Goal: Feedback & Contribution: Contribute content

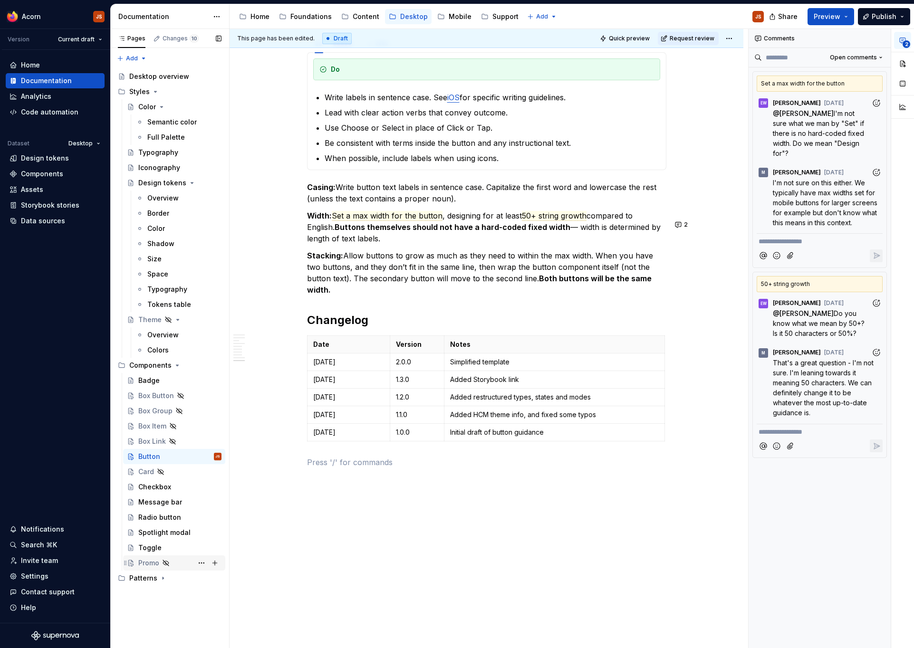
click at [151, 563] on div "Promo" at bounding box center [148, 563] width 21 height 10
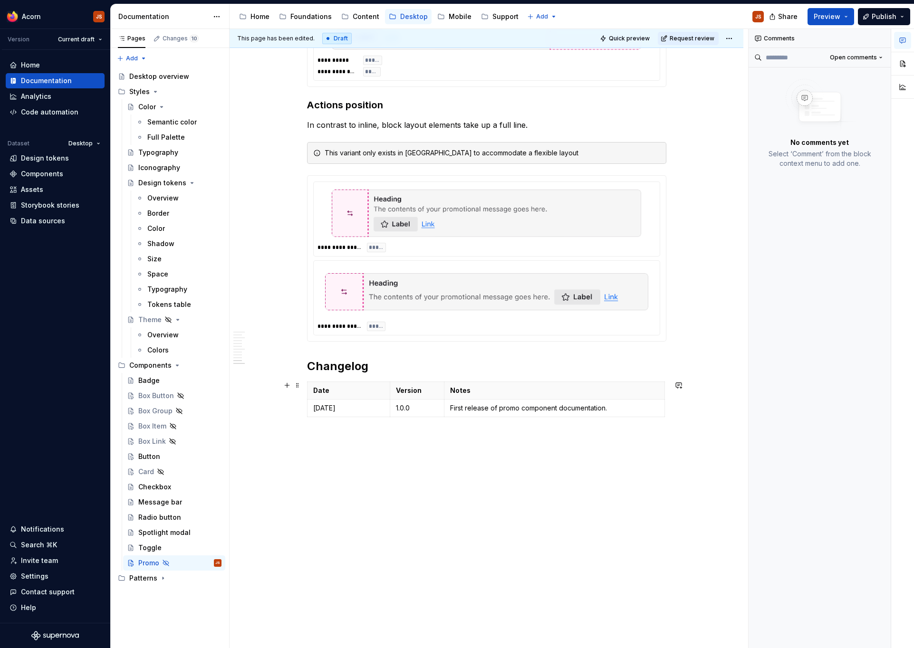
scroll to position [1659, 0]
type textarea "*"
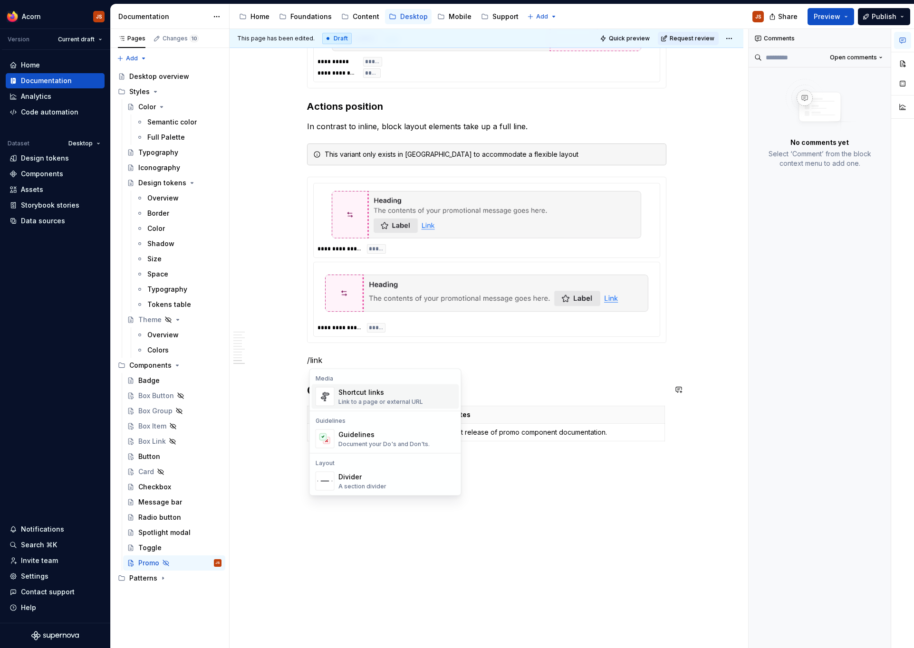
click at [342, 401] on div "Link to a page or external URL" at bounding box center [380, 402] width 85 height 8
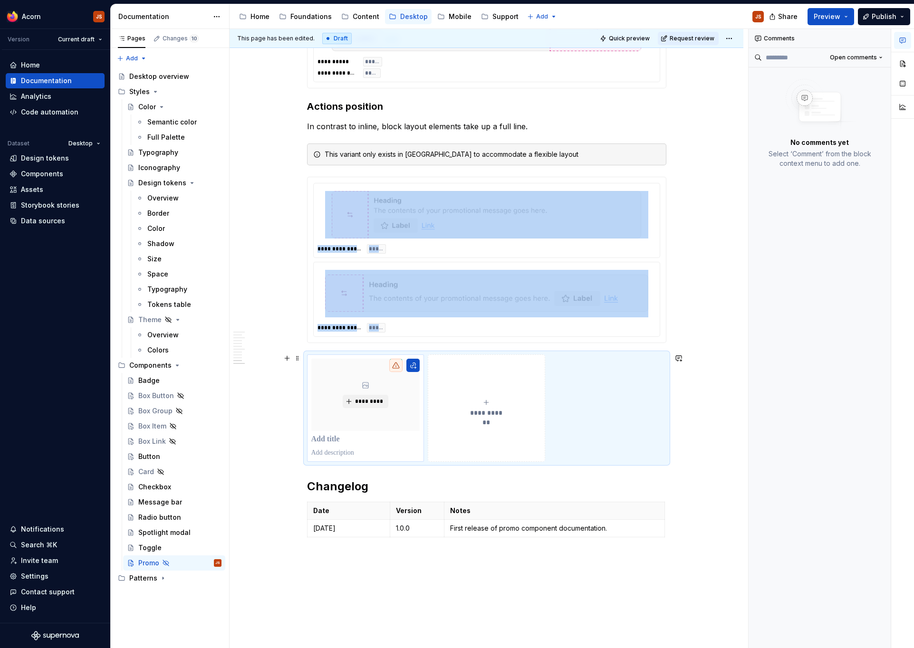
click at [338, 450] on p at bounding box center [365, 453] width 109 height 10
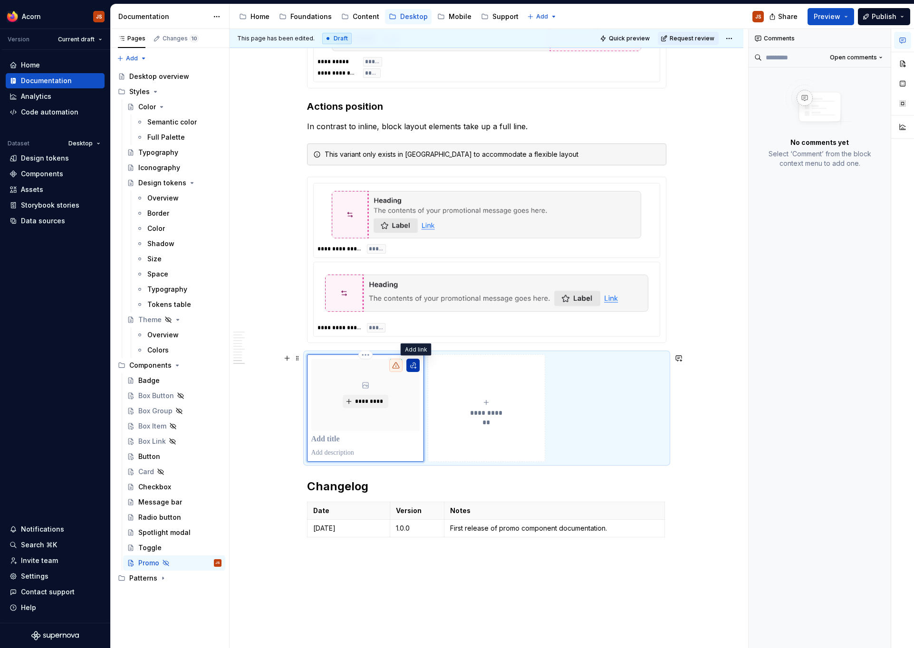
click at [416, 364] on button "button" at bounding box center [412, 365] width 13 height 13
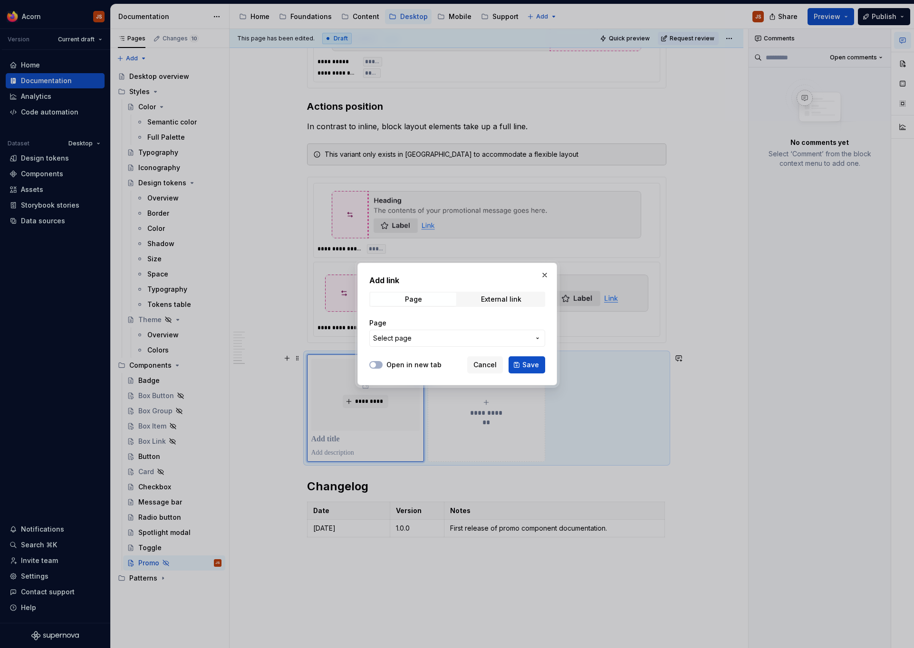
type textarea "*"
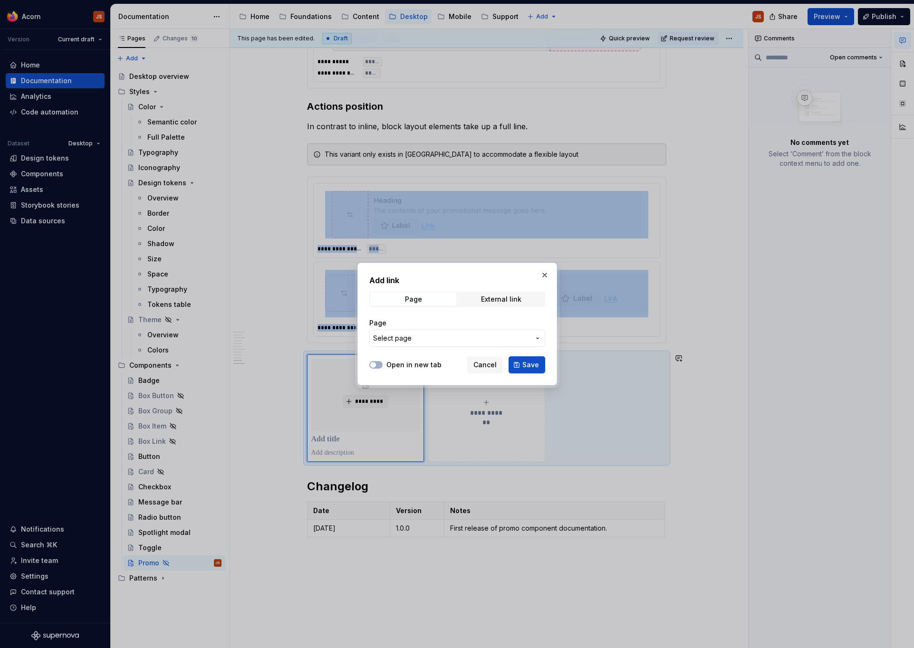
click at [421, 338] on span "Select page" at bounding box center [451, 339] width 157 height 10
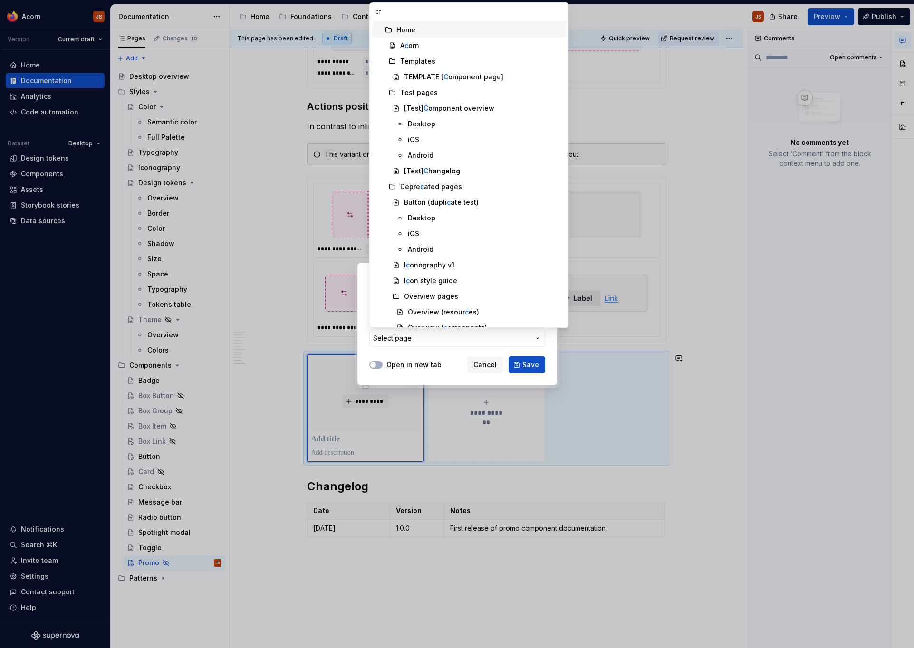
type input "cfr"
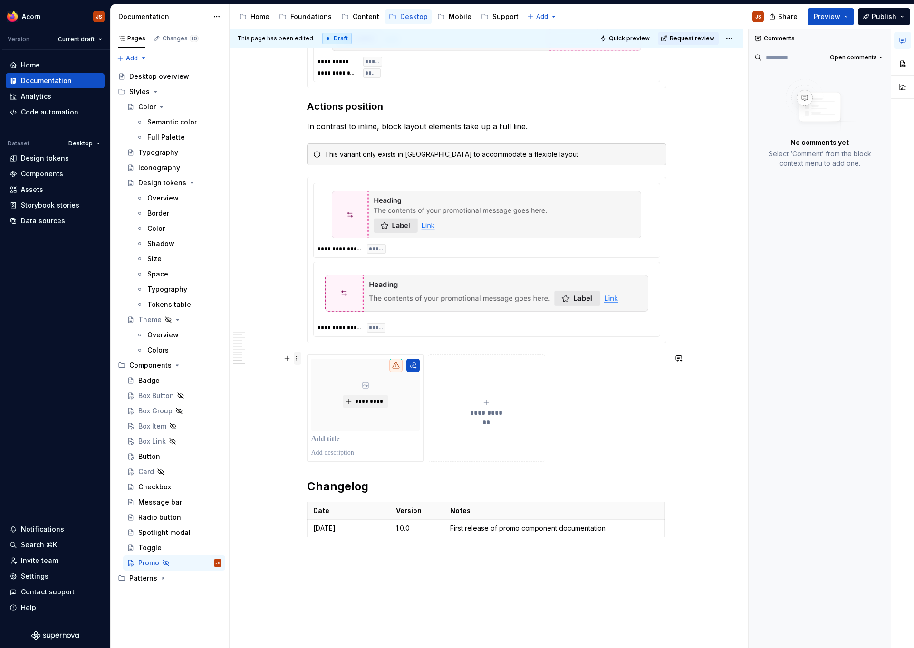
click at [296, 357] on span at bounding box center [298, 358] width 8 height 13
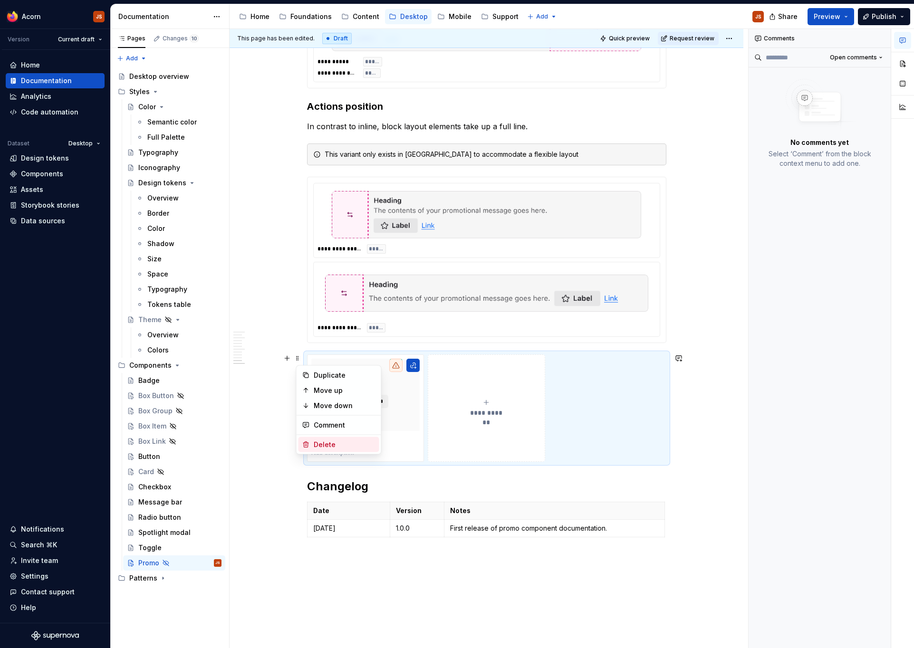
click at [322, 439] on div "Delete" at bounding box center [338, 444] width 81 height 15
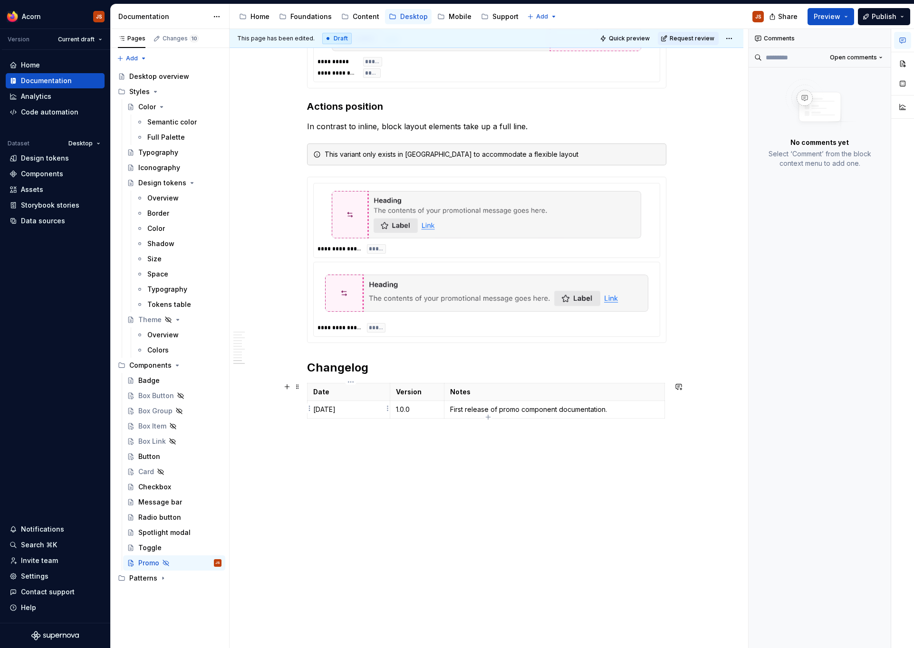
click at [344, 409] on p "[DATE]" at bounding box center [348, 410] width 71 height 10
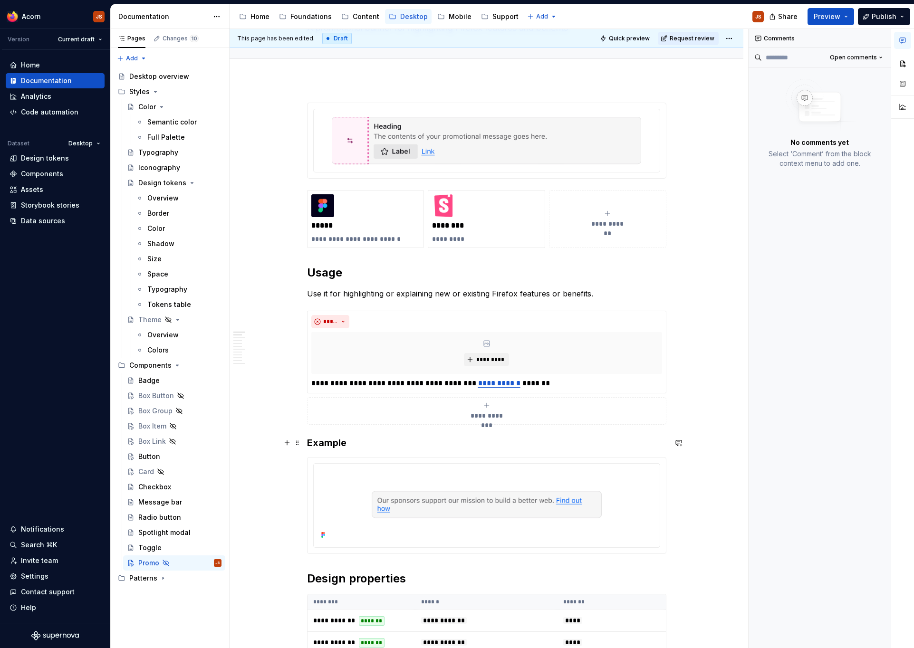
scroll to position [0, 0]
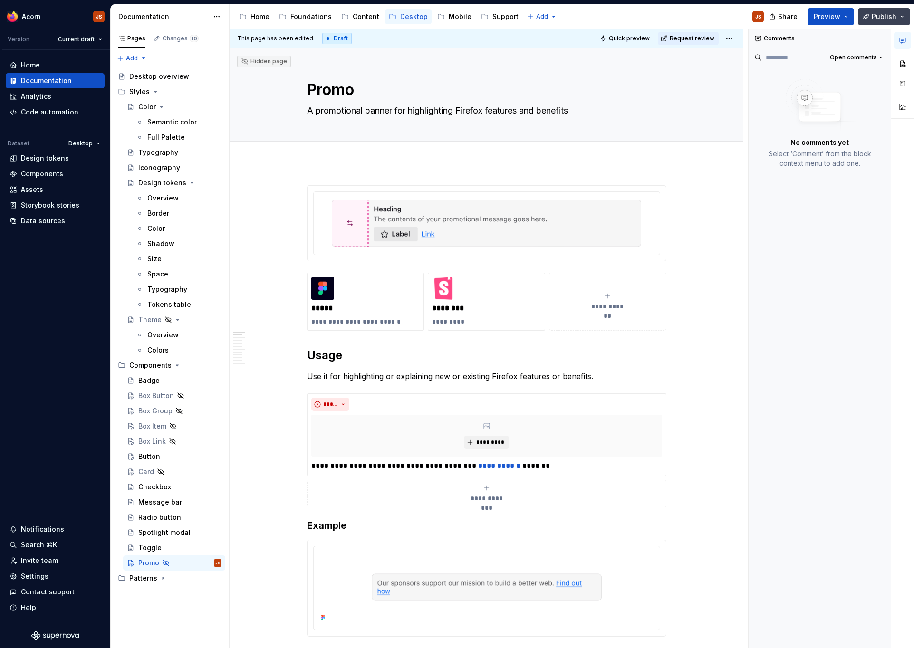
click at [875, 20] on span "Publish" at bounding box center [883, 17] width 25 height 10
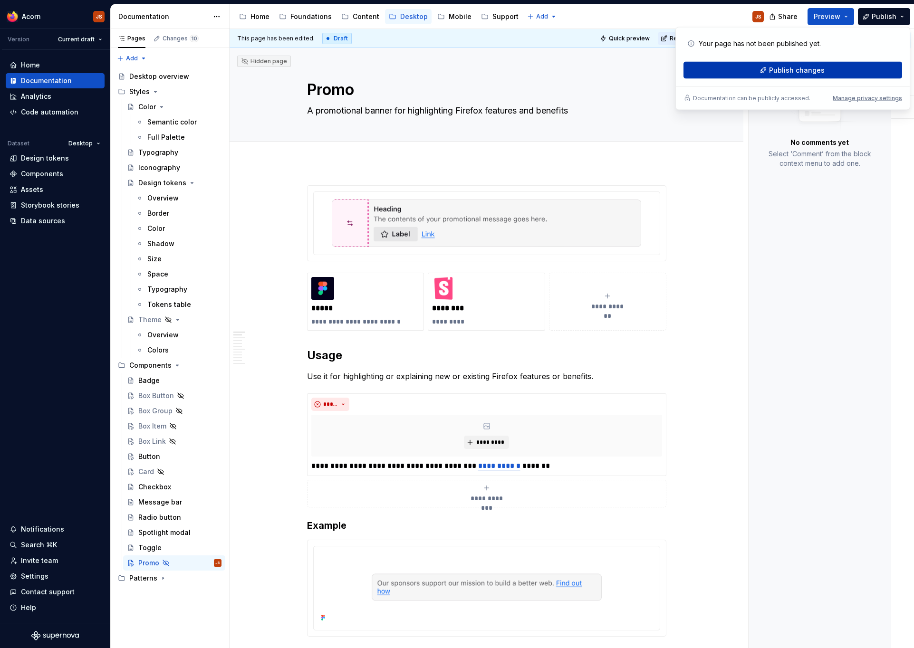
click at [759, 72] on button "Publish changes" at bounding box center [792, 70] width 219 height 17
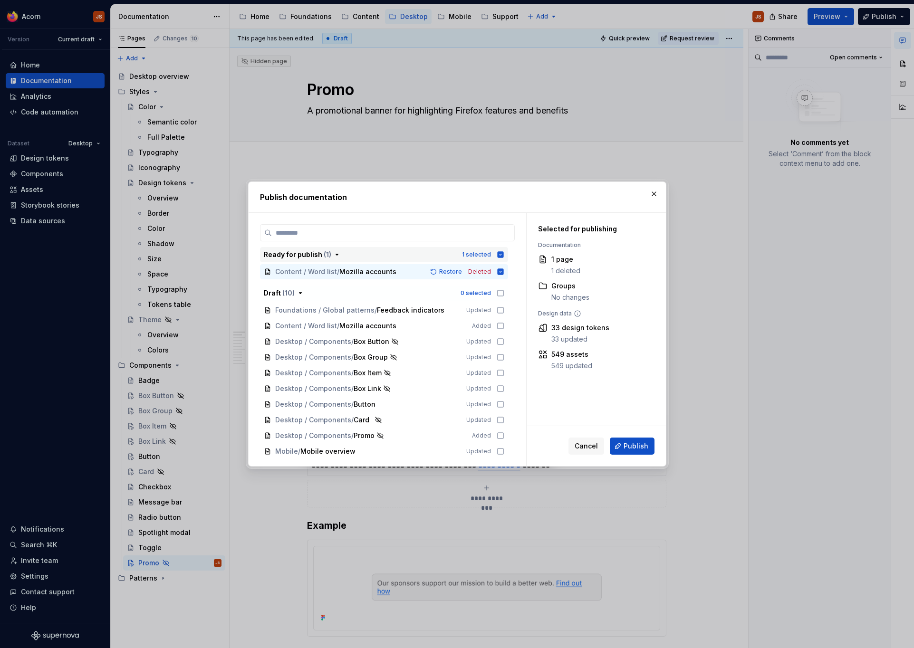
click at [504, 256] on icon "button" at bounding box center [501, 255] width 8 height 8
click at [504, 437] on icon at bounding box center [501, 436] width 8 height 8
click at [633, 448] on span "Publish" at bounding box center [635, 446] width 25 height 10
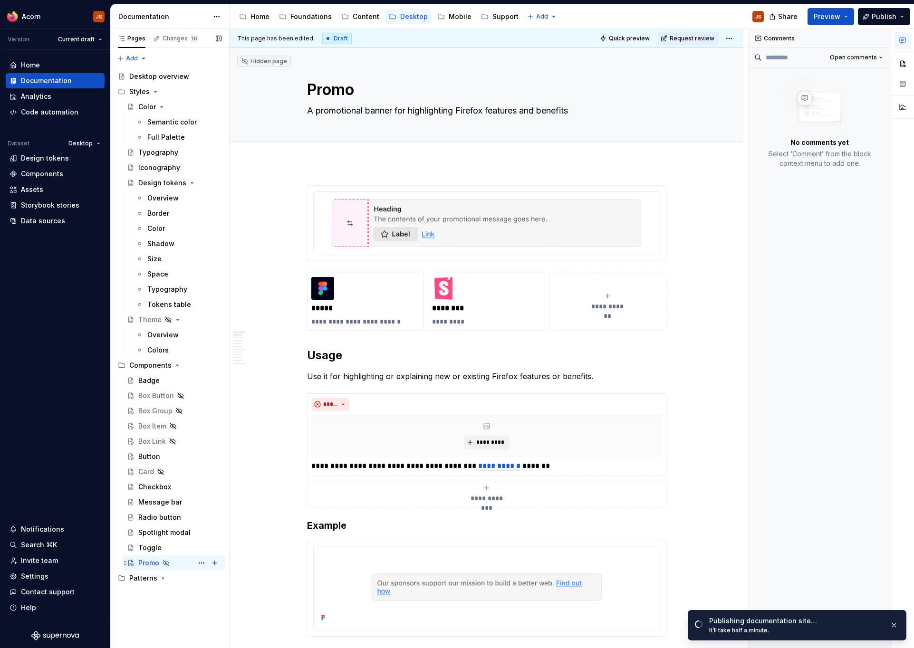
click at [164, 563] on icon "Page tree" at bounding box center [166, 563] width 8 height 8
click at [201, 565] on button "Page tree" at bounding box center [201, 562] width 13 height 13
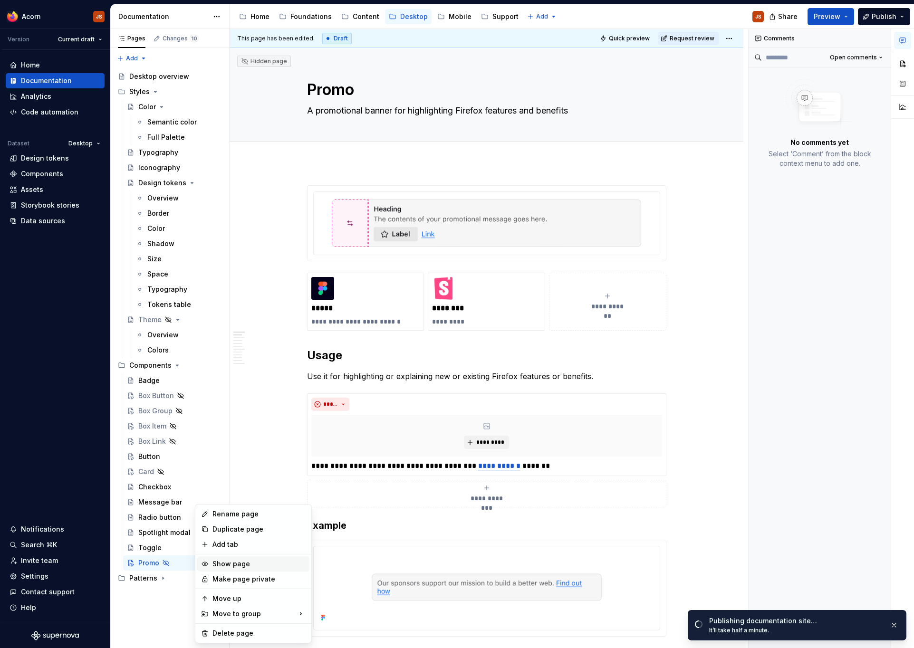
click at [235, 569] on div "Show page" at bounding box center [253, 563] width 112 height 15
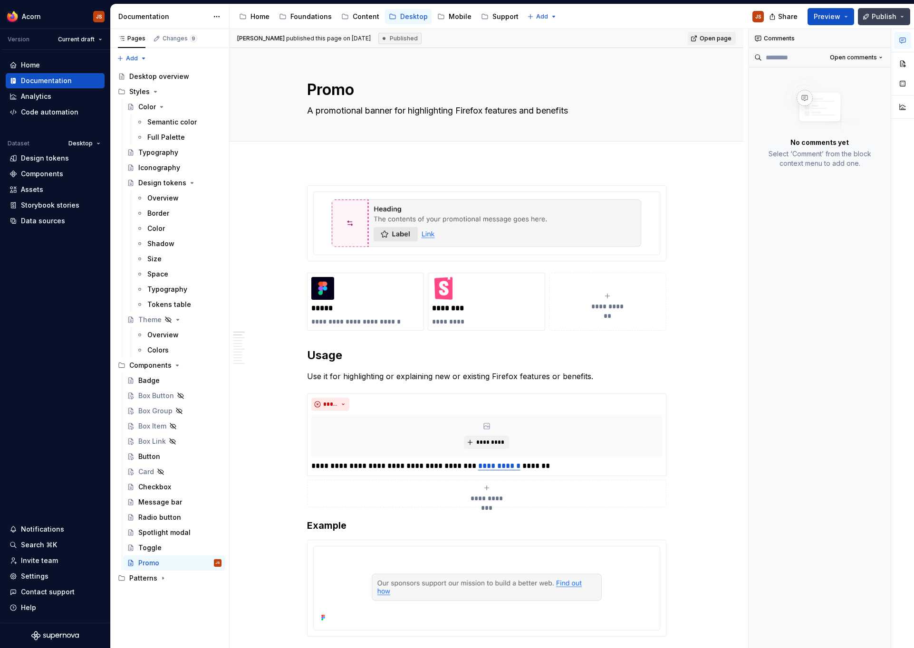
click at [887, 14] on span "Publish" at bounding box center [883, 17] width 25 height 10
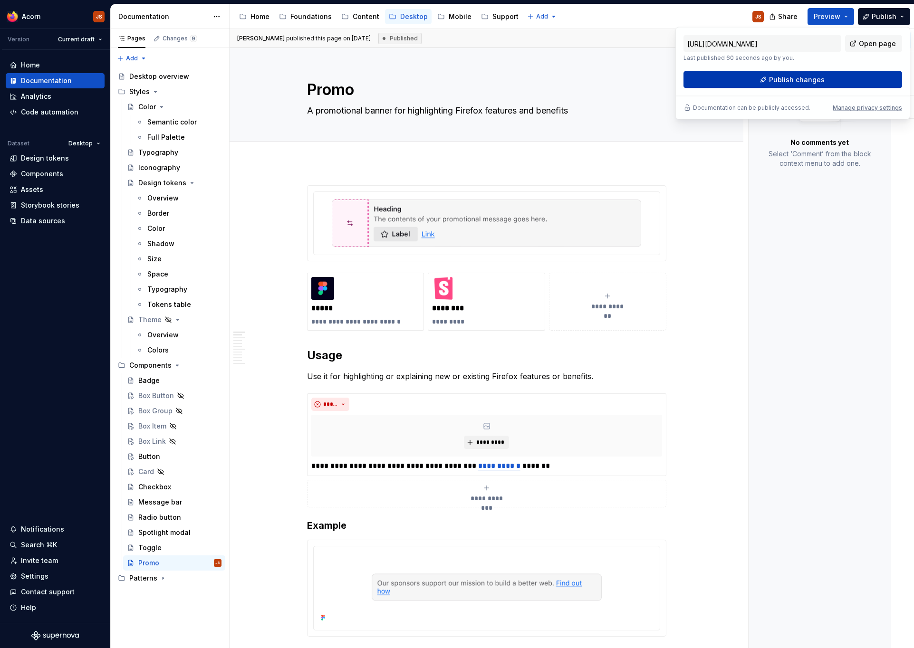
click at [769, 75] on button "Publish changes" at bounding box center [792, 79] width 219 height 17
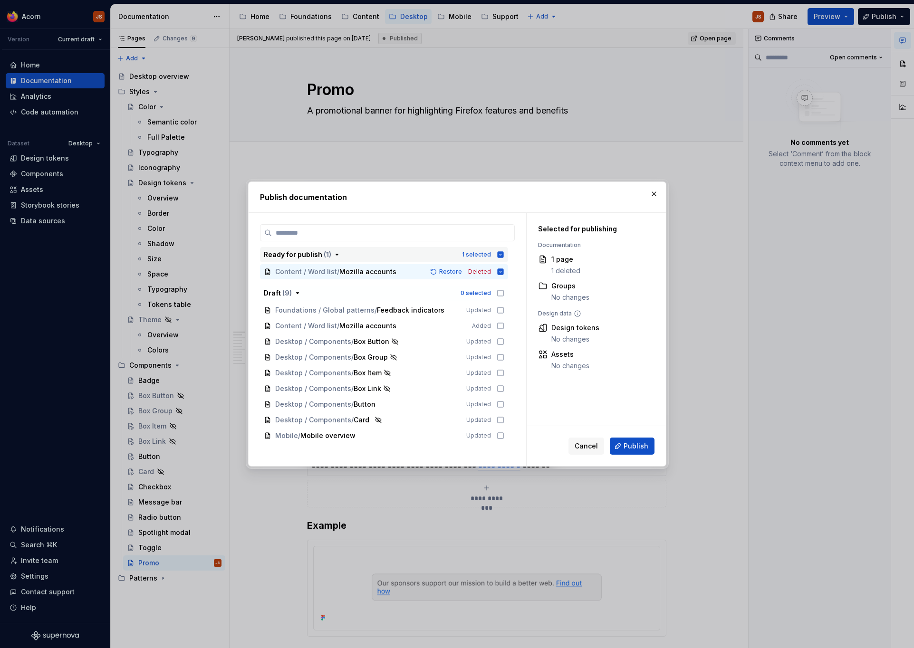
click at [503, 253] on icon "button" at bounding box center [500, 254] width 6 height 6
click at [650, 191] on button "button" at bounding box center [653, 193] width 13 height 13
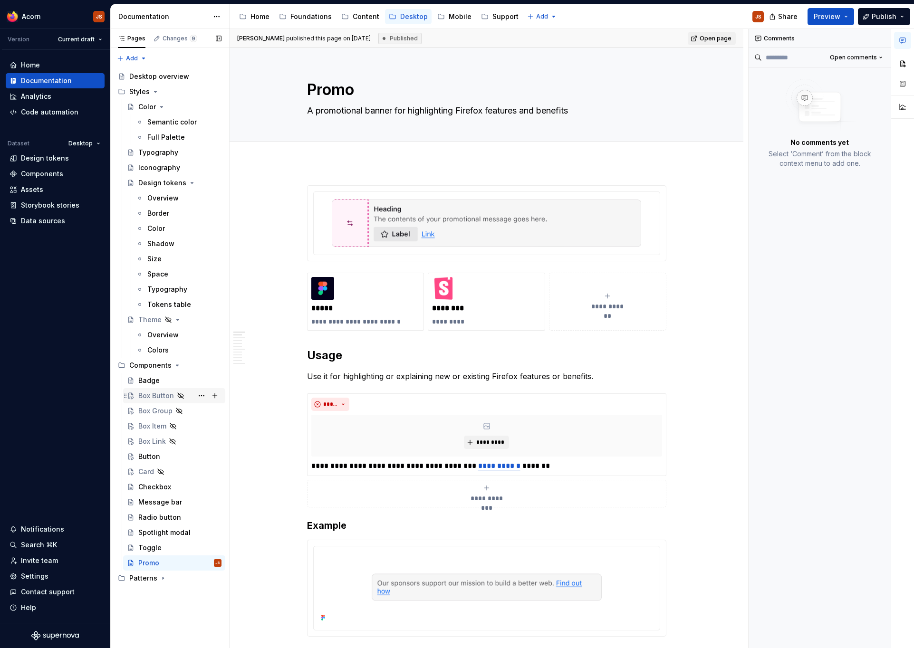
click at [158, 396] on div "Box Button" at bounding box center [156, 396] width 36 height 10
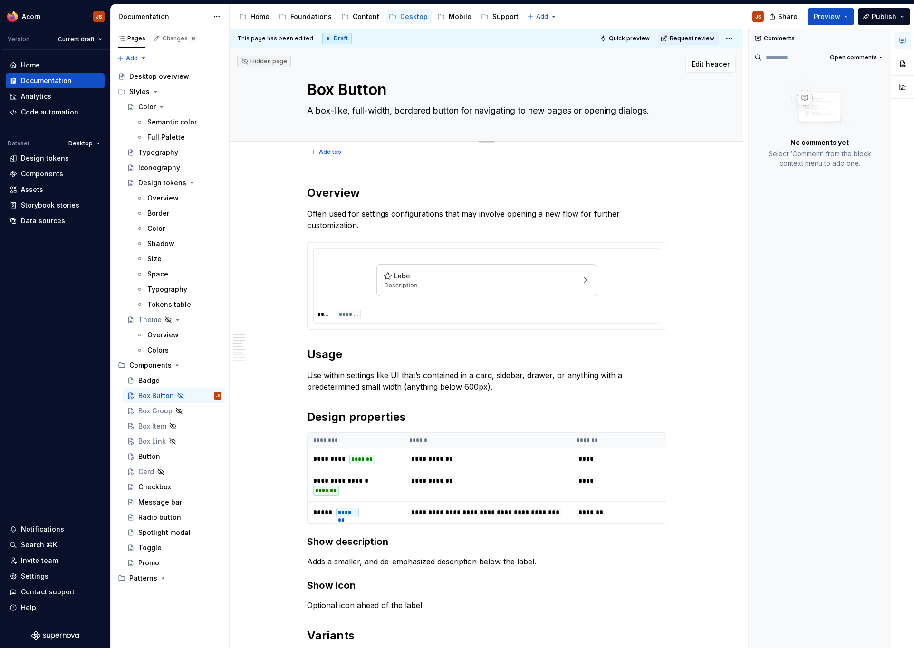
click at [480, 114] on textarea "A box-like, full-width, bordered button for navigating to new pages or opening …" at bounding box center [484, 110] width 359 height 15
click at [380, 227] on p "Often used for settings configurations that may involve opening a new flow for …" at bounding box center [486, 219] width 359 height 23
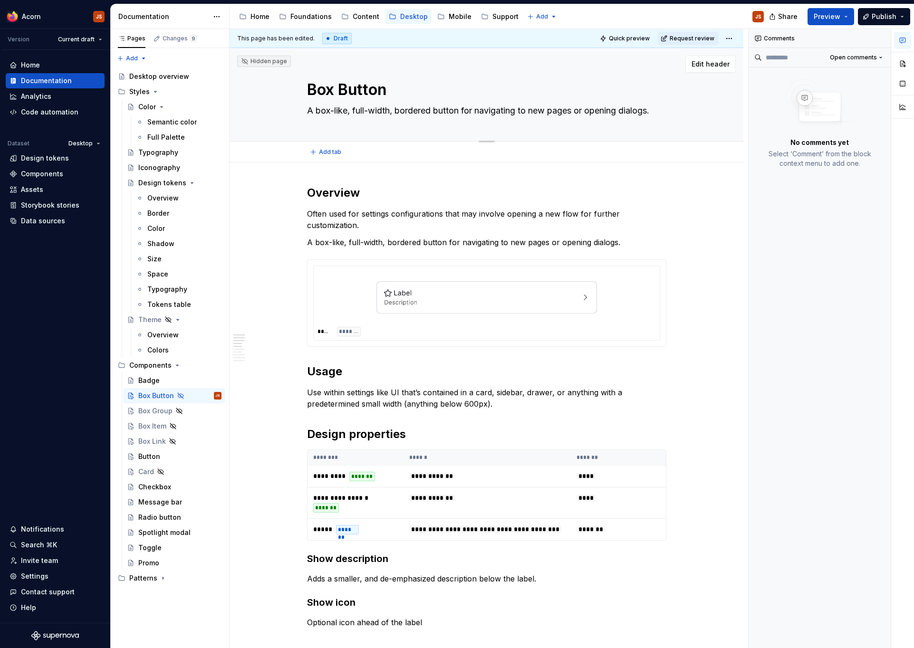
click at [533, 112] on textarea "A box-like, full-width, bordered button for navigating to new pages or opening …" at bounding box center [484, 110] width 359 height 15
drag, startPoint x: 610, startPoint y: 115, endPoint x: 664, endPoint y: 122, distance: 54.2
click at [664, 118] on textarea "A box-like, full-width, bordered button for navigating to new pages or opening …" at bounding box center [484, 110] width 359 height 15
type textarea "*"
type textarea "A box-like, full-width, bordered button for navigating i"
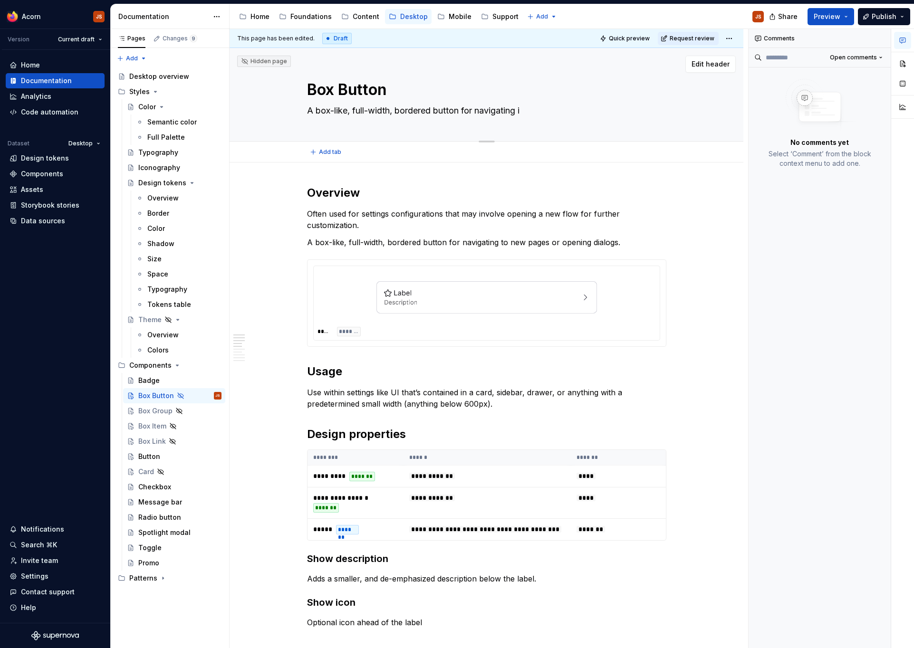
type textarea "*"
type textarea "A box-like, full-width, bordered button for navigating in"
type textarea "*"
type textarea "A box-like, full-width, bordered button for navigating into"
type textarea "*"
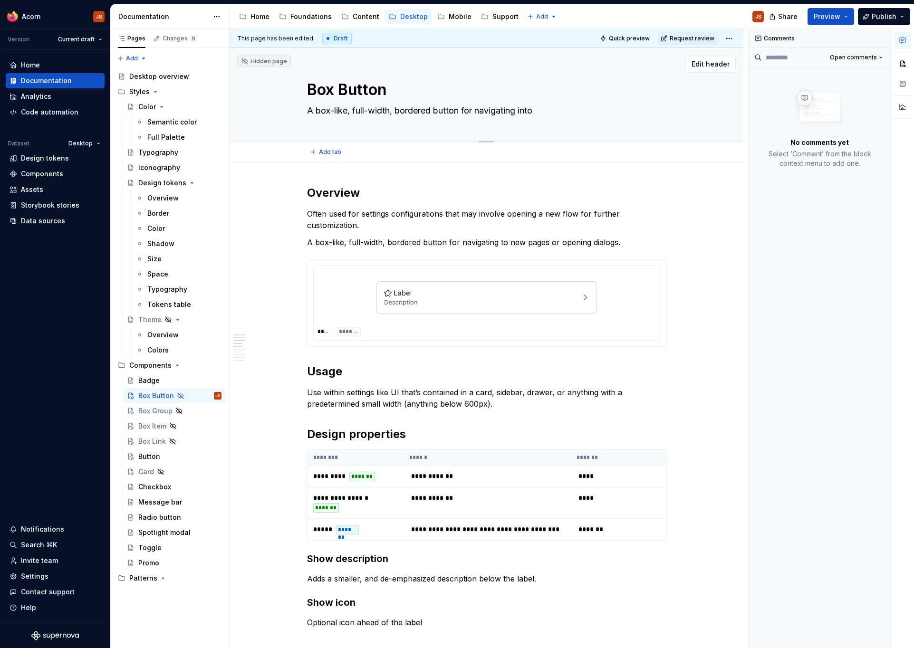
type textarea "A box-like, full-width, bordered button for navigating into"
type textarea "*"
type textarea "A box-like, full-width, bordered button for navigating into a"
type textarea "*"
type textarea "A box-like, full-width, bordered button for navigating into a n"
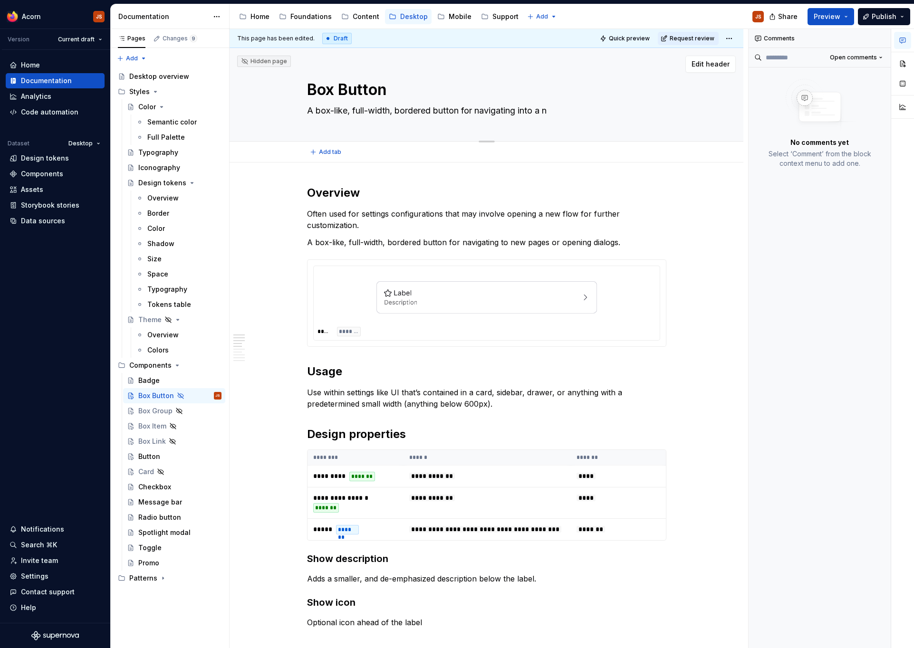
type textarea "*"
type textarea "A box-like, full-width, bordered button for navigating into a ne"
type textarea "*"
type textarea "A box-like, full-width, bordered button for navigating into a new"
type textarea "*"
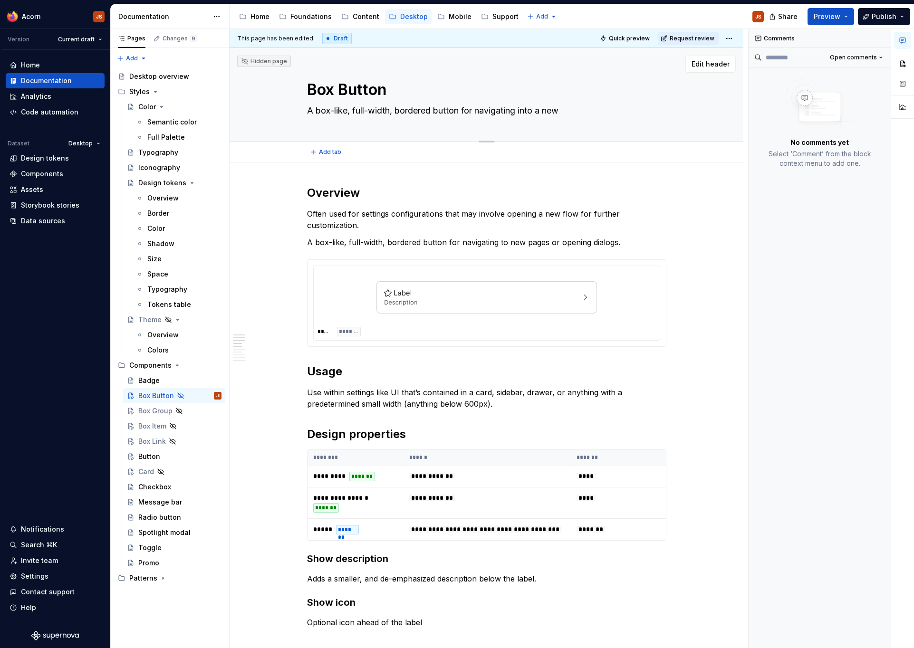
type textarea "A box-like, full-width, bordered button for navigating into a new f"
type textarea "*"
type textarea "A box-like, full-width, bordered button for navigating into a new fl"
type textarea "*"
type textarea "A box-like, full-width, bordered button for navigating into a new flow"
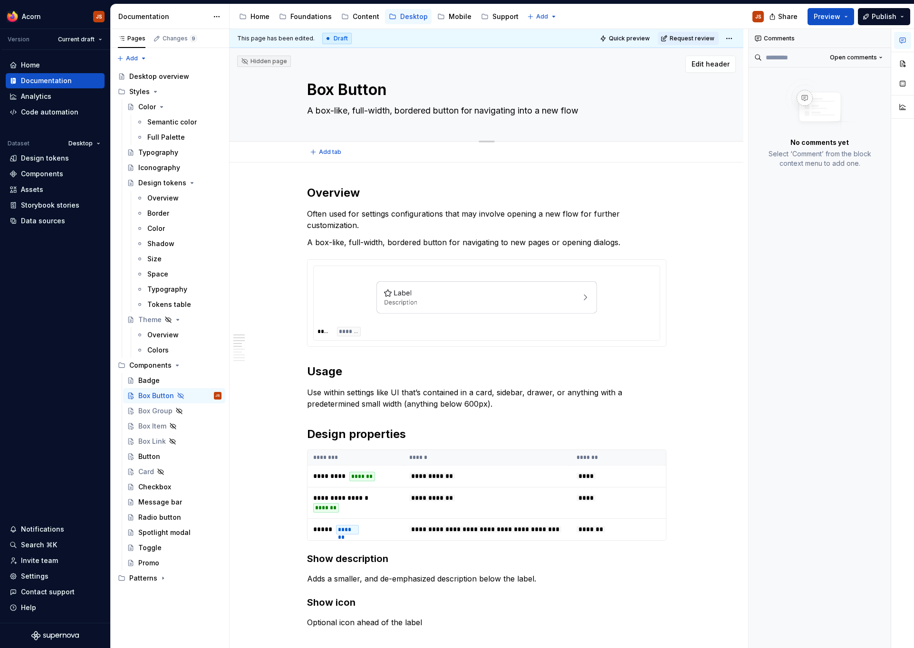
type textarea "*"
type textarea "A box-like, full-width, bordered button for navigating into a new flow."
type textarea "*"
type textarea "A box-like, full-width, bordered button for navigating into a new flow."
click at [354, 245] on p "A box-like, full-width, bordered button for navigating to new pages or opening …" at bounding box center [486, 242] width 359 height 11
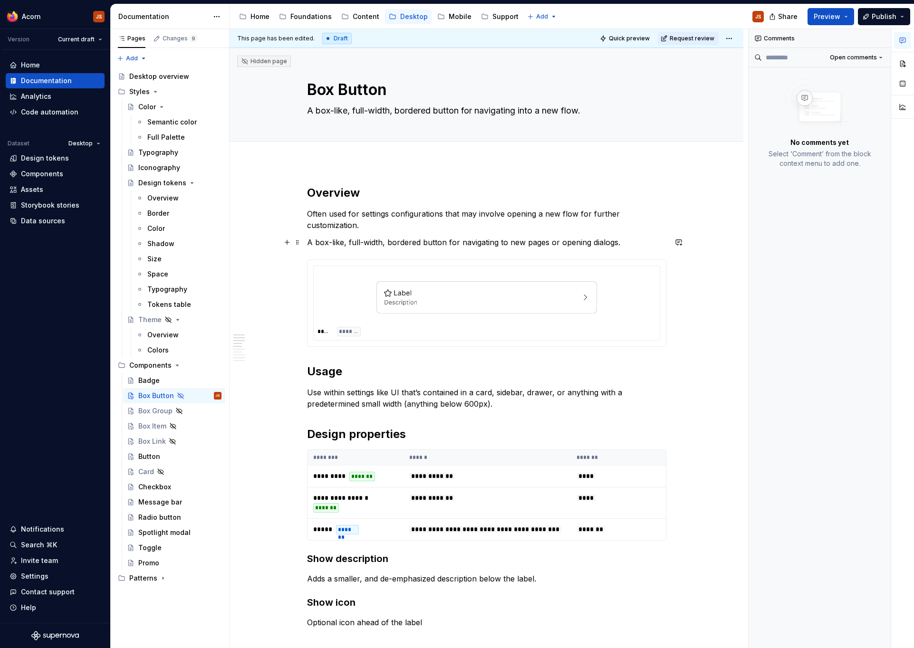
click at [354, 245] on p "A box-like, full-width, bordered button for navigating to new pages or opening …" at bounding box center [486, 242] width 359 height 11
click at [408, 238] on p "A box-like, full-width, bordered button for navigating to new pages or opening …" at bounding box center [486, 242] width 359 height 11
drag, startPoint x: 462, startPoint y: 243, endPoint x: 304, endPoint y: 244, distance: 157.7
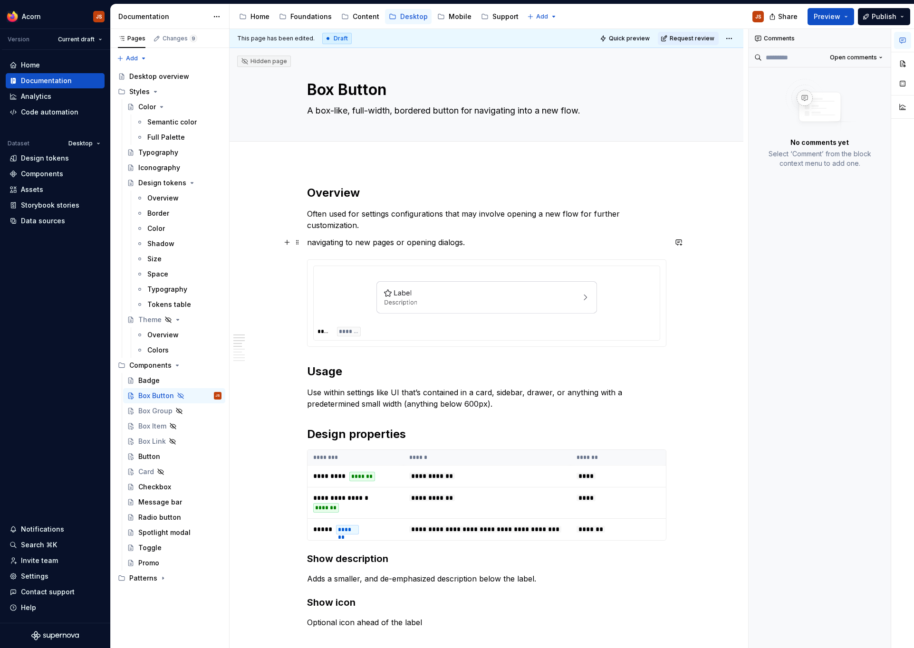
click at [336, 242] on p "navigating to new pages or opening dialogs." at bounding box center [486, 242] width 359 height 11
type textarea "*"
click at [365, 374] on h2 "Usage" at bounding box center [486, 371] width 359 height 15
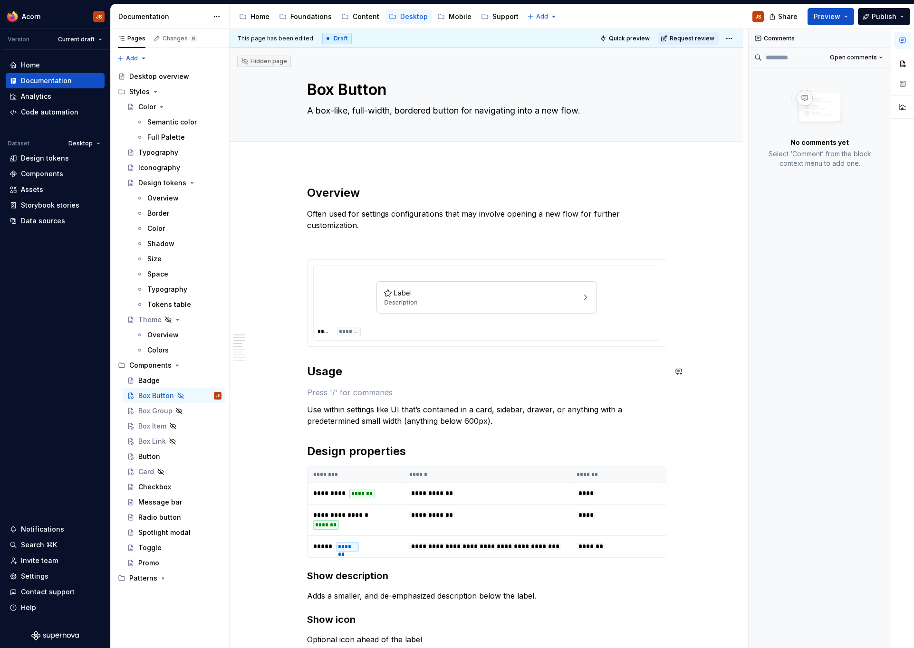
paste div
drag, startPoint x: 317, startPoint y: 391, endPoint x: 297, endPoint y: 391, distance: 20.0
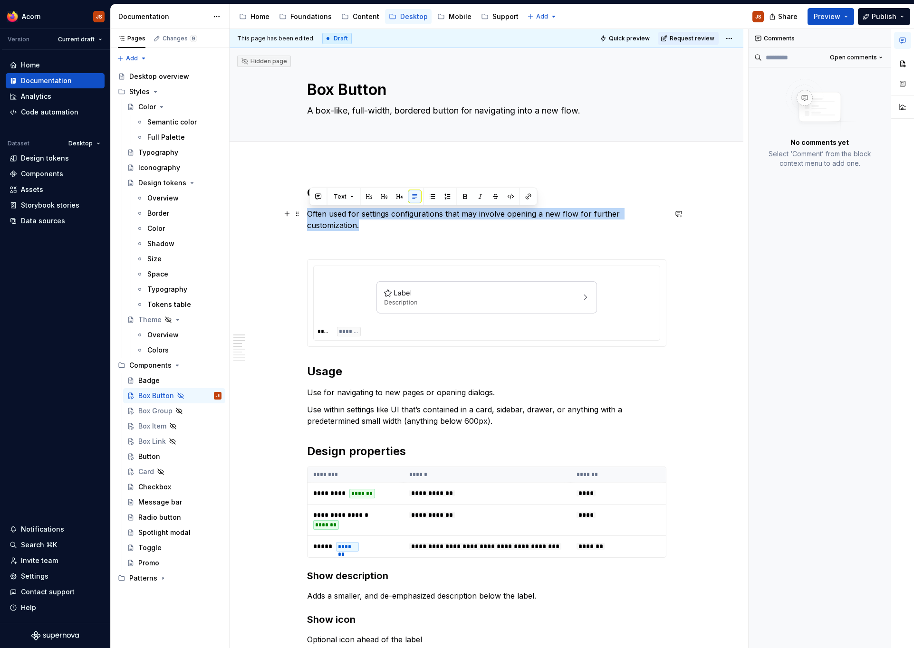
drag, startPoint x: 382, startPoint y: 222, endPoint x: 257, endPoint y: 212, distance: 124.9
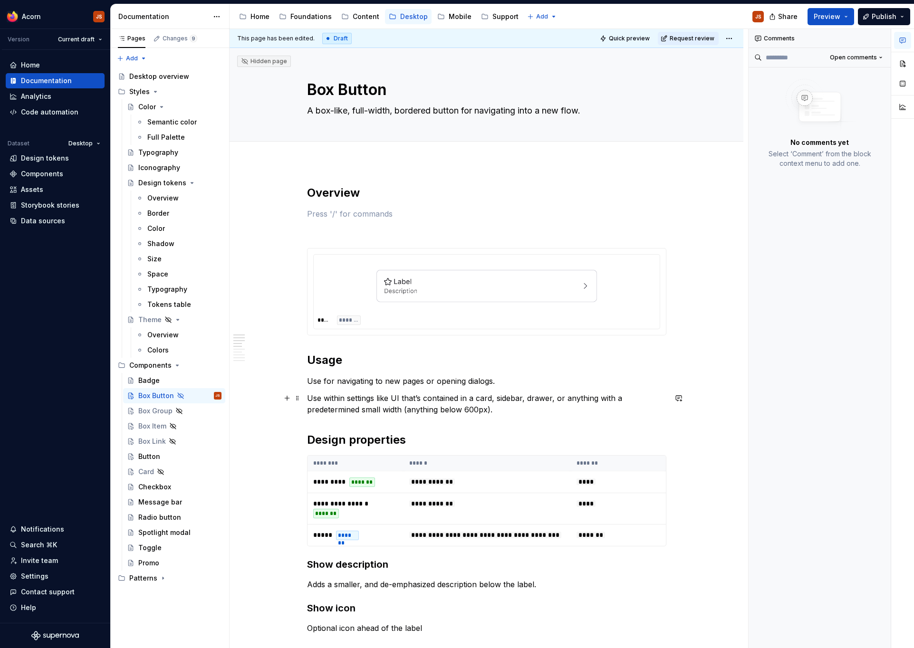
click at [512, 409] on p "Use within settings like UI that’s contained in a card, sidebar, drawer, or any…" at bounding box center [486, 403] width 359 height 23
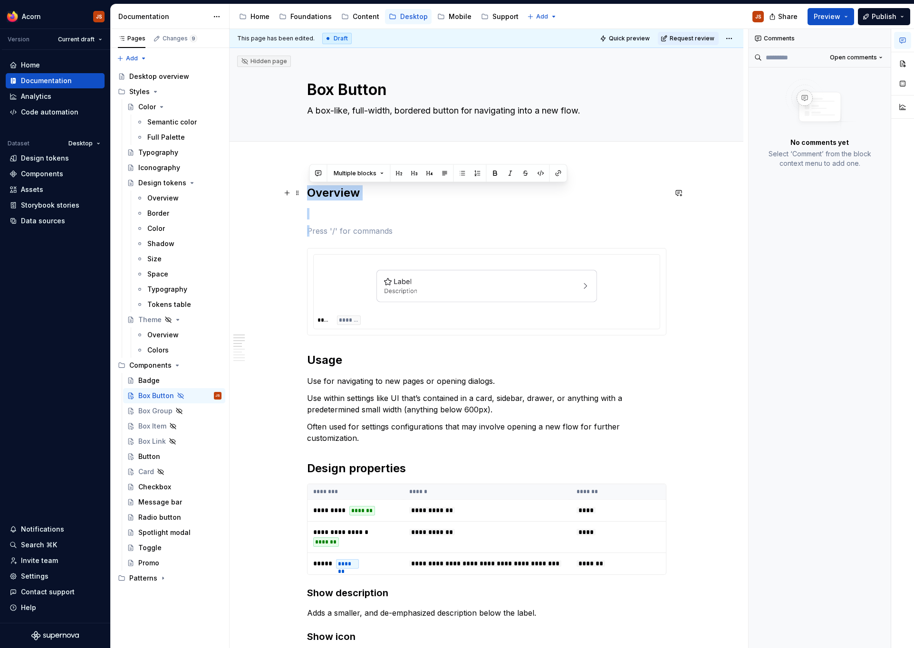
drag, startPoint x: 334, startPoint y: 231, endPoint x: 303, endPoint y: 186, distance: 55.1
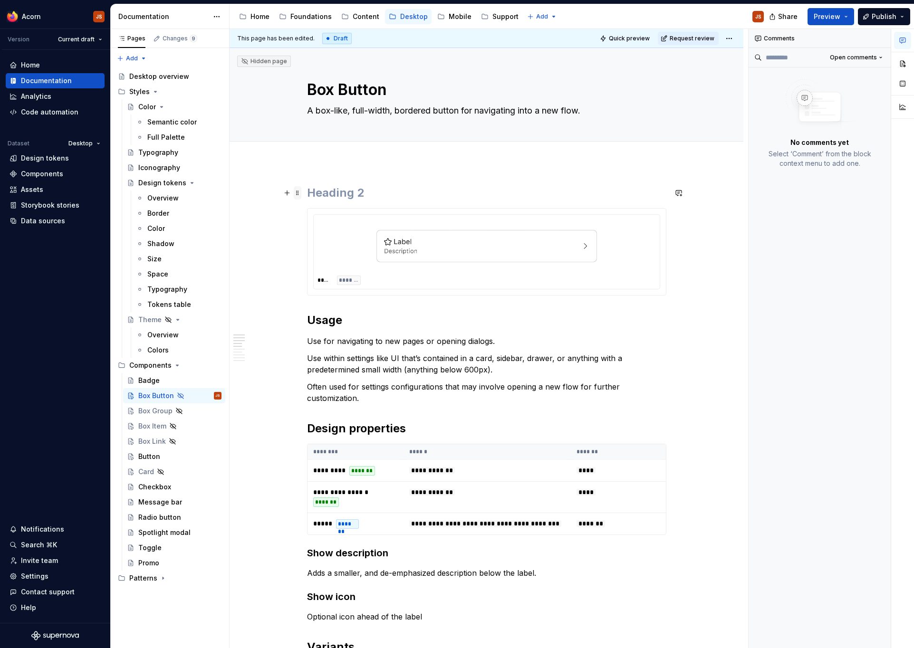
click at [296, 192] on span at bounding box center [298, 192] width 8 height 13
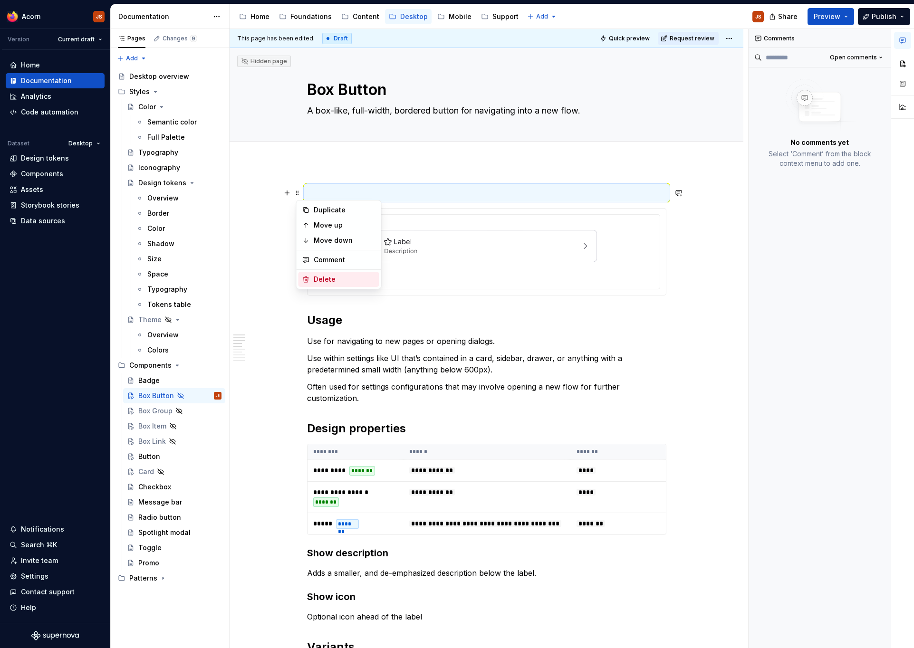
click at [309, 278] on icon at bounding box center [306, 280] width 8 height 8
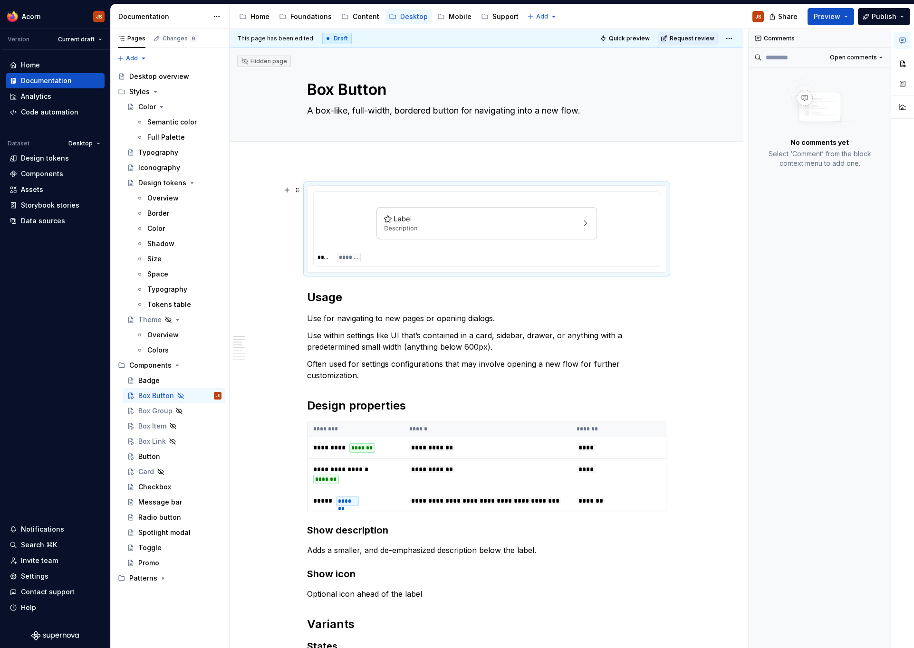
type textarea "*"
click at [347, 299] on h2 "Usage" at bounding box center [486, 297] width 359 height 15
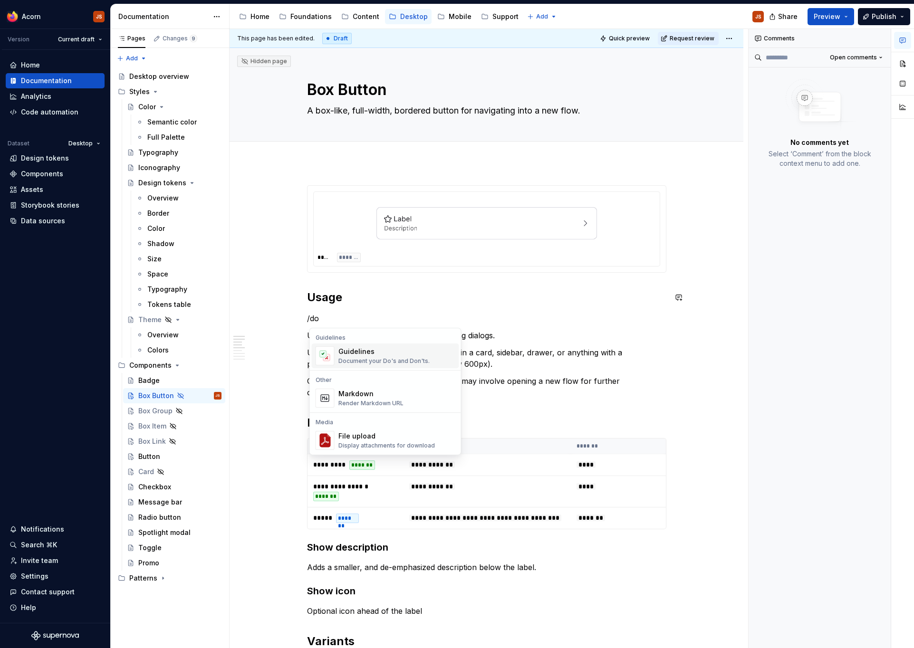
click at [336, 358] on span "Guidelines Document your Do's and Don'ts." at bounding box center [385, 356] width 147 height 25
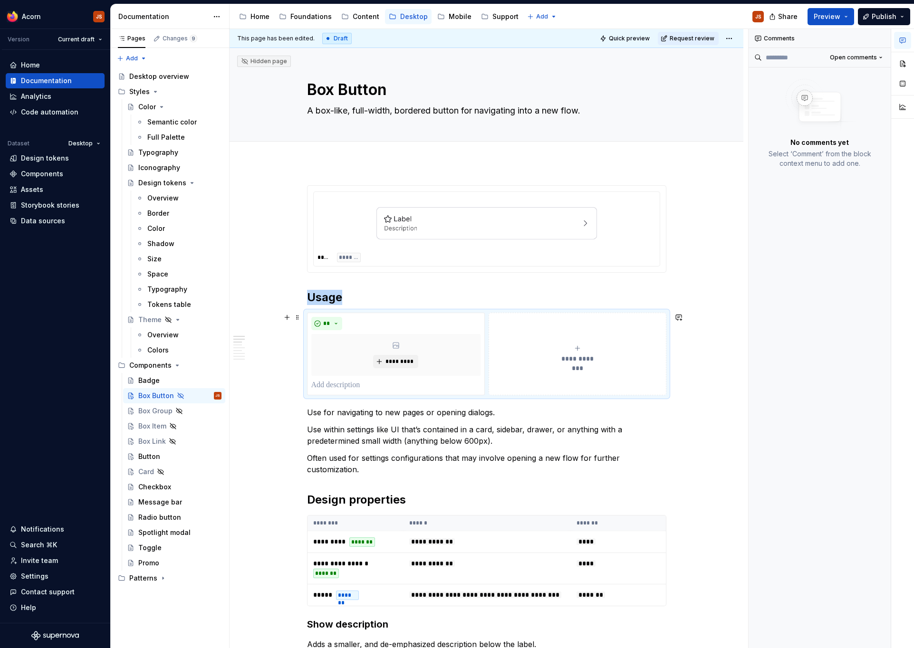
click at [490, 313] on div "**********" at bounding box center [486, 354] width 359 height 83
click at [488, 313] on div "**********" at bounding box center [486, 354] width 359 height 83
click at [307, 334] on div "**********" at bounding box center [486, 354] width 359 height 83
click at [321, 313] on div "**********" at bounding box center [486, 354] width 359 height 83
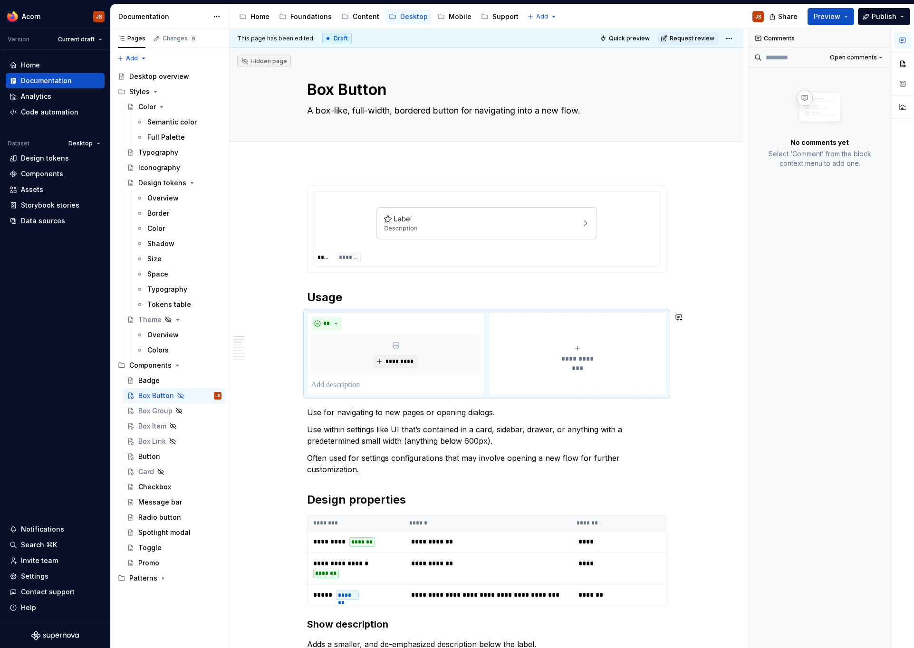
click at [327, 384] on p at bounding box center [395, 385] width 169 height 11
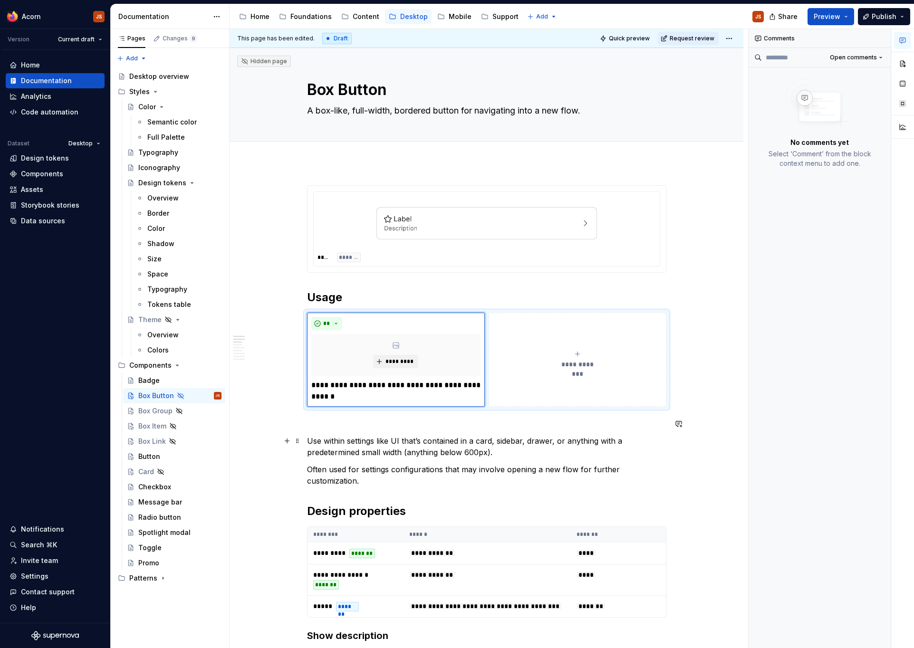
click at [349, 441] on p "Use within settings like UI that’s contained in a card, sidebar, drawer, or any…" at bounding box center [486, 446] width 359 height 23
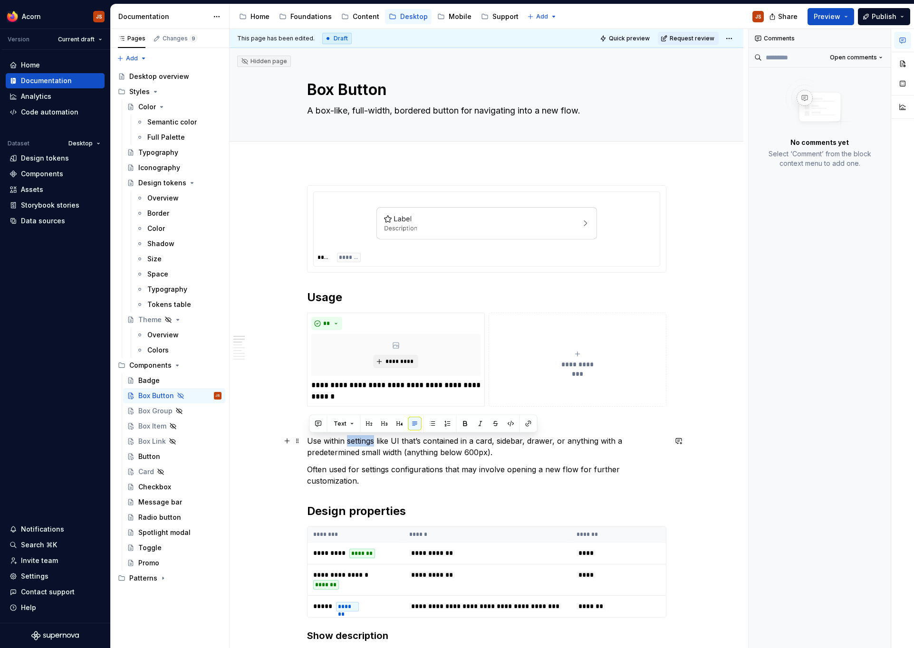
click at [349, 441] on p "Use within settings like UI that’s contained in a card, sidebar, drawer, or any…" at bounding box center [486, 446] width 359 height 23
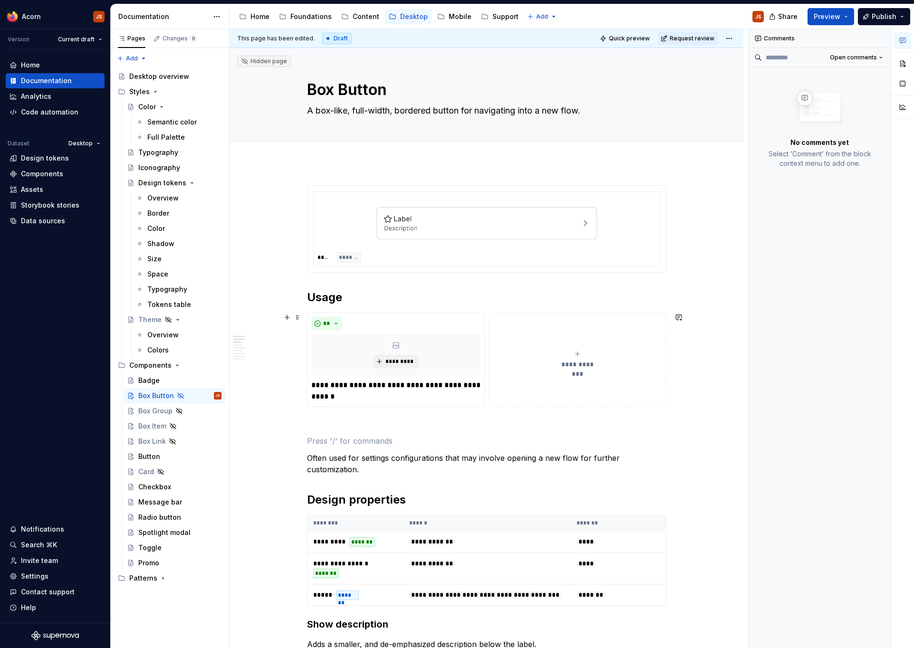
click at [570, 368] on span "**********" at bounding box center [577, 365] width 44 height 10
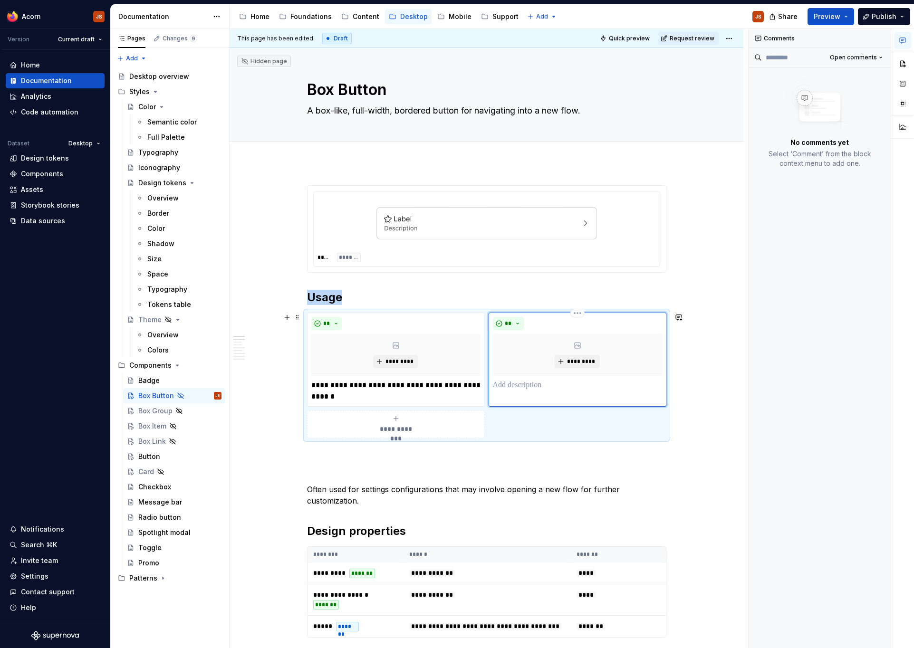
click at [505, 392] on div "** *********" at bounding box center [577, 360] width 178 height 94
click at [505, 387] on p at bounding box center [577, 385] width 169 height 11
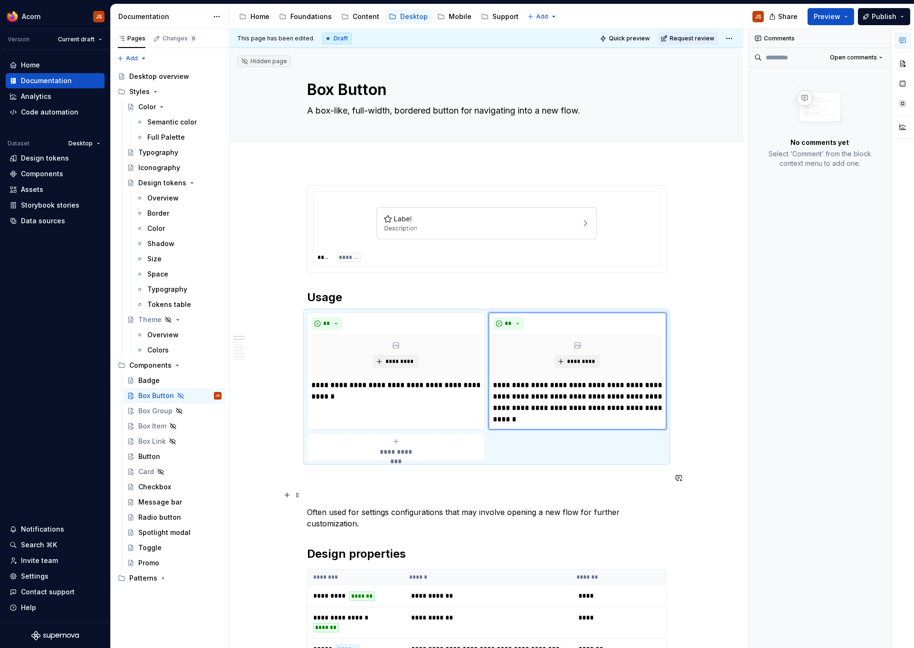
click at [317, 511] on p "Often used for settings configurations that may involve opening a new flow for …" at bounding box center [486, 517] width 359 height 23
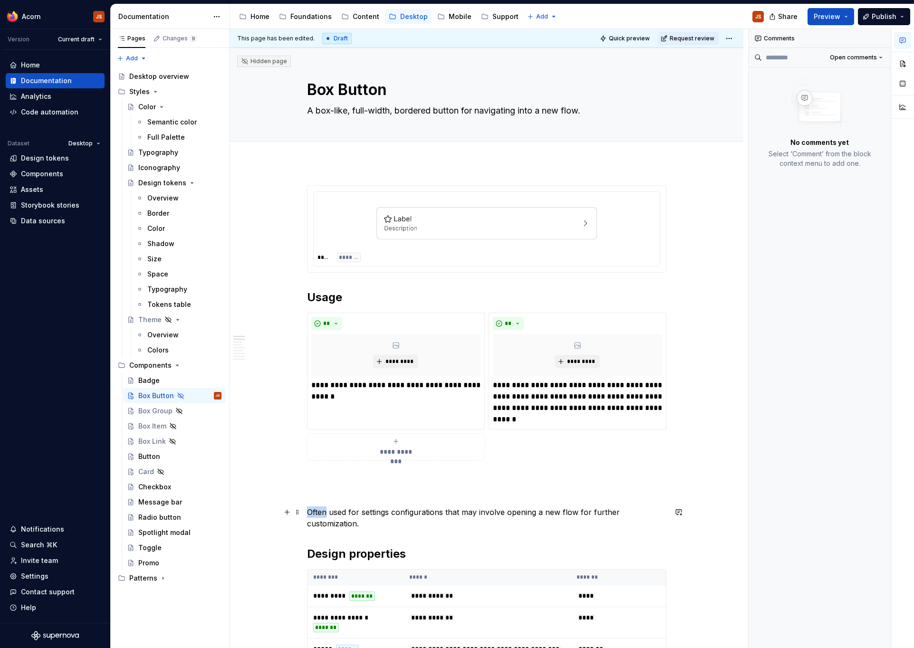
click at [317, 511] on p "Often used for settings configurations that may involve opening a new flow for …" at bounding box center [486, 517] width 359 height 23
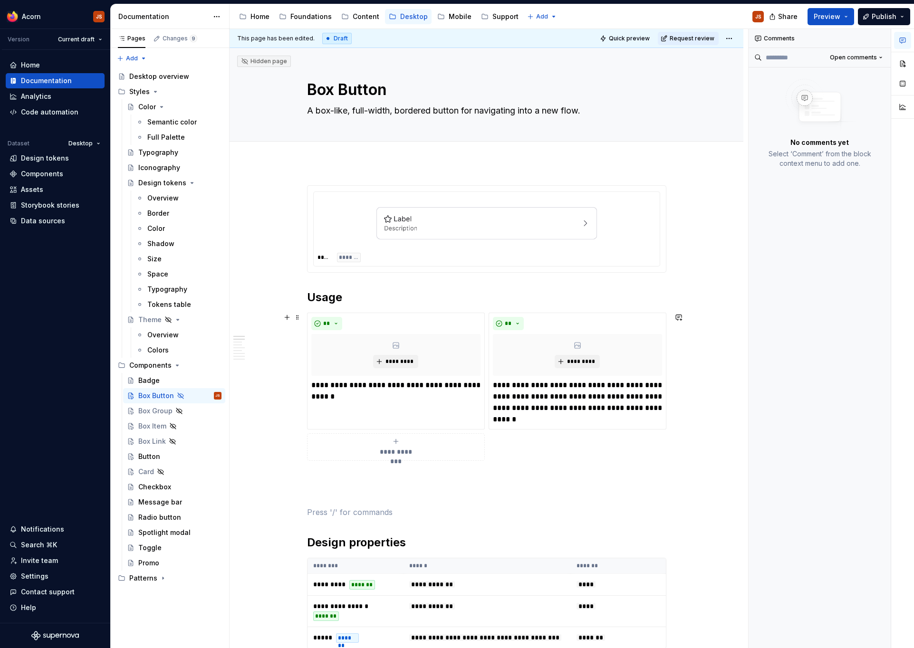
click at [363, 442] on div "**********" at bounding box center [395, 447] width 169 height 19
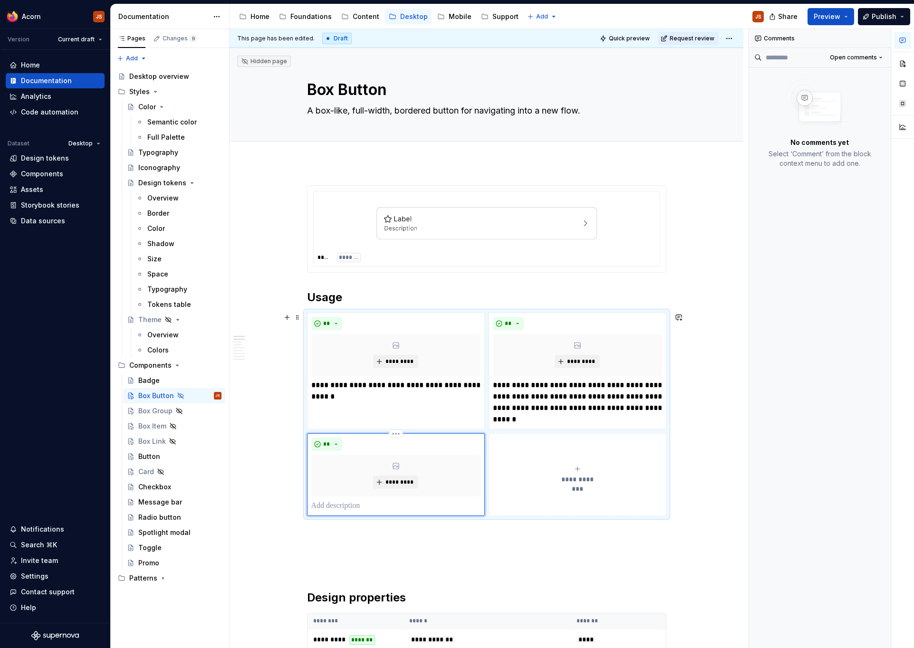
click at [321, 506] on p at bounding box center [395, 505] width 169 height 11
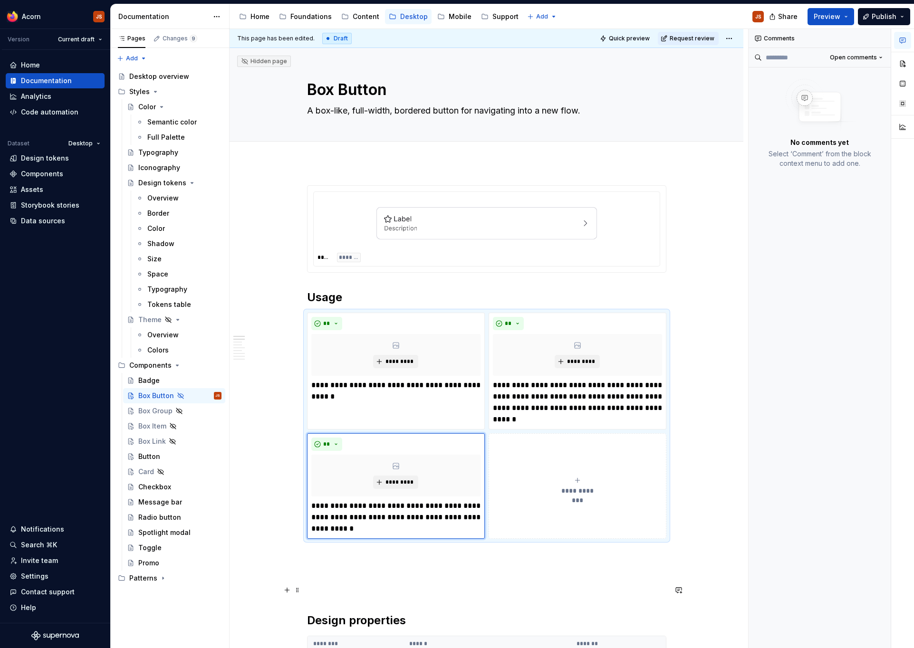
click at [318, 591] on p at bounding box center [486, 589] width 359 height 11
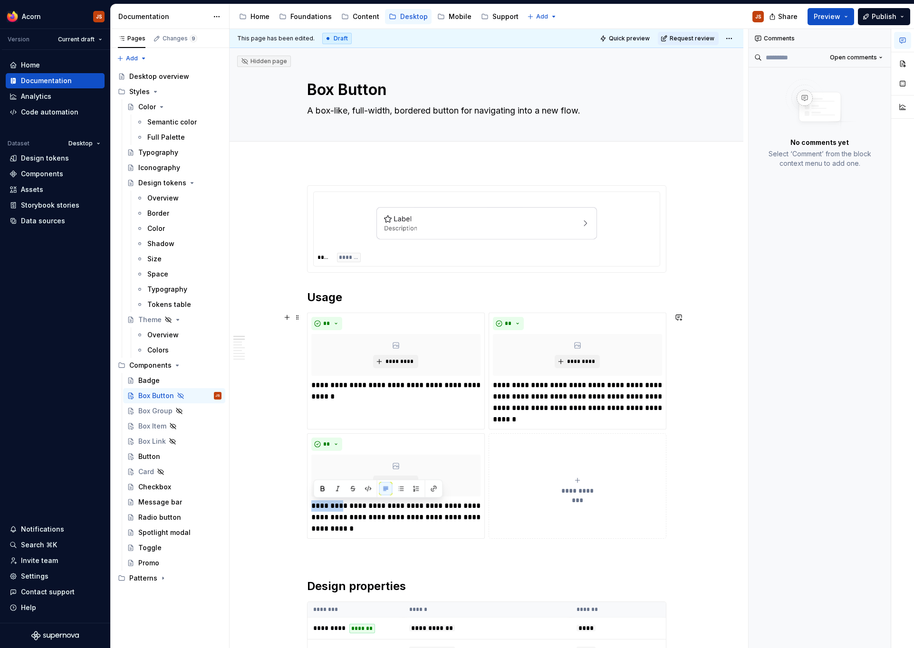
drag, startPoint x: 346, startPoint y: 506, endPoint x: 286, endPoint y: 505, distance: 60.3
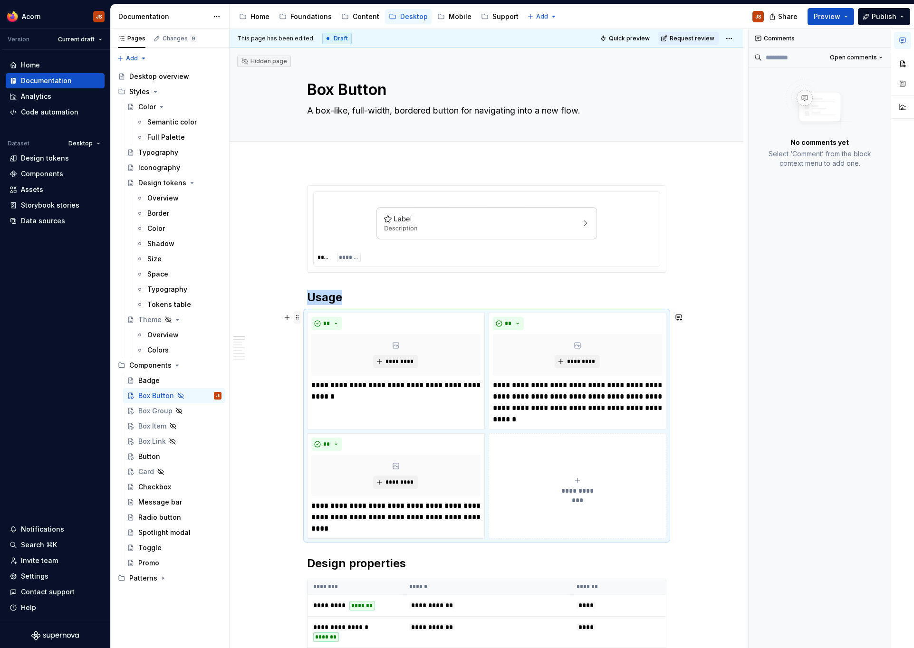
click at [301, 314] on span at bounding box center [298, 317] width 8 height 13
click at [315, 313] on div "**********" at bounding box center [486, 426] width 359 height 226
click at [902, 82] on button "button" at bounding box center [902, 83] width 17 height 17
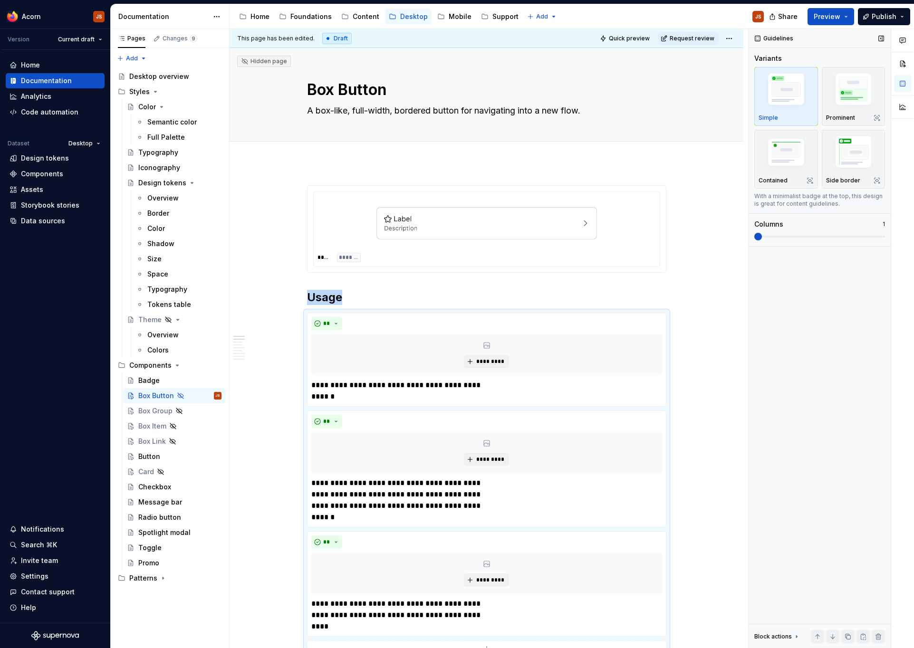
click at [754, 240] on span at bounding box center [758, 237] width 8 height 8
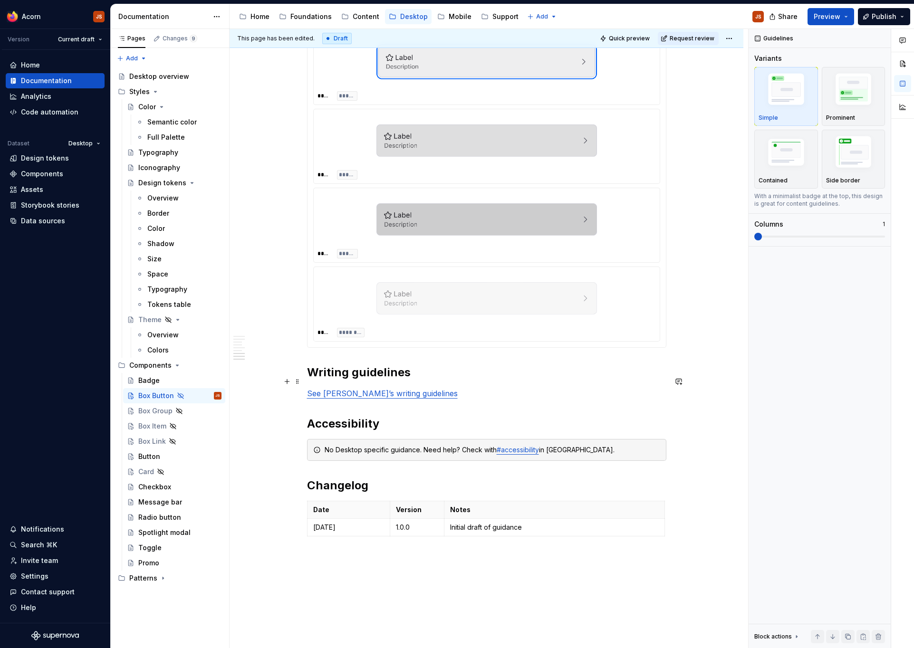
scroll to position [867, 0]
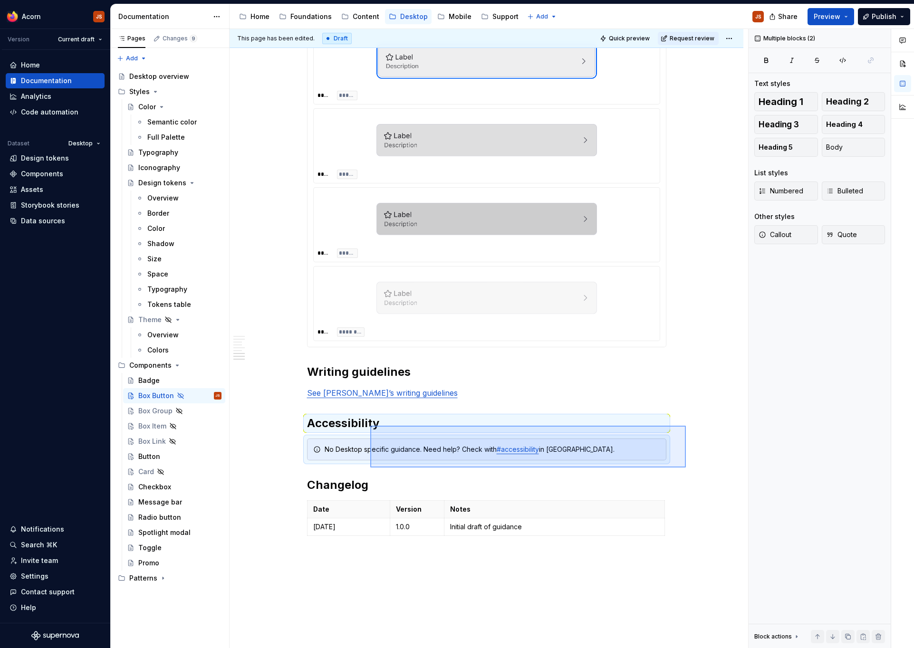
drag, startPoint x: 686, startPoint y: 468, endPoint x: 369, endPoint y: 426, distance: 319.2
click at [369, 426] on div "**********" at bounding box center [488, 339] width 518 height 620
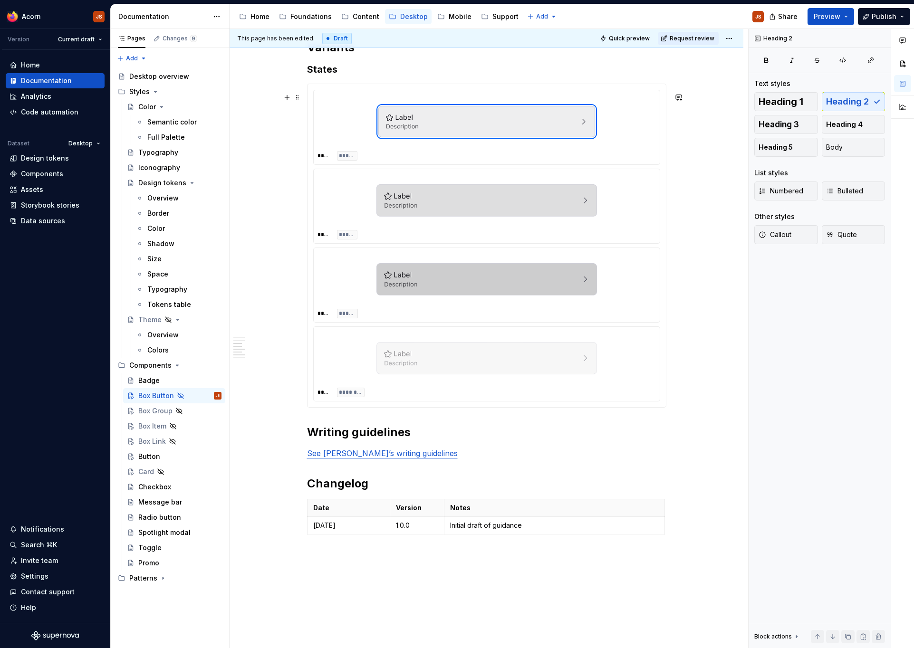
scroll to position [911, 0]
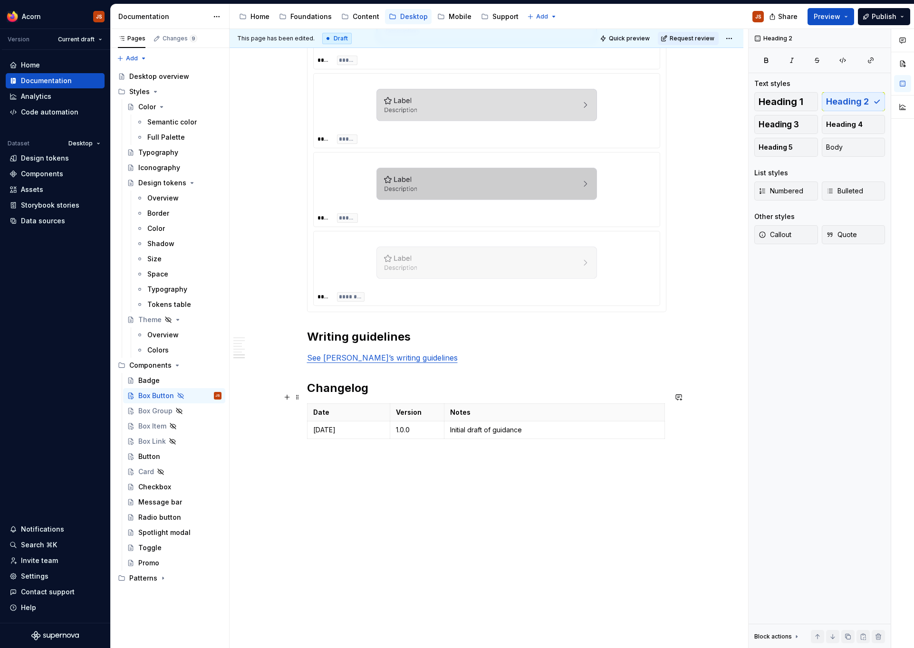
click at [312, 392] on h2 "Changelog" at bounding box center [486, 388] width 359 height 15
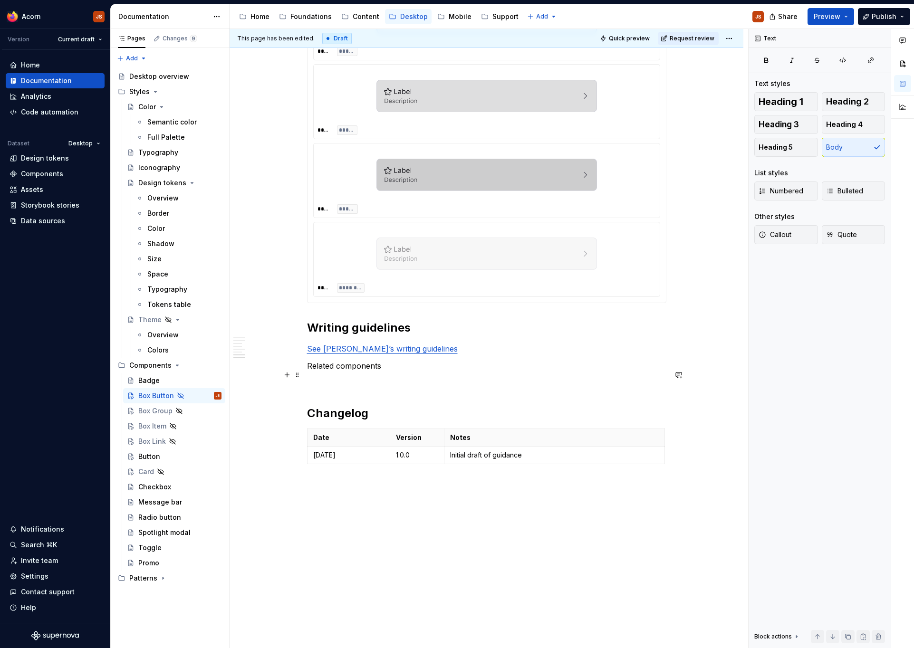
click at [332, 406] on p at bounding box center [486, 399] width 359 height 11
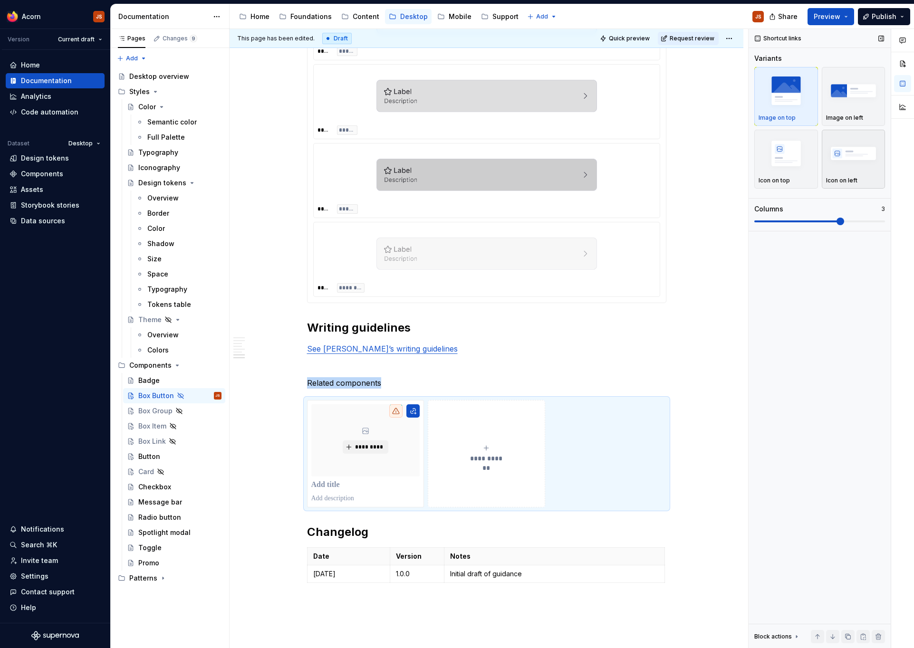
click at [834, 158] on img "button" at bounding box center [853, 153] width 55 height 35
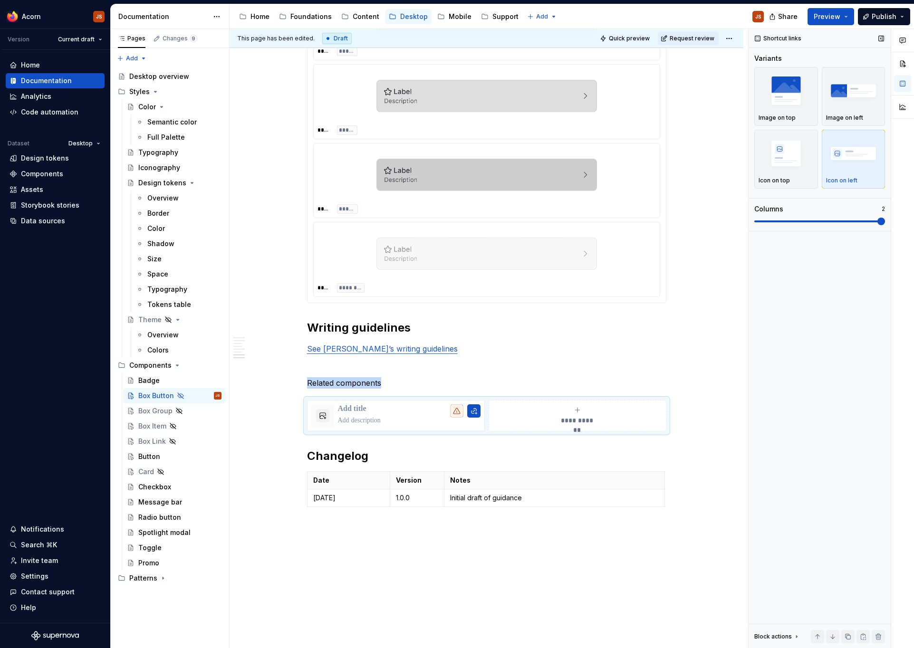
click at [756, 222] on span at bounding box center [819, 221] width 131 height 2
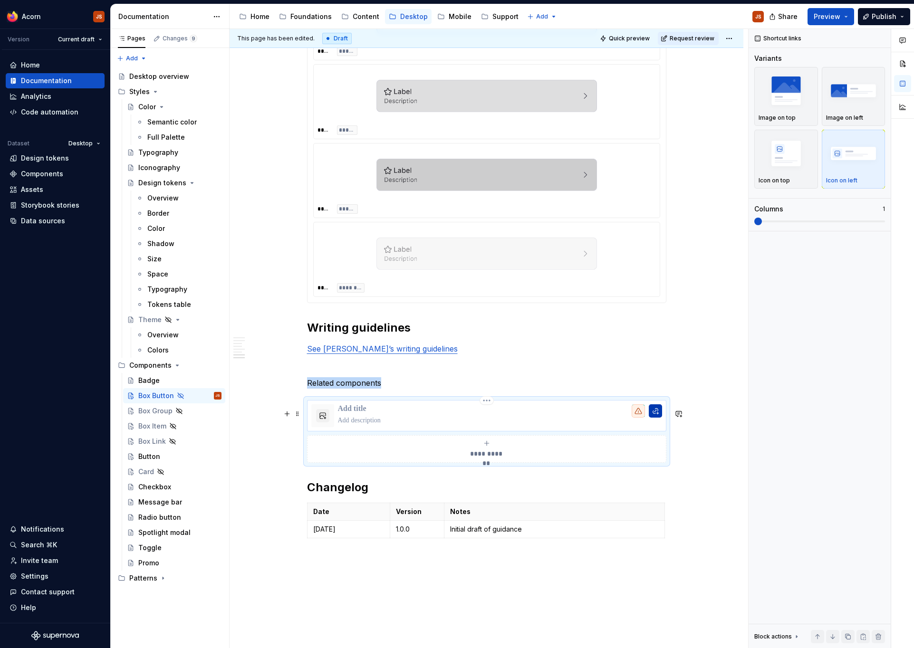
click at [656, 418] on button "button" at bounding box center [655, 410] width 13 height 13
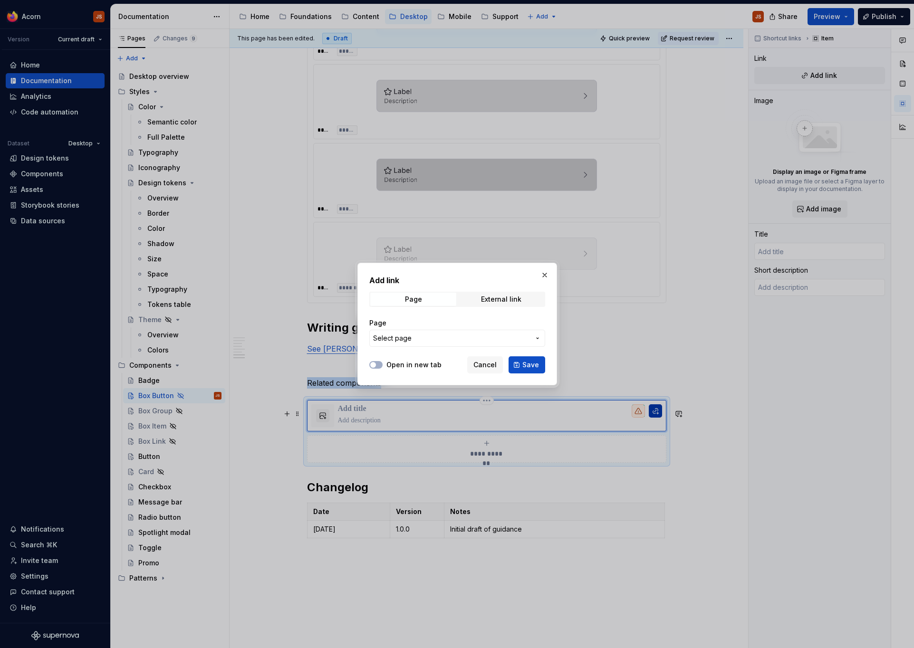
type textarea "*"
click at [425, 333] on button "Select page" at bounding box center [457, 338] width 176 height 17
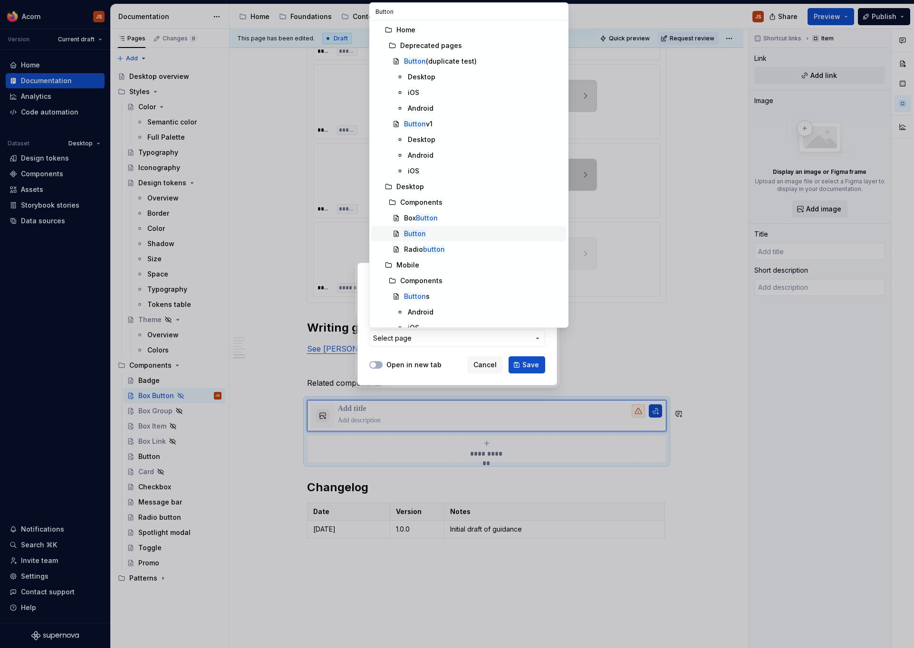
type input "Button"
click at [427, 232] on div "Button" at bounding box center [483, 234] width 159 height 10
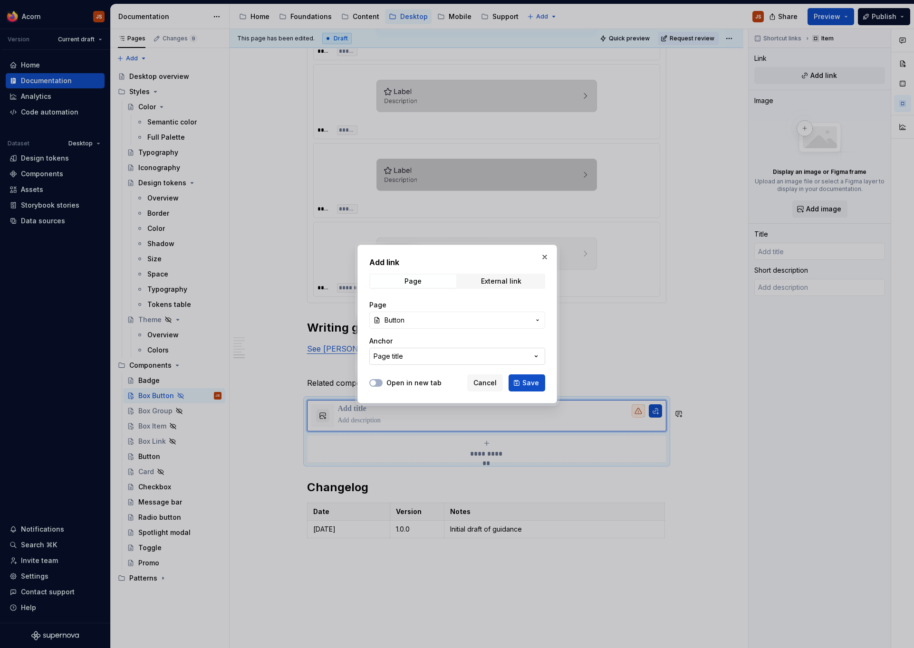
click at [522, 363] on button "Page title" at bounding box center [457, 356] width 176 height 17
click at [522, 363] on div "Add link Page External link Page Button Anchor Page title Open in new tab Cance…" at bounding box center [457, 324] width 914 height 648
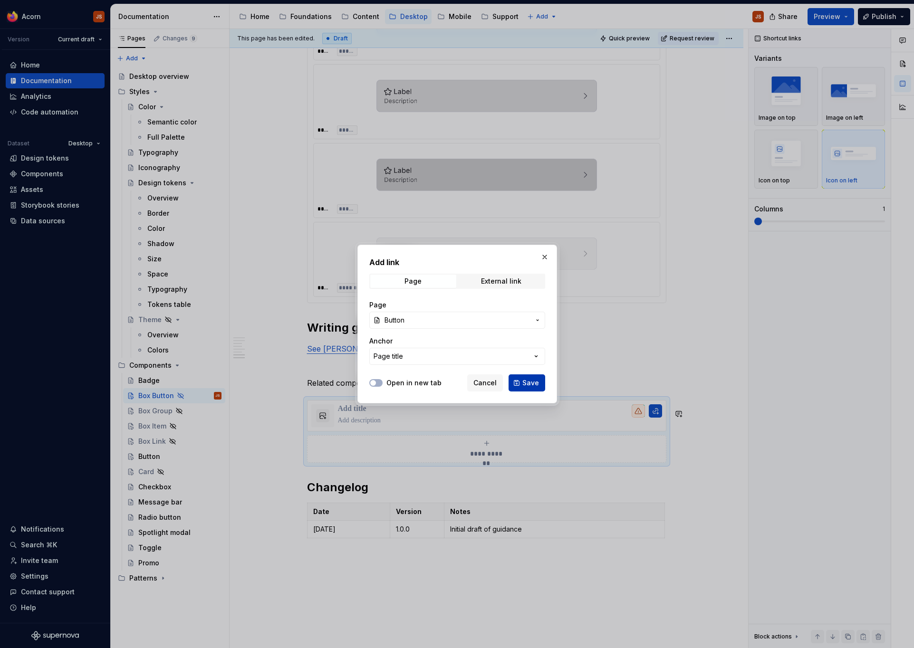
click at [525, 384] on span "Save" at bounding box center [530, 383] width 17 height 10
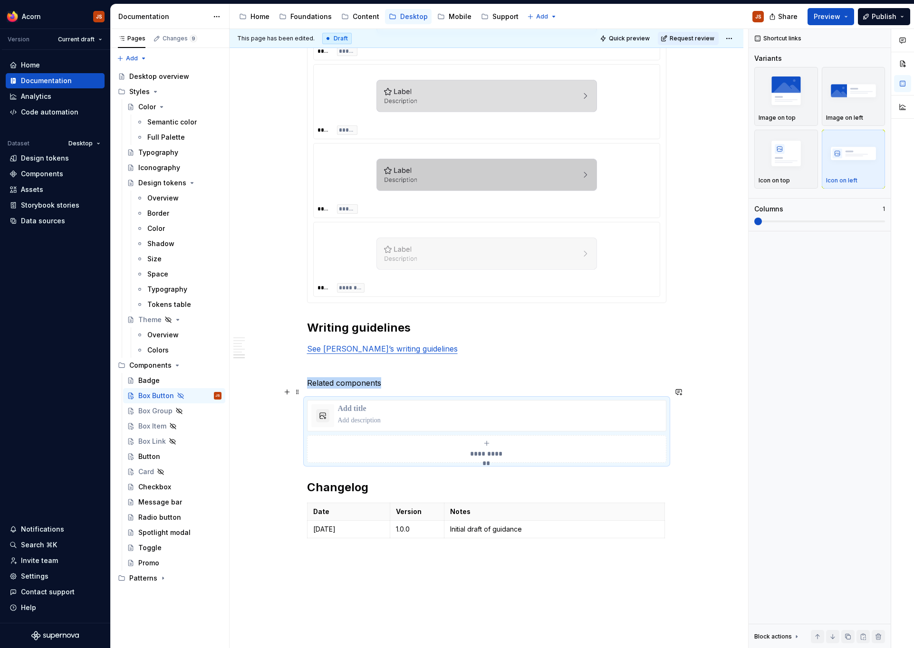
click at [326, 389] on p "Related components" at bounding box center [486, 382] width 359 height 11
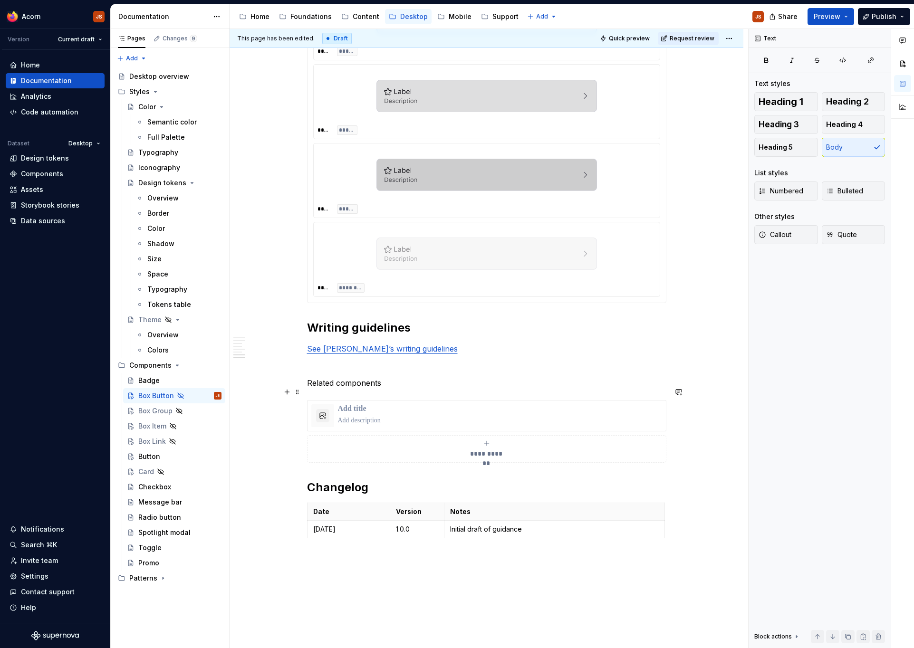
click at [326, 389] on p "Related components" at bounding box center [486, 382] width 359 height 11
click at [370, 377] on button "button" at bounding box center [369, 374] width 13 height 13
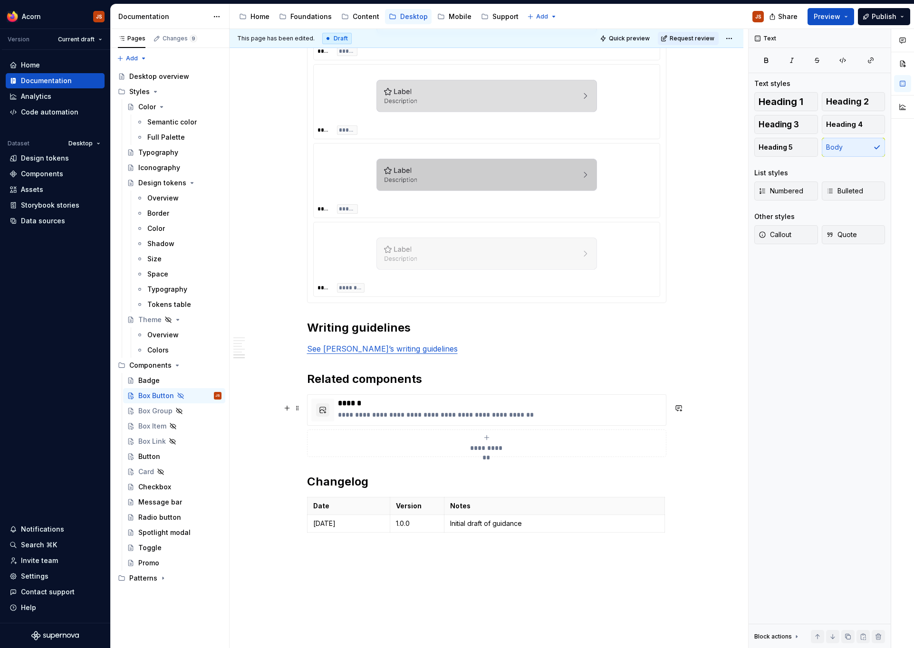
click at [355, 457] on button "**********" at bounding box center [486, 444] width 359 height 28
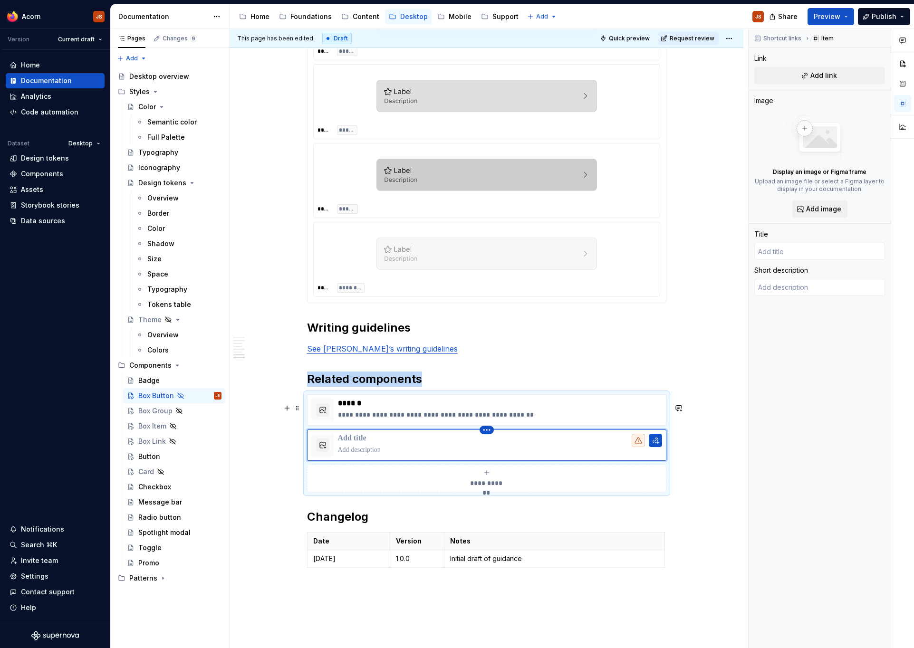
click at [493, 440] on html "Acorn JS Version Current draft Home Documentation Analytics Code automation Dat…" at bounding box center [457, 324] width 914 height 648
click at [506, 461] on div "Delete item" at bounding box center [524, 455] width 81 height 15
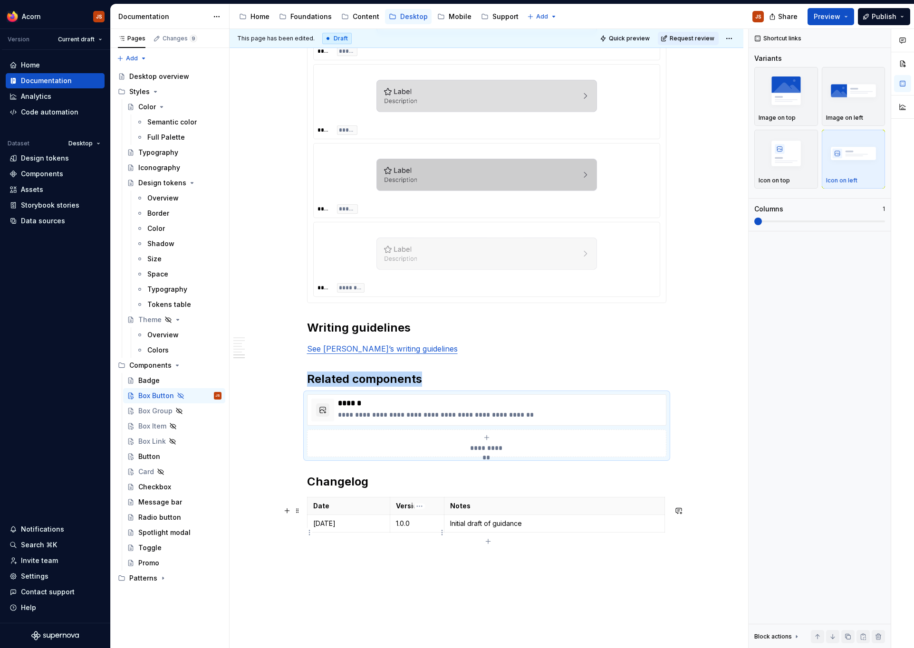
scroll to position [895, 0]
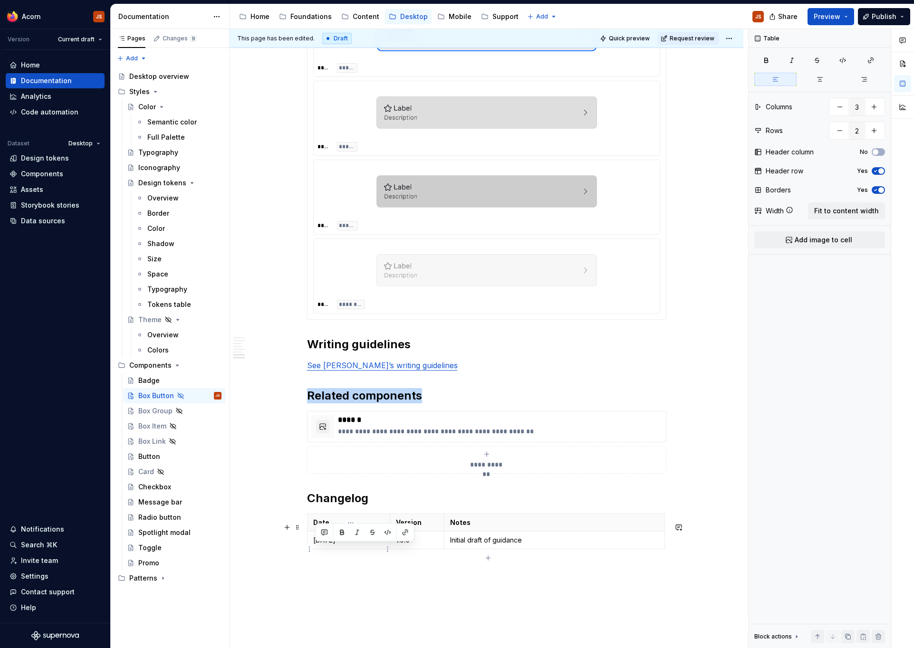
drag, startPoint x: 315, startPoint y: 552, endPoint x: 366, endPoint y: 552, distance: 50.8
click at [366, 549] on td "[DATE]" at bounding box center [348, 541] width 83 height 18
click at [459, 545] on p "Initial draft of guidance" at bounding box center [554, 540] width 208 height 10
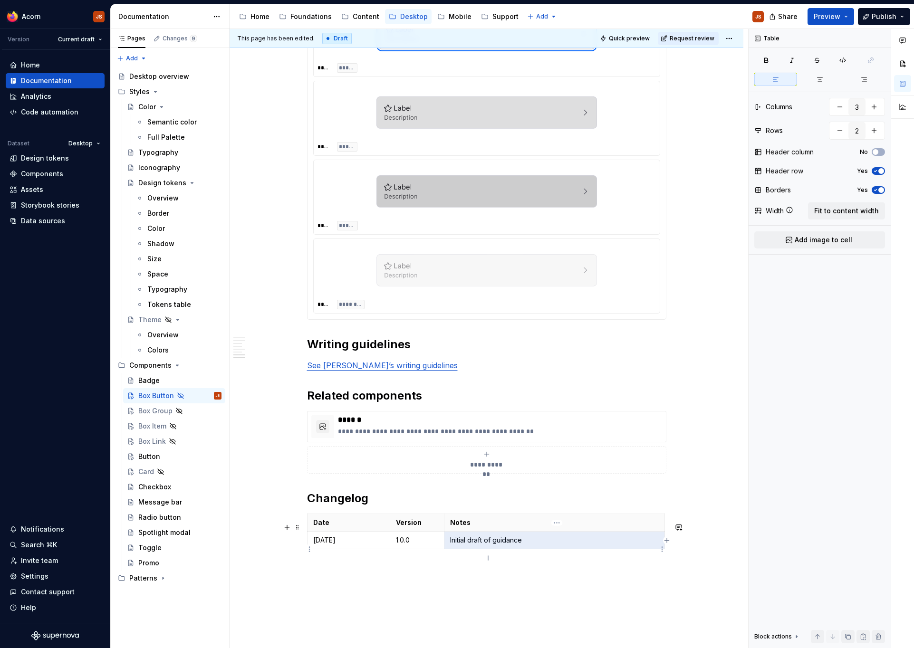
click at [458, 545] on p "Initial draft of guidance" at bounding box center [554, 540] width 208 height 10
click at [163, 384] on div "Badge" at bounding box center [179, 380] width 83 height 13
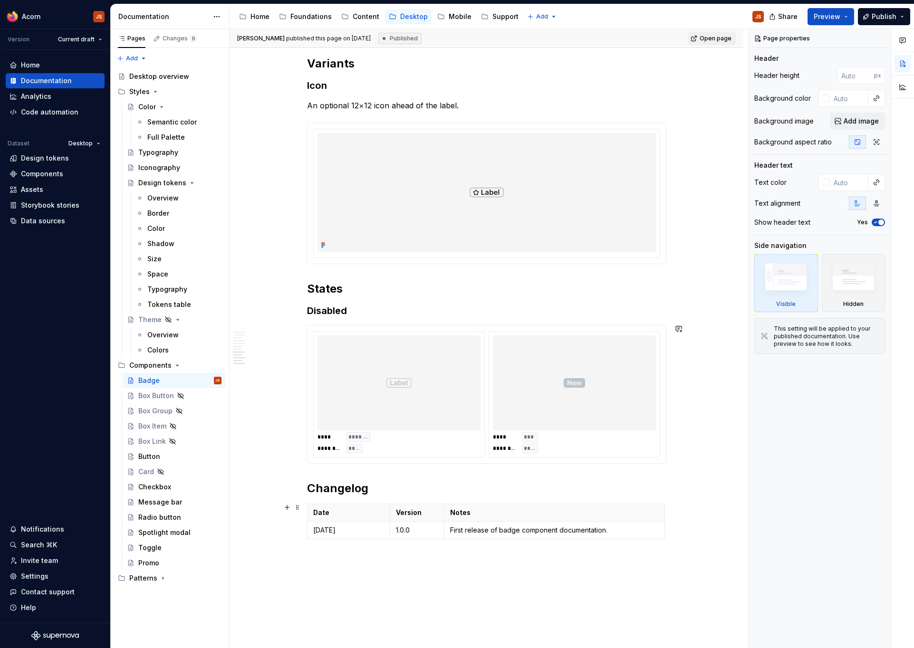
scroll to position [1658, 0]
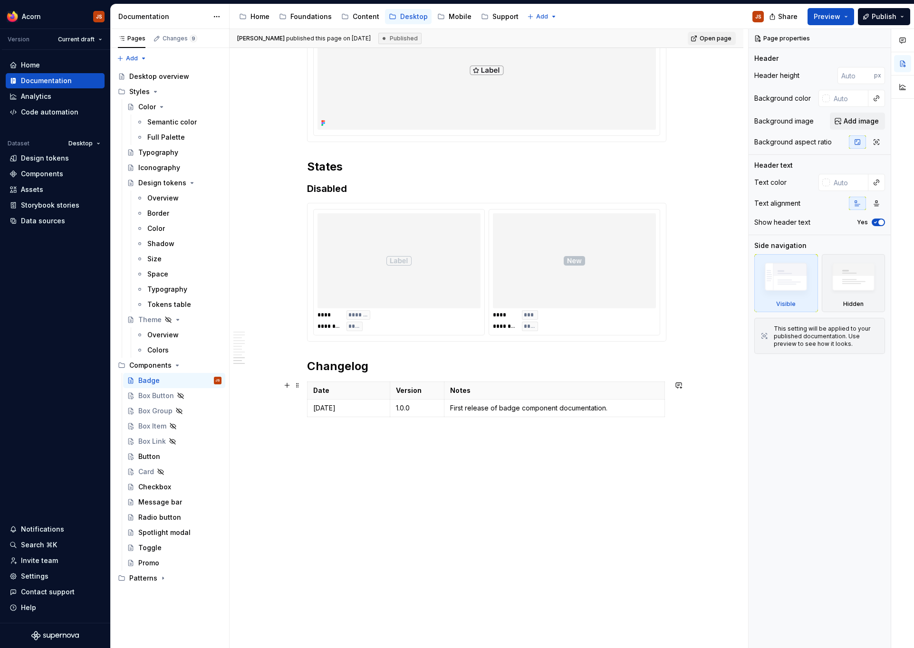
click at [487, 406] on p "First release of badge component documentation." at bounding box center [554, 408] width 208 height 10
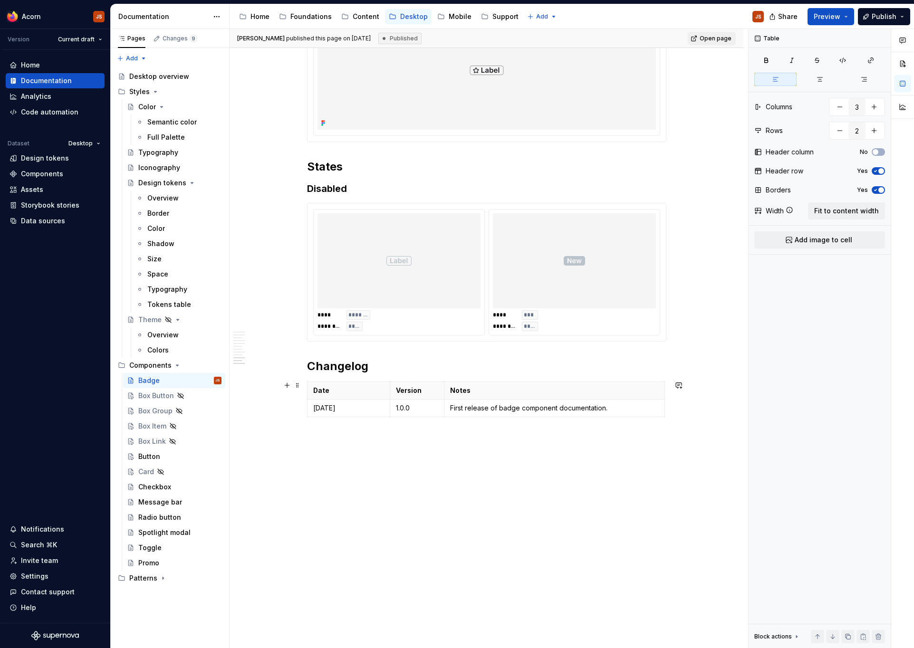
click at [487, 406] on p "First release of badge component documentation." at bounding box center [554, 408] width 208 height 10
click at [158, 400] on div "Box Button" at bounding box center [156, 396] width 36 height 10
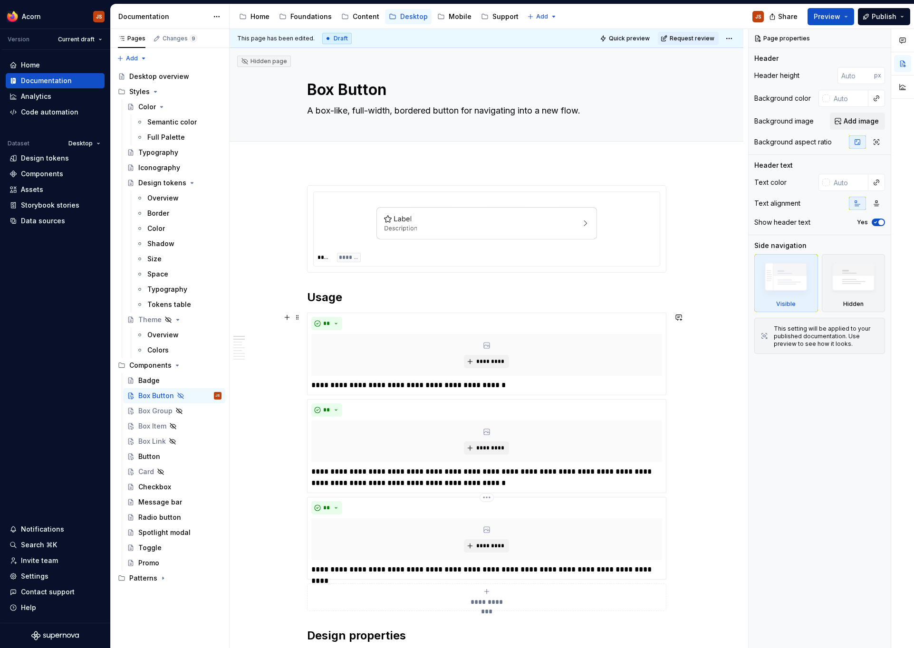
scroll to position [1014, 0]
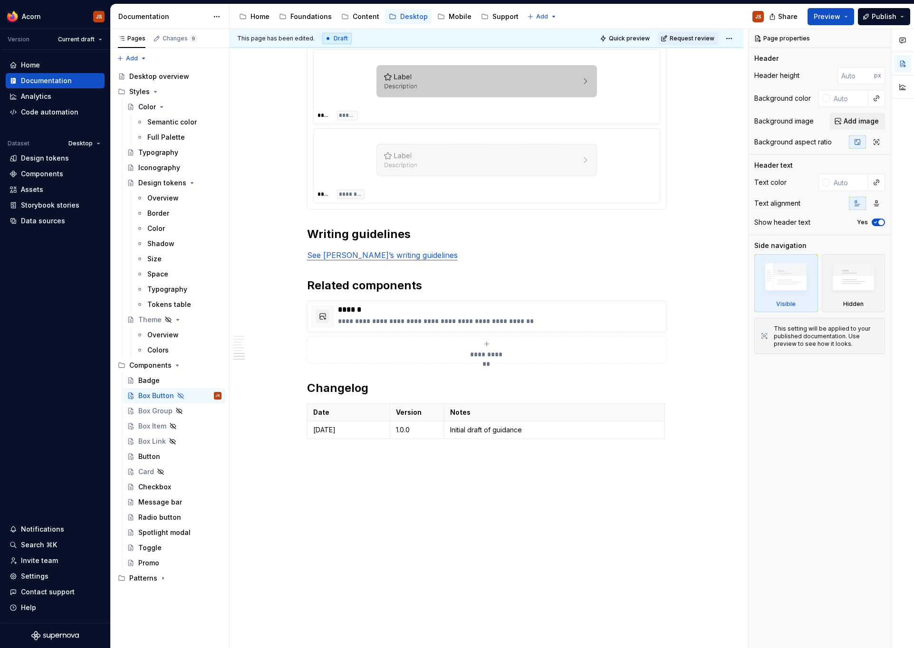
click at [498, 438] on td "Initial draft of guidance" at bounding box center [554, 430] width 220 height 18
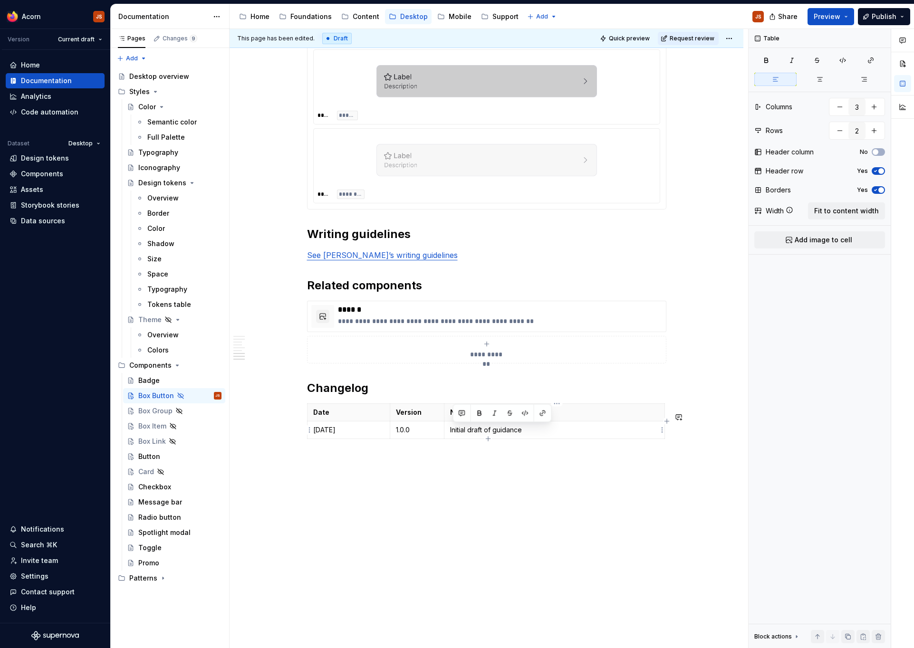
type textarea "*"
click at [498, 438] on td "Initial draft of guidance" at bounding box center [554, 430] width 220 height 18
click at [491, 427] on p "Initial draft of guidance" at bounding box center [554, 430] width 208 height 10
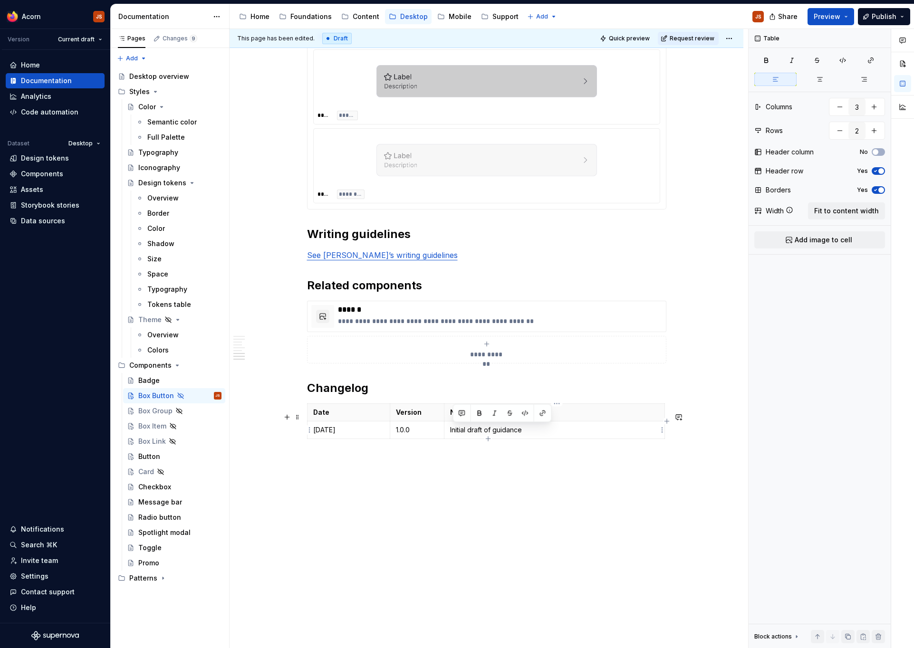
click at [491, 427] on p "Initial draft of guidance" at bounding box center [554, 430] width 208 height 10
paste div
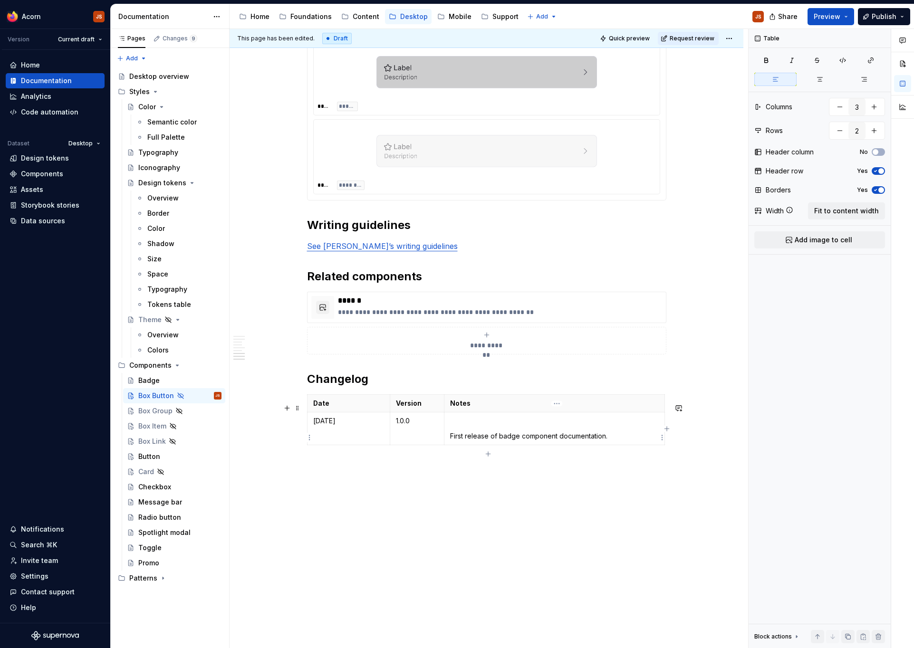
click at [514, 441] on p "First release of badge component documentation." at bounding box center [554, 436] width 208 height 10
click at [453, 441] on p "First release of box component documentation." at bounding box center [554, 436] width 208 height 10
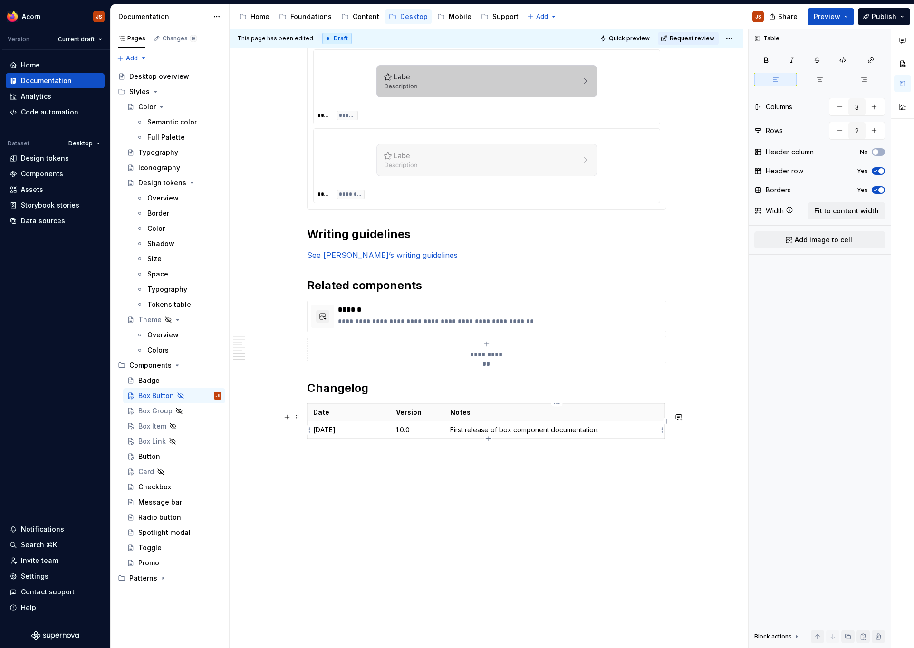
click at [506, 430] on p "First release of box component documentation." at bounding box center [554, 430] width 208 height 10
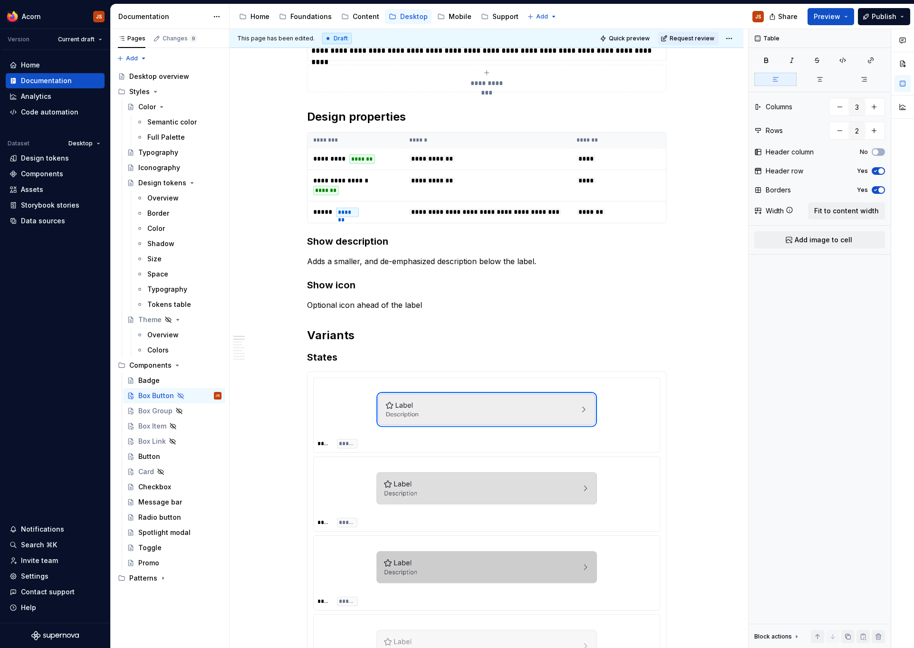
scroll to position [0, 0]
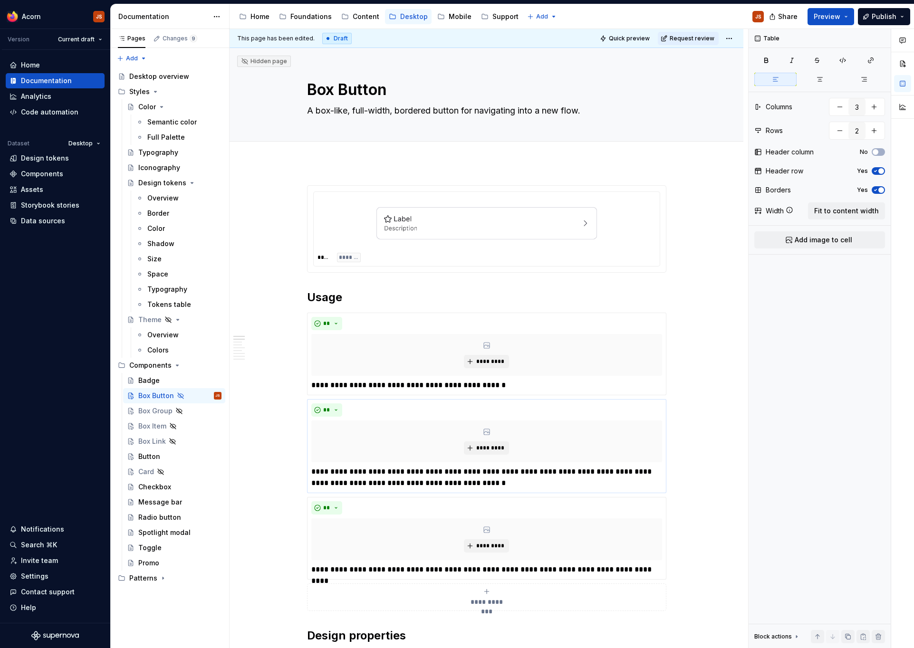
click at [154, 385] on div "Badge" at bounding box center [179, 381] width 83 height 10
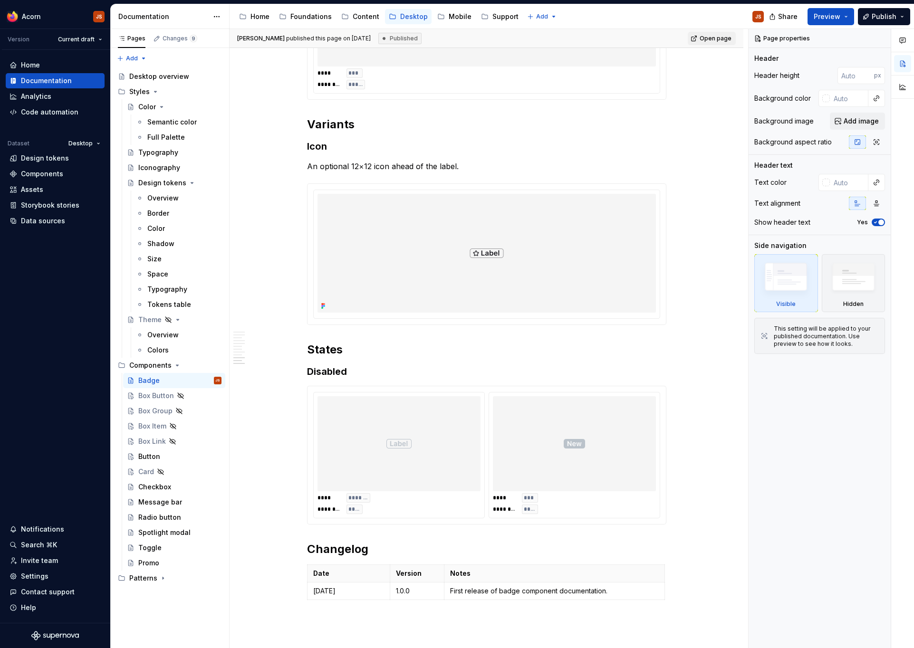
scroll to position [1658, 0]
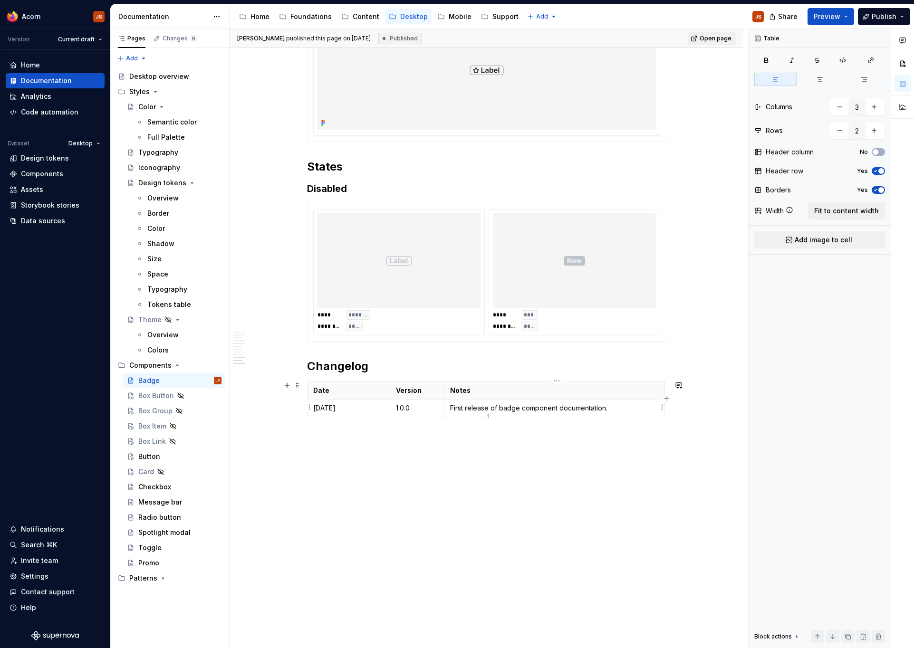
click at [503, 407] on p "First release of badge component documentation." at bounding box center [554, 408] width 208 height 10
type textarea "*"
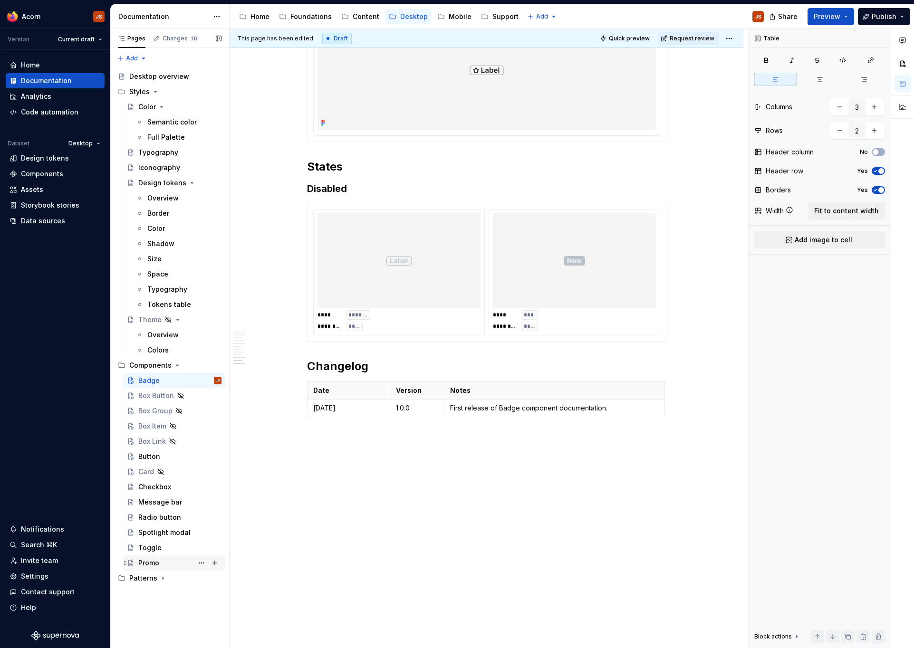
click at [155, 559] on div "Promo" at bounding box center [148, 563] width 21 height 10
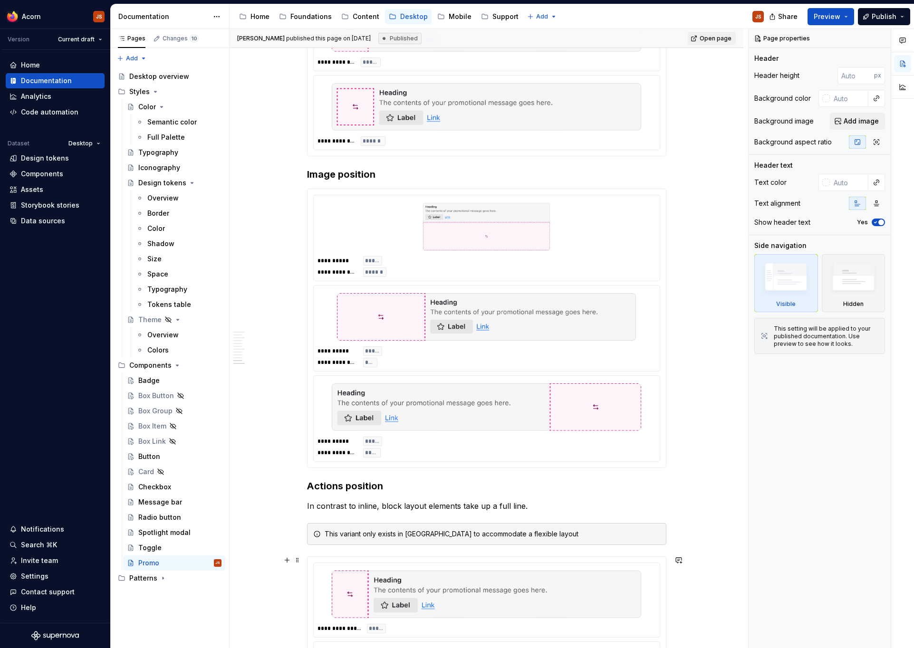
scroll to position [1661, 0]
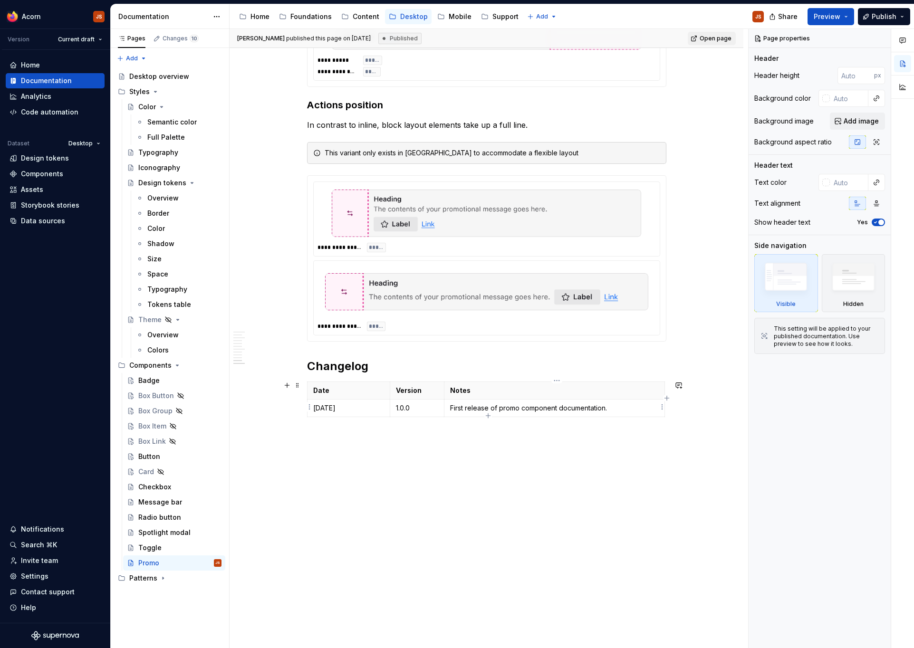
click at [506, 407] on p "First release of promo component documentation." at bounding box center [554, 408] width 208 height 10
type textarea "*"
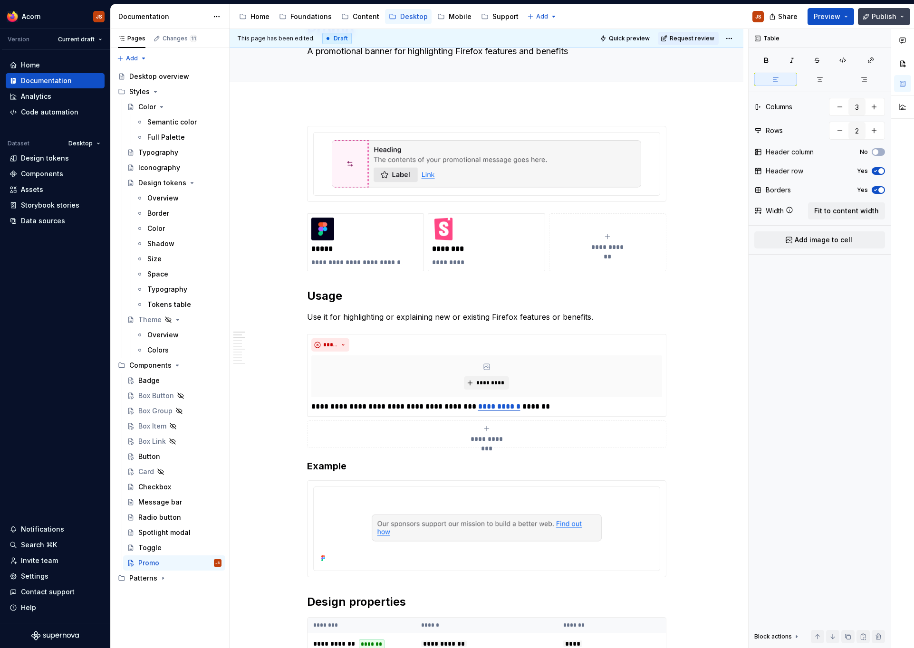
scroll to position [0, 0]
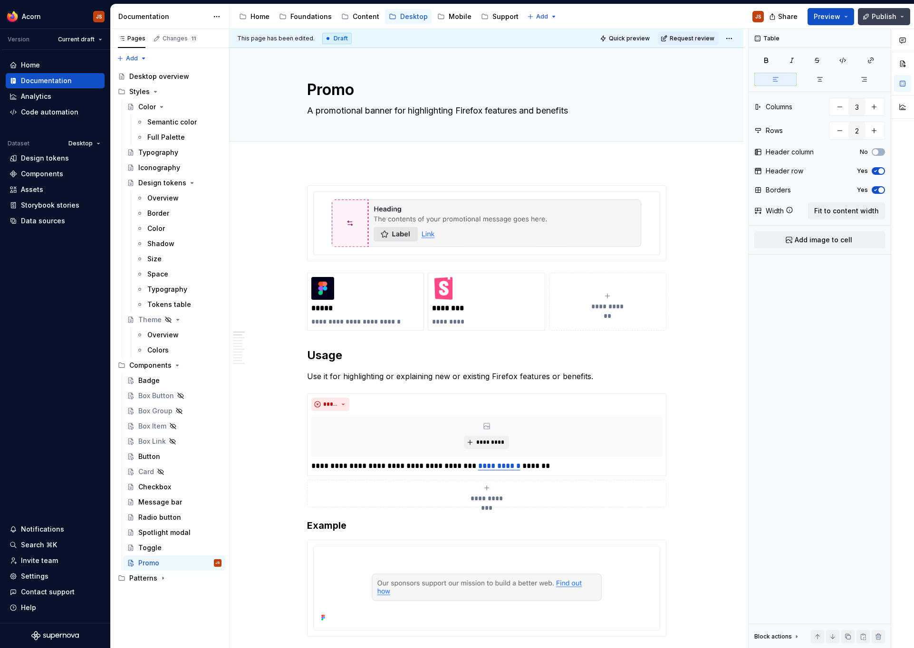
click at [894, 14] on span "Publish" at bounding box center [883, 17] width 25 height 10
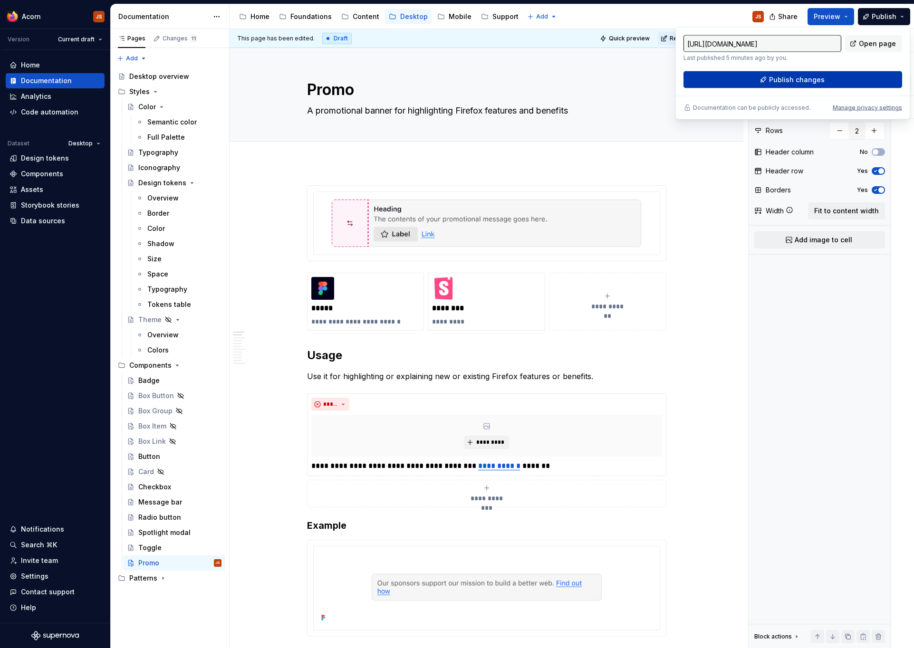
click at [796, 75] on span "Publish changes" at bounding box center [797, 80] width 56 height 10
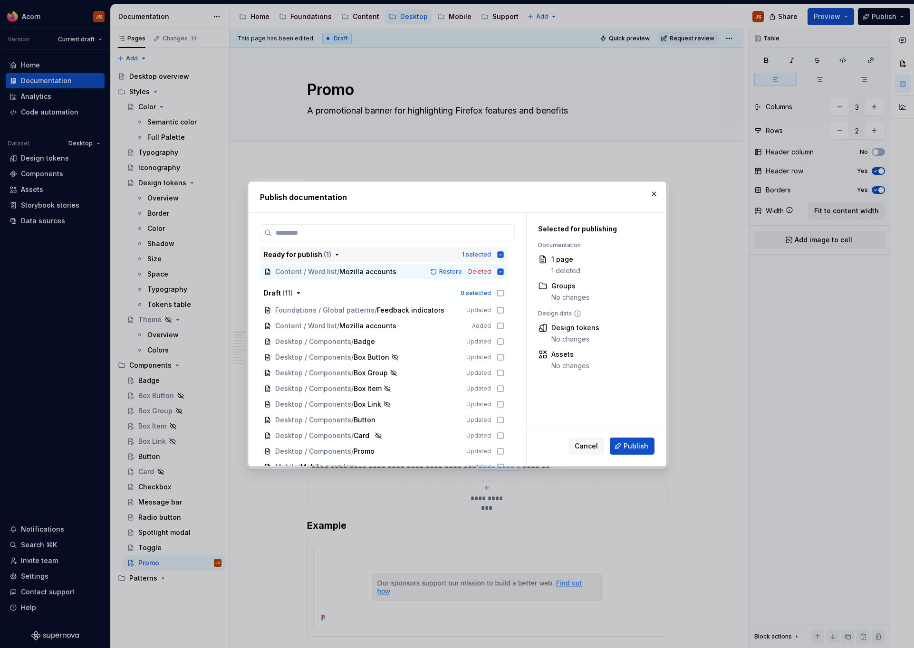
click at [504, 255] on icon "button" at bounding box center [501, 255] width 8 height 8
click at [503, 340] on icon at bounding box center [501, 342] width 8 height 8
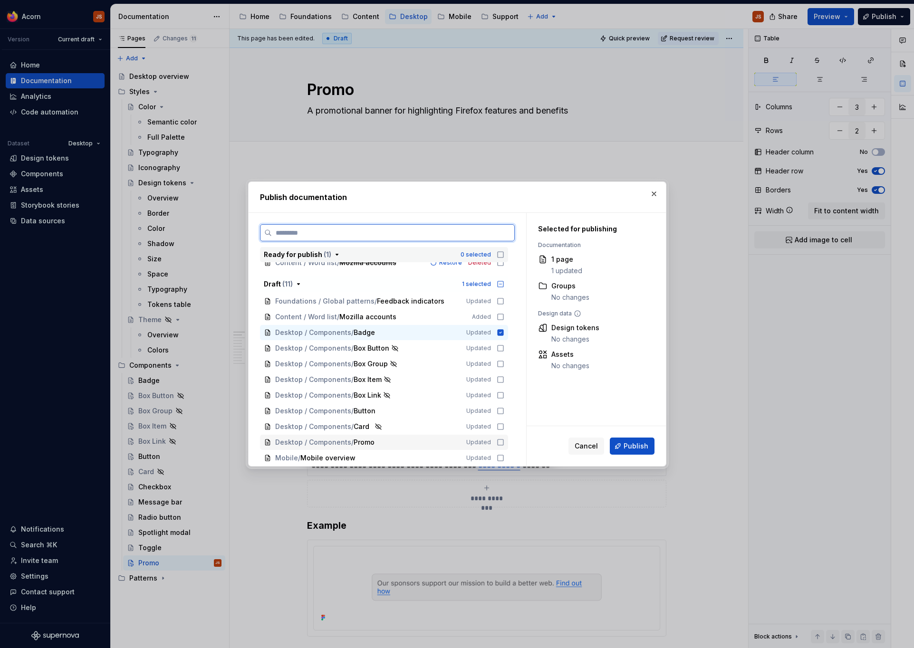
click at [503, 440] on icon at bounding box center [500, 442] width 6 height 6
click at [622, 444] on button "Publish" at bounding box center [632, 446] width 45 height 17
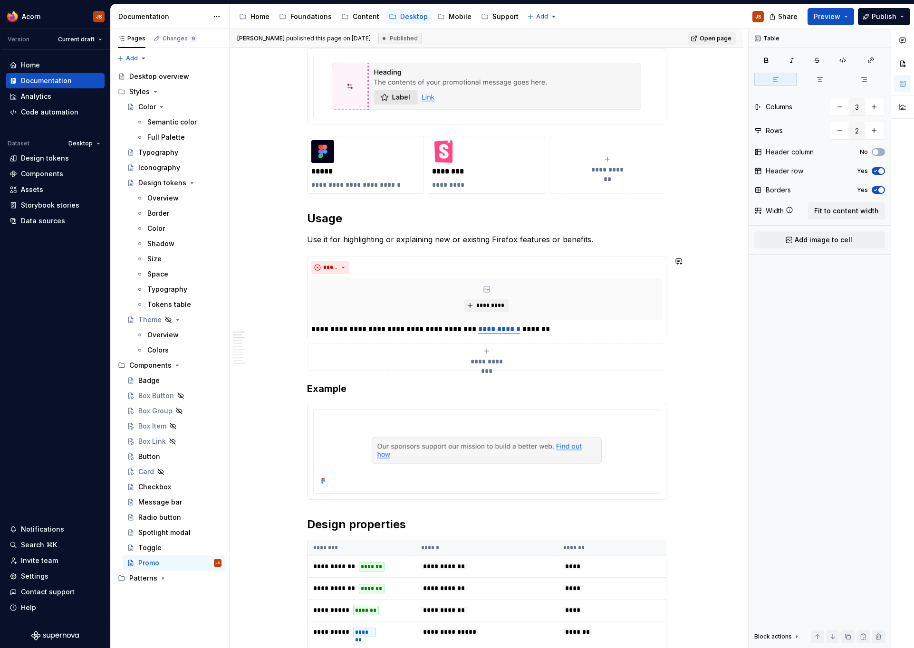
scroll to position [0, 0]
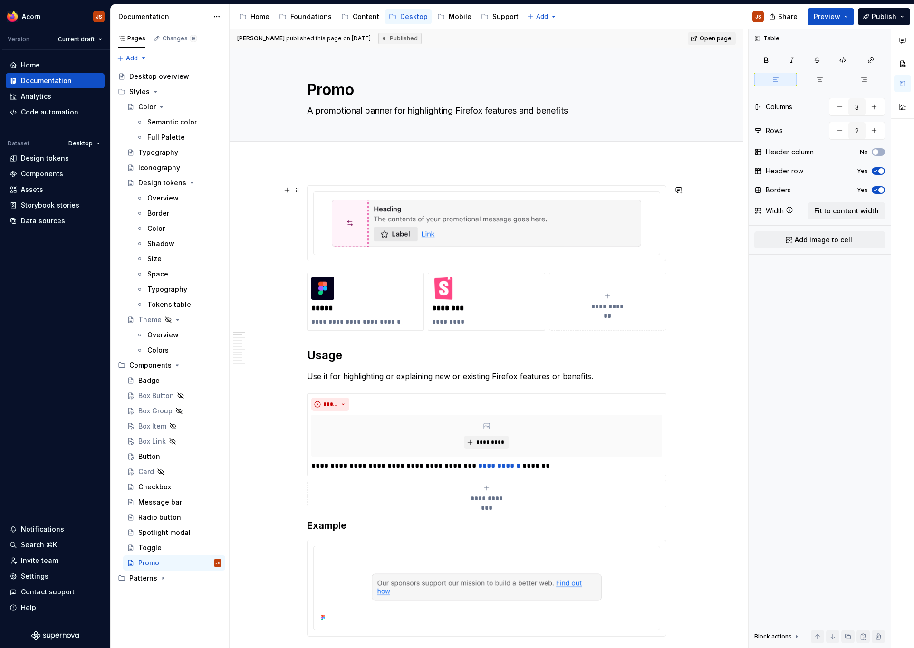
click at [549, 227] on img at bounding box center [486, 224] width 323 height 48
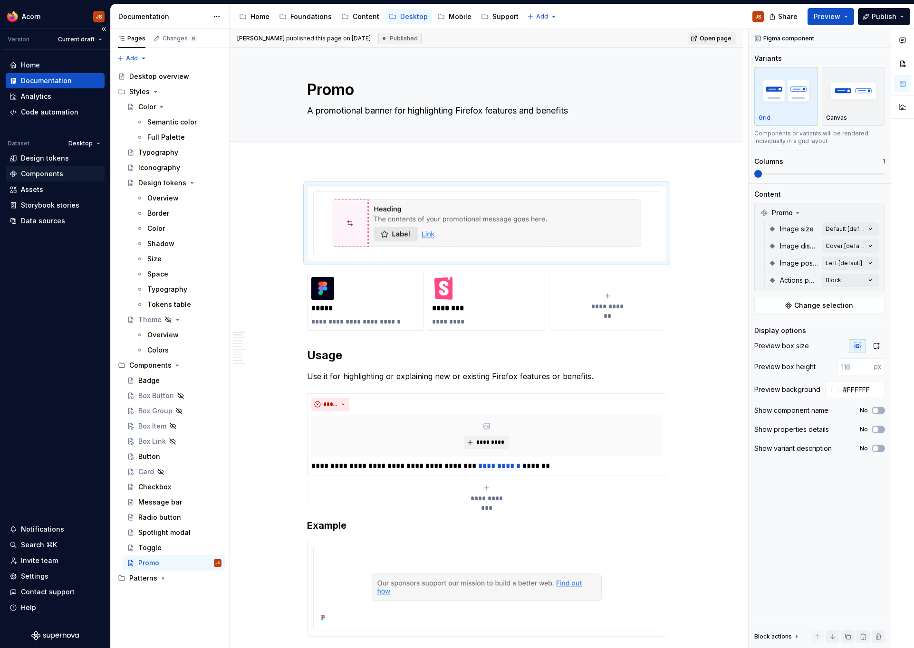
click at [47, 168] on div "Components" at bounding box center [55, 173] width 99 height 15
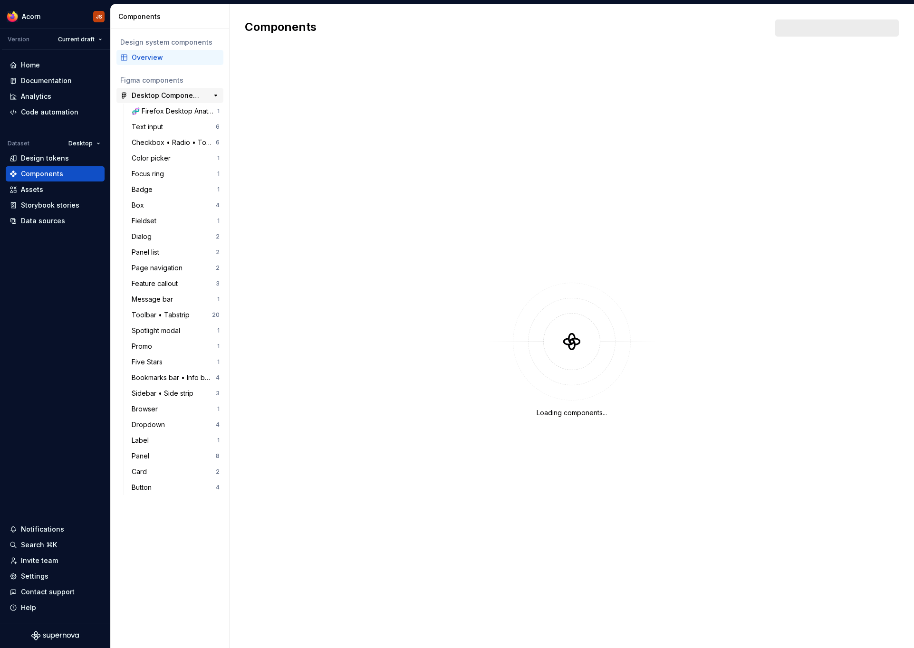
click at [127, 97] on icon at bounding box center [124, 96] width 8 height 8
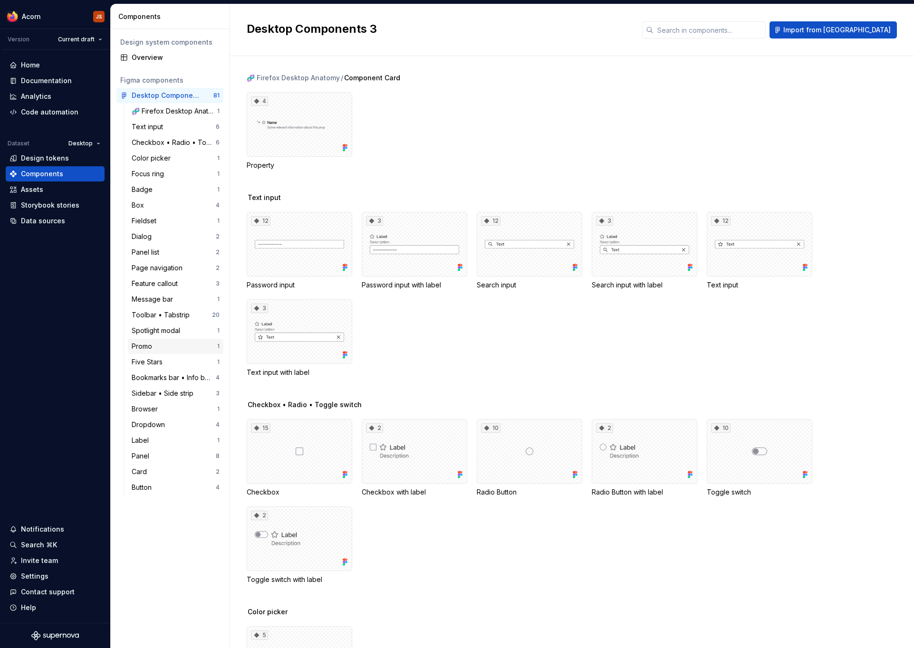
click at [150, 352] on div "Promo 1" at bounding box center [175, 346] width 95 height 15
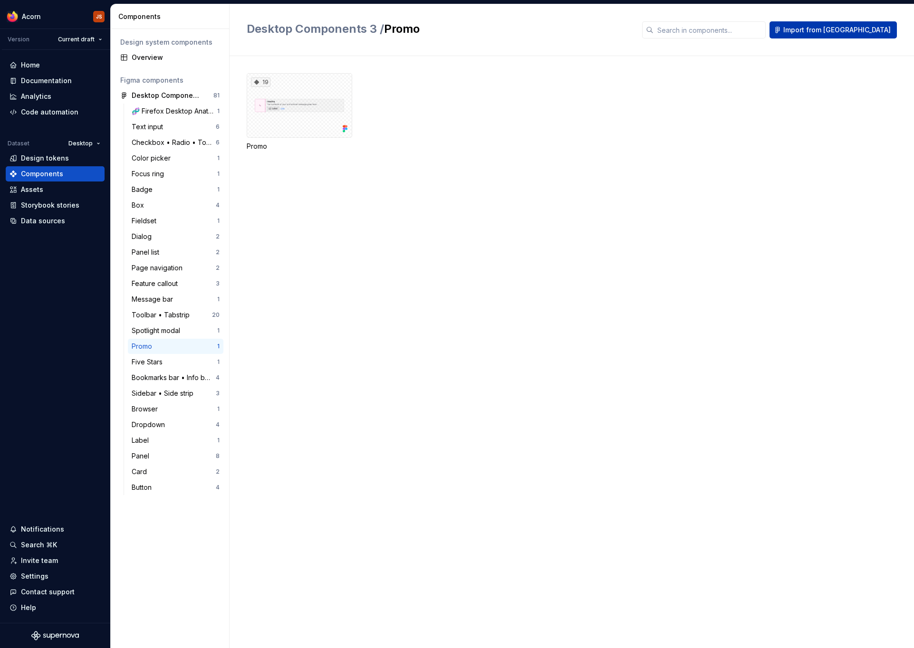
click at [850, 36] on button "Import from [GEOGRAPHIC_DATA]" at bounding box center [832, 29] width 127 height 17
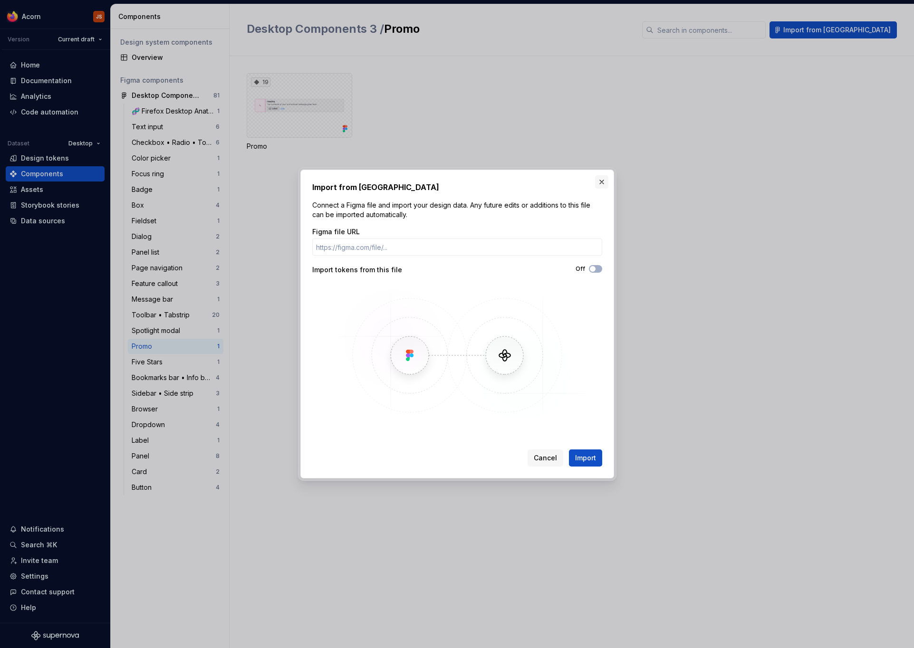
click at [600, 181] on button "button" at bounding box center [601, 181] width 13 height 13
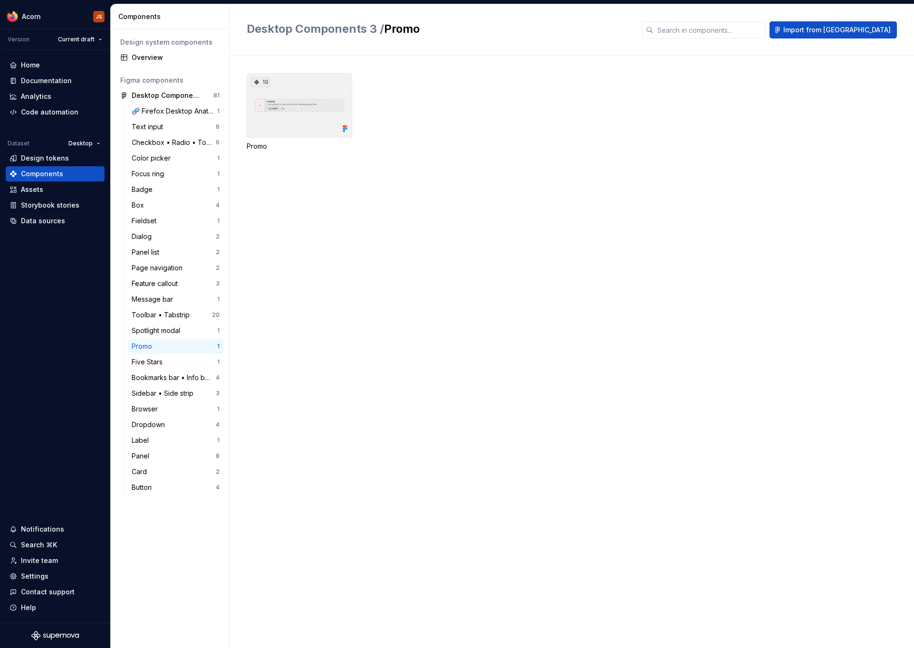
click at [303, 113] on div "19" at bounding box center [299, 105] width 105 height 65
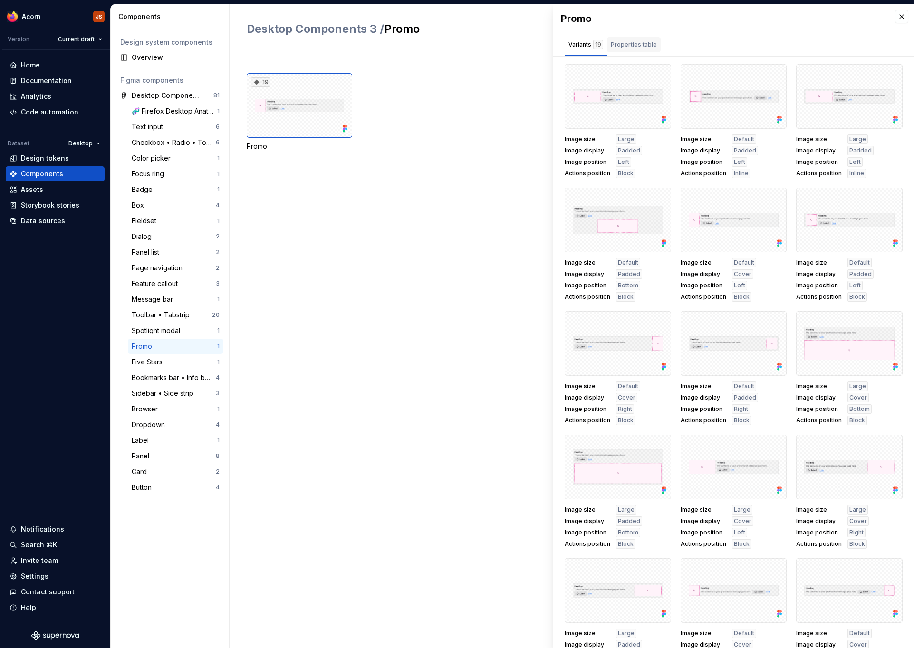
click at [639, 44] on div "Properties table" at bounding box center [634, 45] width 46 height 10
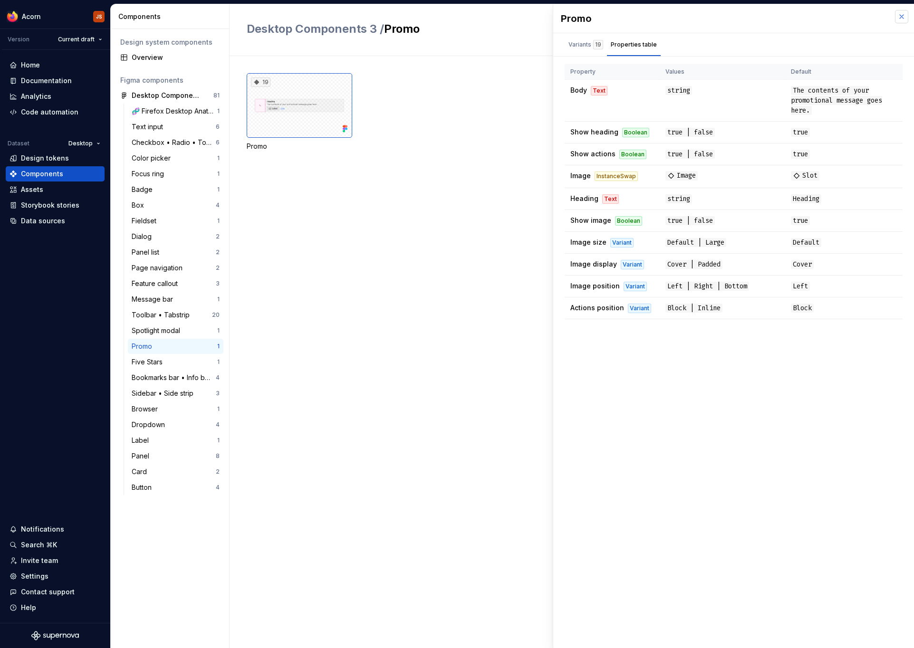
click at [899, 22] on button "button" at bounding box center [901, 16] width 13 height 13
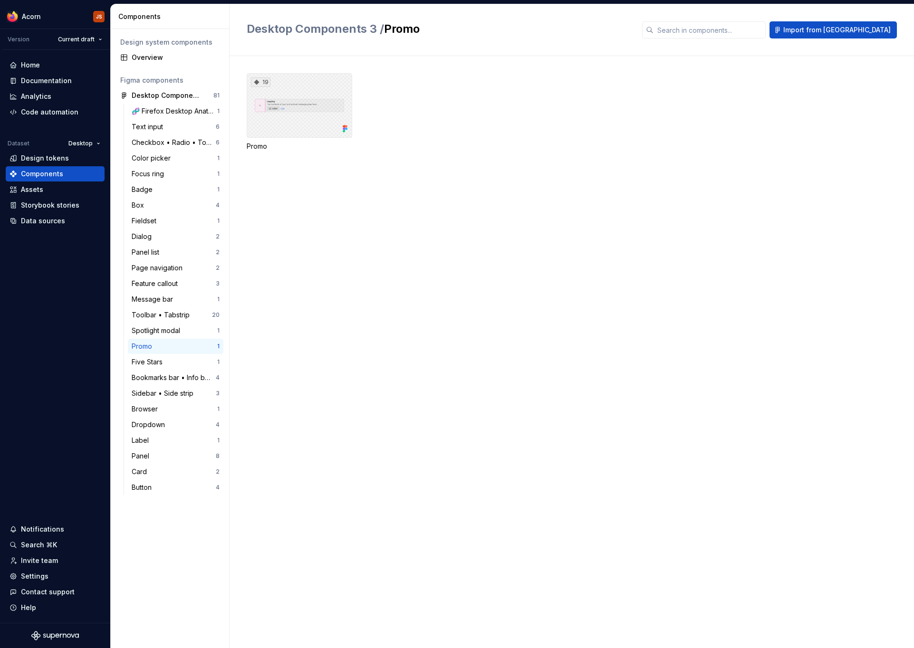
click at [282, 109] on div "19" at bounding box center [299, 105] width 105 height 65
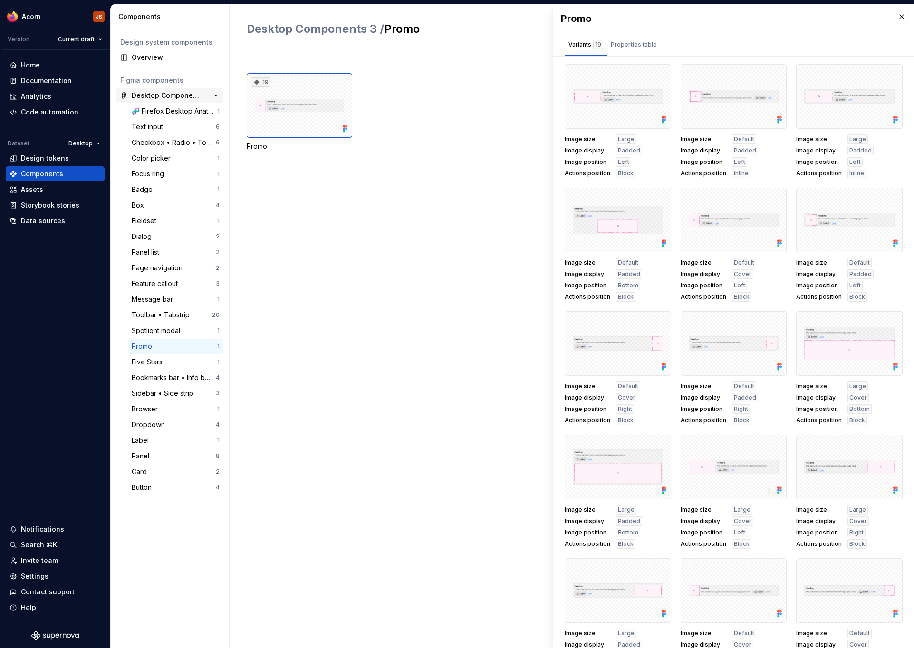
click at [189, 96] on div "Desktop Components 3" at bounding box center [167, 96] width 71 height 10
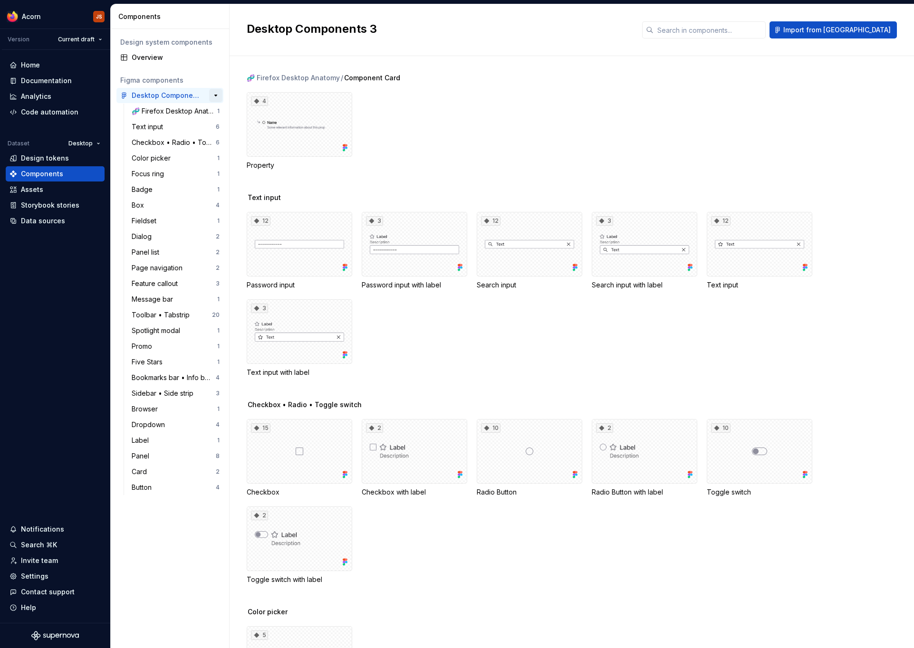
click at [218, 94] on button "button" at bounding box center [215, 95] width 13 height 13
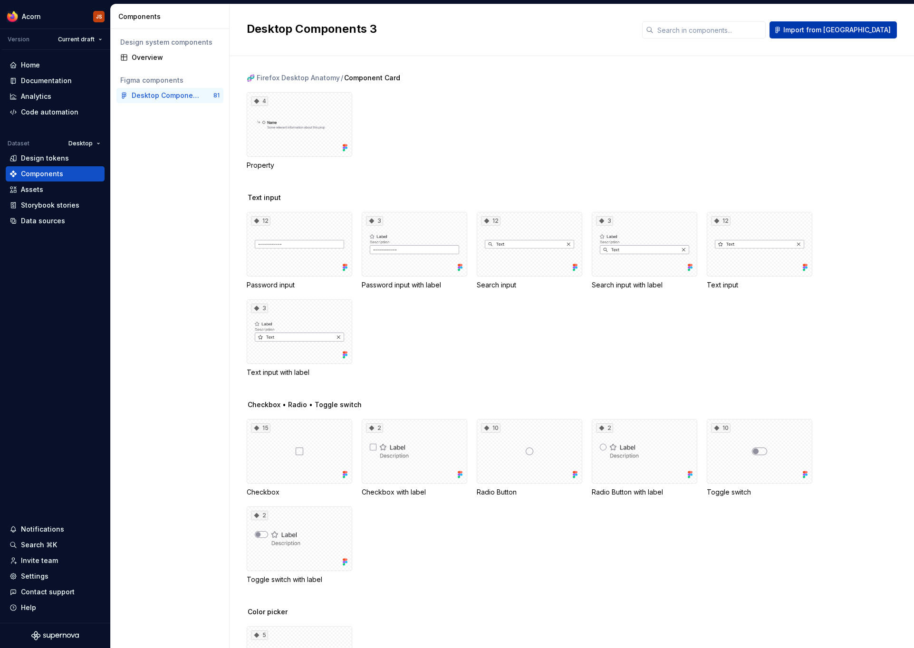
click at [846, 37] on button "Import from [GEOGRAPHIC_DATA]" at bounding box center [832, 29] width 127 height 17
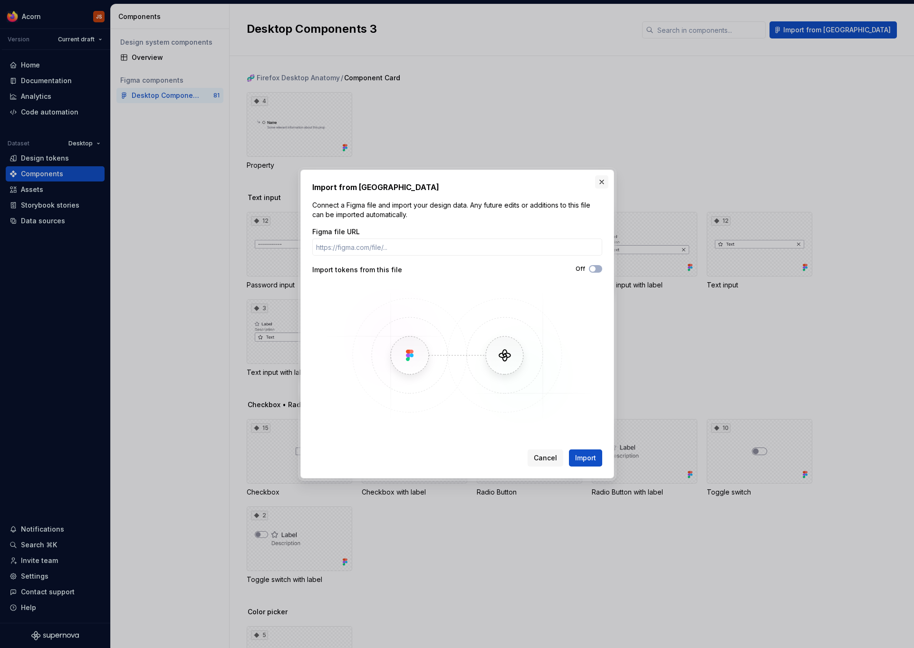
click at [602, 183] on button "button" at bounding box center [601, 181] width 13 height 13
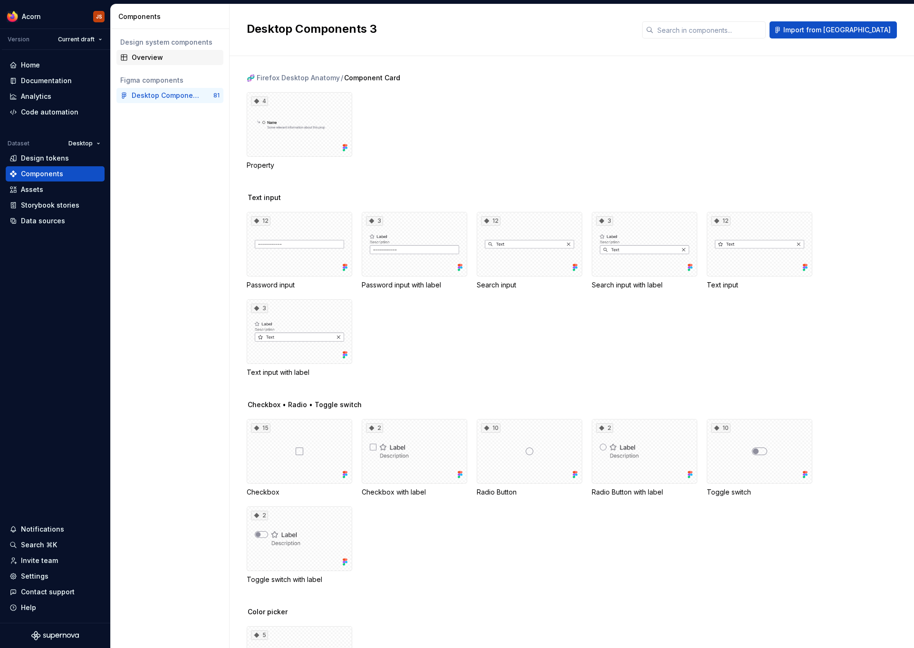
click at [145, 62] on div "Overview" at bounding box center [169, 57] width 107 height 15
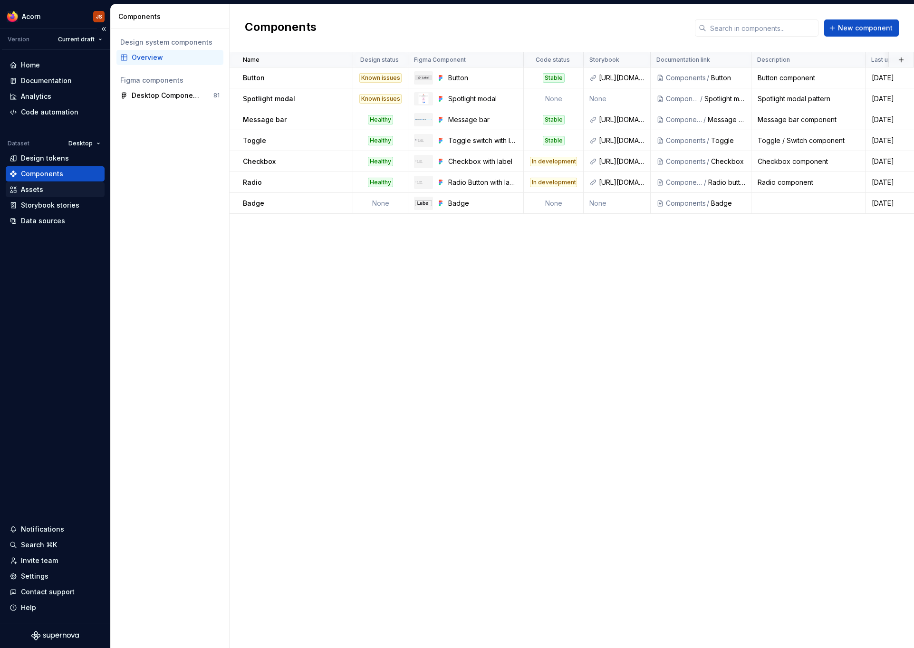
click at [44, 196] on div "Assets" at bounding box center [55, 189] width 99 height 15
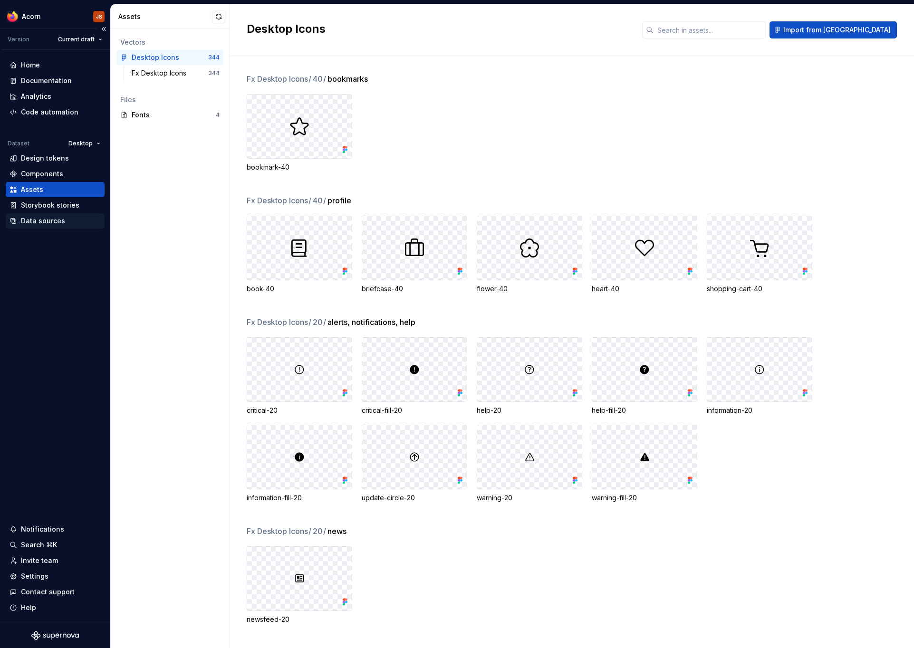
click at [50, 219] on div "Data sources" at bounding box center [43, 221] width 44 height 10
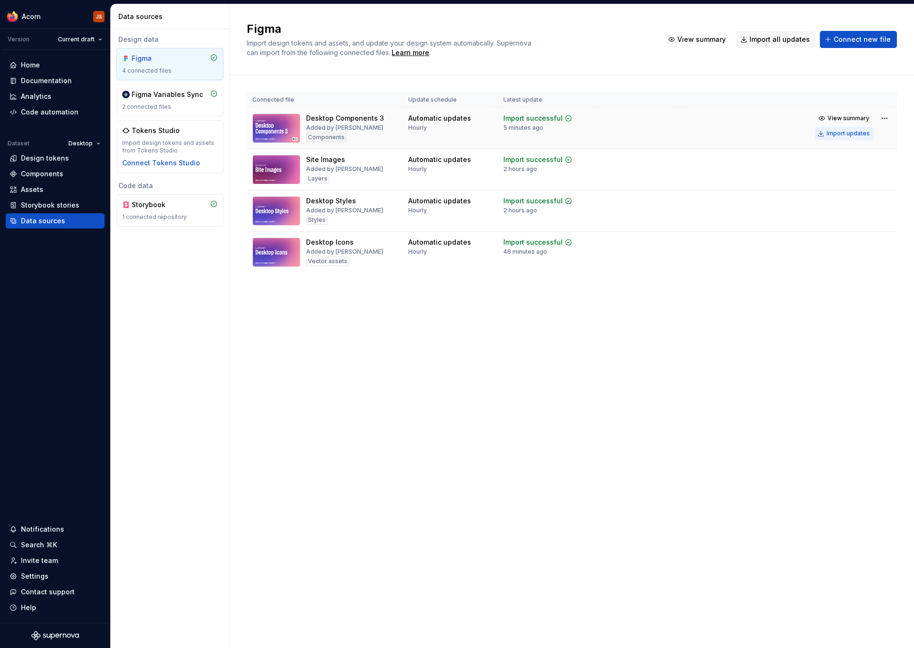
click at [853, 134] on div "Import updates" at bounding box center [847, 134] width 43 height 8
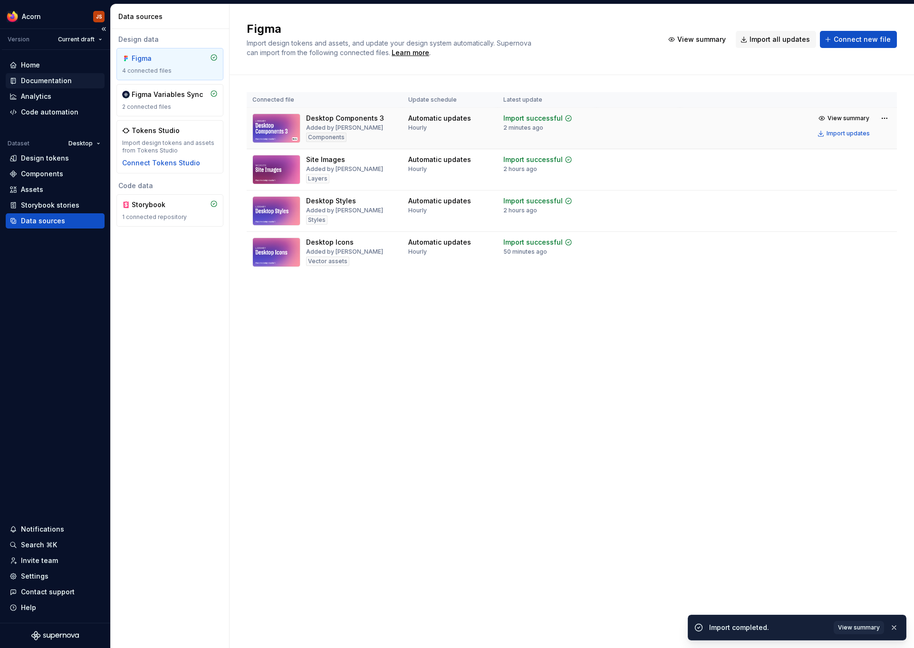
click at [51, 80] on div "Documentation" at bounding box center [46, 81] width 51 height 10
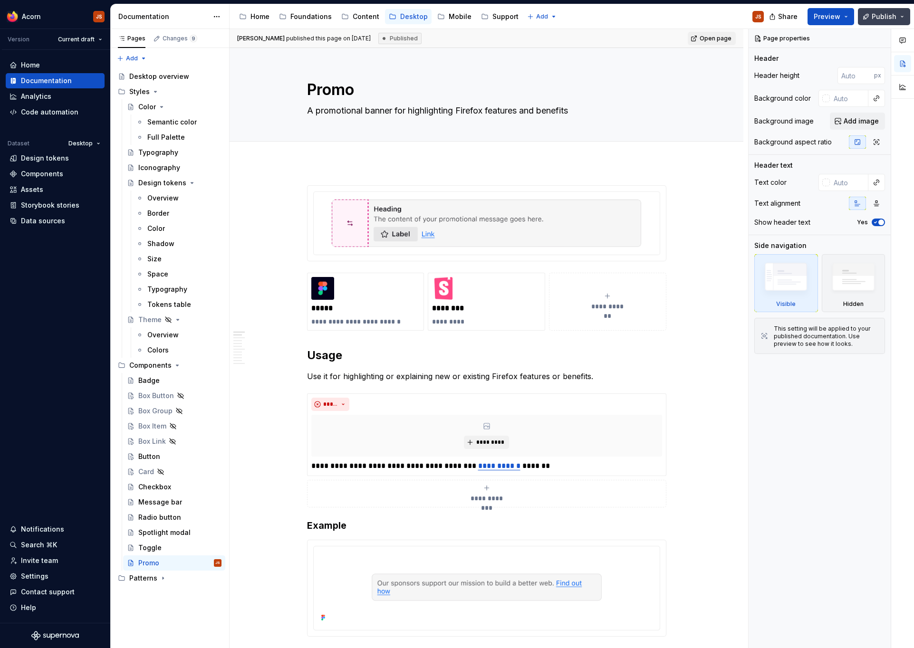
click at [889, 19] on span "Publish" at bounding box center [883, 17] width 25 height 10
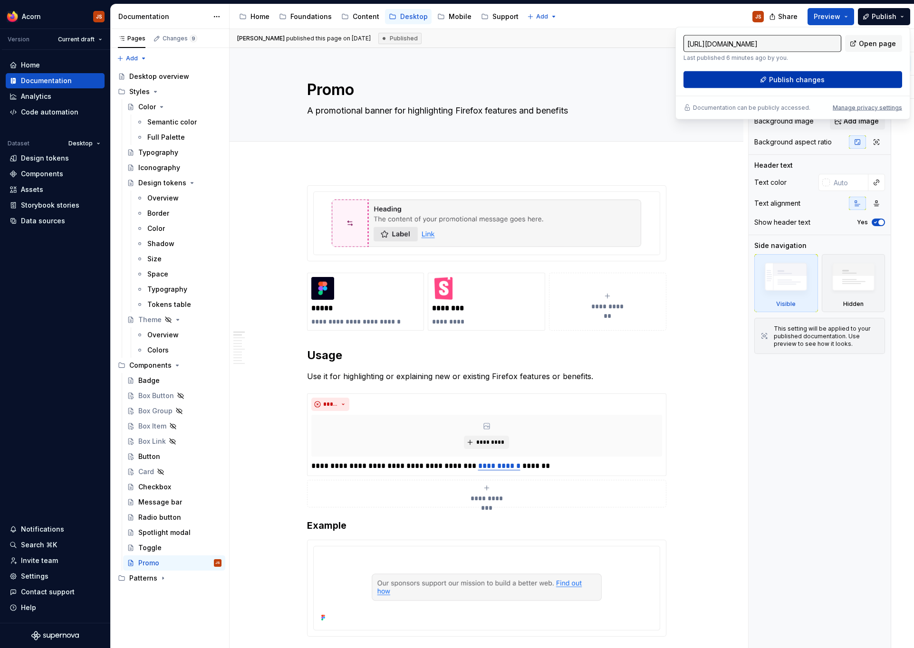
click at [817, 86] on button "Publish changes" at bounding box center [792, 79] width 219 height 17
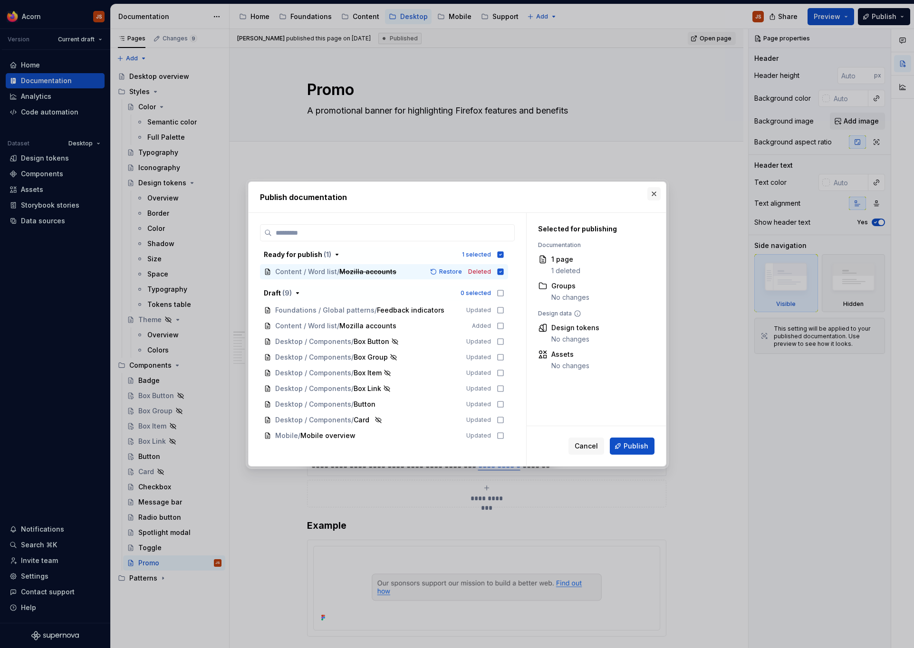
click at [657, 193] on button "button" at bounding box center [653, 193] width 13 height 13
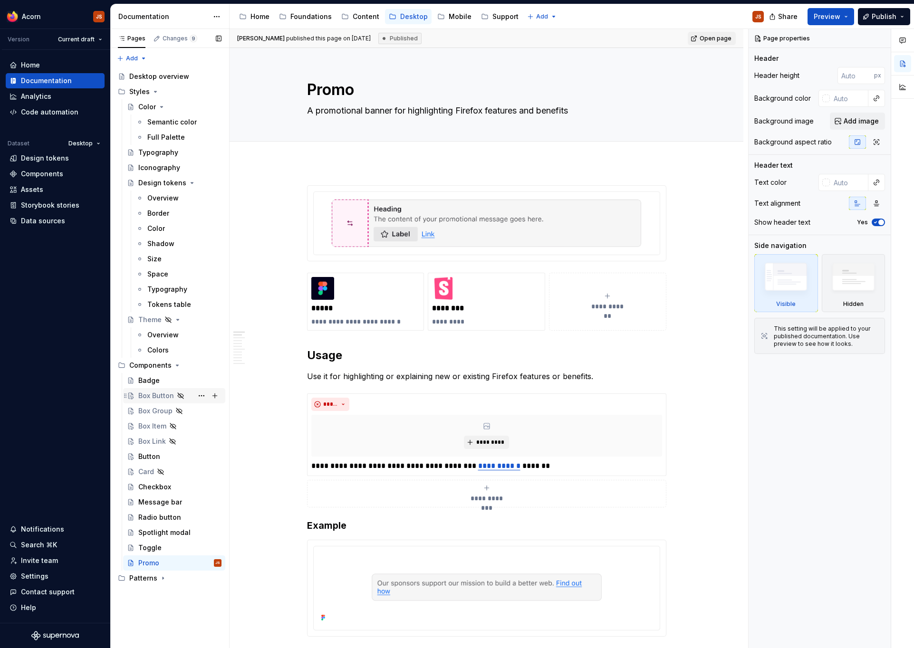
click at [159, 396] on div "Box Button" at bounding box center [156, 396] width 36 height 10
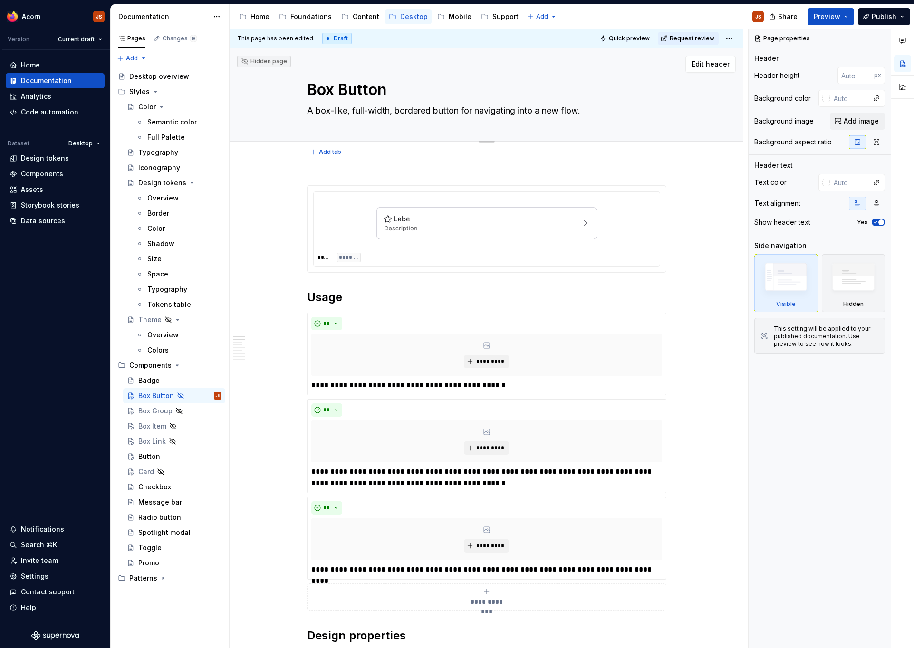
drag, startPoint x: 356, startPoint y: 110, endPoint x: 342, endPoint y: 109, distance: 14.3
click at [342, 109] on textarea "A box-like, full-width, bordered button for navigating into a new flow." at bounding box center [484, 110] width 359 height 15
drag, startPoint x: 356, startPoint y: 110, endPoint x: 322, endPoint y: 109, distance: 34.2
click at [322, 109] on textarea "A box-like, full-width, bordered button for navigating into a new flow." at bounding box center [484, 110] width 359 height 15
type textarea "*"
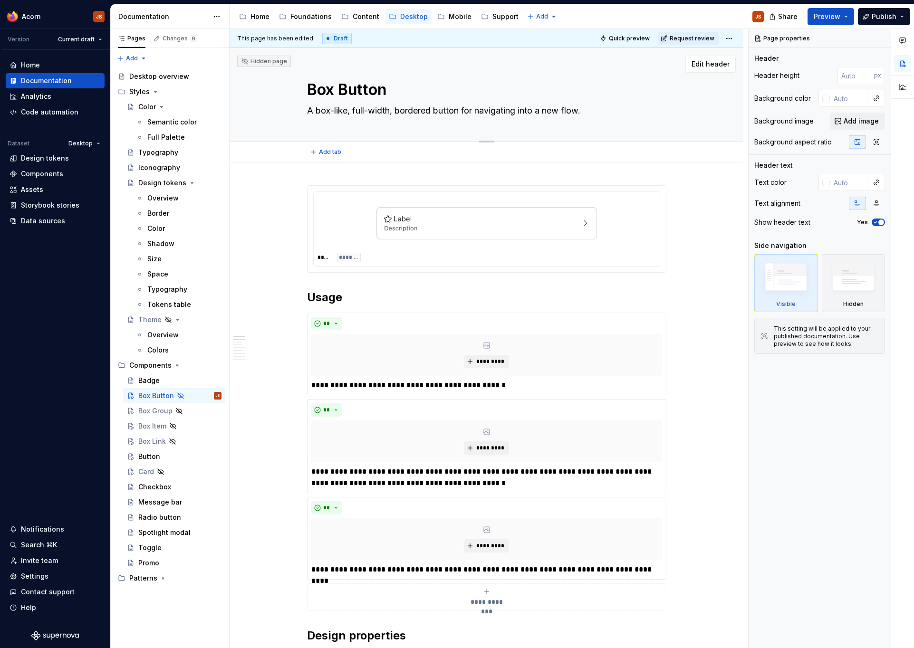
type textarea "A bfull-width, bordered button for navigating into a new flow."
type textarea "*"
type textarea "A full-width, bordered button for navigating into a new flow."
click at [305, 104] on textarea "A full-width, bordered button for navigating into a new flow." at bounding box center [484, 110] width 359 height 15
type textarea "*"
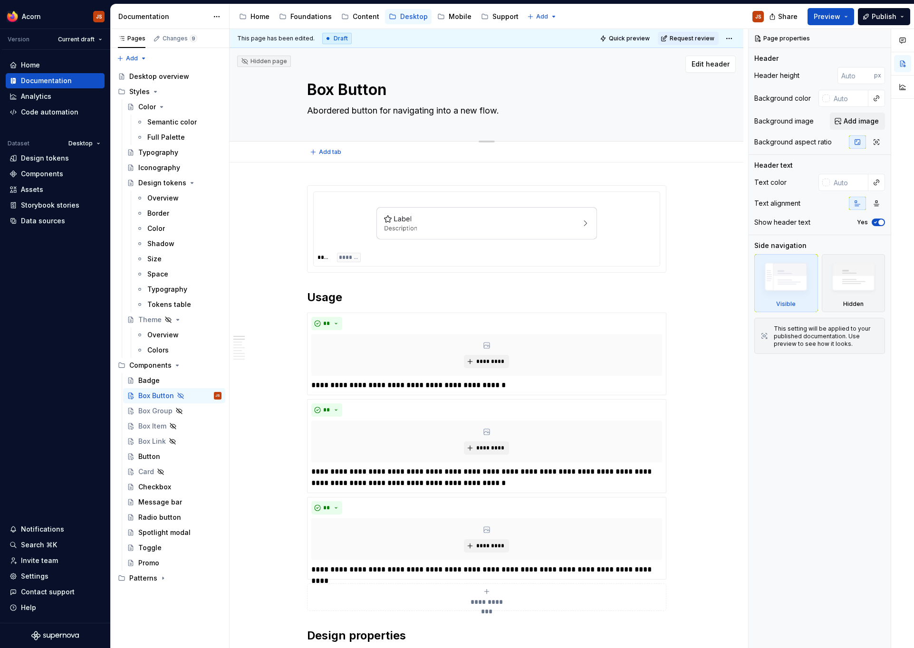
type textarea "A bordered button for navigating into a new flow."
type textarea "*"
type textarea "A bbordered button for navigating into a new flow."
type textarea "*"
type textarea "A bubordered button for navigating into a new flow."
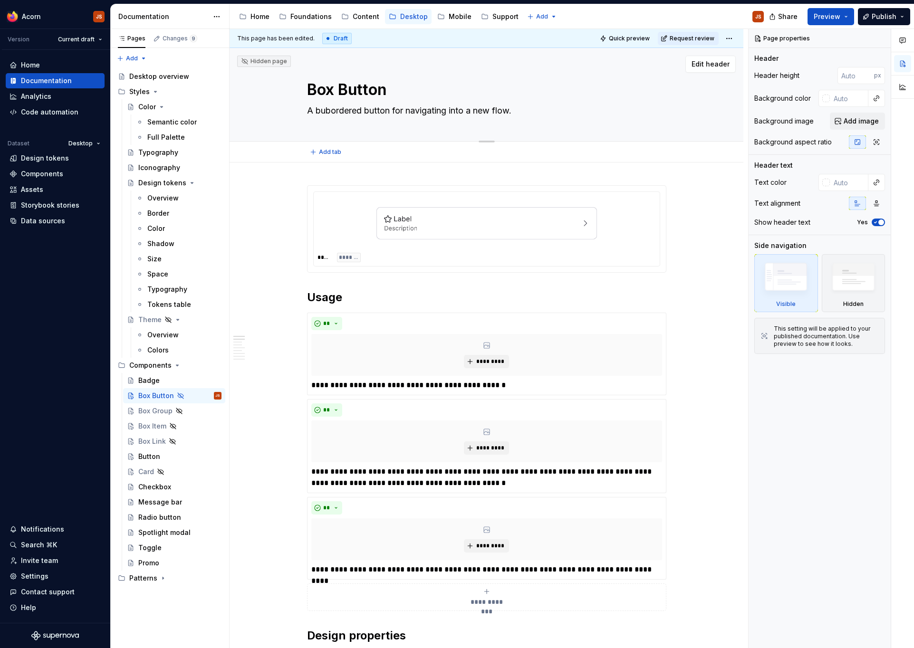
type textarea "*"
type textarea "A butbordered button for navigating into a new flow."
type textarea "*"
type textarea "A butobordered button for navigating into a new flow."
type textarea "*"
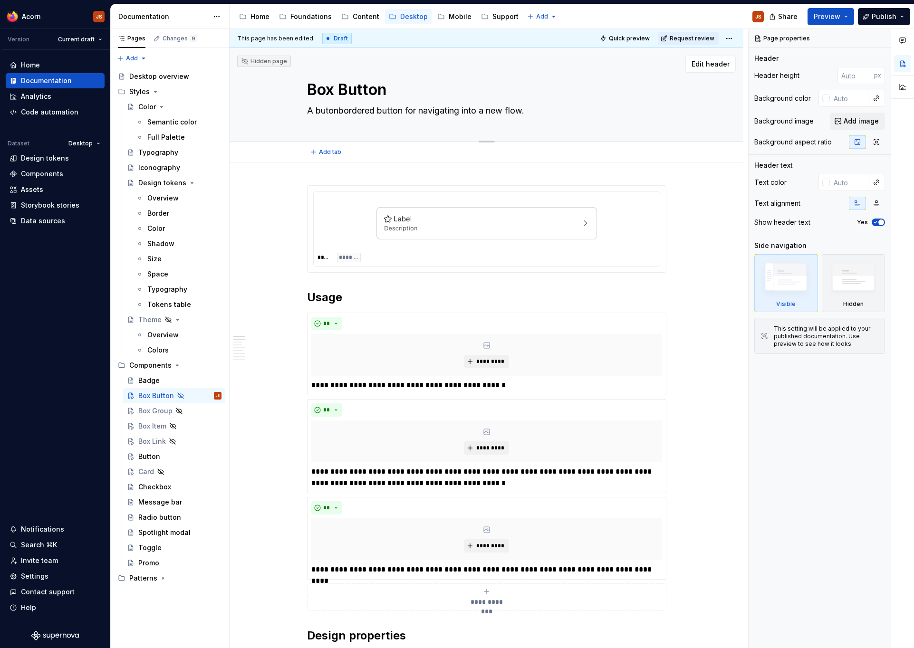
type textarea "A buton bordered button for navigating into a new flow."
type textarea "*"
type textarea "A butonbordered button for navigating into a new flow."
type textarea "*"
type textarea "A butobordered button for navigating into a new flow."
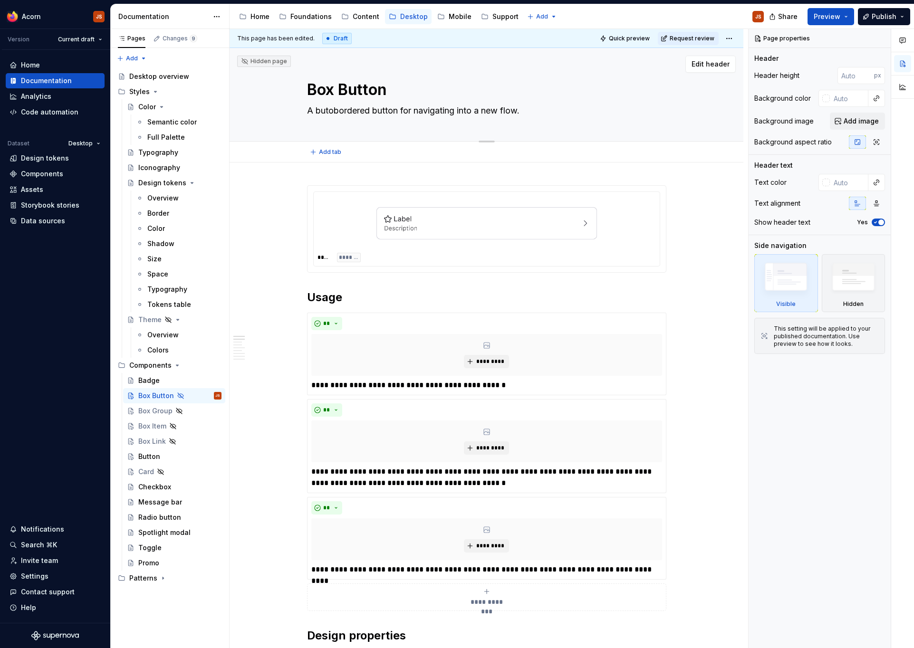
type textarea "*"
type textarea "A butbordered button for navigating into a new flow."
type textarea "*"
type textarea "A bbordered button for navigating into a new flow."
type textarea "*"
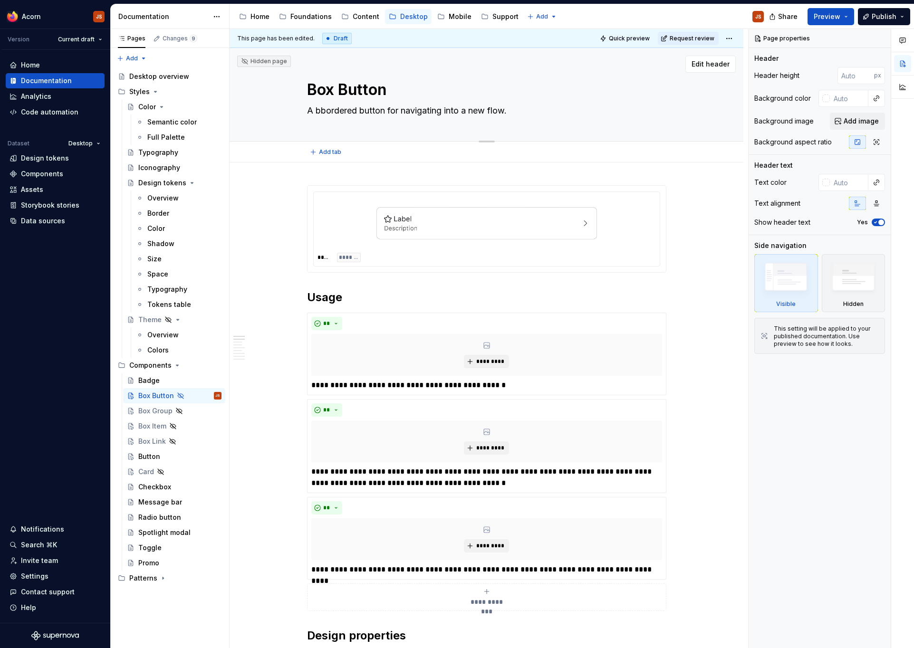
type textarea "A bordered button for navigating into a new flow."
type textarea "*"
type textarea "A fbordered button for navigating into a new flow."
type textarea "*"
type textarea "A fulbordered button for navigating into a new flow."
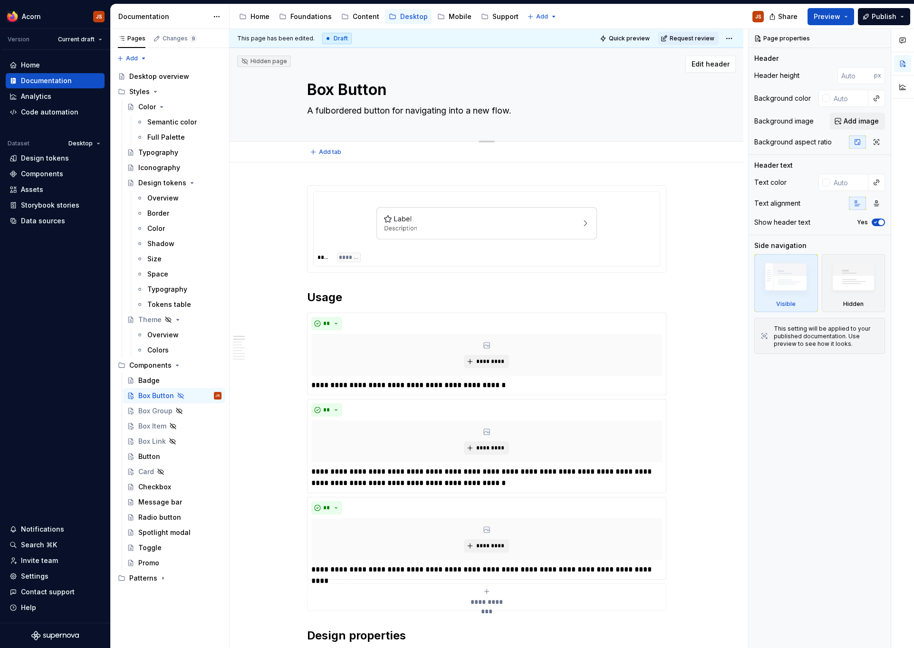
type textarea "*"
type textarea "A fullbordered button for navigating into a new flow."
type textarea "*"
type textarea "A full bordered button for navigating into a new flow."
type textarea "*"
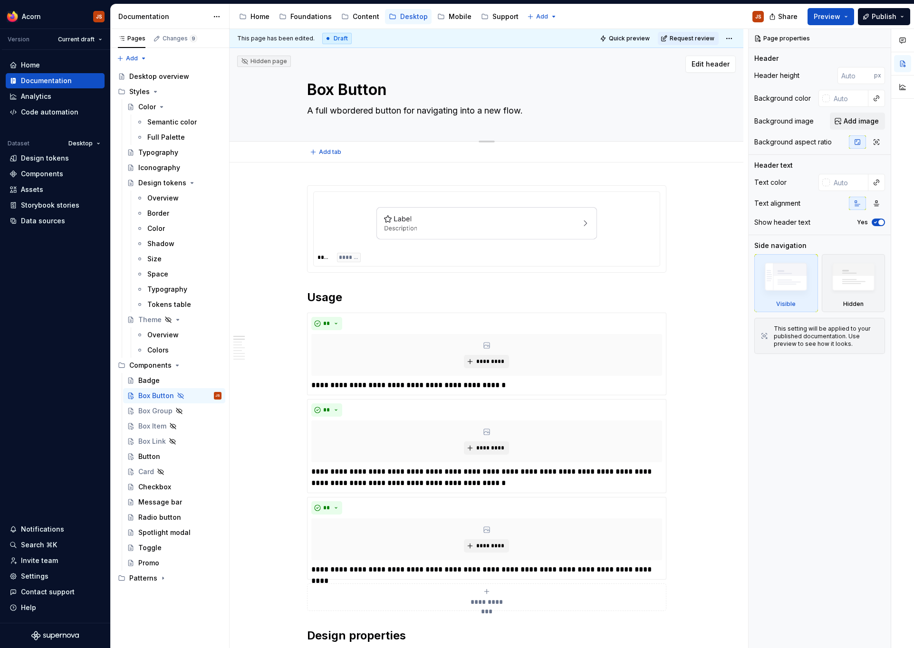
type textarea "A full wibordered button for navigating into a new flow."
type textarea "*"
type textarea "A full widbordered button for navigating into a new flow."
type textarea "*"
type textarea "A full widthbordered button for navigating into a new flow."
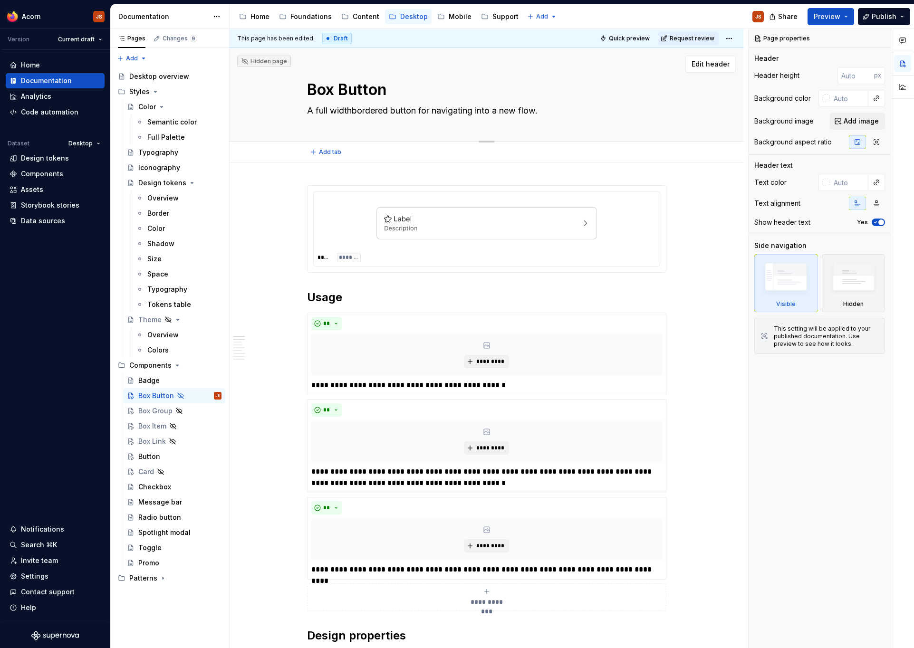
type textarea "*"
type textarea "A full width bordered button for navigating into a new flow."
type textarea "*"
type textarea "A full width bordered button for navigating into a new flow."
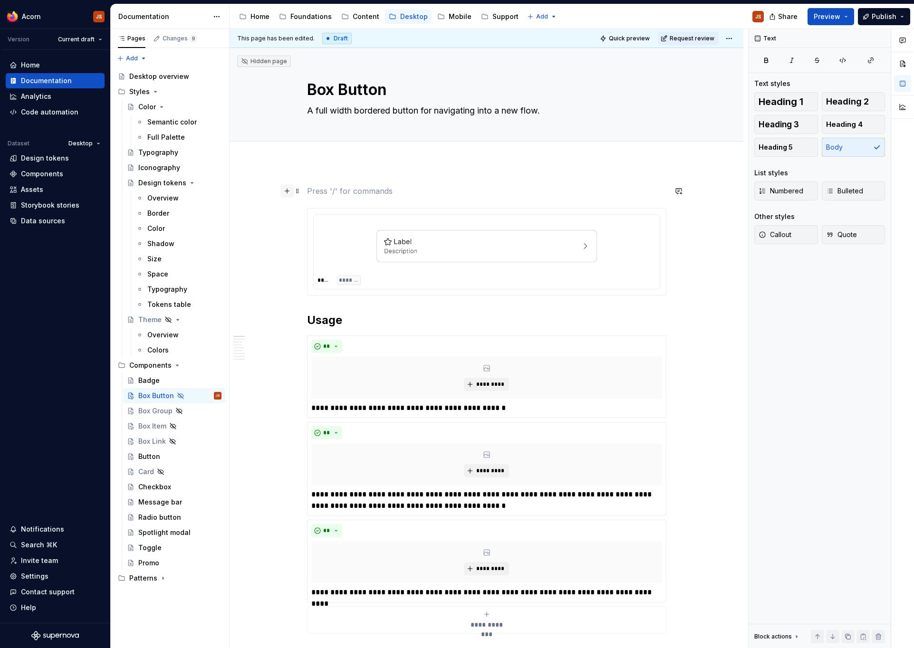
click at [294, 194] on button "button" at bounding box center [286, 190] width 13 height 13
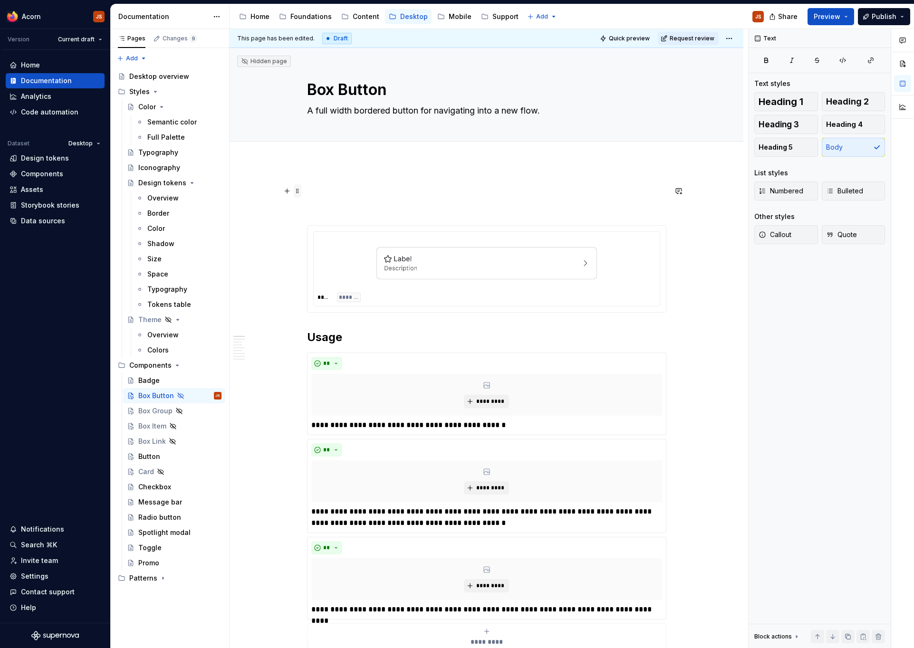
click at [300, 193] on span at bounding box center [298, 190] width 8 height 13
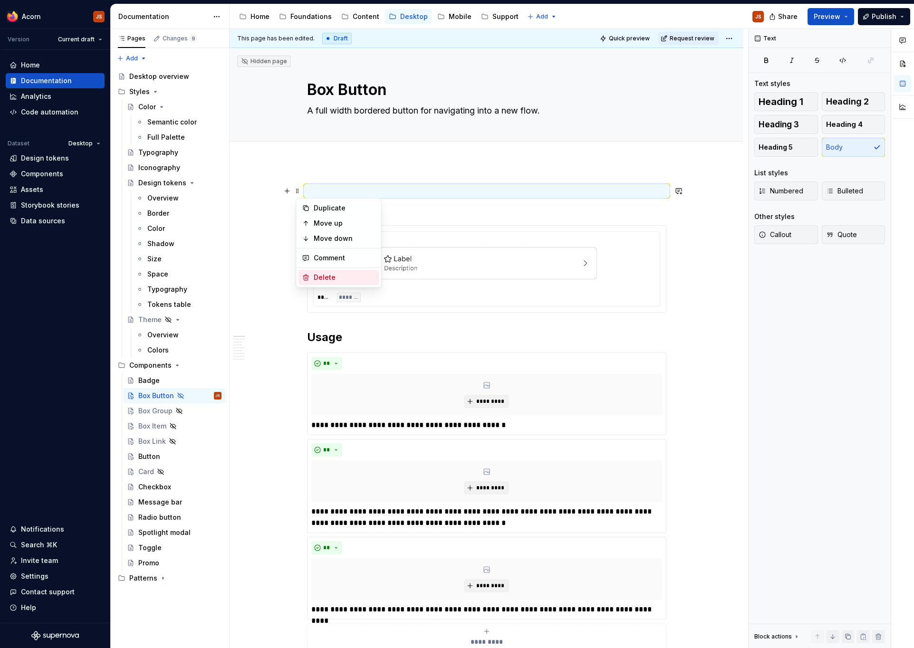
click at [319, 274] on div "Delete" at bounding box center [345, 278] width 62 height 10
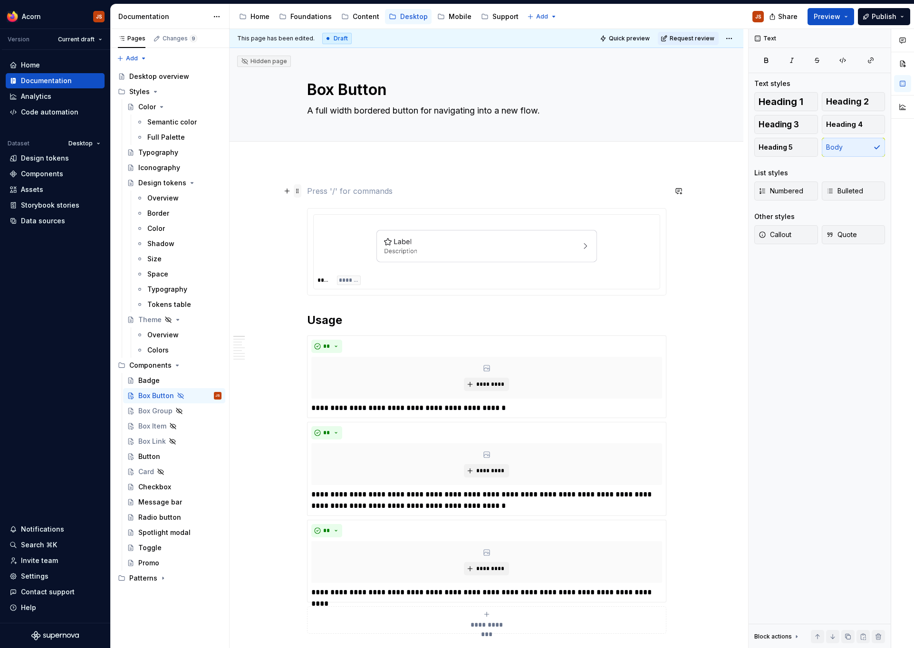
click at [301, 192] on span at bounding box center [298, 190] width 8 height 13
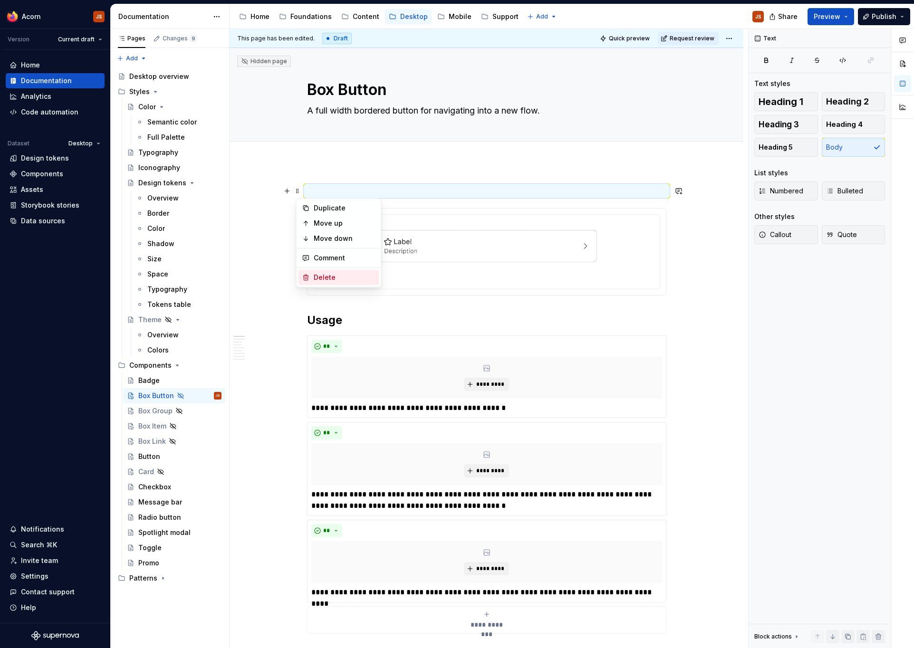
click at [315, 274] on div "Delete" at bounding box center [345, 278] width 62 height 10
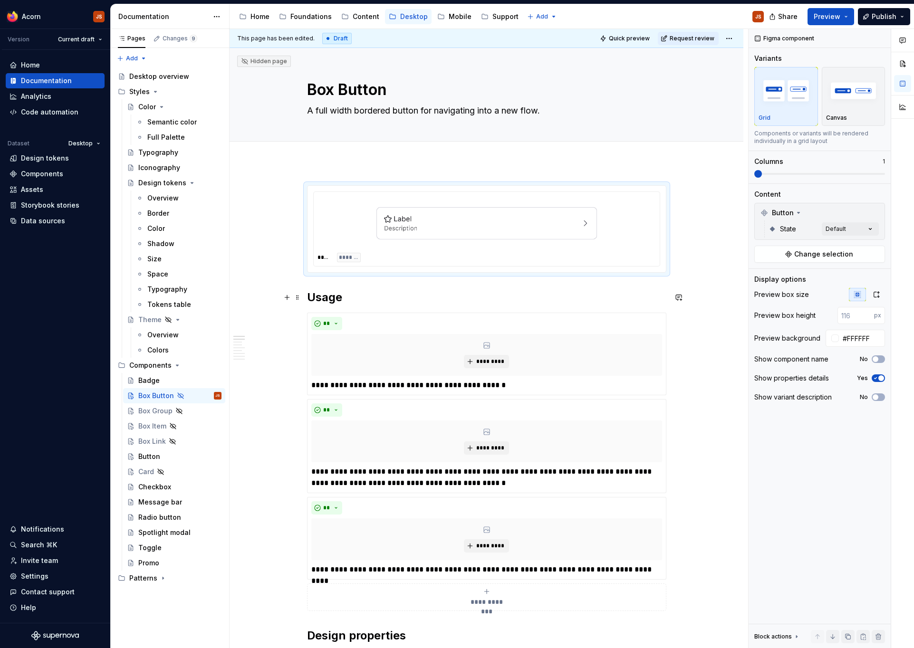
click at [159, 558] on div "Promo" at bounding box center [179, 562] width 83 height 13
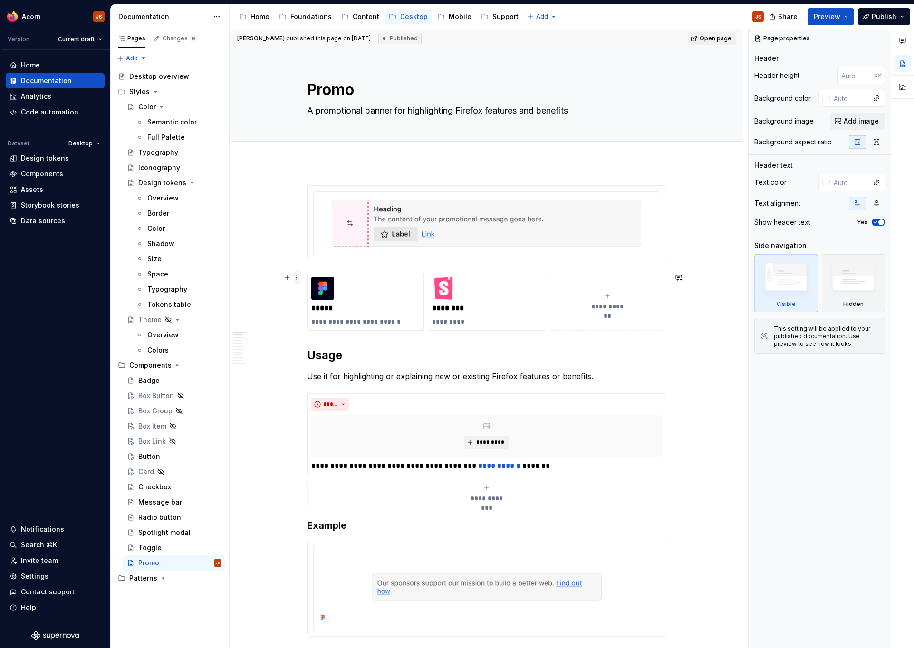
click at [298, 279] on span at bounding box center [298, 277] width 8 height 13
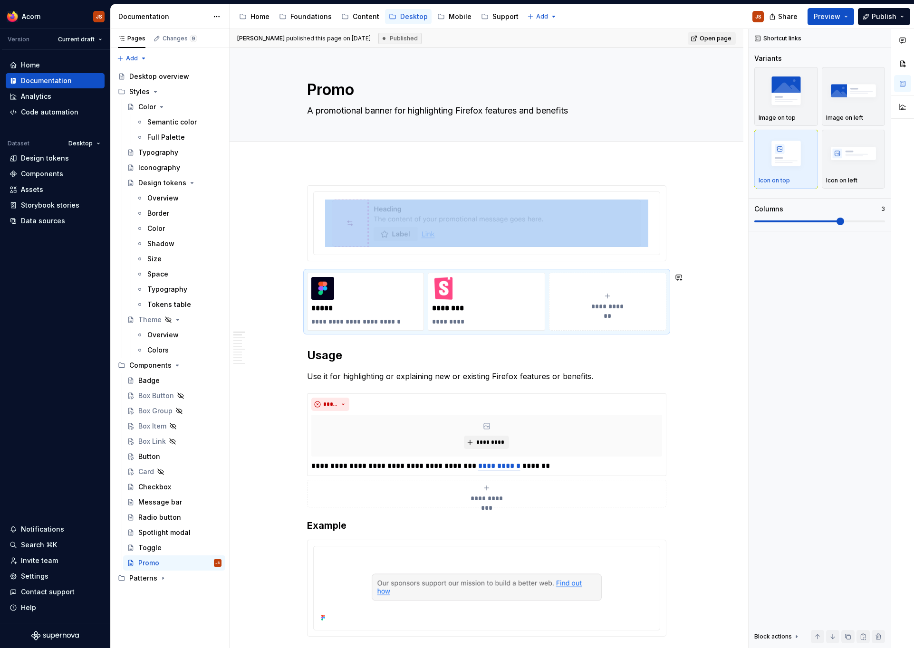
copy div
click at [153, 394] on div "Box Button" at bounding box center [156, 396] width 36 height 10
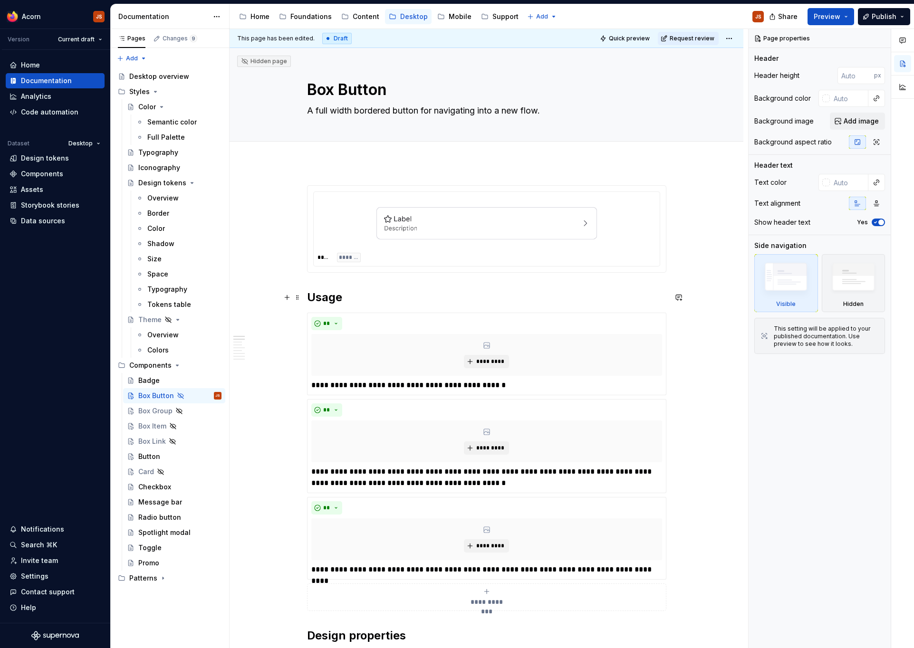
click at [311, 294] on h2 "Usage" at bounding box center [486, 297] width 359 height 15
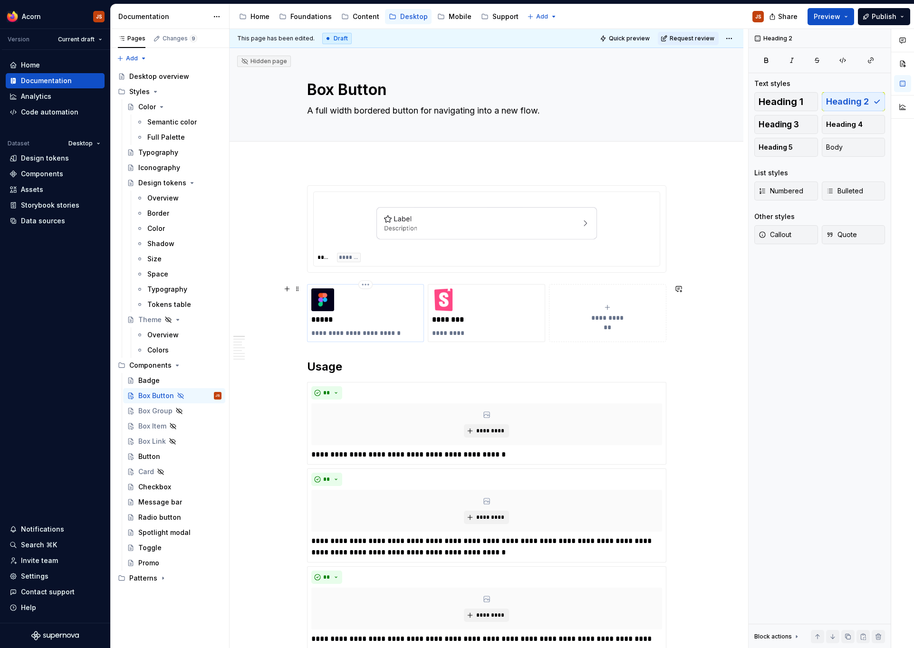
click at [333, 322] on p "*****" at bounding box center [365, 320] width 109 height 10
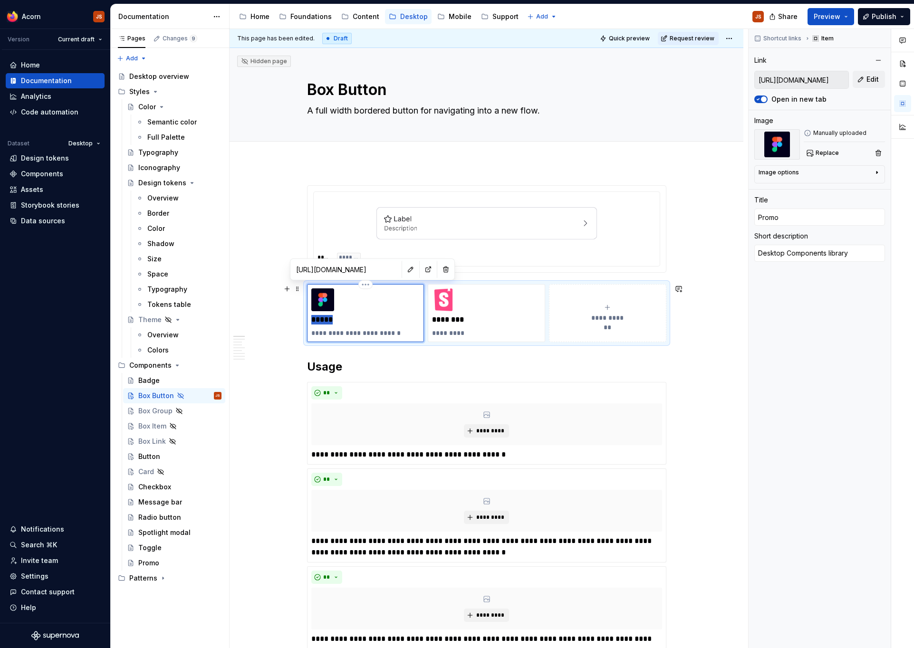
click at [333, 322] on p "*****" at bounding box center [365, 320] width 109 height 10
type textarea "*"
type input "B"
type textarea "*"
type input "Bo"
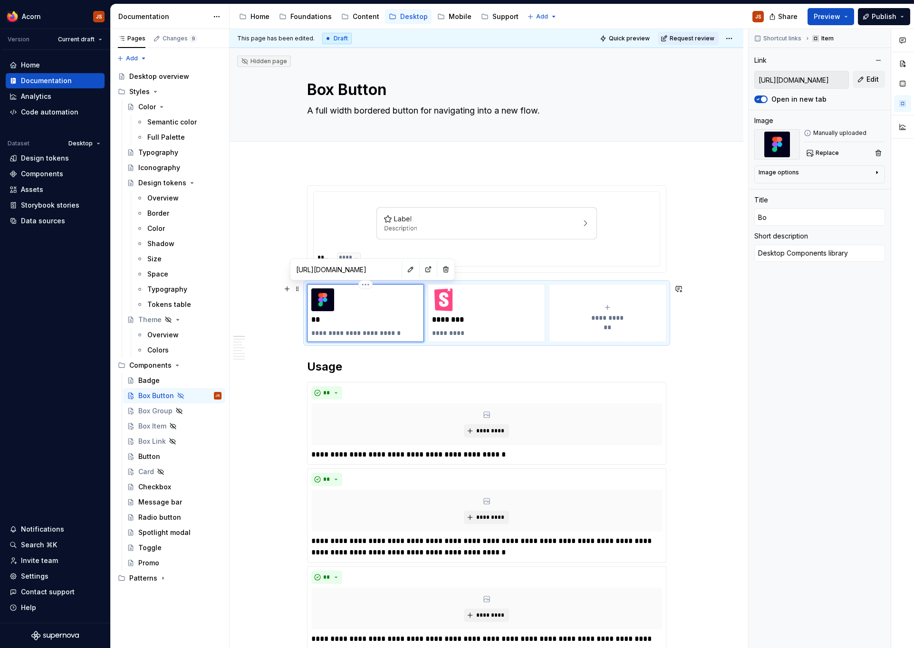
type textarea "*"
type input "Box"
type textarea "*"
type input "Box"
type textarea "*"
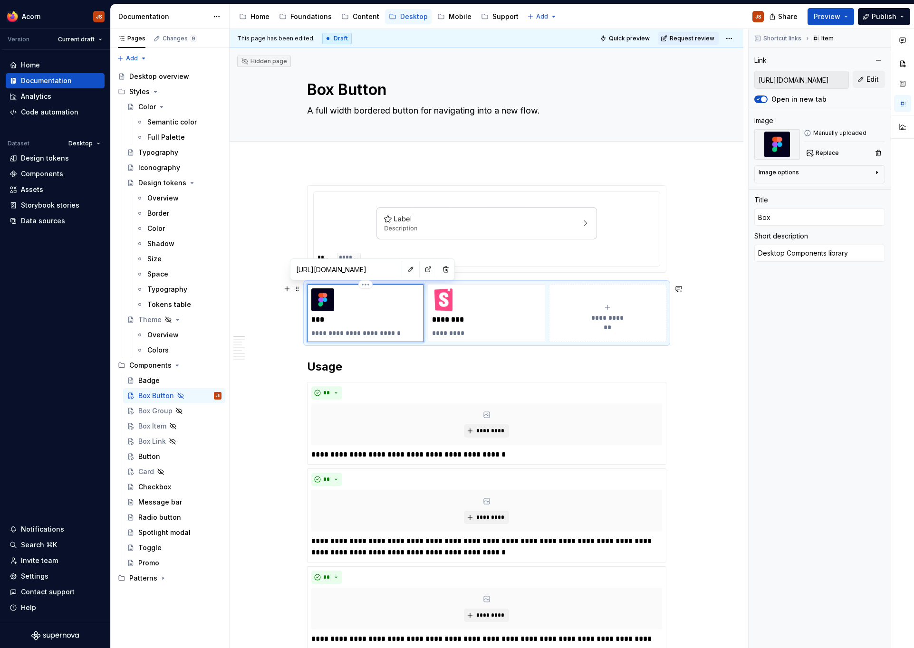
type input "Box B"
type textarea "*"
type input "Box Bu"
type textarea "*"
type input "Box But"
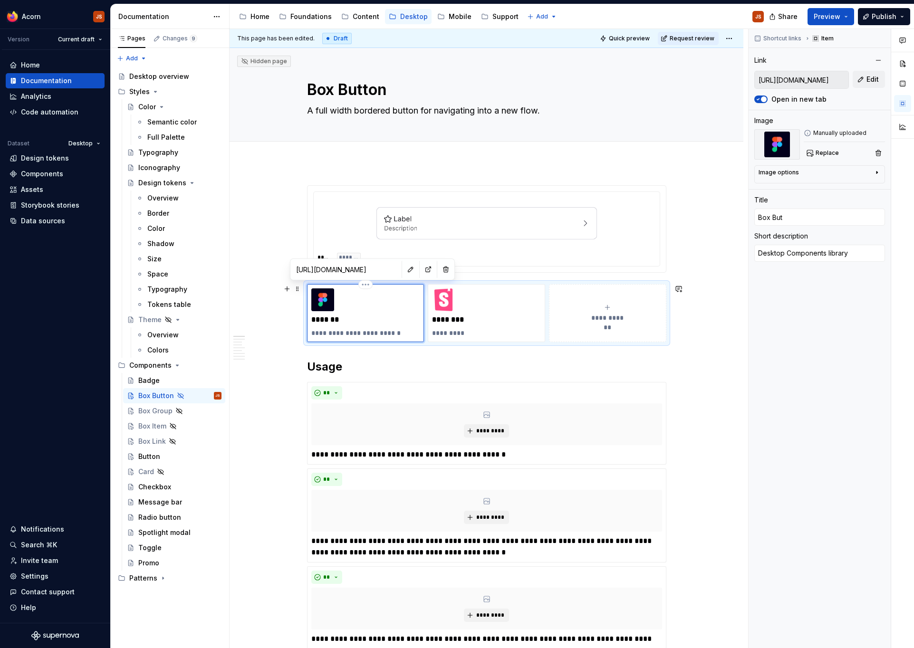
type textarea "*"
type input "Box Butto"
type textarea "*"
type input "Box Button"
click at [404, 270] on button "button" at bounding box center [410, 269] width 13 height 13
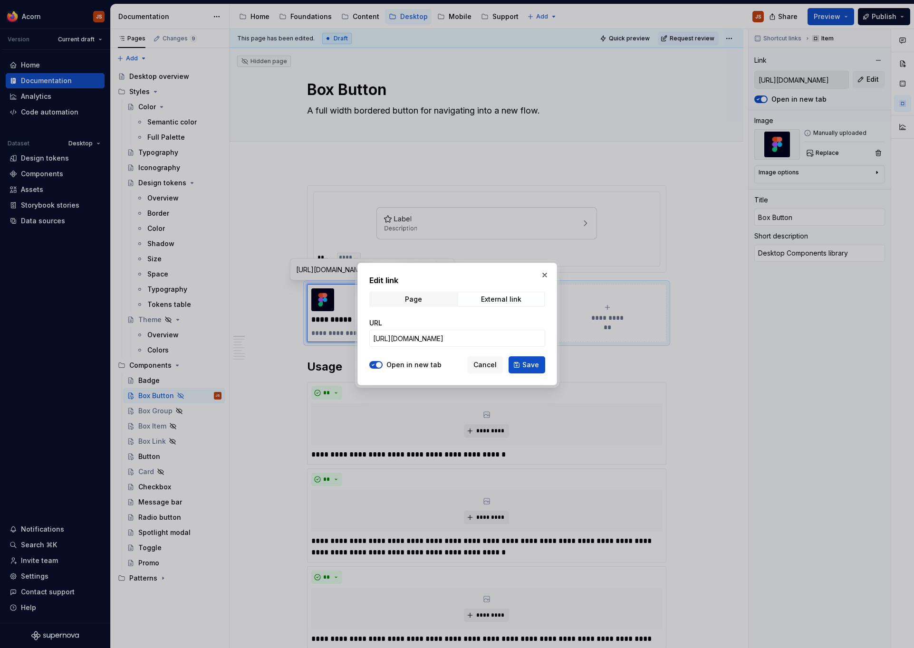
type textarea "*"
click at [460, 338] on input "[URL][DOMAIN_NAME]" at bounding box center [457, 338] width 176 height 17
paste input "538-13546"
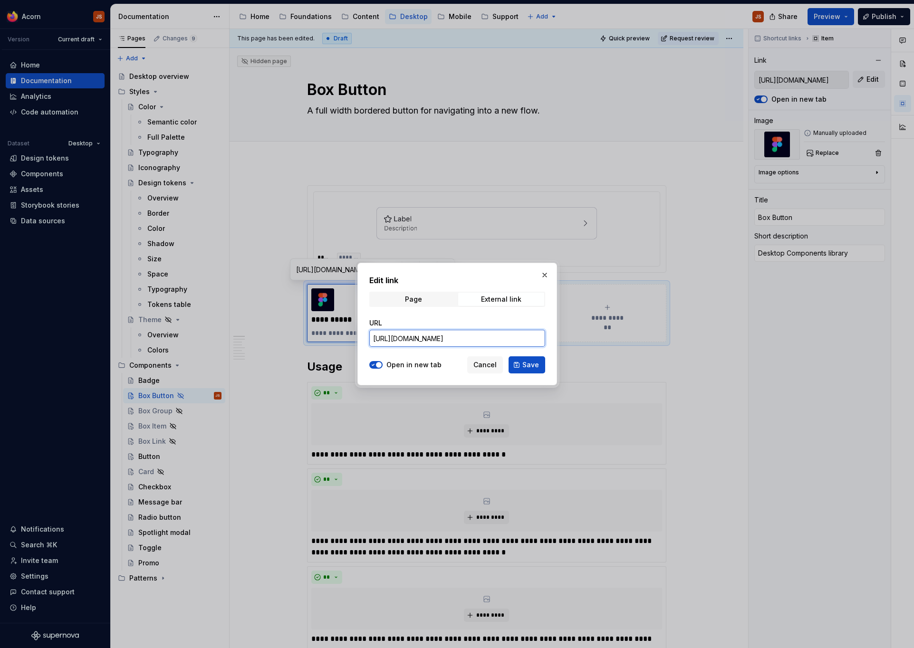
scroll to position [0, 167]
type input "[URL][DOMAIN_NAME]"
click at [524, 367] on span "Save" at bounding box center [530, 365] width 17 height 10
type textarea "*"
type input "[URL][DOMAIN_NAME]"
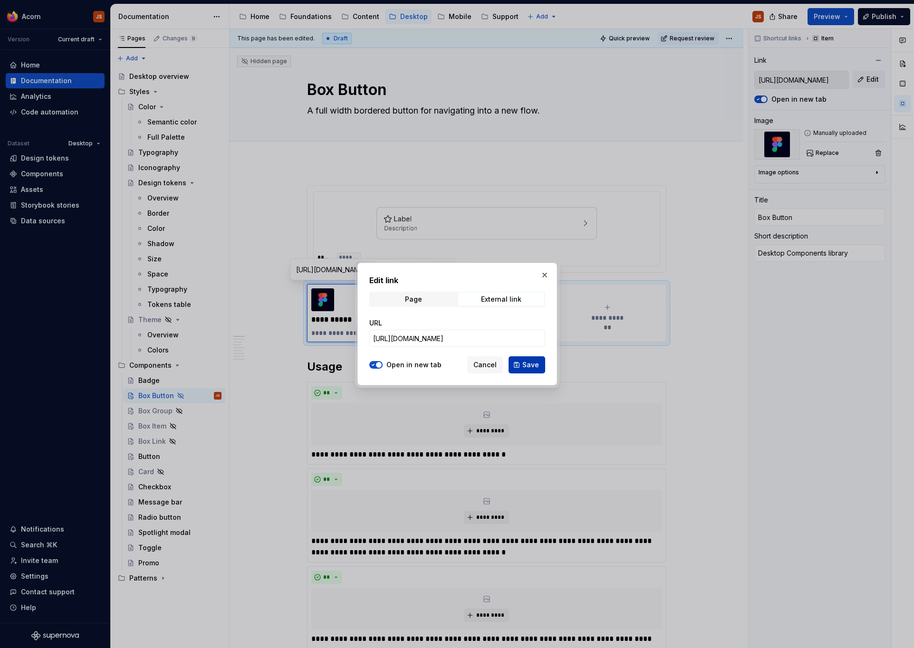
type input "[URL][DOMAIN_NAME]"
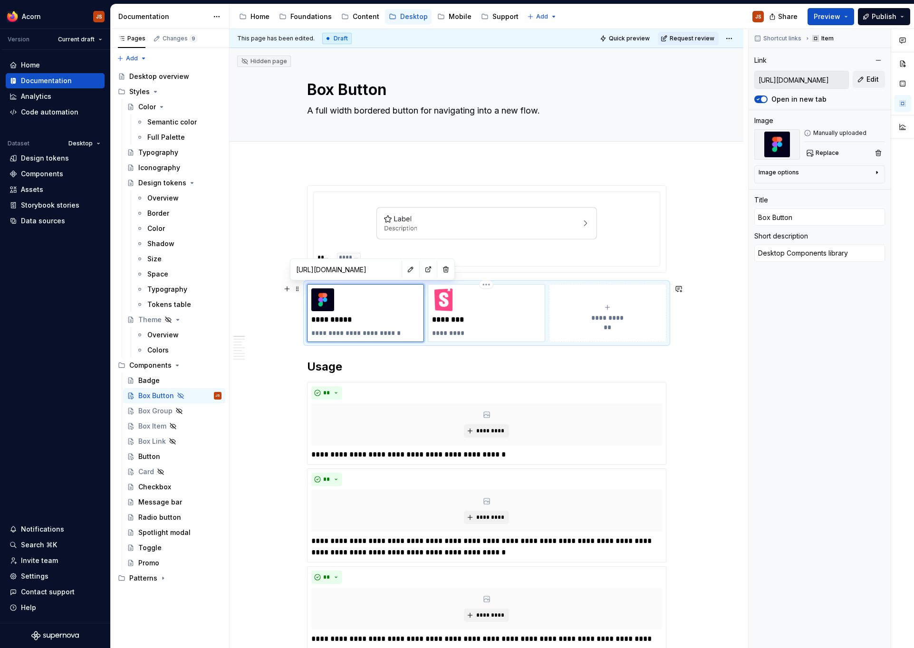
click at [449, 299] on img at bounding box center [443, 299] width 23 height 23
type textarea "*"
type input "[URL][DOMAIN_NAME]"
type input "MozPromo"
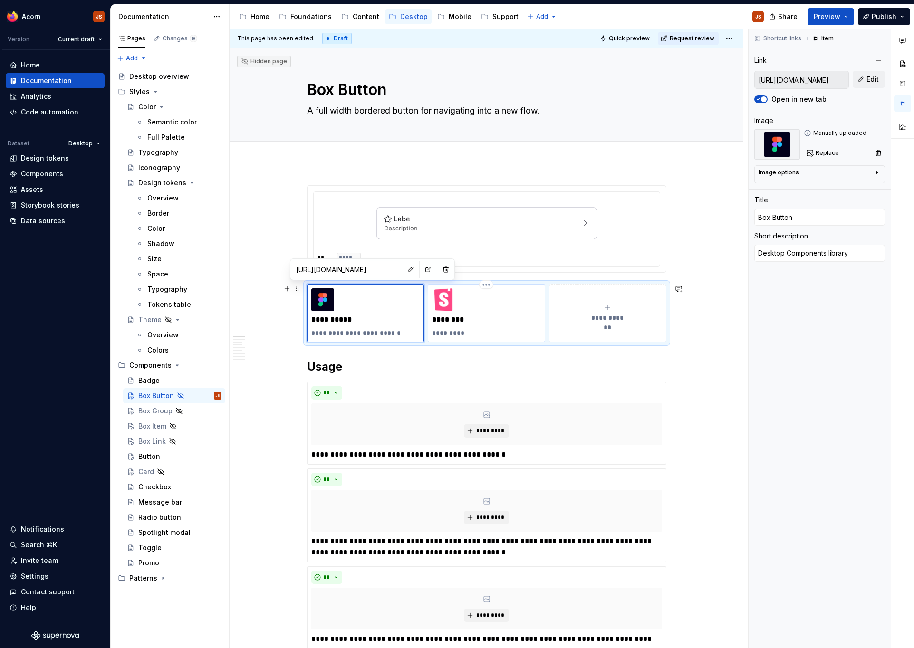
type textarea "Storybook"
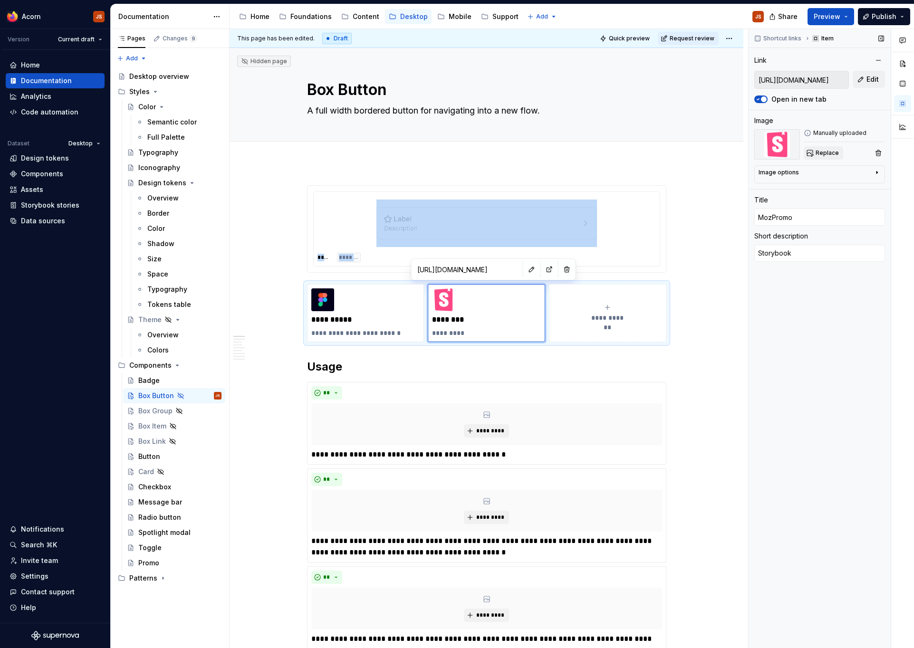
click at [821, 150] on span "Replace" at bounding box center [826, 153] width 23 height 8
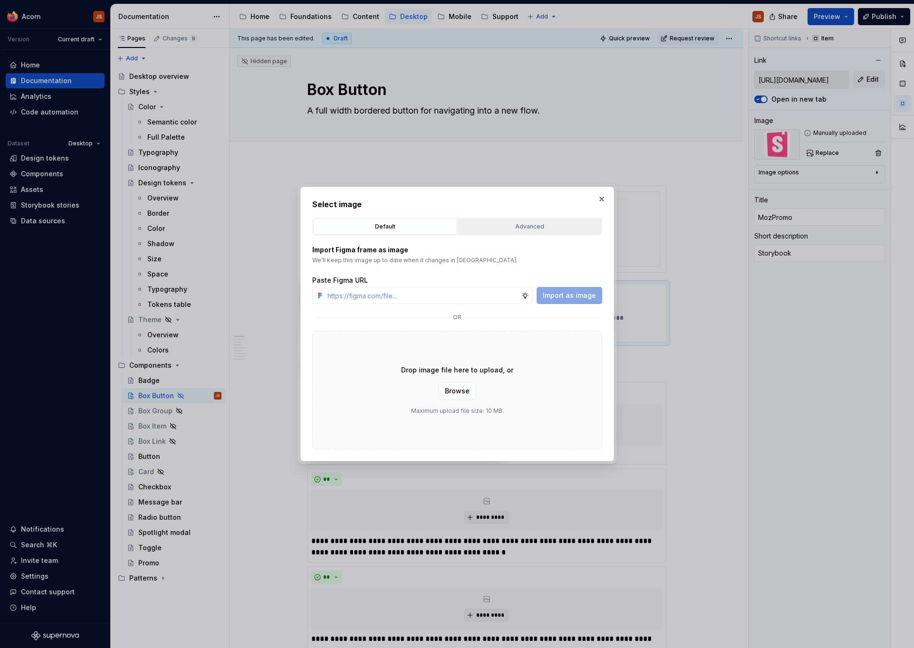
click at [494, 226] on div "Advanced" at bounding box center [529, 227] width 137 height 10
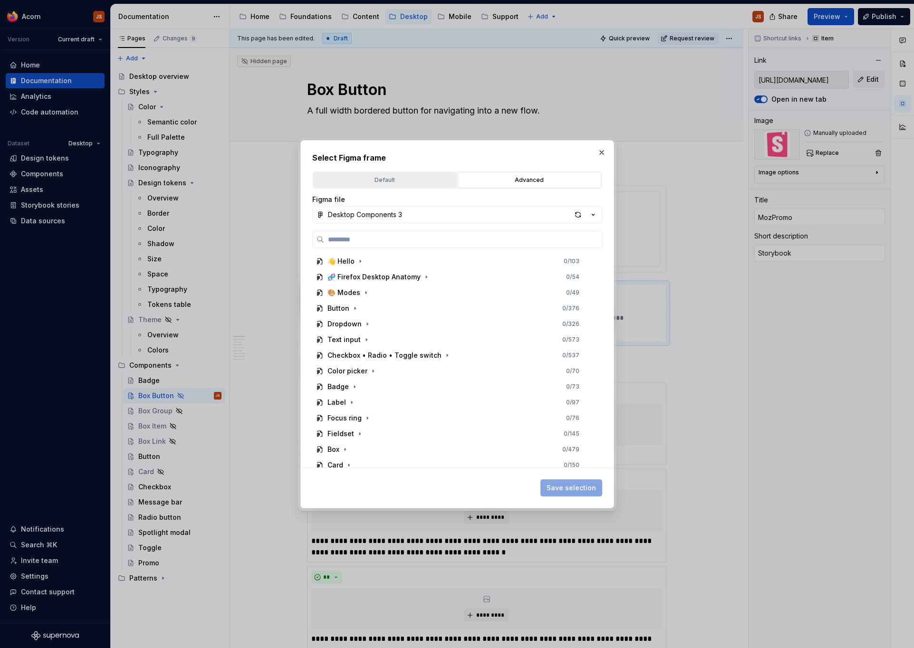
click at [388, 177] on div "Default" at bounding box center [384, 180] width 137 height 10
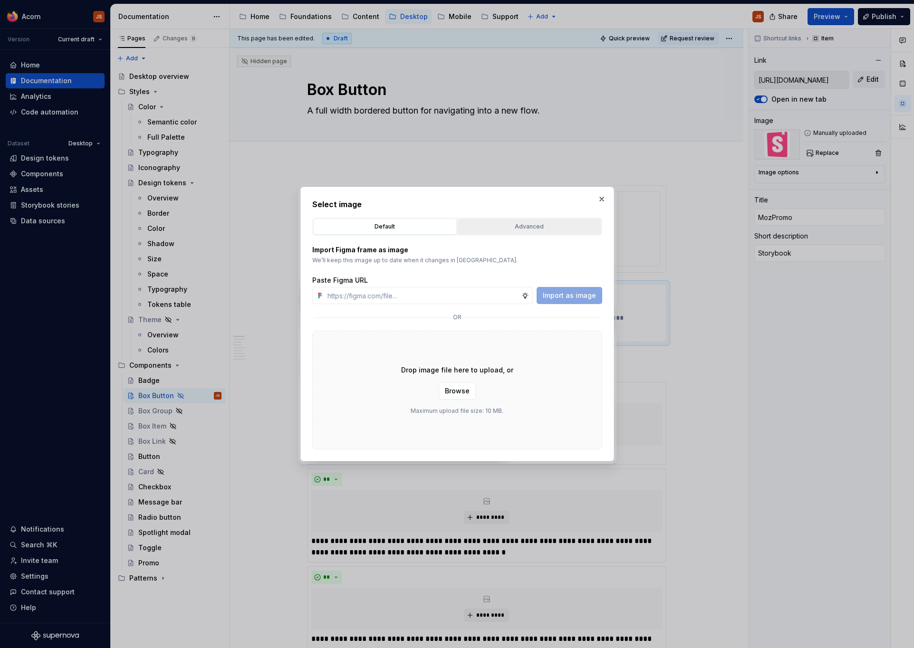
click at [485, 232] on button "Advanced" at bounding box center [529, 227] width 143 height 16
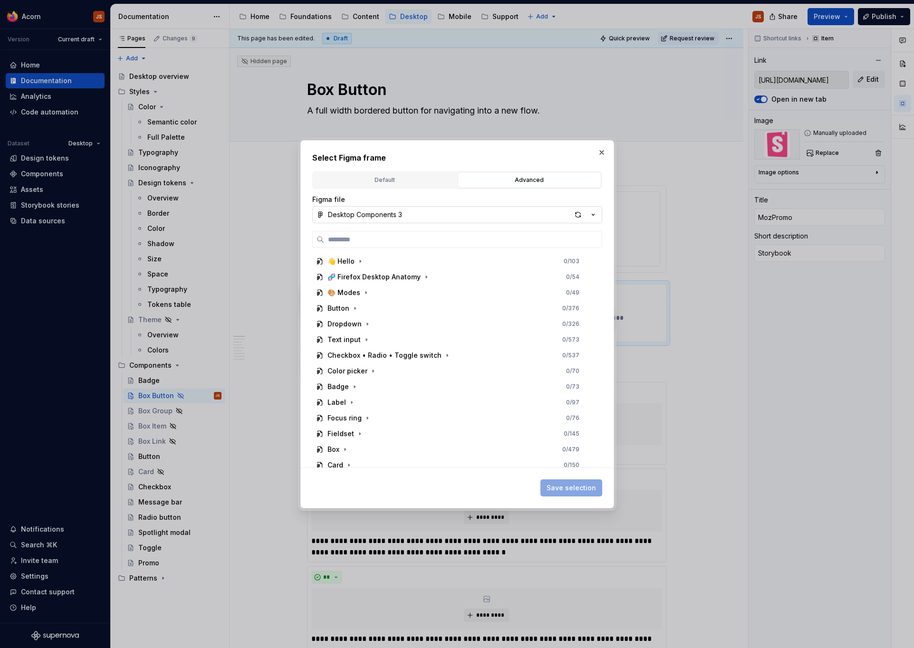
click at [391, 216] on div "Desktop Components 3" at bounding box center [365, 215] width 74 height 10
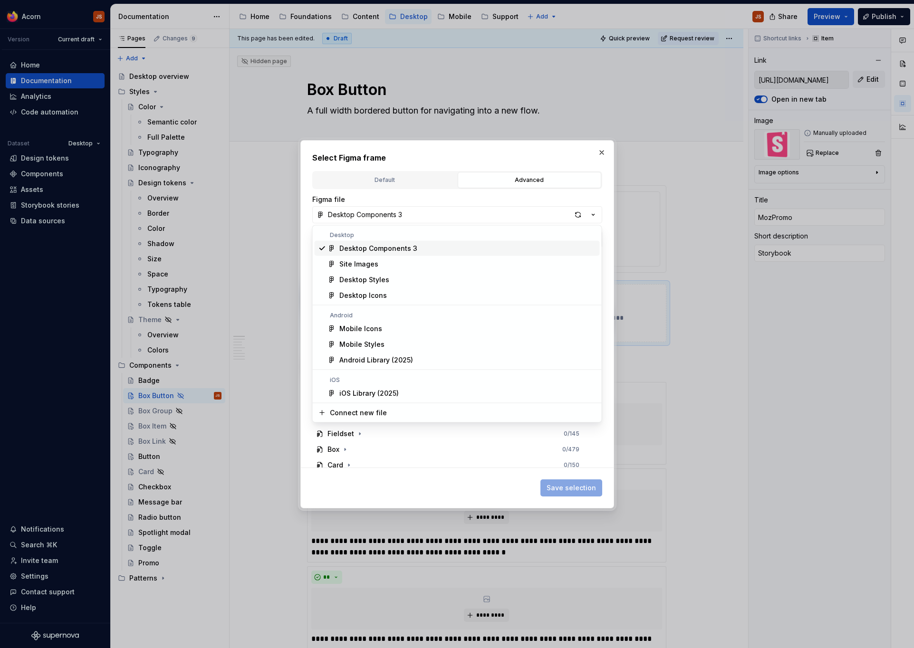
click at [371, 182] on div "Select Figma frame Default Advanced Import Figma frame as image We’ll keep this…" at bounding box center [457, 324] width 914 height 648
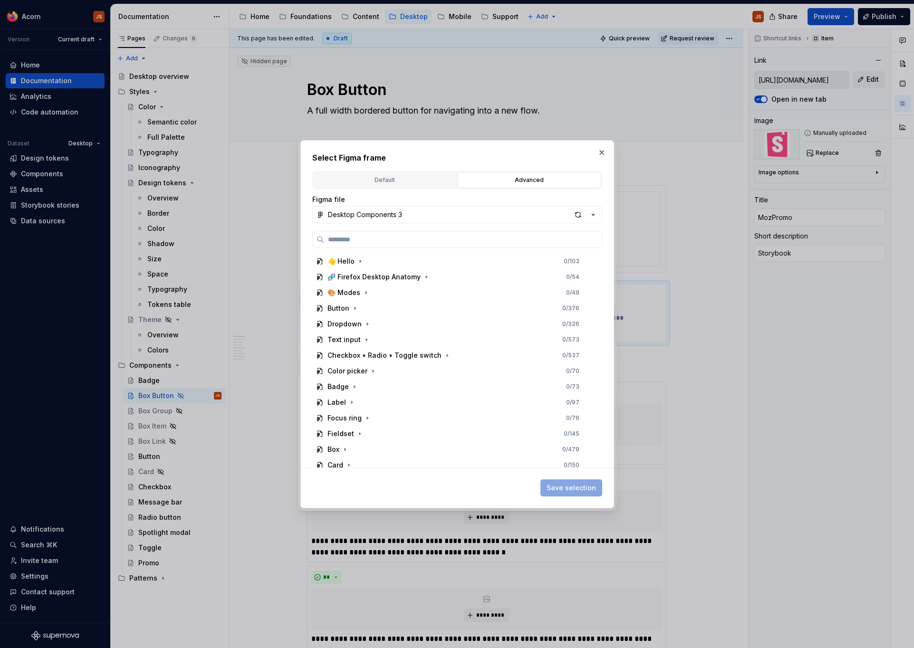
click at [371, 182] on div "Default" at bounding box center [384, 180] width 137 height 10
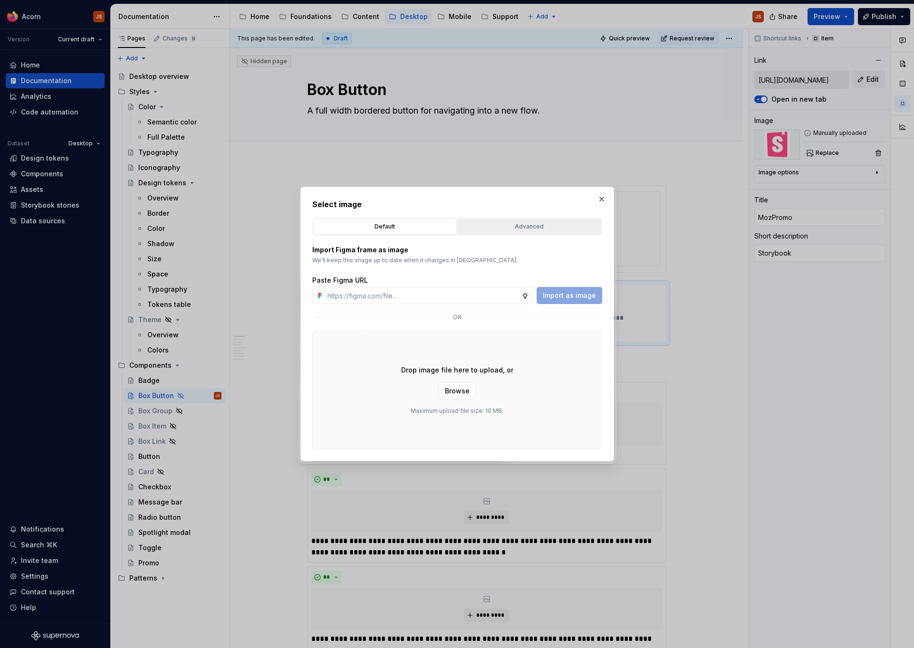
click at [506, 228] on div "Advanced" at bounding box center [529, 227] width 137 height 10
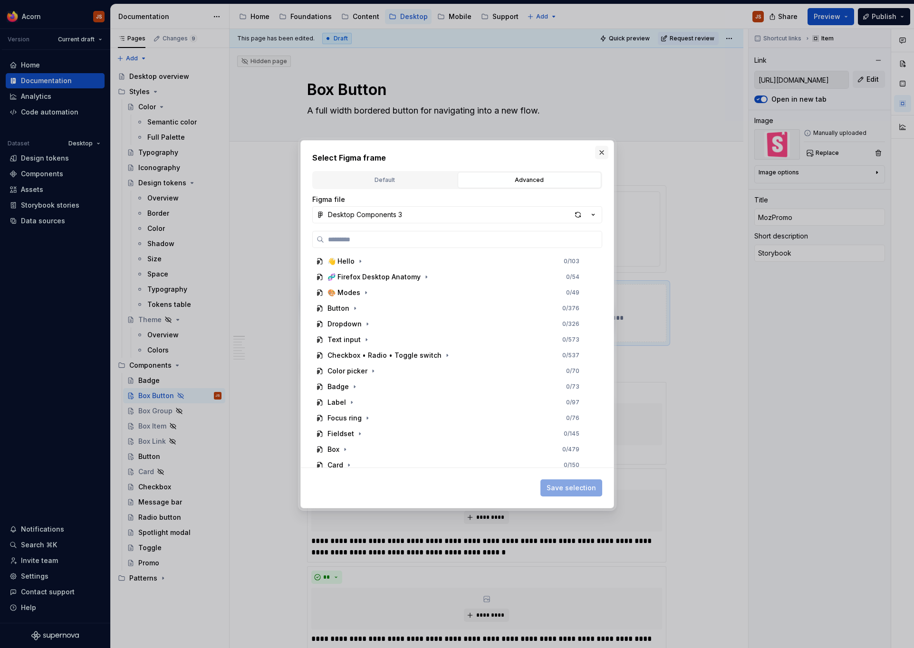
click at [602, 153] on button "button" at bounding box center [601, 152] width 13 height 13
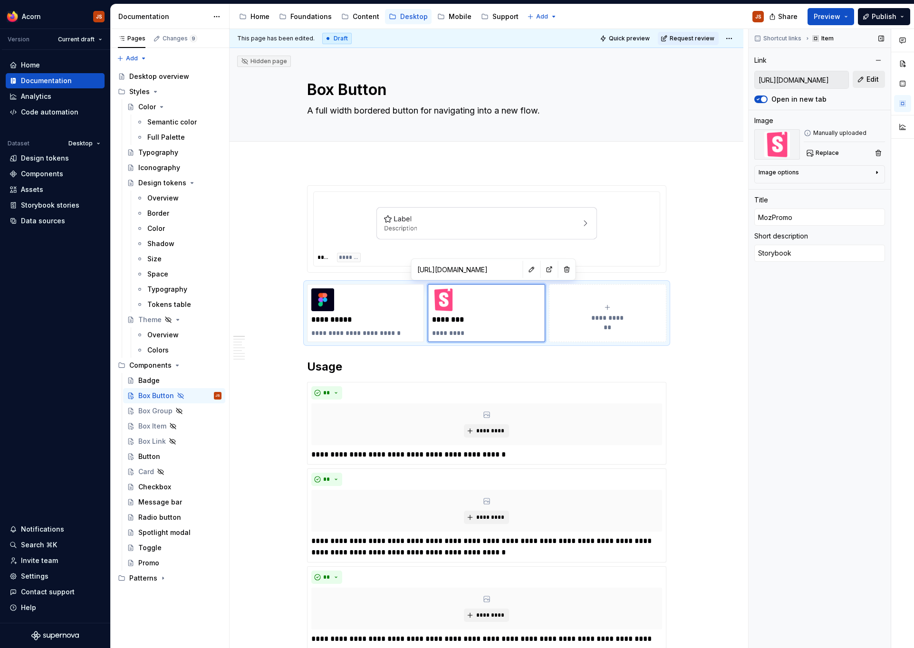
click at [864, 81] on button "Edit" at bounding box center [868, 79] width 32 height 17
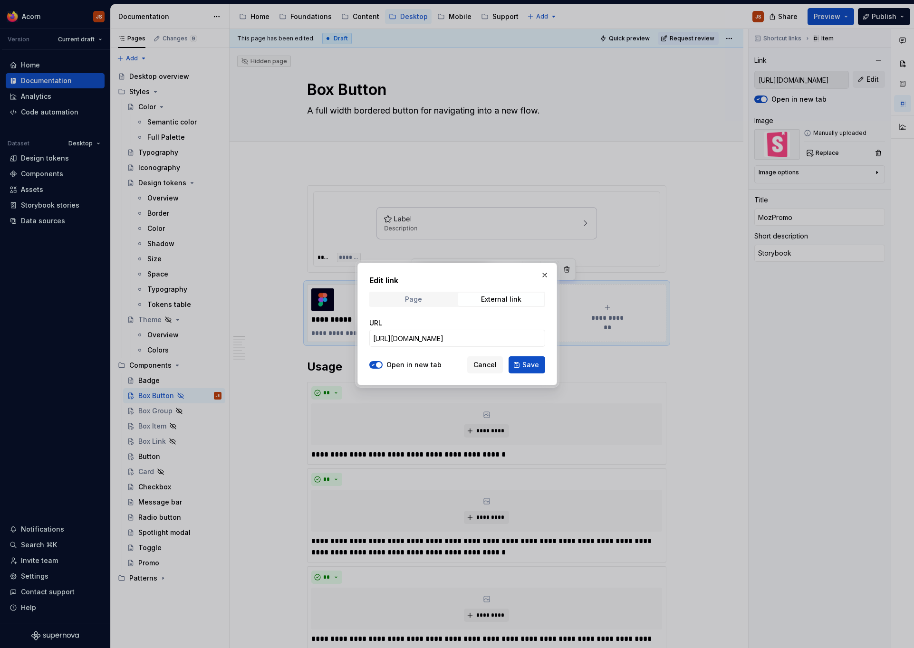
click at [434, 300] on span "Page" at bounding box center [413, 299] width 86 height 13
click at [485, 298] on div "External link" at bounding box center [501, 300] width 40 height 8
type textarea "*"
click at [519, 336] on input "[URL][DOMAIN_NAME]" at bounding box center [457, 338] width 176 height 17
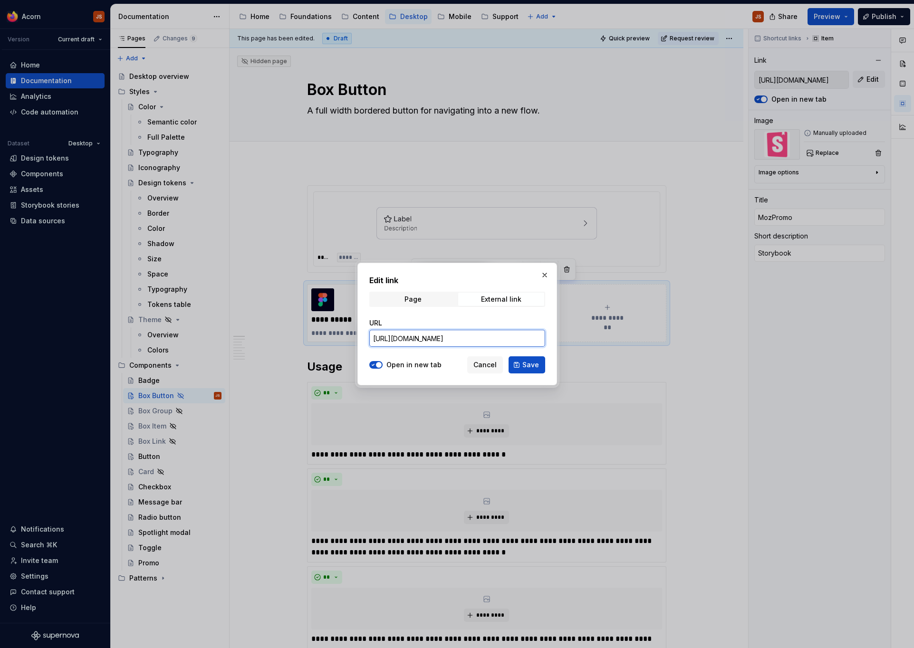
click at [519, 336] on input "[URL][DOMAIN_NAME]" at bounding box center [457, 338] width 176 height 17
paste input "box-button"
type input "[URL][DOMAIN_NAME]"
click at [531, 364] on span "Save" at bounding box center [530, 365] width 17 height 10
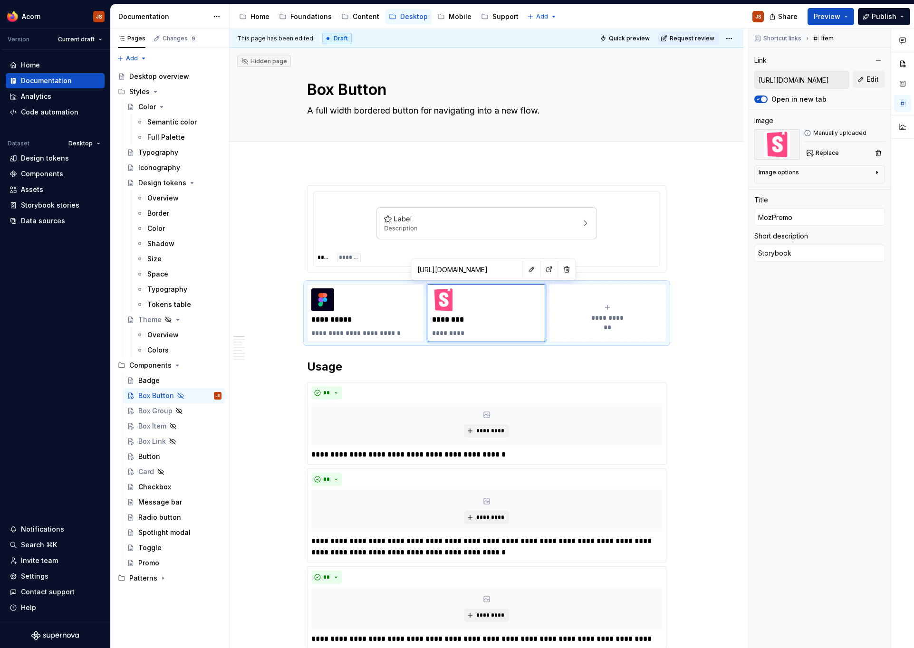
type textarea "*"
type input "[URL][DOMAIN_NAME]"
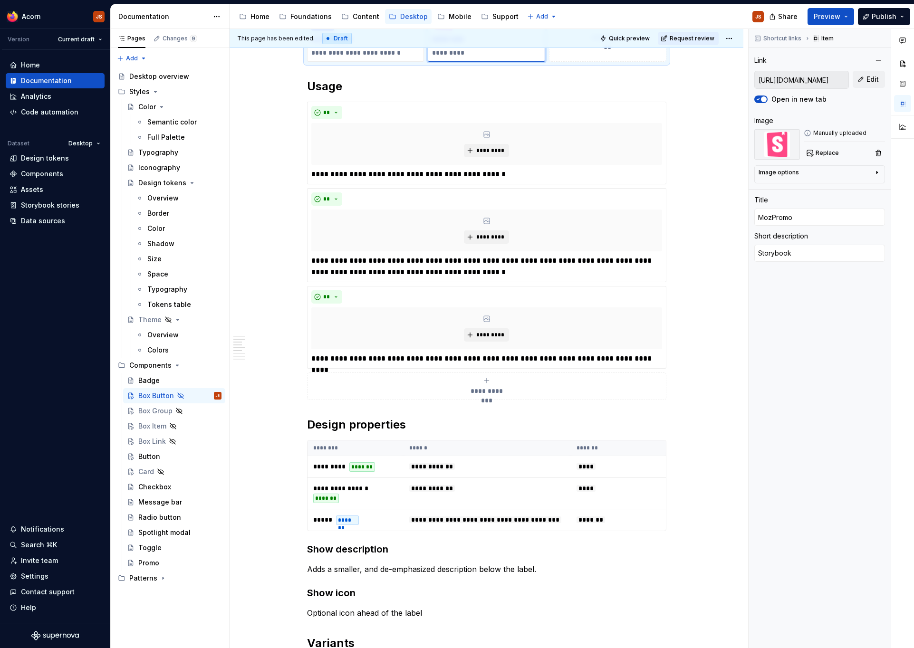
scroll to position [572, 0]
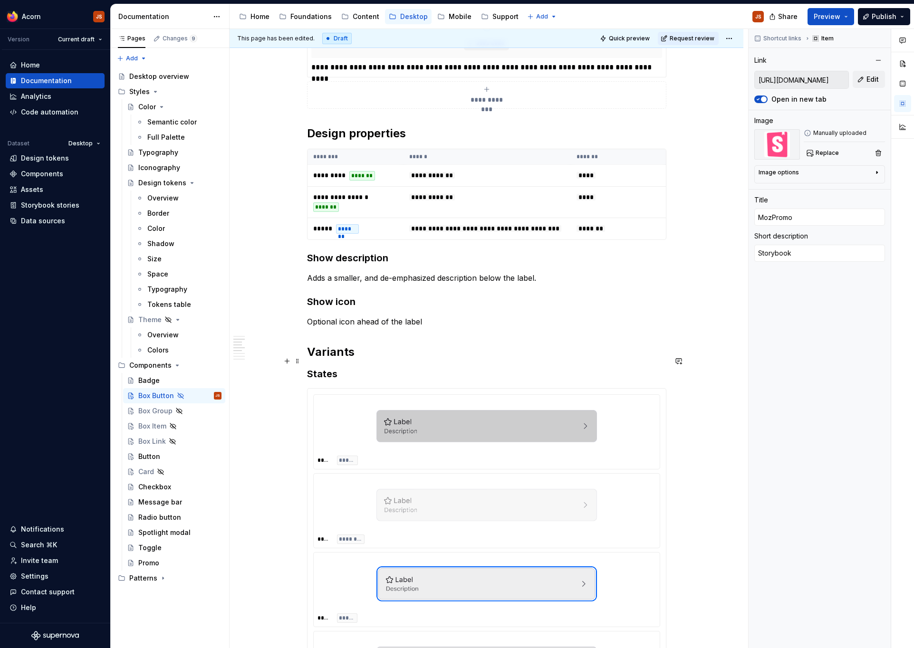
type textarea "*"
click at [308, 363] on div "**********" at bounding box center [486, 371] width 514 height 1560
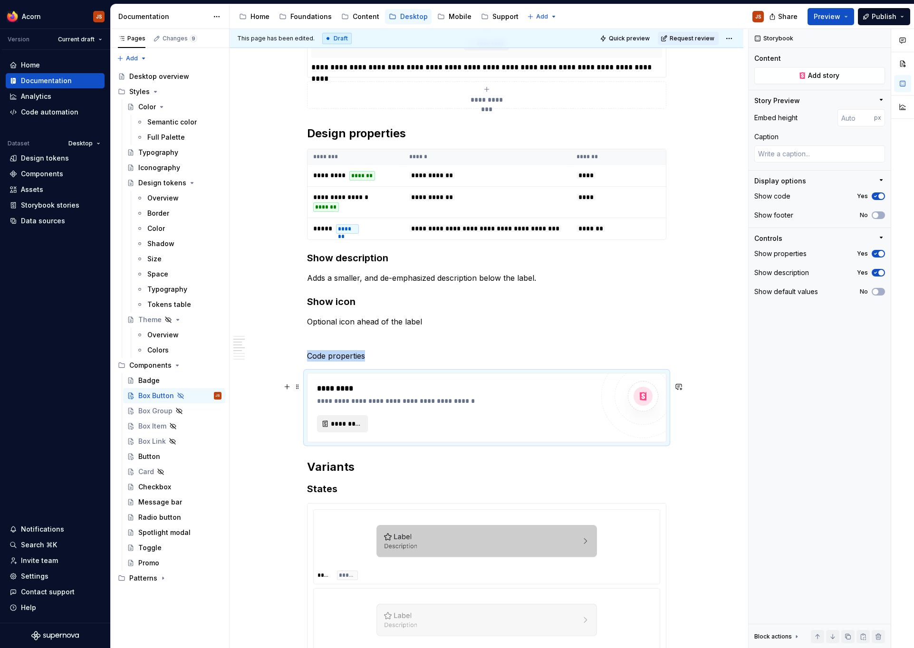
click at [354, 432] on button "*********" at bounding box center [342, 423] width 51 height 17
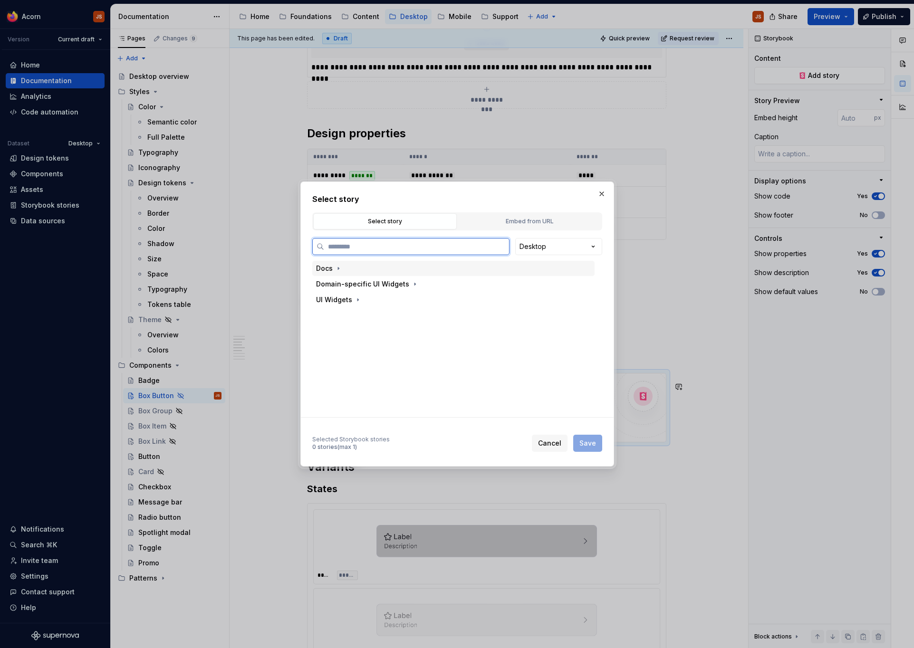
type textarea "*"
type input "***"
type textarea "*"
type input "*****"
click at [364, 318] on div "Docs" at bounding box center [362, 316] width 17 height 10
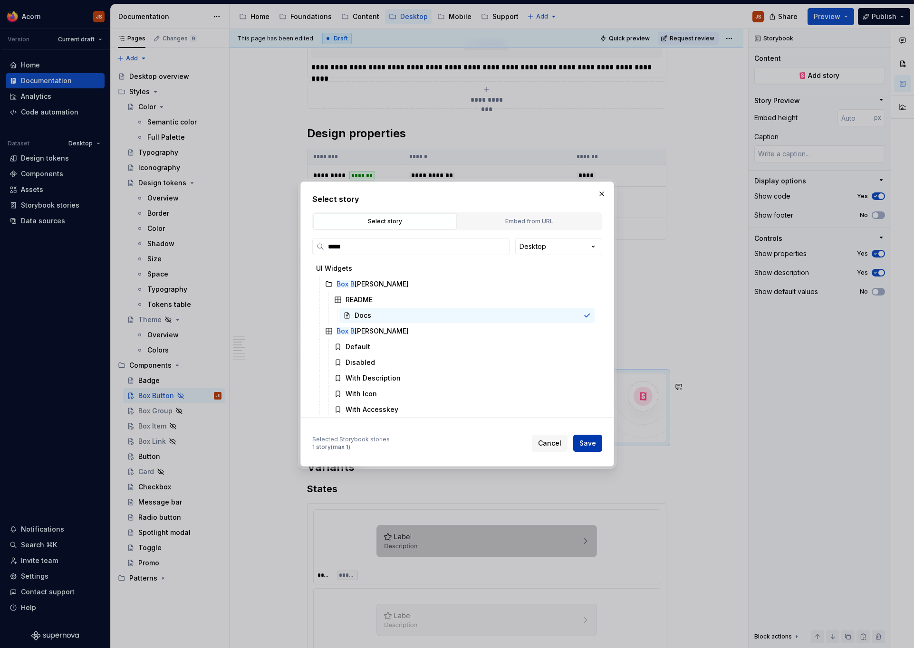
click at [588, 441] on span "Save" at bounding box center [587, 444] width 17 height 10
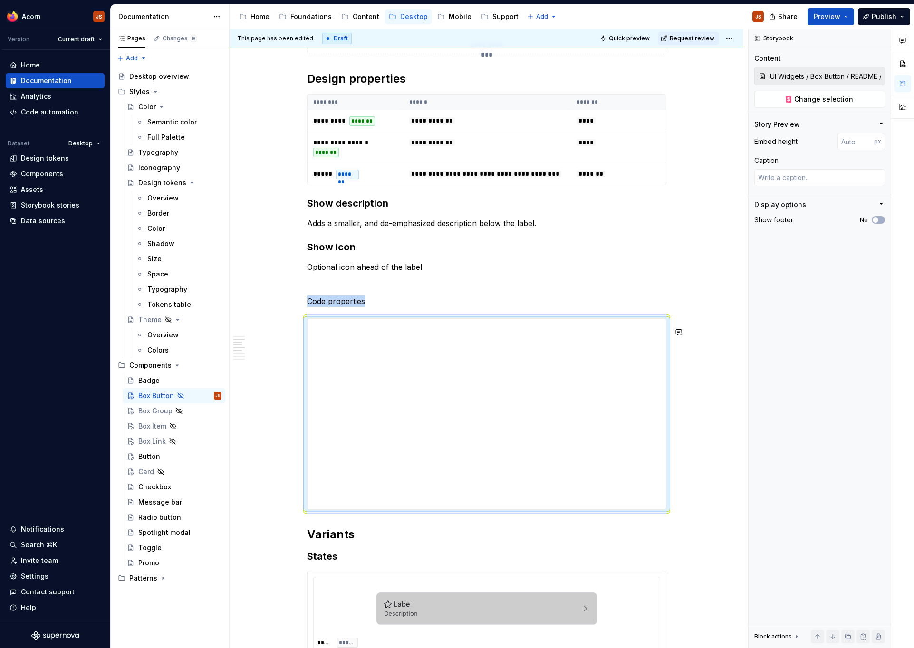
scroll to position [646, 0]
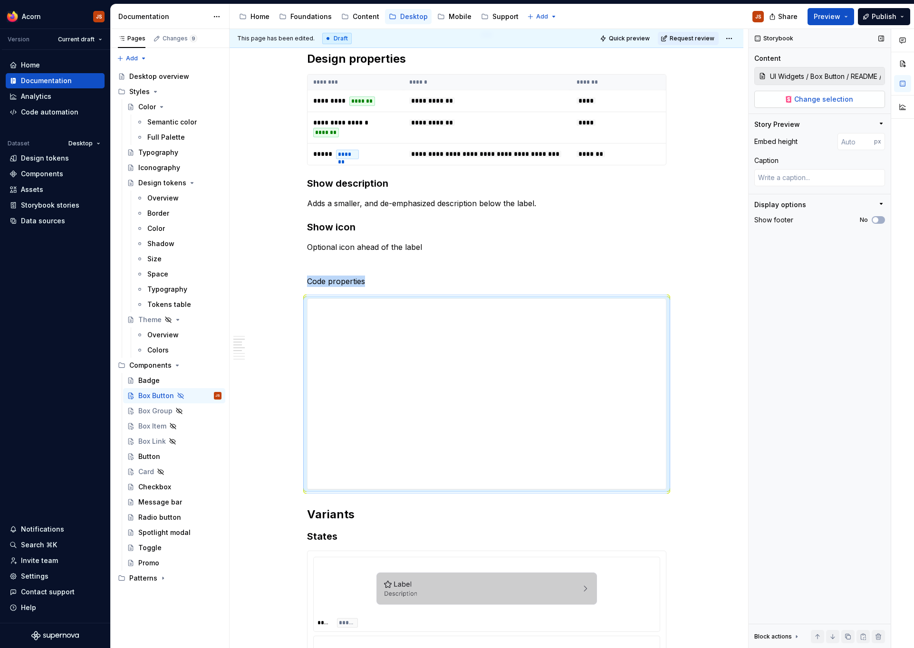
click at [819, 98] on span "Change selection" at bounding box center [823, 100] width 59 height 10
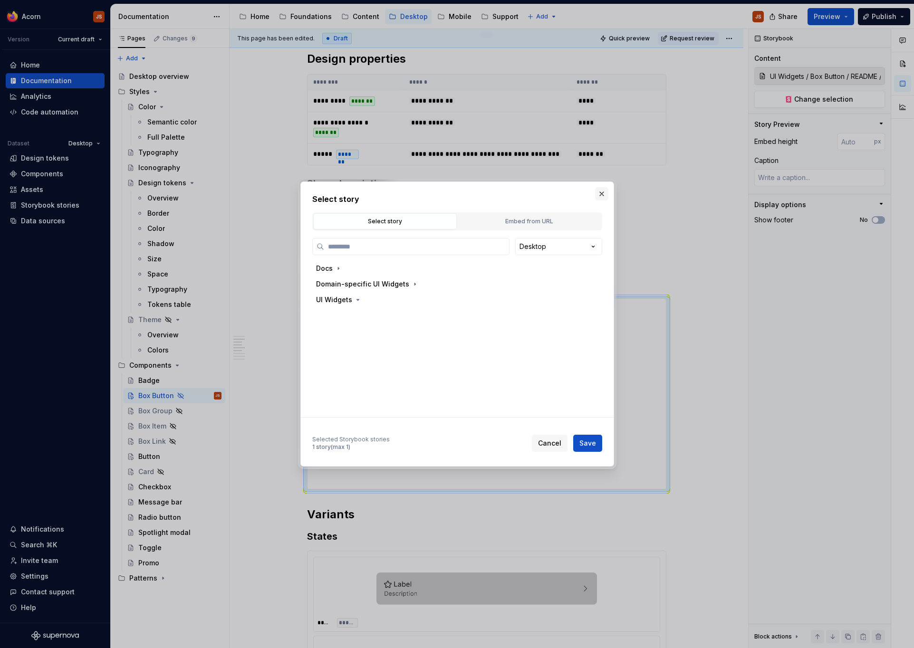
click at [604, 192] on button "button" at bounding box center [601, 193] width 13 height 13
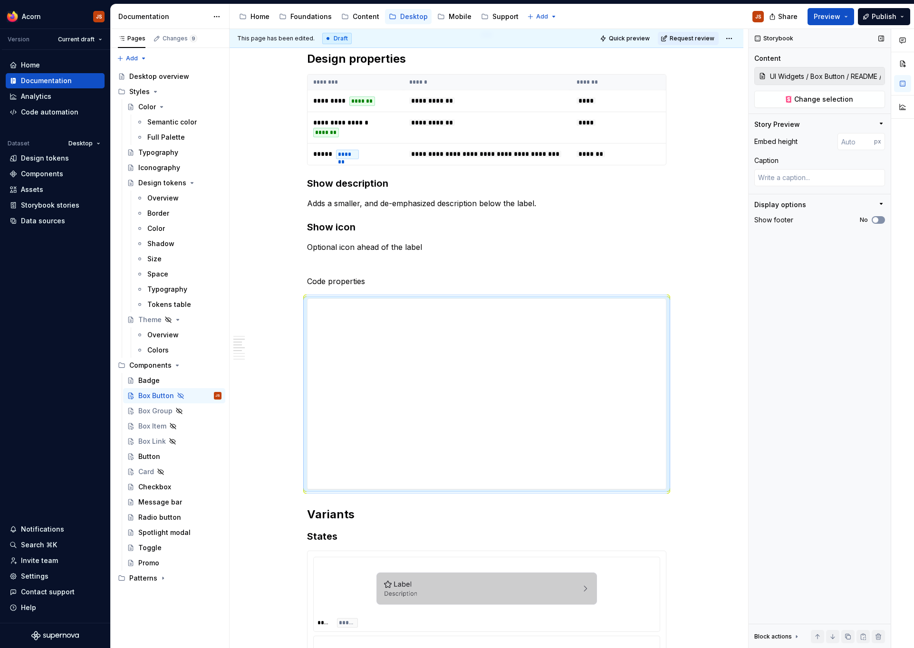
click at [882, 217] on button "No" at bounding box center [877, 220] width 13 height 8
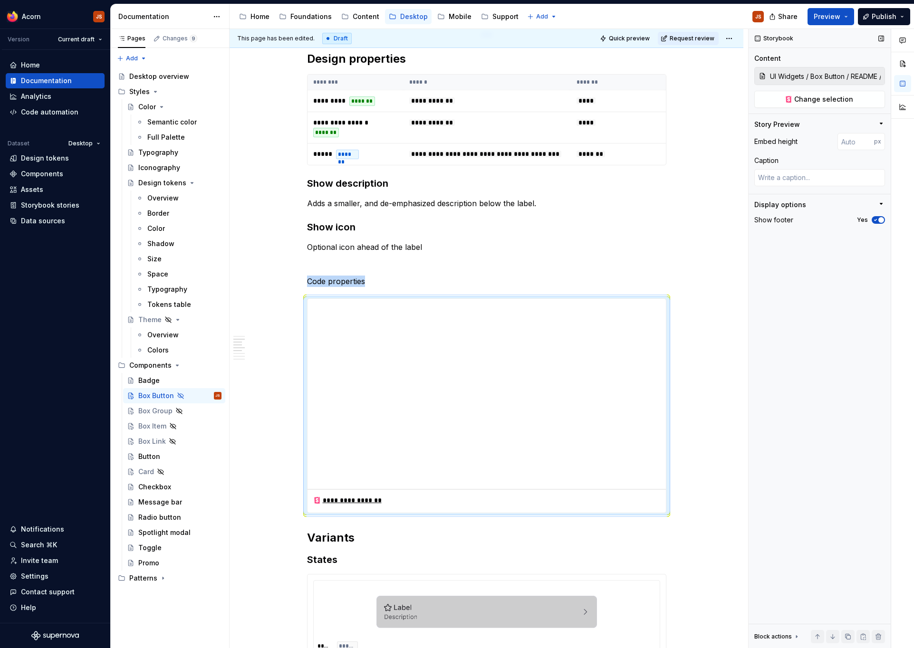
click at [882, 217] on span "button" at bounding box center [881, 220] width 6 height 6
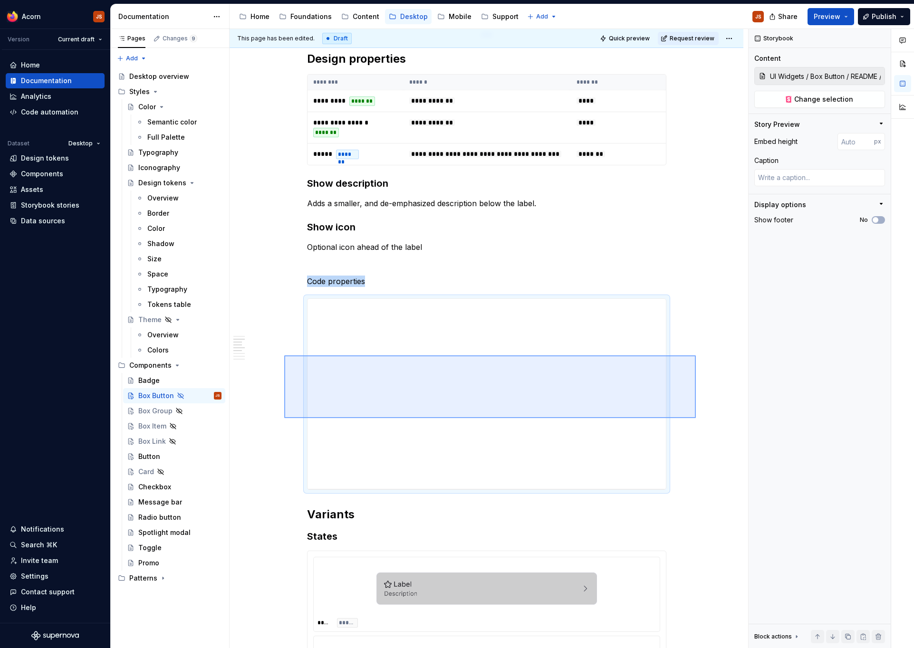
type textarea "*"
drag, startPoint x: 696, startPoint y: 418, endPoint x: 274, endPoint y: 343, distance: 428.1
click at [274, 343] on div "**********" at bounding box center [488, 339] width 518 height 620
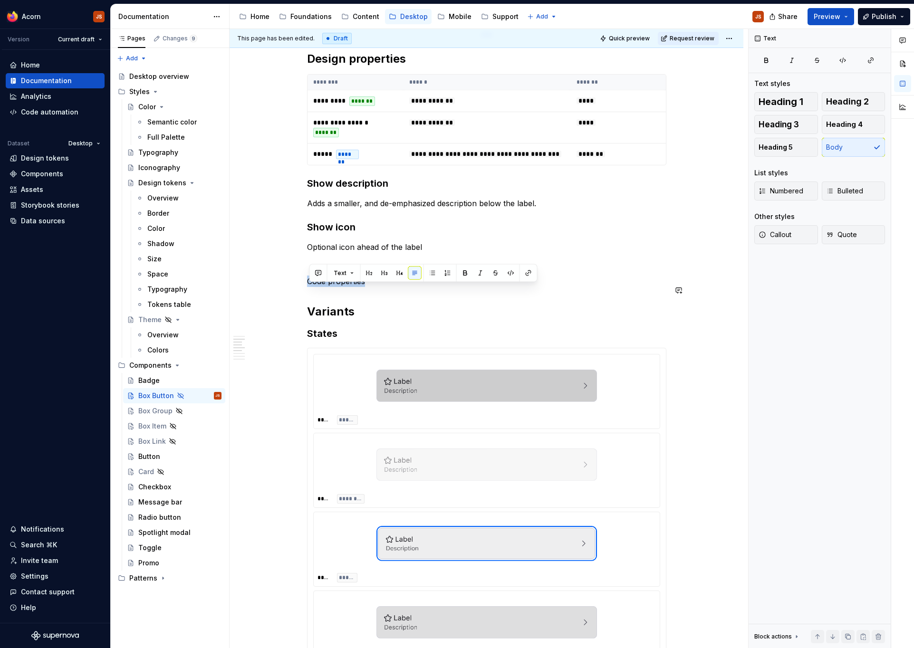
drag, startPoint x: 310, startPoint y: 289, endPoint x: 432, endPoint y: 304, distance: 123.5
click at [432, 304] on div "**********" at bounding box center [486, 222] width 359 height 1366
click at [383, 273] on button "button" at bounding box center [384, 273] width 13 height 13
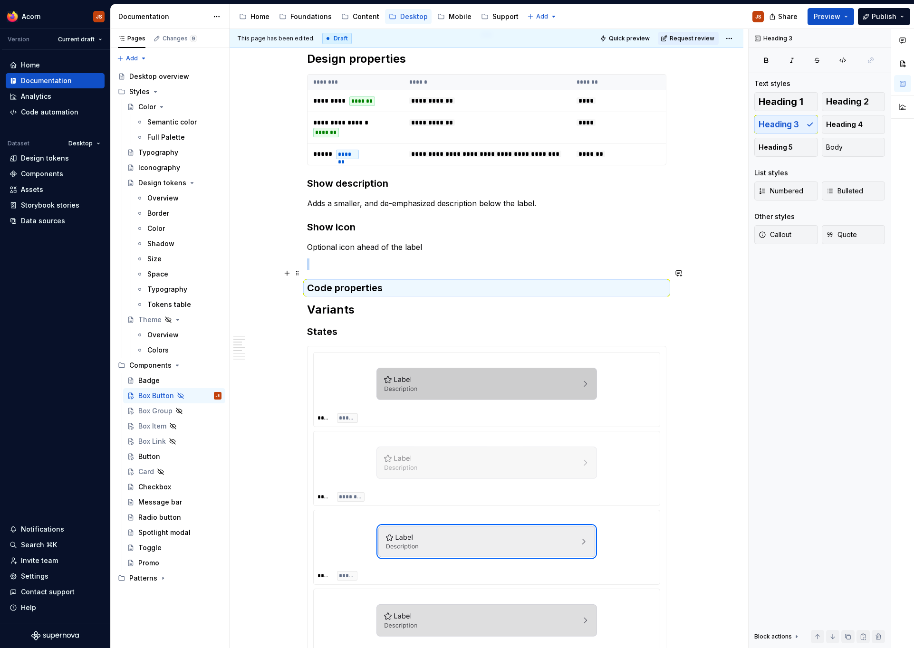
click at [324, 270] on p at bounding box center [486, 263] width 359 height 11
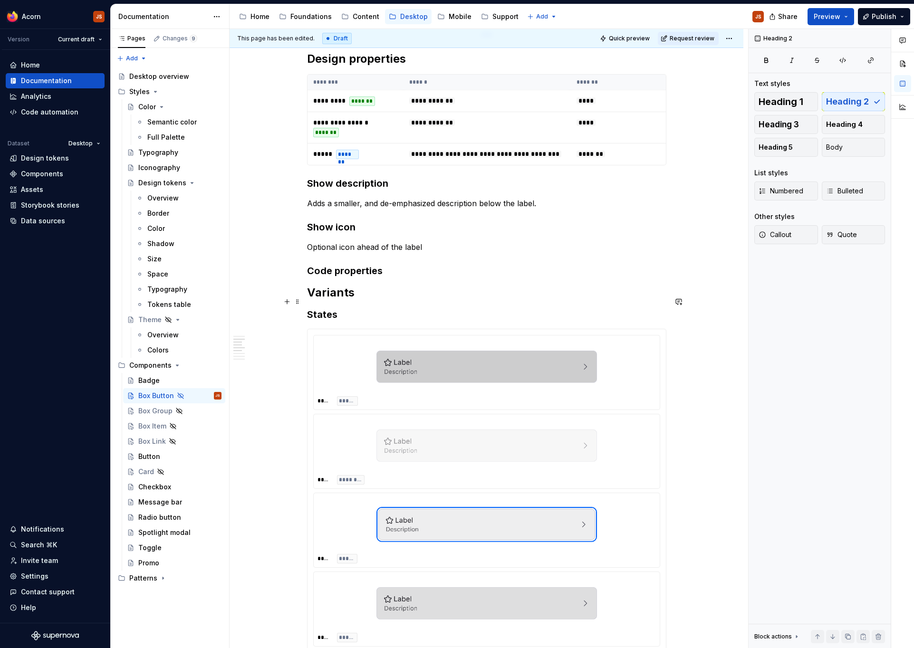
click at [315, 300] on h2 "Variants" at bounding box center [486, 292] width 359 height 15
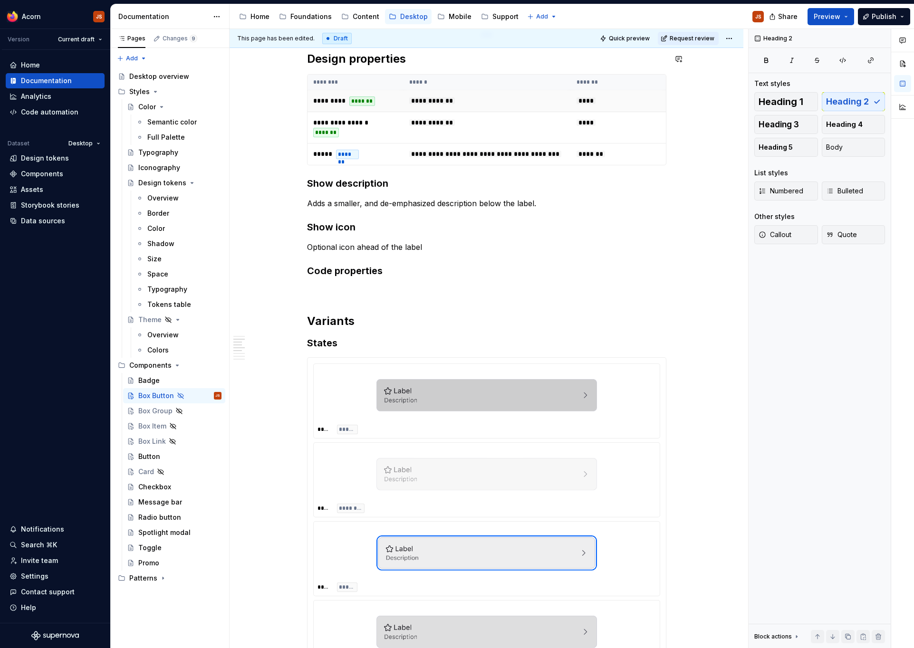
scroll to position [581, 0]
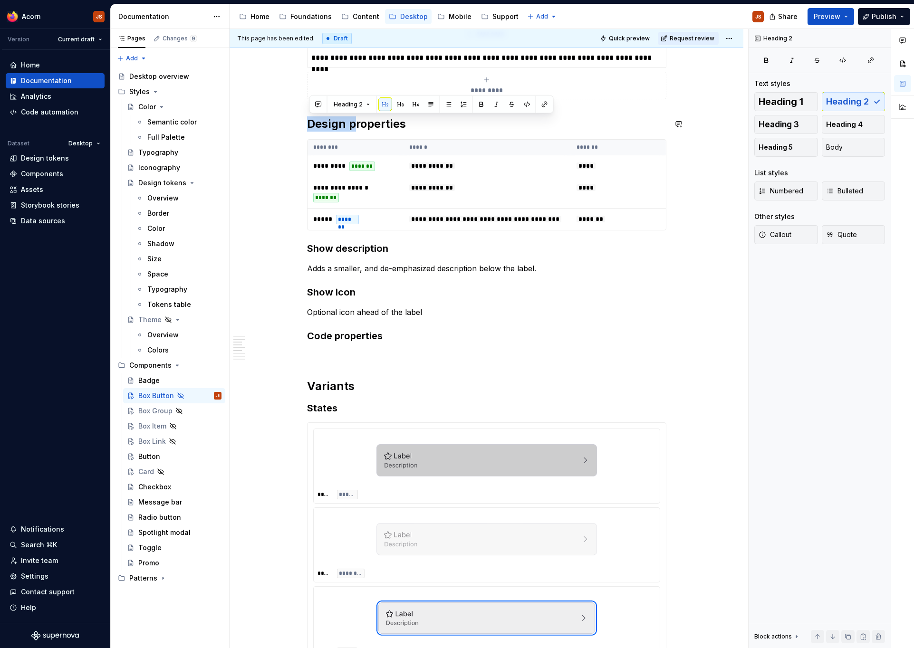
drag, startPoint x: 355, startPoint y: 121, endPoint x: 301, endPoint y: 115, distance: 54.5
click at [301, 115] on div "**********" at bounding box center [486, 383] width 514 height 1604
click at [388, 127] on h2 "Properties" at bounding box center [486, 123] width 359 height 15
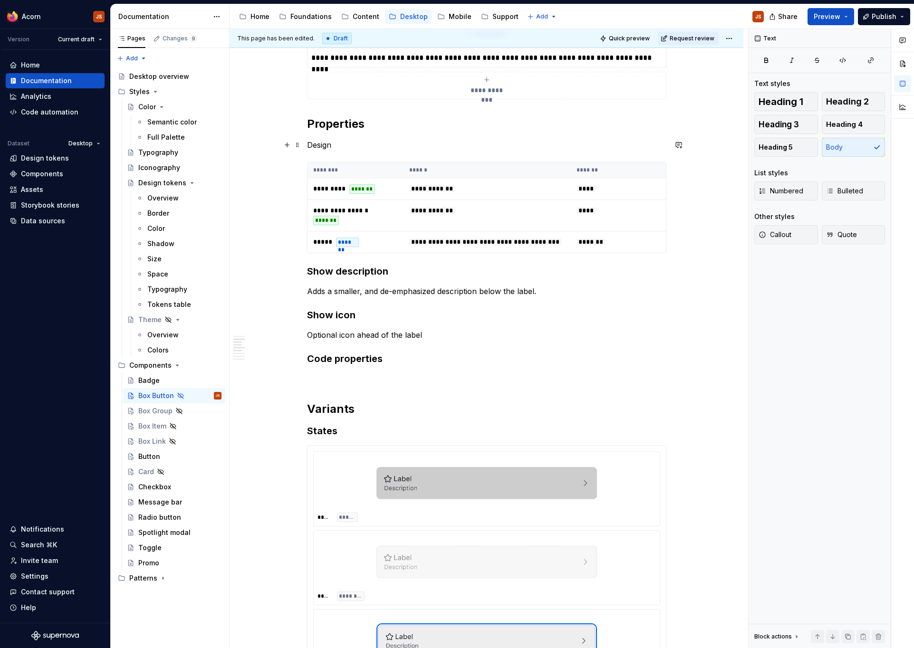
click at [322, 148] on p "Design" at bounding box center [486, 144] width 359 height 11
click at [379, 129] on button "button" at bounding box center [384, 127] width 13 height 13
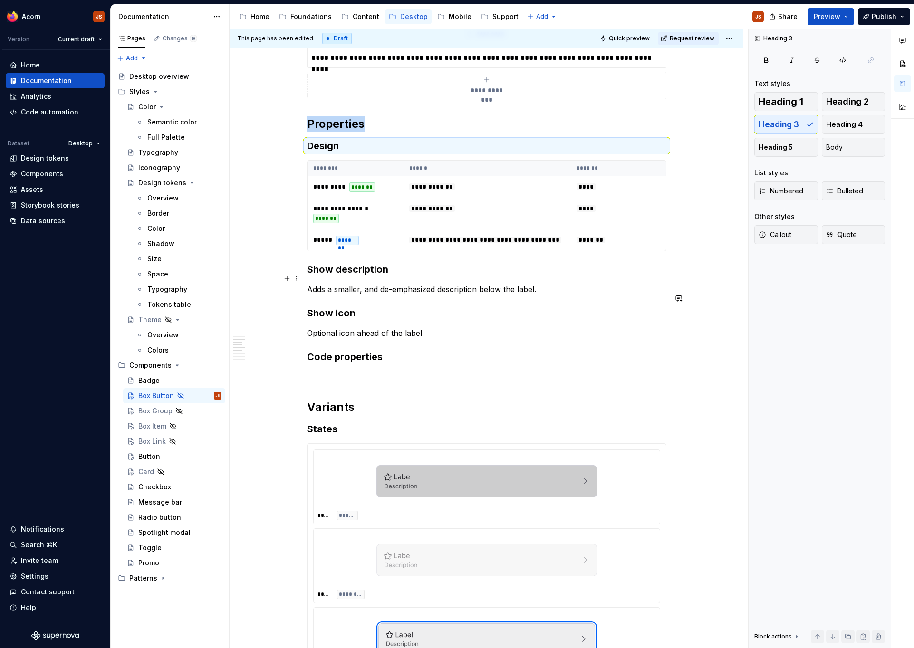
click at [348, 276] on h3 "Show description" at bounding box center [486, 269] width 359 height 13
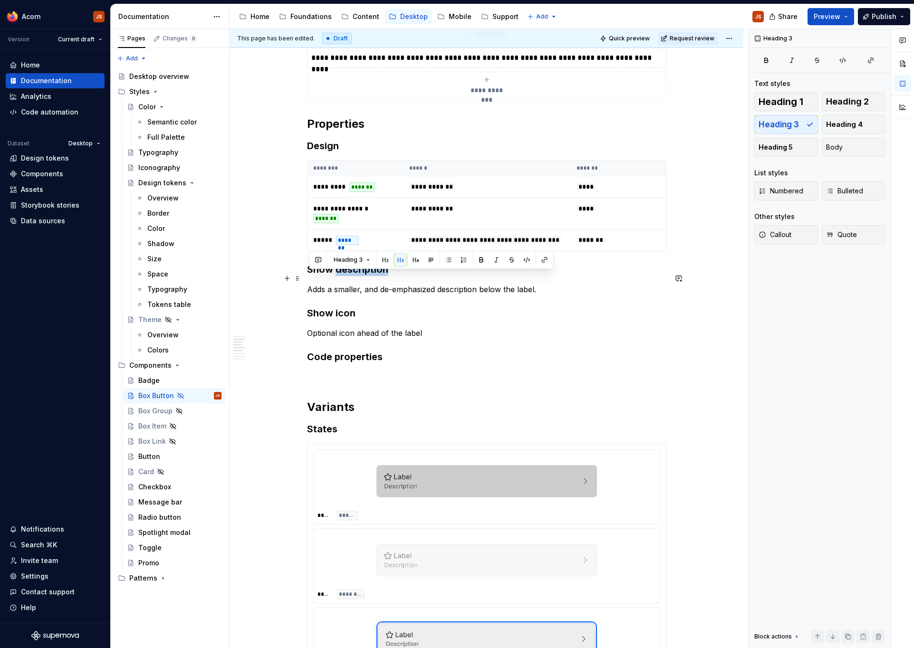
click at [348, 276] on h3 "Show description" at bounding box center [486, 269] width 359 height 13
click at [409, 258] on button "button" at bounding box center [415, 259] width 13 height 13
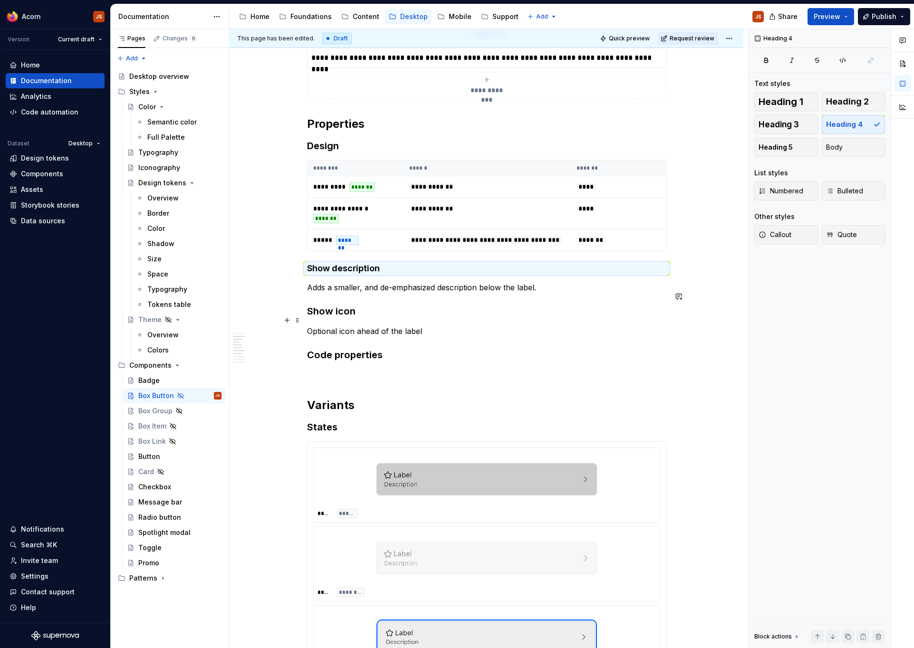
click at [345, 318] on h3 "Show icon" at bounding box center [486, 311] width 359 height 13
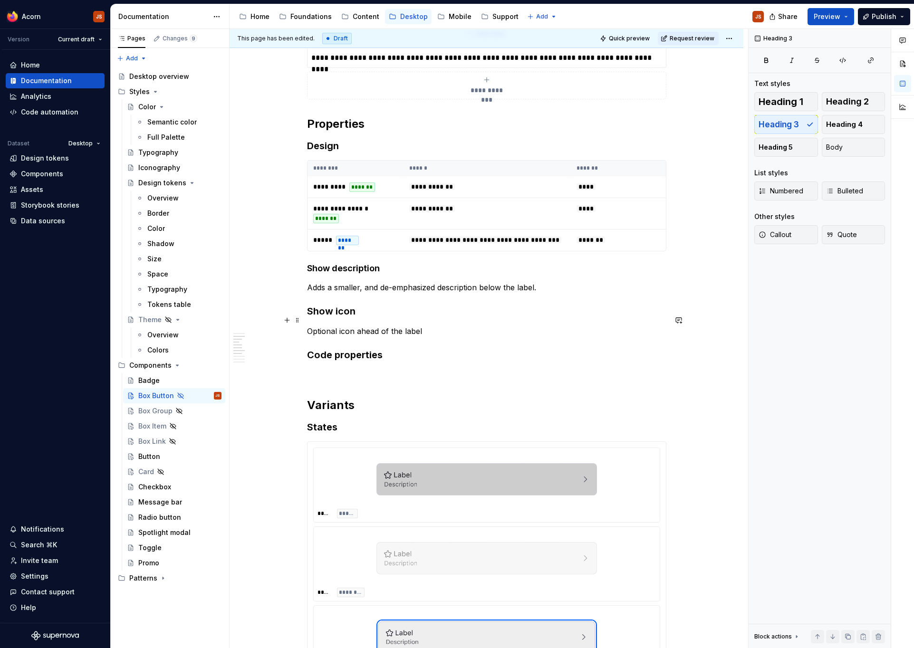
click at [345, 318] on h3 "Show icon" at bounding box center [486, 311] width 359 height 13
click at [416, 300] on button "button" at bounding box center [415, 301] width 13 height 13
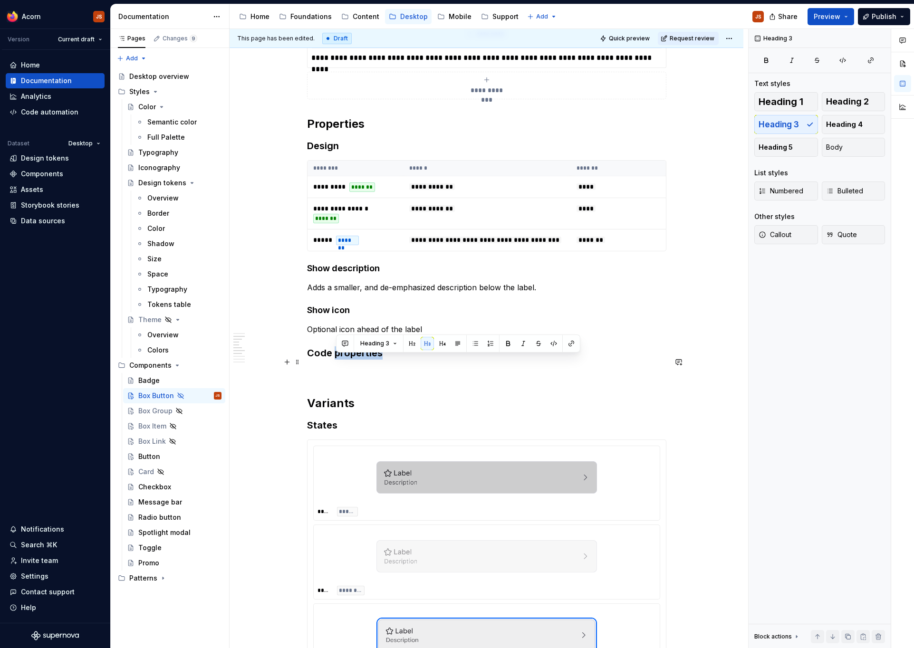
drag, startPoint x: 408, startPoint y: 364, endPoint x: 440, endPoint y: 368, distance: 33.0
click at [440, 360] on h3 "Code properties" at bounding box center [486, 352] width 359 height 13
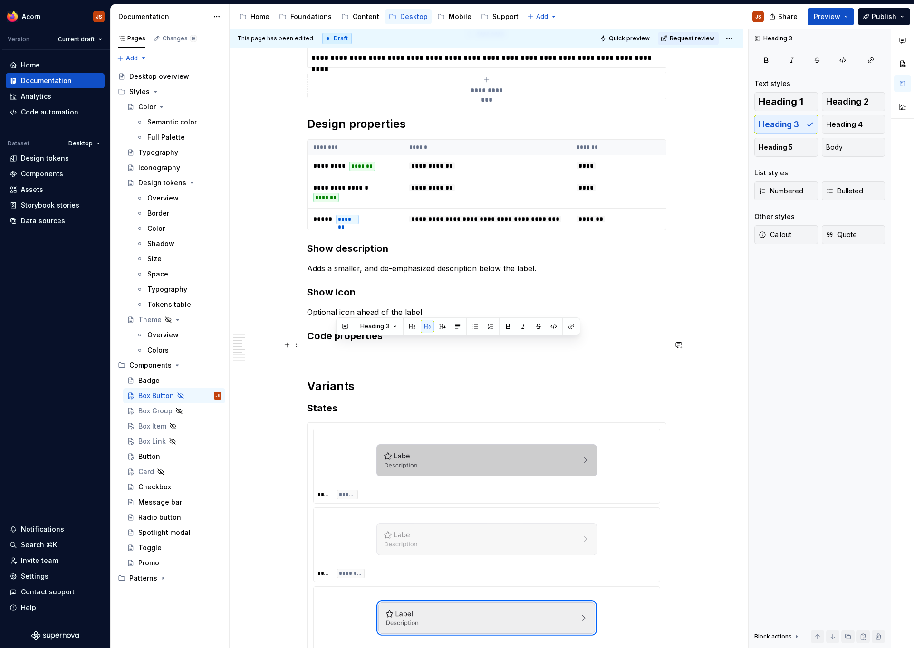
click at [323, 341] on h3 "Code properties" at bounding box center [486, 335] width 359 height 13
click at [385, 325] on button "button" at bounding box center [385, 326] width 13 height 13
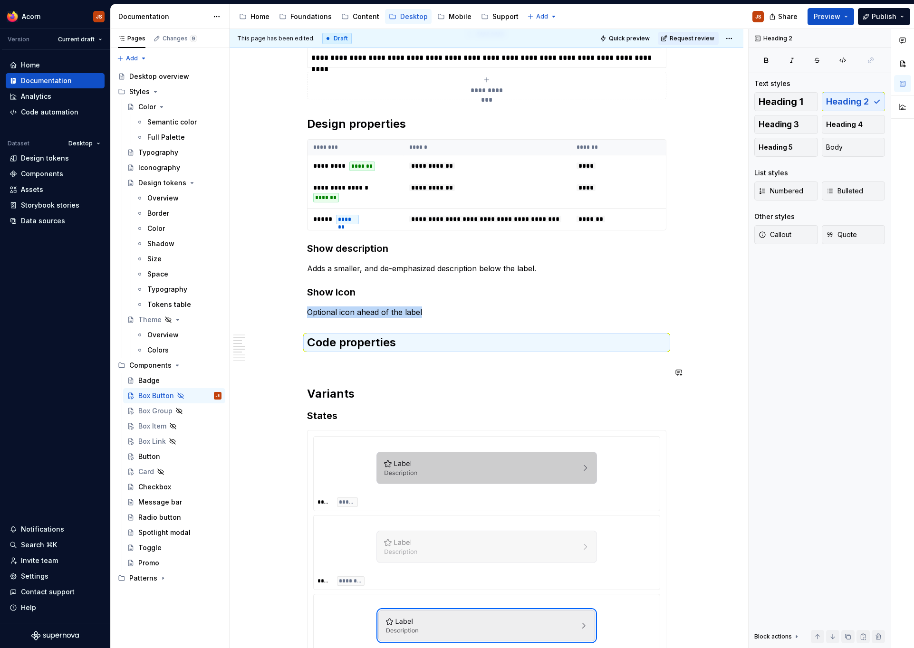
click at [338, 391] on div "**********" at bounding box center [486, 295] width 359 height 1383
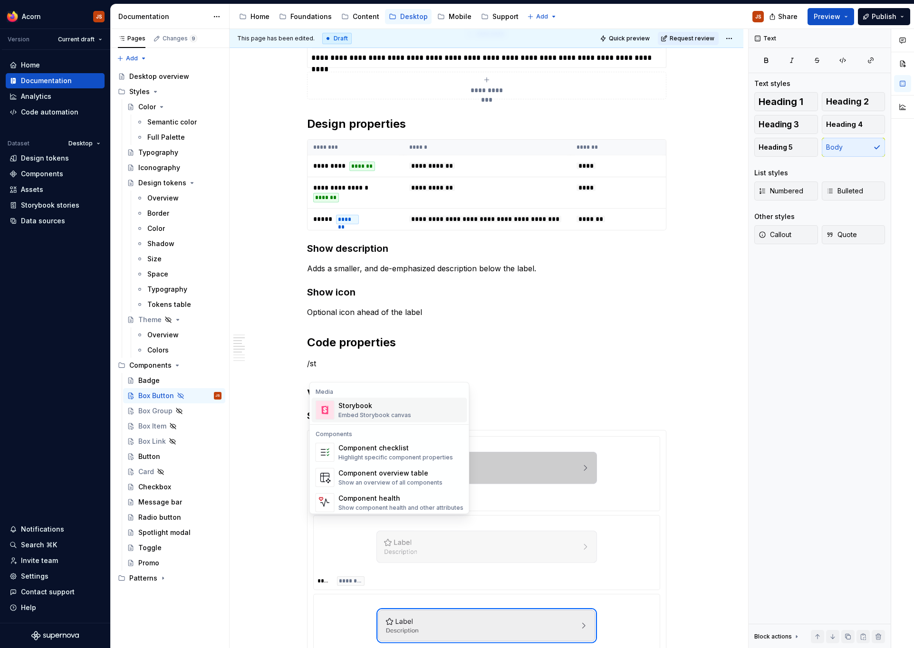
click at [367, 411] on div "Storybook Embed Storybook canvas" at bounding box center [374, 410] width 73 height 18
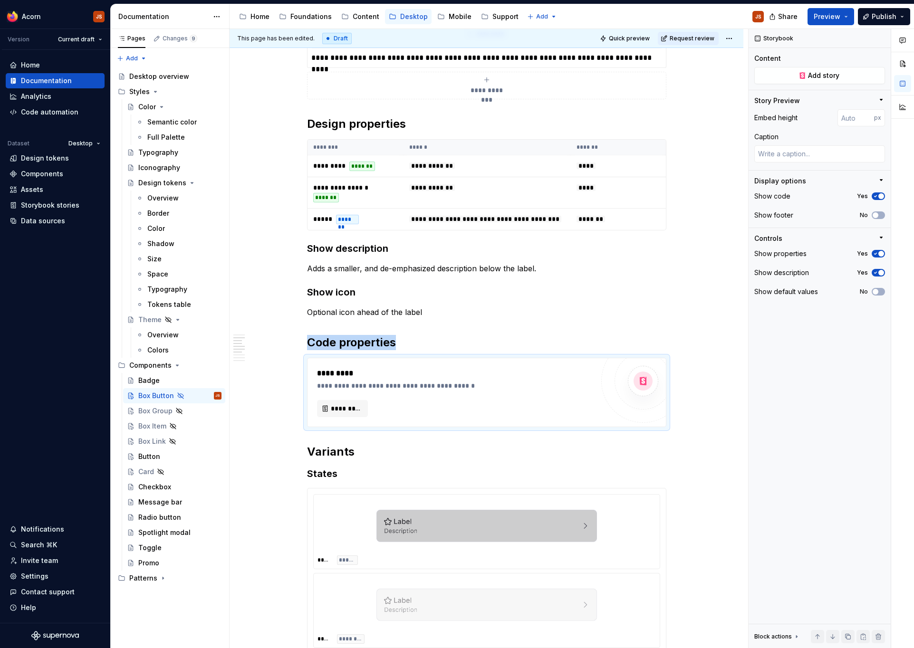
click at [367, 411] on button "*********" at bounding box center [342, 408] width 51 height 17
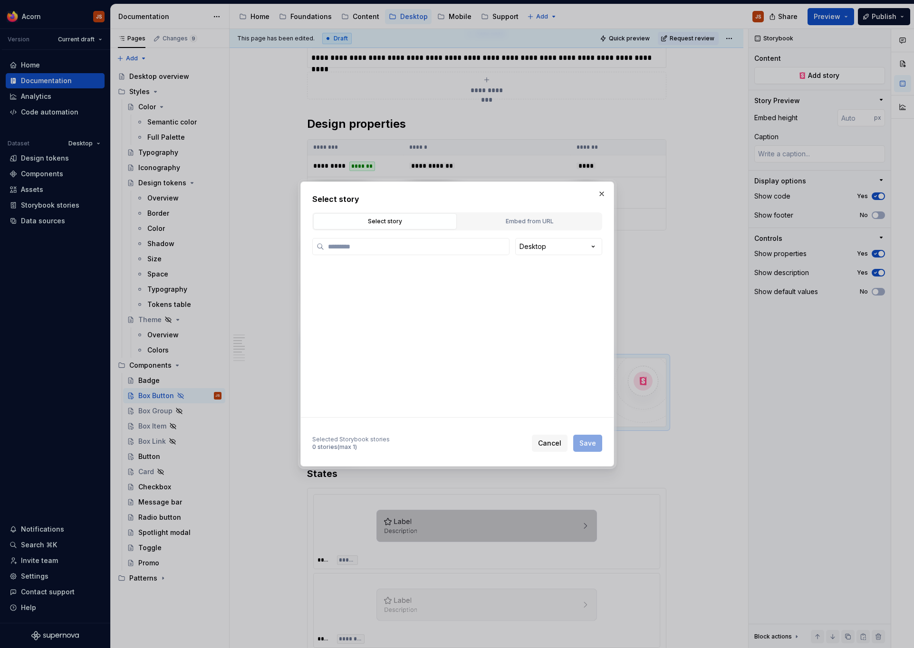
click at [355, 421] on div "Selected Storybook stories 0 stories (max 1) Cancel Save" at bounding box center [457, 434] width 290 height 35
click at [534, 225] on div "Embed from URL" at bounding box center [529, 222] width 137 height 10
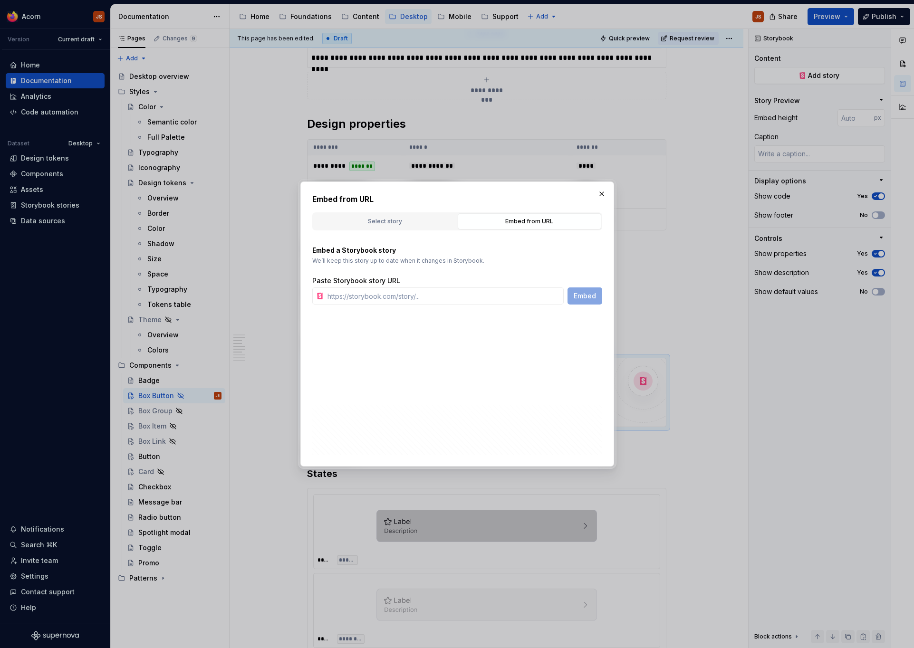
type textarea "*"
click at [394, 294] on input "text" at bounding box center [444, 295] width 240 height 17
paste input "[URL][DOMAIN_NAME]"
type input "[URL][DOMAIN_NAME]"
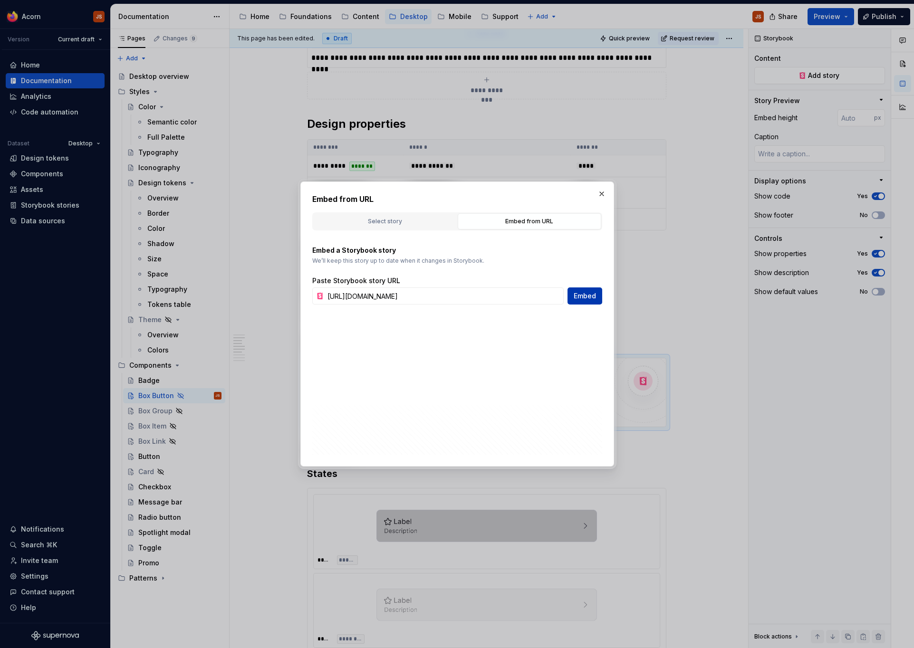
click at [581, 292] on span "Embed" at bounding box center [584, 296] width 22 height 10
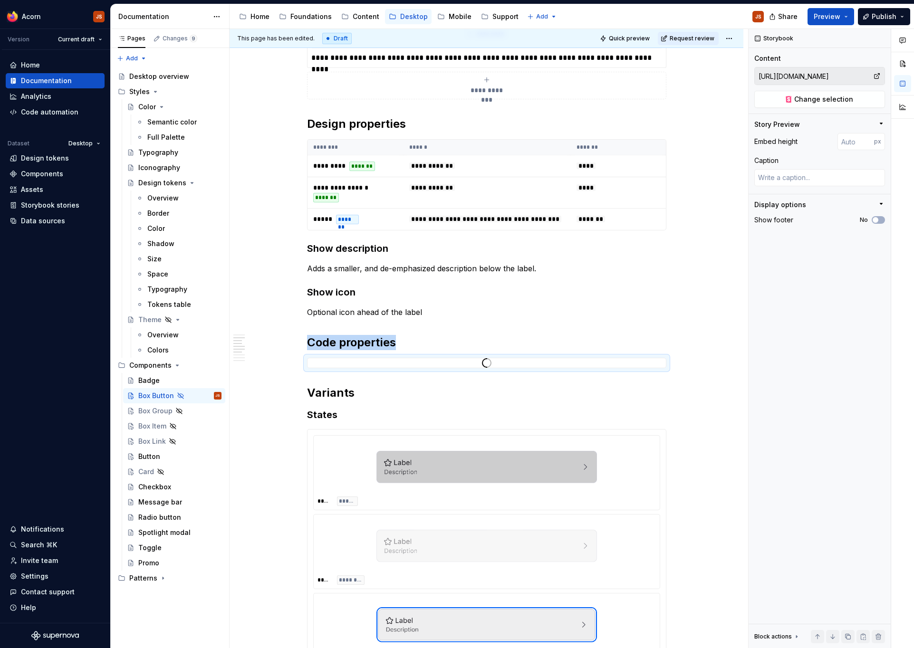
scroll to position [581, 0]
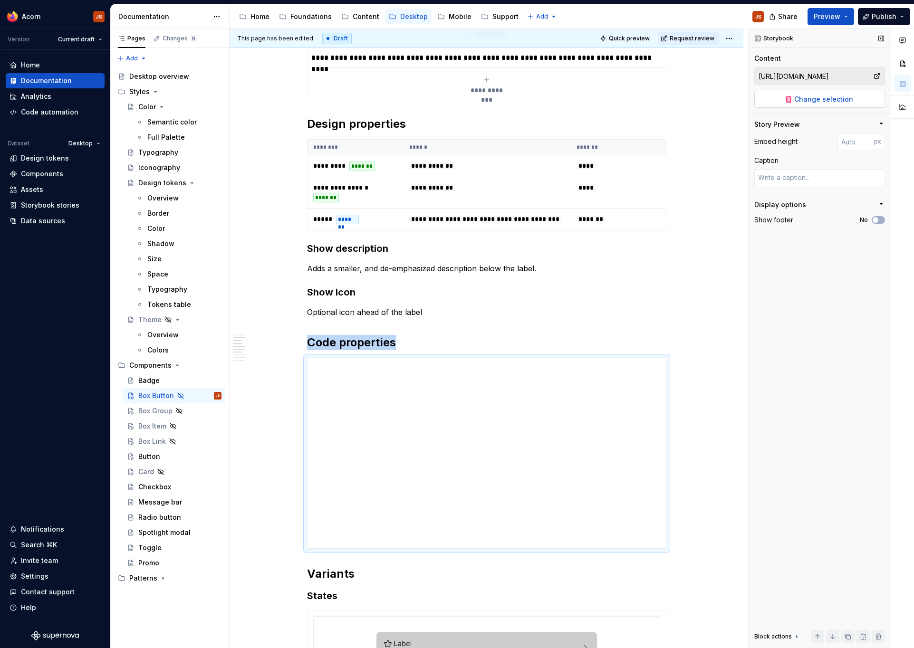
click at [823, 101] on span "Change selection" at bounding box center [823, 100] width 59 height 10
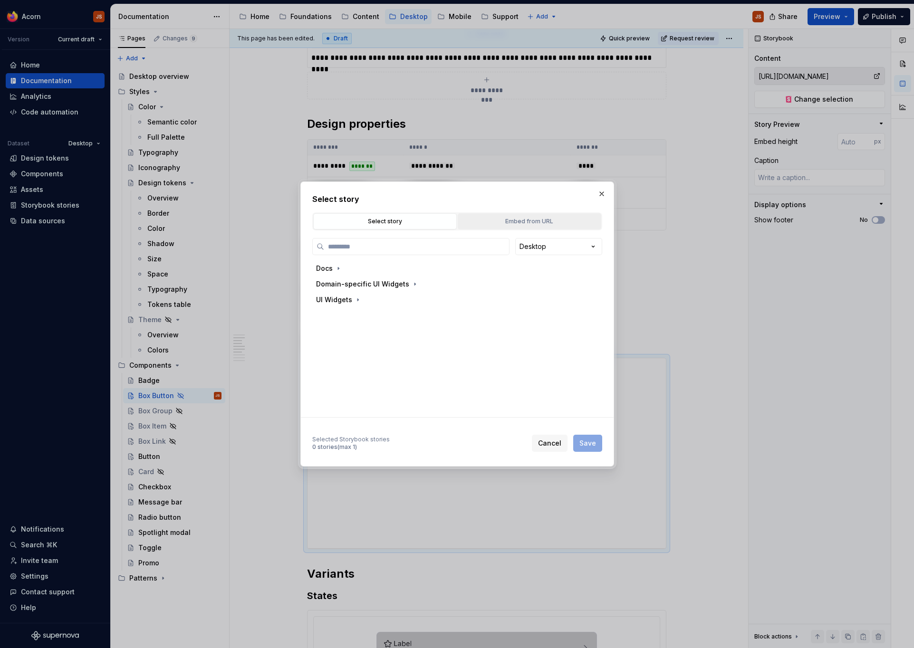
click at [548, 225] on div "Embed from URL" at bounding box center [529, 222] width 137 height 10
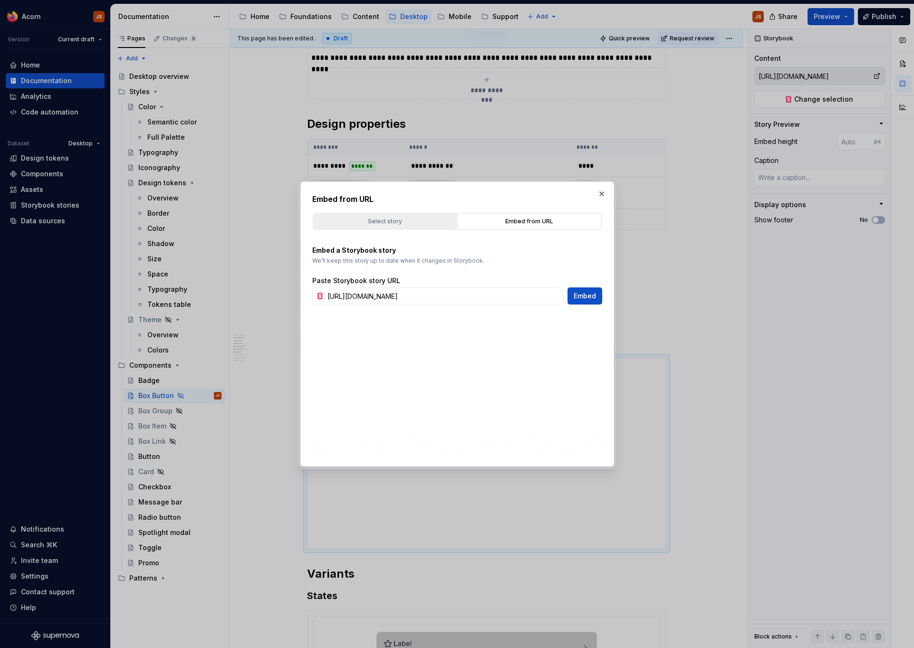
click at [420, 226] on div "Select story" at bounding box center [384, 222] width 137 height 10
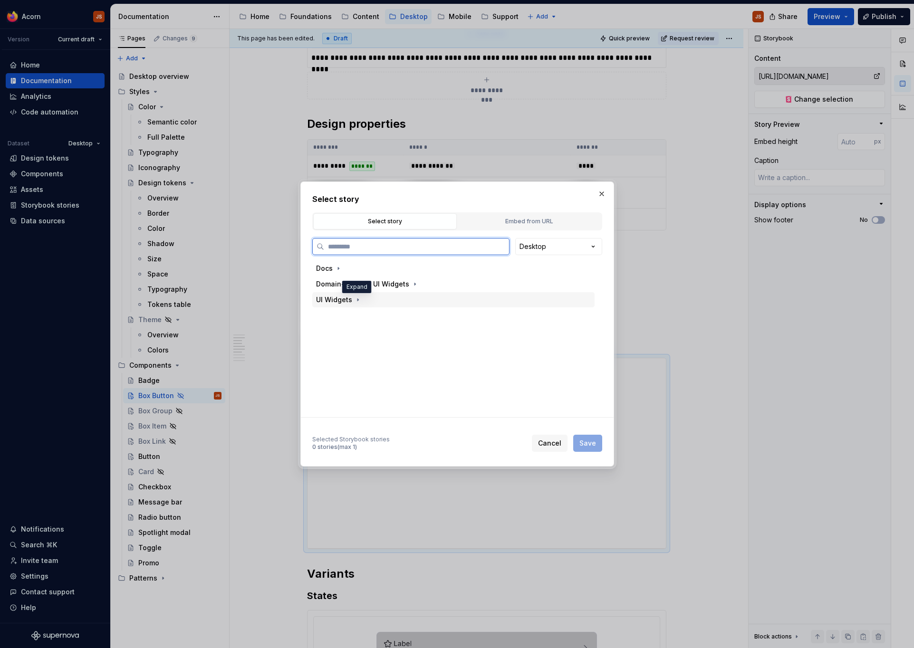
click at [348, 301] on div "UI Widgets" at bounding box center [334, 300] width 36 height 10
click at [326, 263] on div "Docs" at bounding box center [453, 268] width 282 height 15
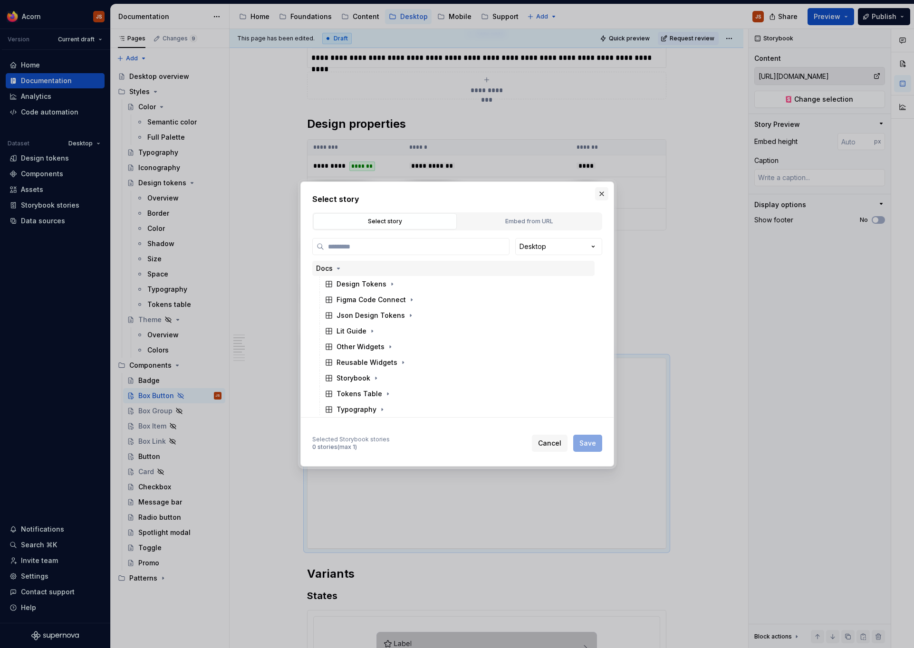
click at [601, 195] on button "button" at bounding box center [601, 193] width 13 height 13
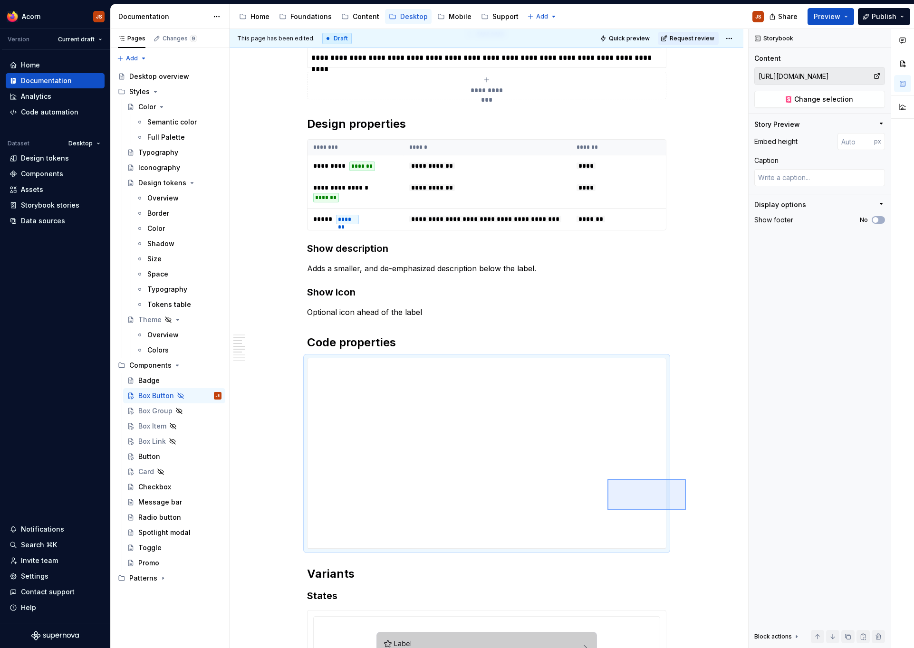
drag, startPoint x: 686, startPoint y: 510, endPoint x: 607, endPoint y: 479, distance: 84.9
click at [607, 479] on div "**********" at bounding box center [488, 339] width 518 height 620
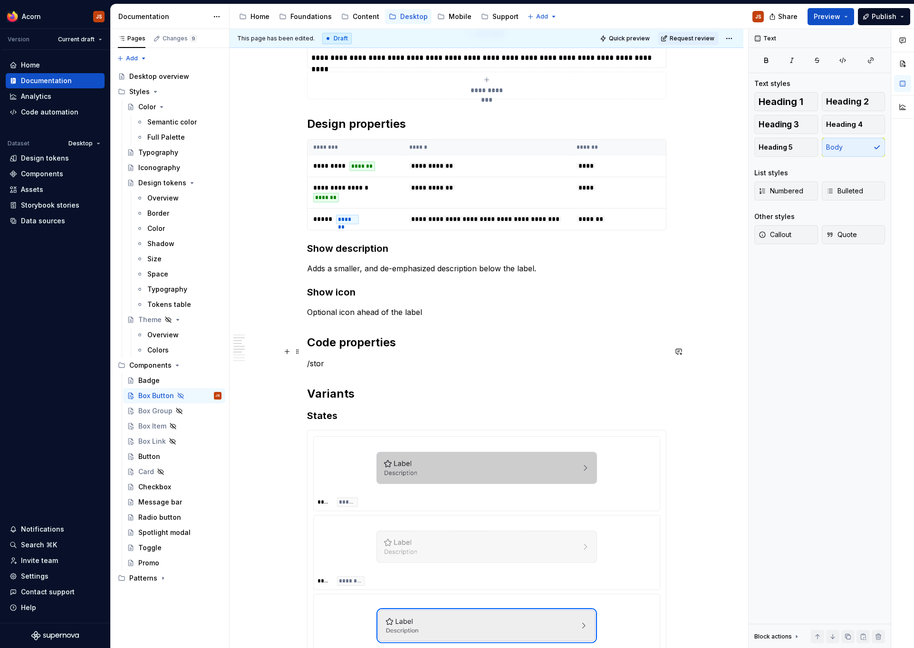
click at [368, 350] on h2 "Code properties" at bounding box center [486, 342] width 359 height 15
drag, startPoint x: 336, startPoint y: 372, endPoint x: 307, endPoint y: 372, distance: 29.0
click at [307, 372] on div "**********" at bounding box center [486, 387] width 514 height 1612
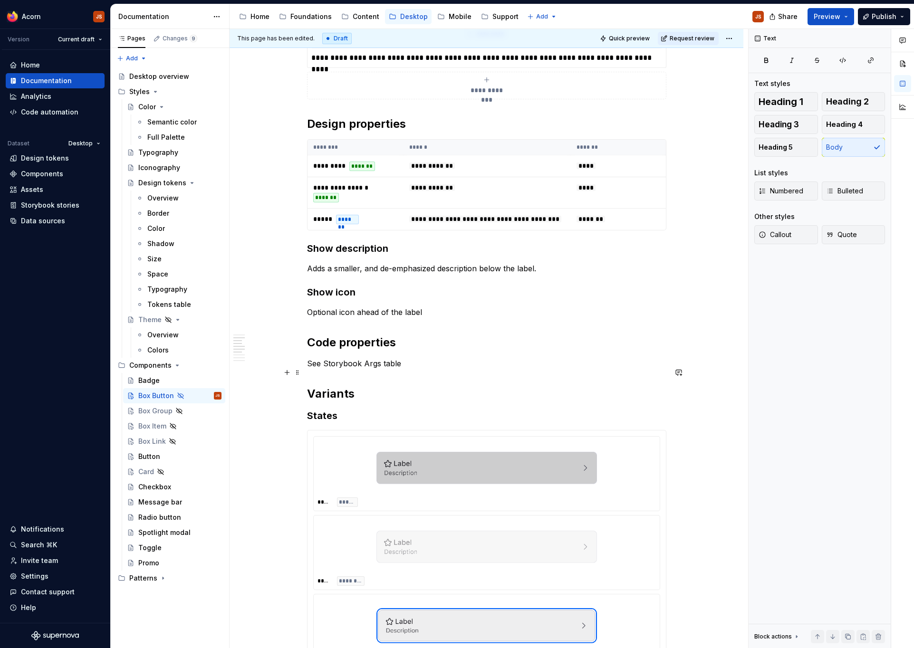
click at [347, 367] on p "See Storybook Args table" at bounding box center [486, 363] width 359 height 11
click at [526, 358] on button "button" at bounding box center [528, 355] width 13 height 13
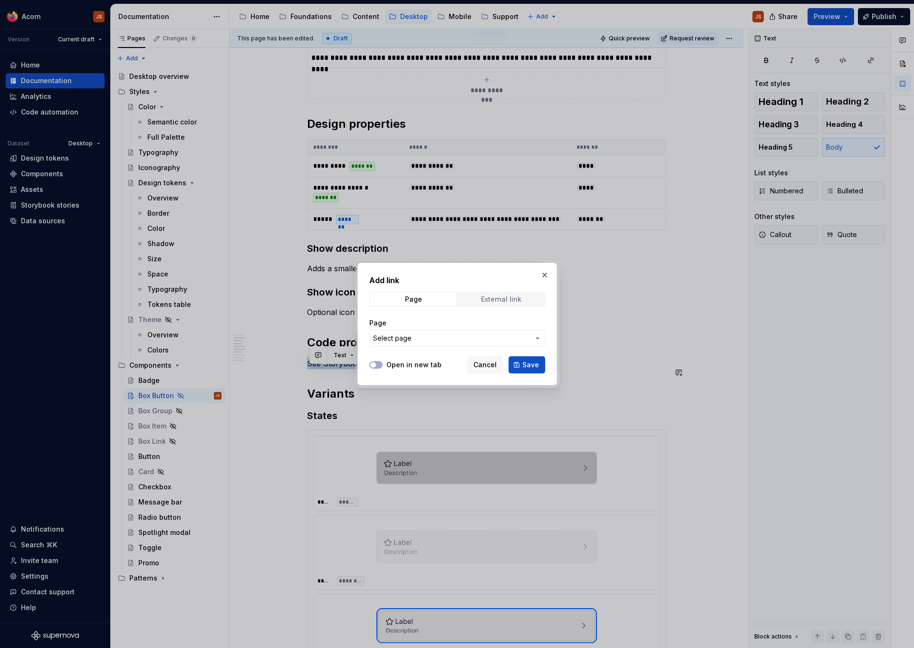
click at [502, 298] on div "External link" at bounding box center [501, 300] width 40 height 8
type textarea "*"
click at [460, 337] on input "URL" at bounding box center [457, 338] width 176 height 17
paste input "[URL][DOMAIN_NAME]"
type input "[URL][DOMAIN_NAME]"
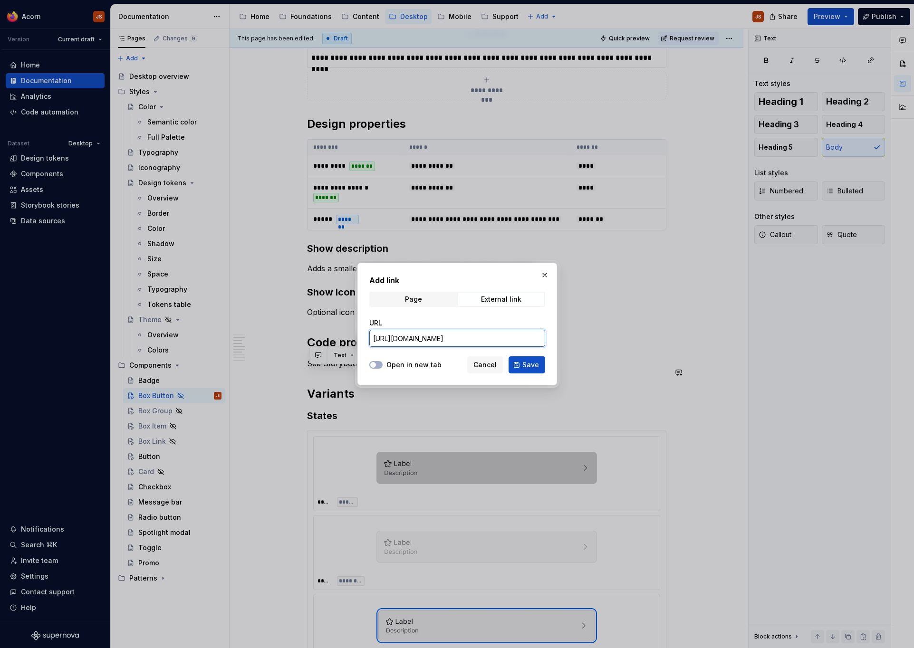
scroll to position [0, 204]
click at [527, 364] on span "Save" at bounding box center [530, 365] width 17 height 10
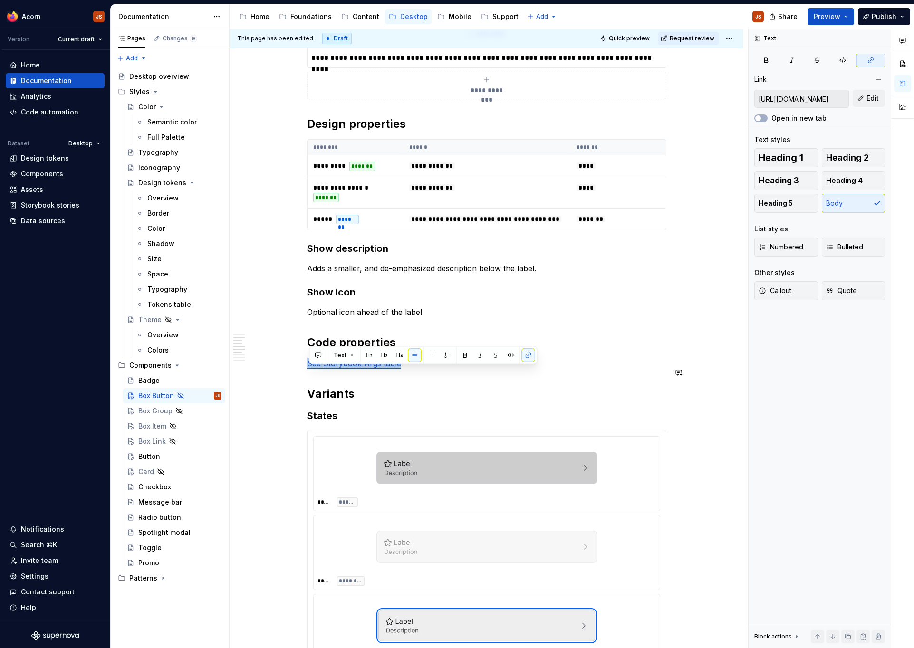
scroll to position [581, 0]
click at [418, 401] on h2 "Variants" at bounding box center [486, 393] width 359 height 15
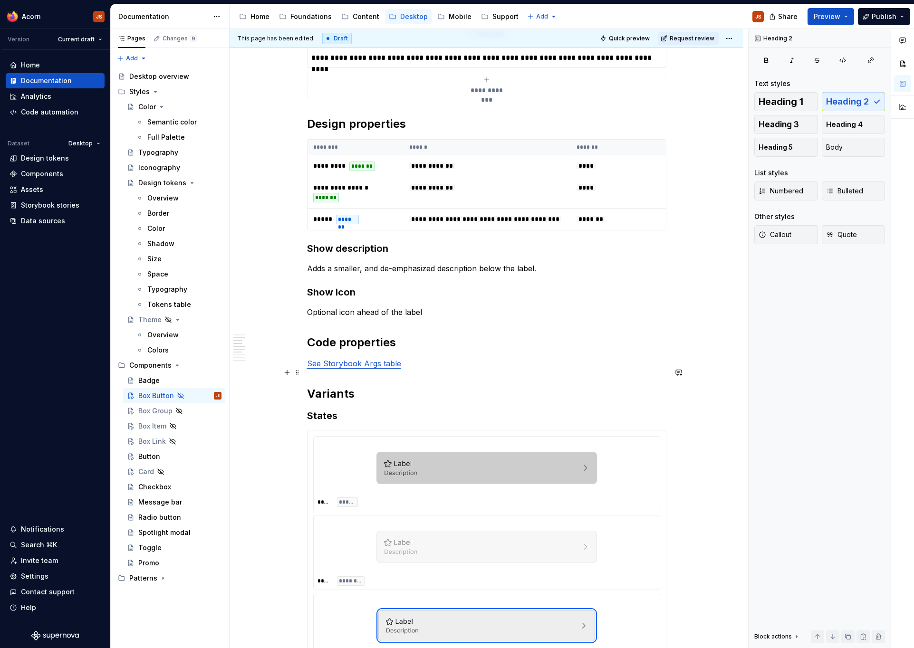
click at [369, 368] on link "See Storybook Args table" at bounding box center [354, 364] width 94 height 10
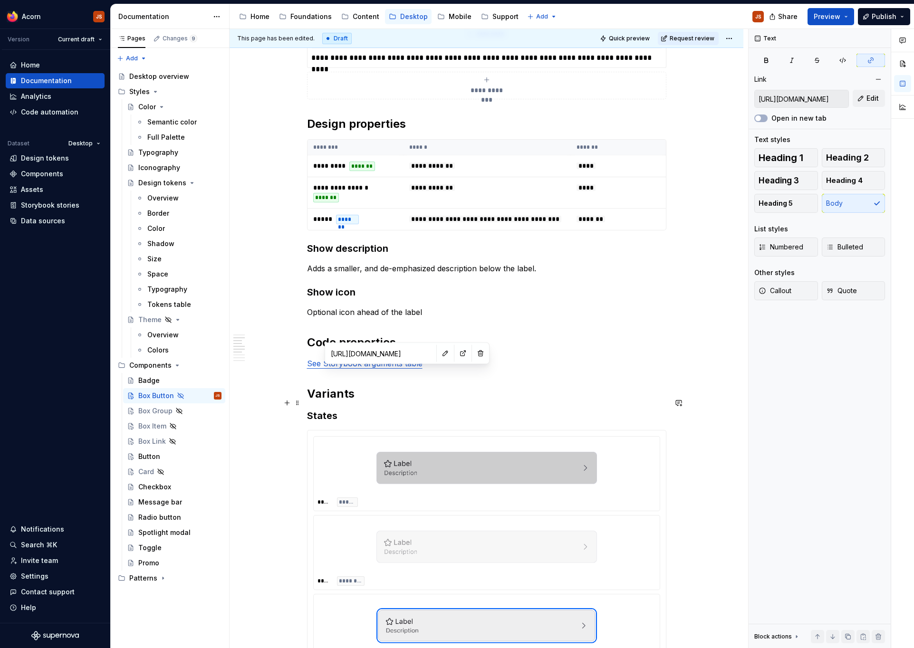
click at [439, 400] on h2 "Variants" at bounding box center [486, 393] width 359 height 15
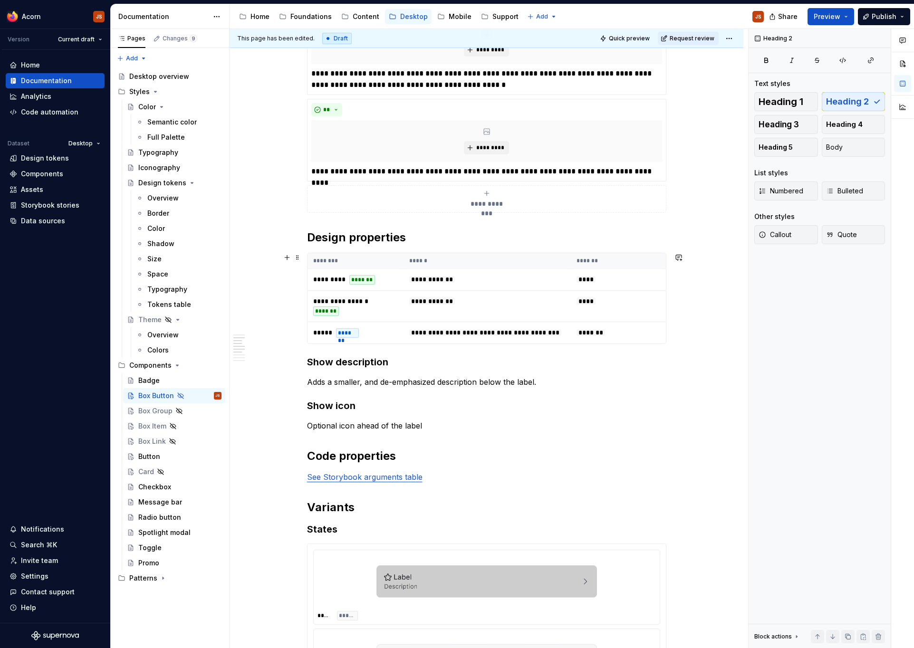
scroll to position [468, 0]
click at [406, 463] on h2 "Code properties" at bounding box center [486, 455] width 359 height 15
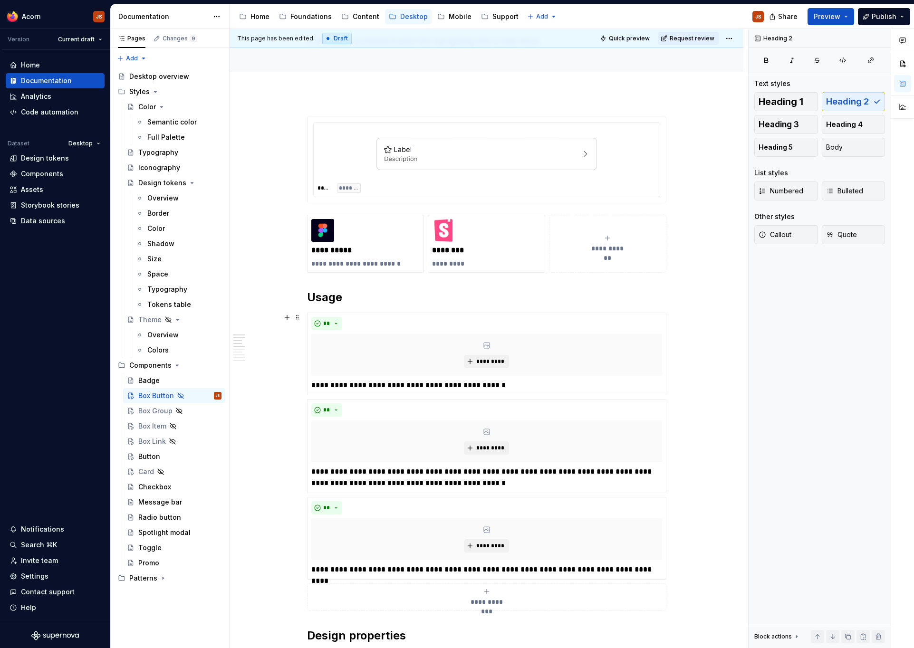
scroll to position [53, 0]
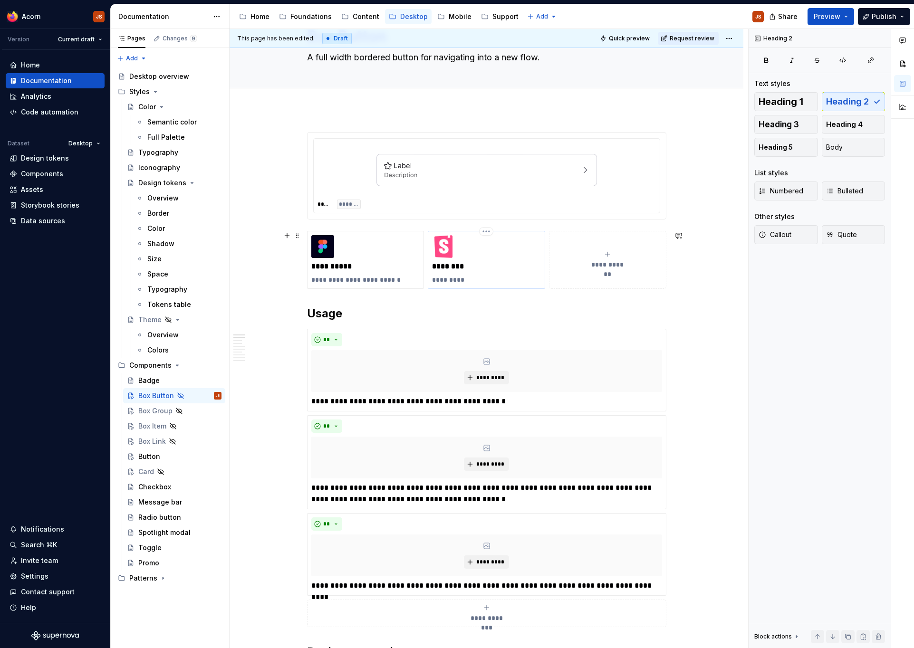
click at [457, 265] on p "********" at bounding box center [486, 267] width 109 height 10
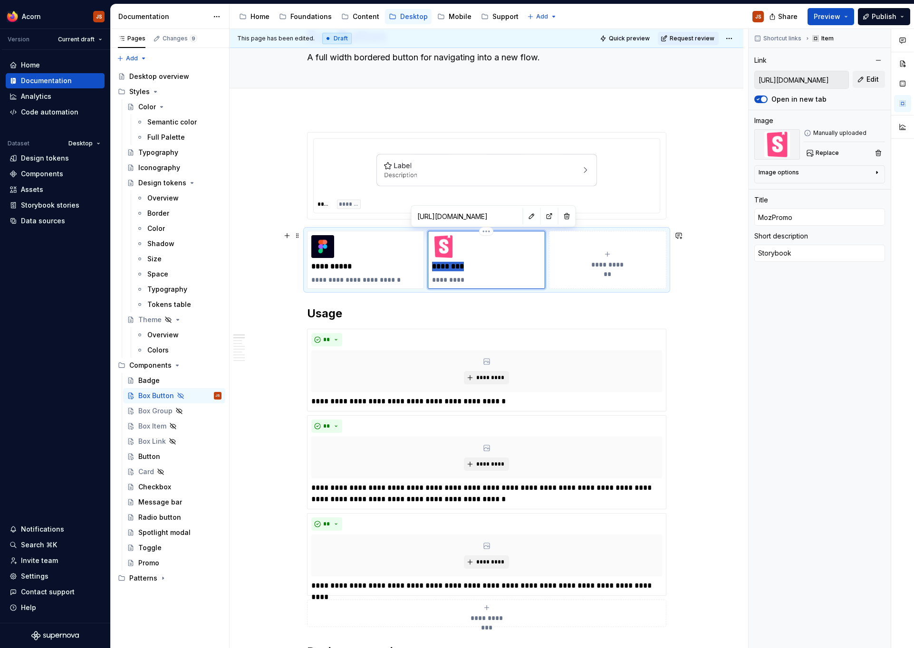
type textarea "*"
type input "M"
type textarea "*"
type input "Moz"
type textarea "*"
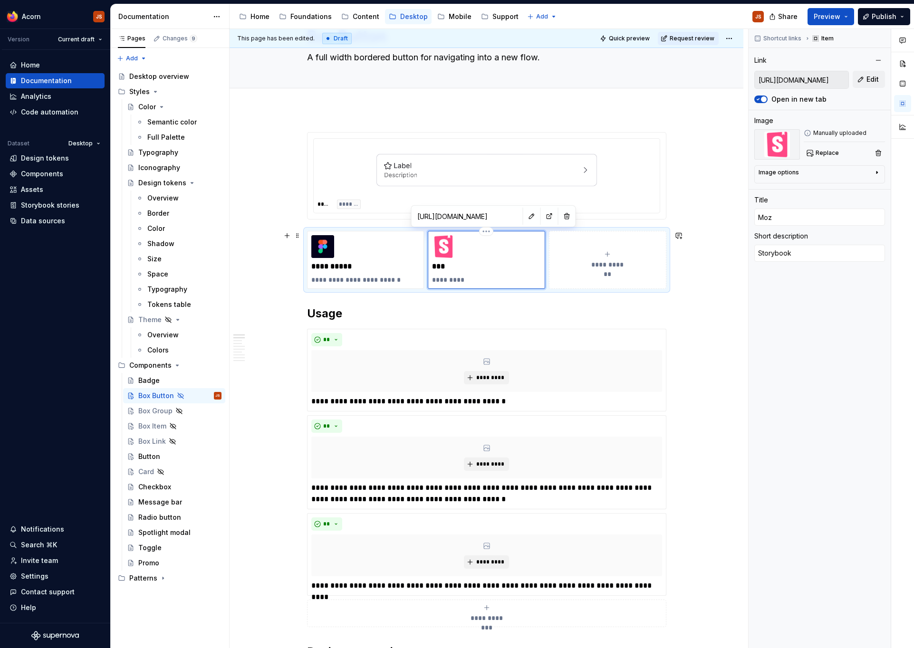
type input "MozB"
type textarea "*"
type input "MozBo"
type textarea "*"
type input "MozBox"
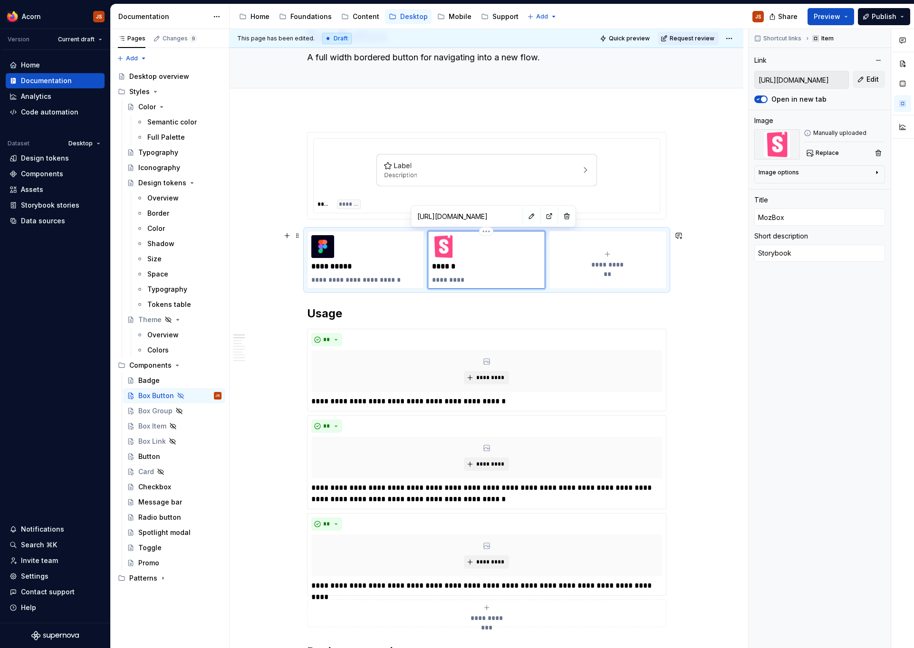
type textarea "*"
type input "MozBoxB"
type textarea "*"
type input "MozBoxBu"
type textarea "*"
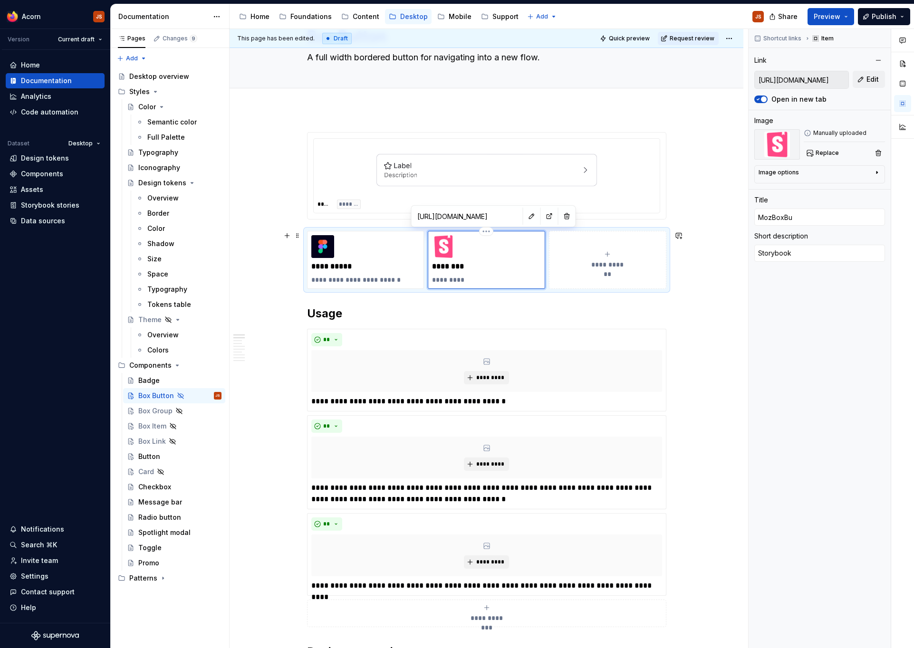
type input "MozBoxBut"
type textarea "*"
type input "MozBoxButton"
click at [494, 310] on h2 "Usage" at bounding box center [486, 313] width 359 height 15
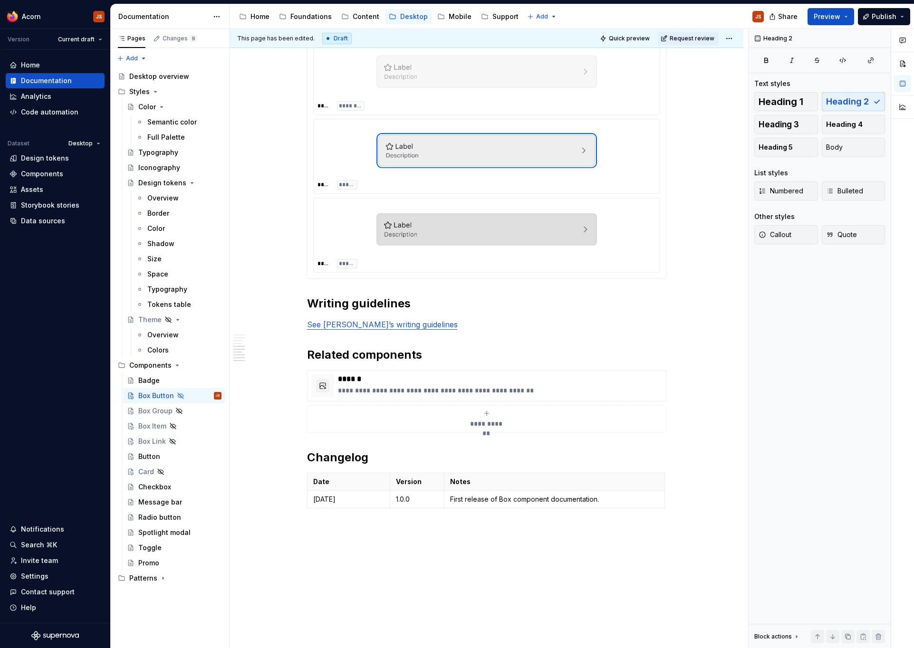
scroll to position [1135, 0]
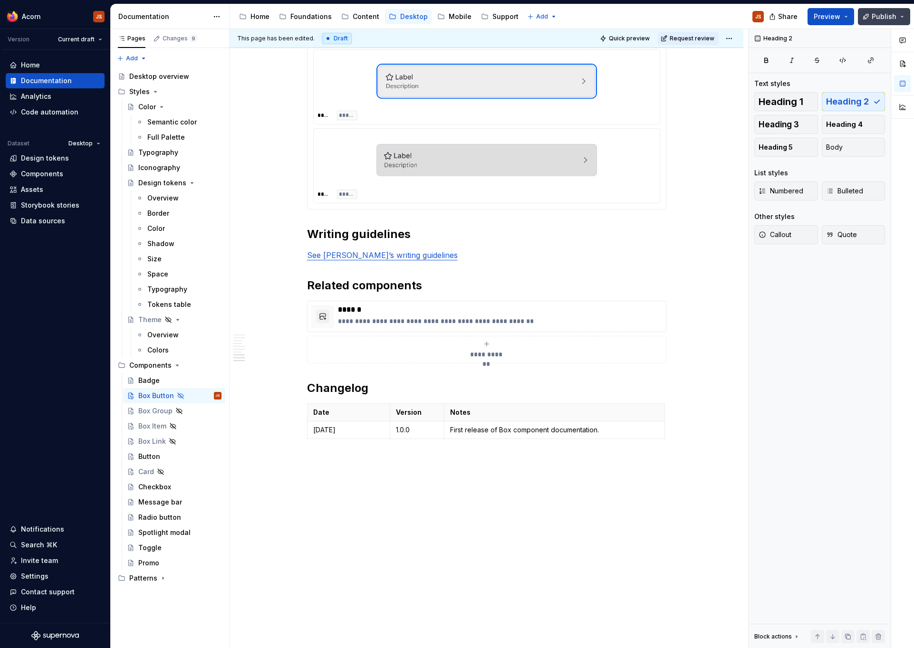
click at [874, 19] on span "Publish" at bounding box center [883, 17] width 25 height 10
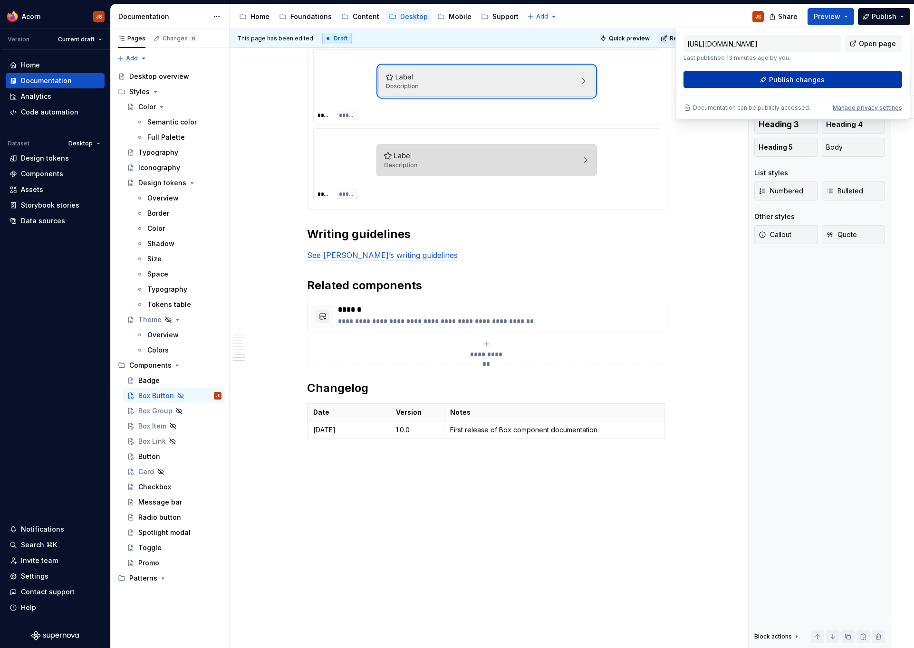
click at [770, 76] on button "Publish changes" at bounding box center [792, 79] width 219 height 17
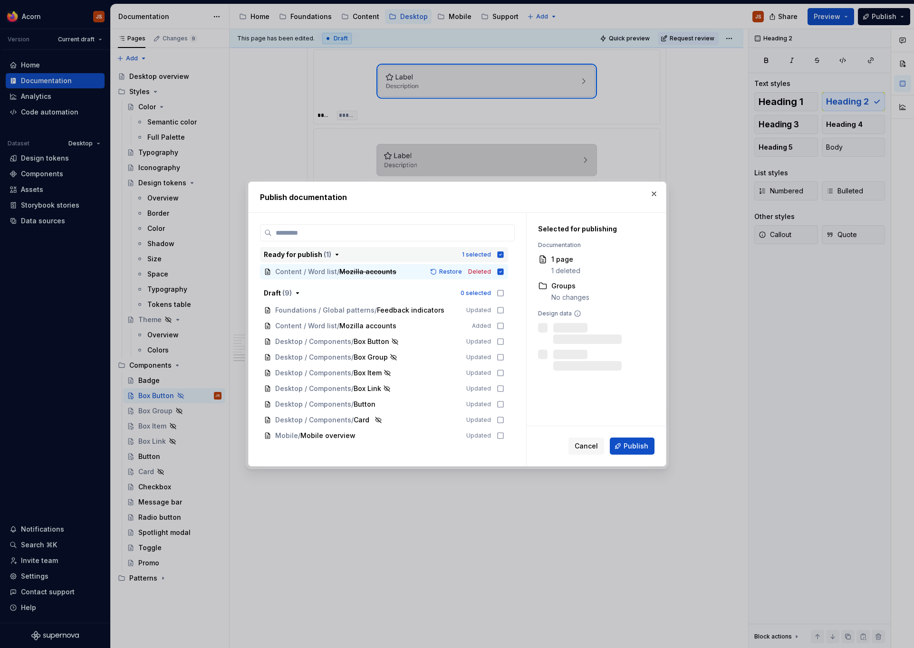
click at [503, 248] on button "Ready for publish ( 1 ) 1 selected" at bounding box center [384, 254] width 248 height 15
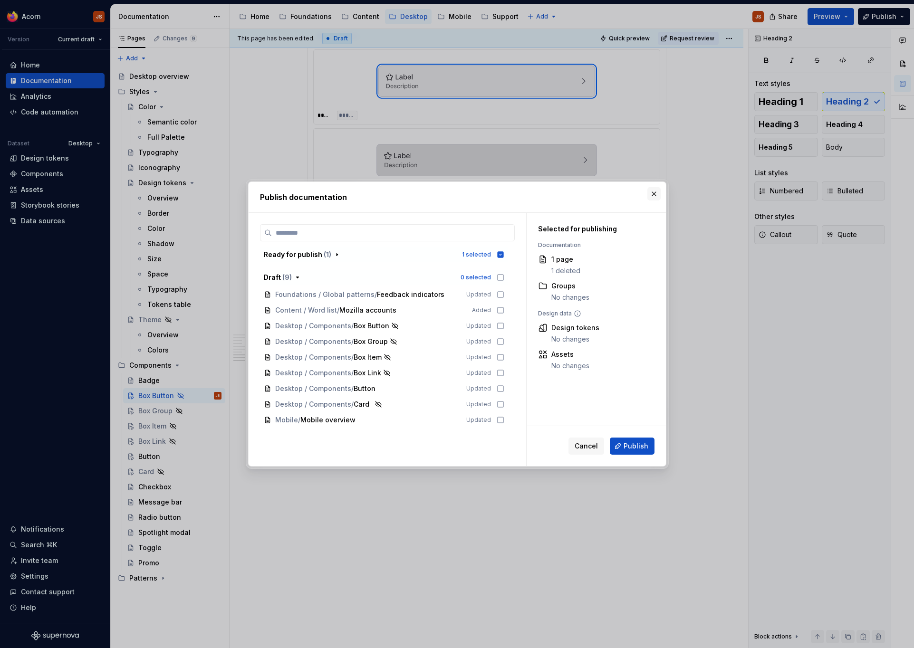
click at [652, 192] on button "button" at bounding box center [653, 193] width 13 height 13
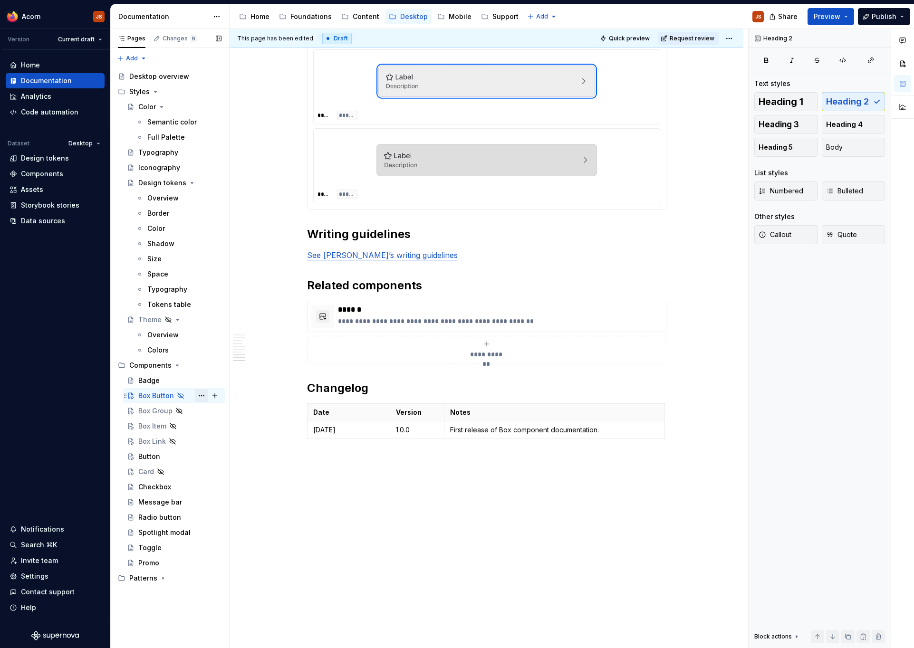
click at [203, 398] on button "Page tree" at bounding box center [201, 395] width 13 height 13
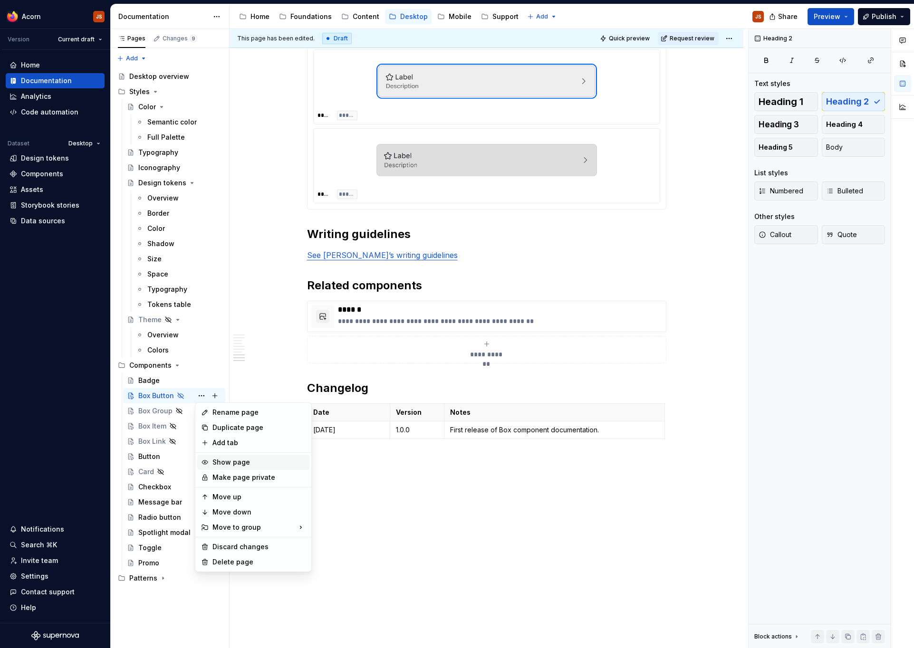
click at [218, 465] on div "Show page" at bounding box center [258, 463] width 93 height 10
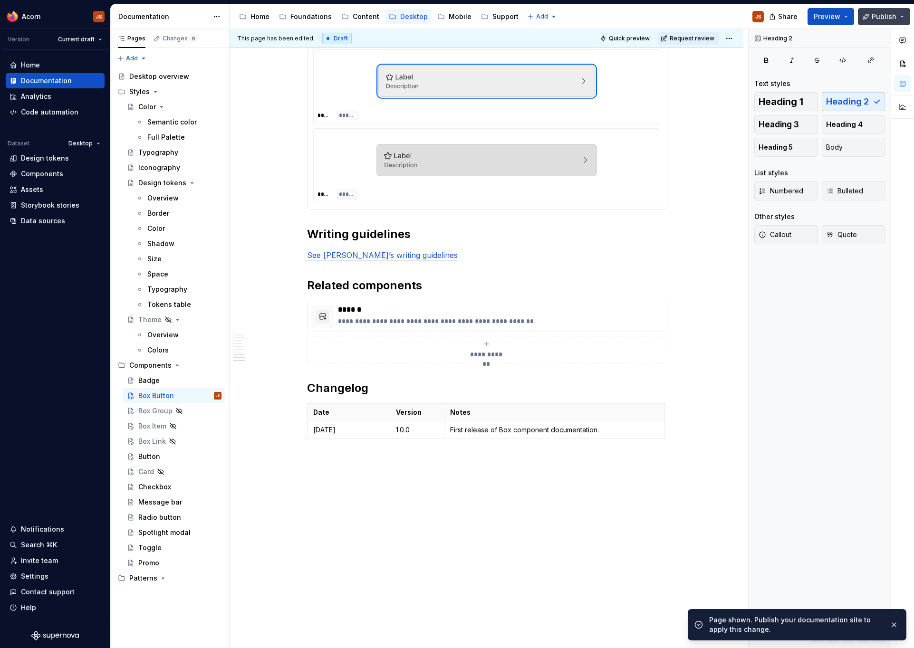
click at [867, 15] on button "Publish" at bounding box center [884, 16] width 52 height 17
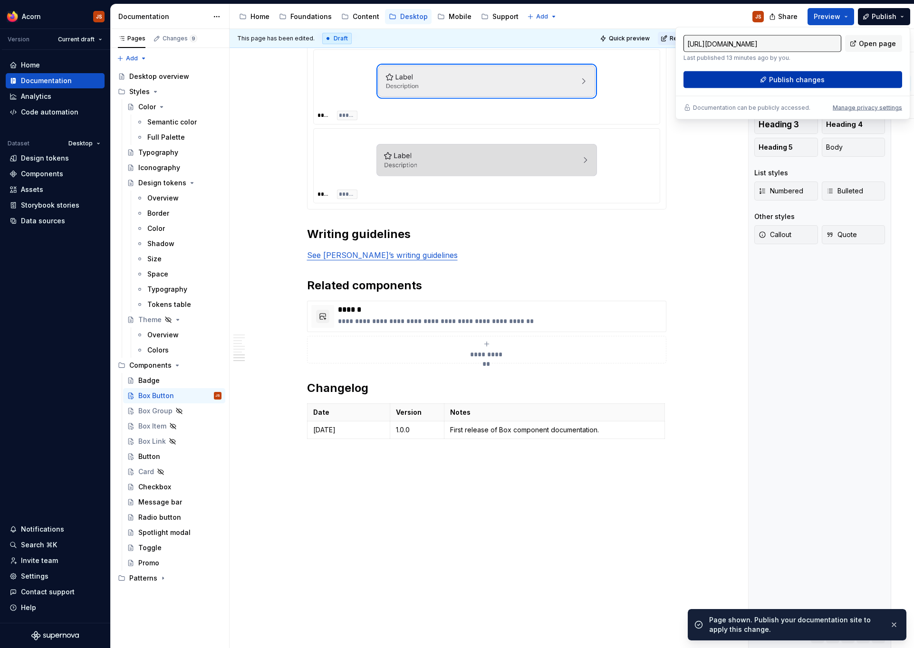
click at [745, 80] on button "Publish changes" at bounding box center [792, 79] width 219 height 17
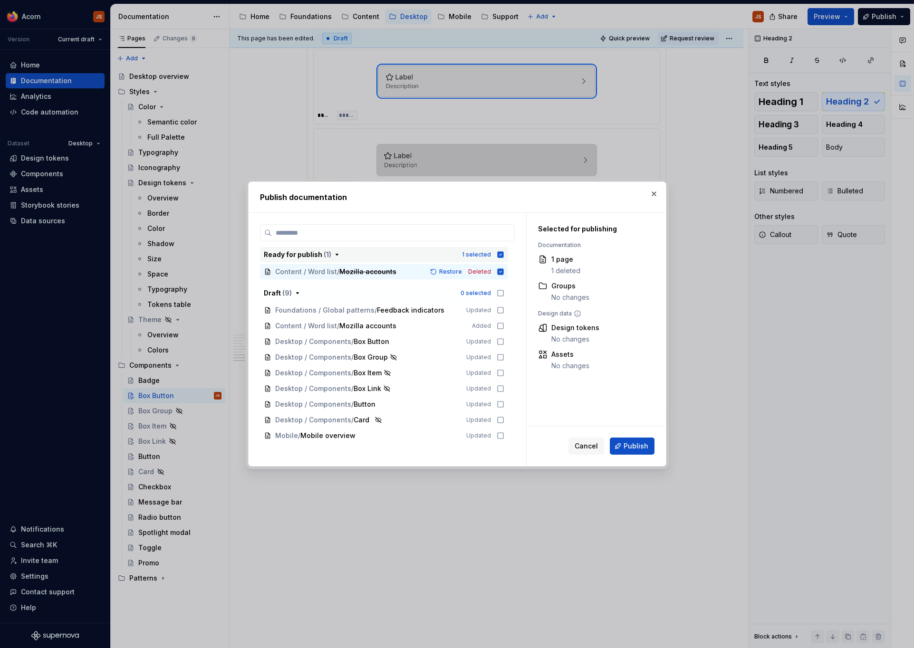
click at [503, 254] on icon "button" at bounding box center [500, 254] width 6 height 6
click at [504, 342] on icon at bounding box center [501, 342] width 8 height 8
click at [632, 450] on span "Publish" at bounding box center [635, 446] width 25 height 10
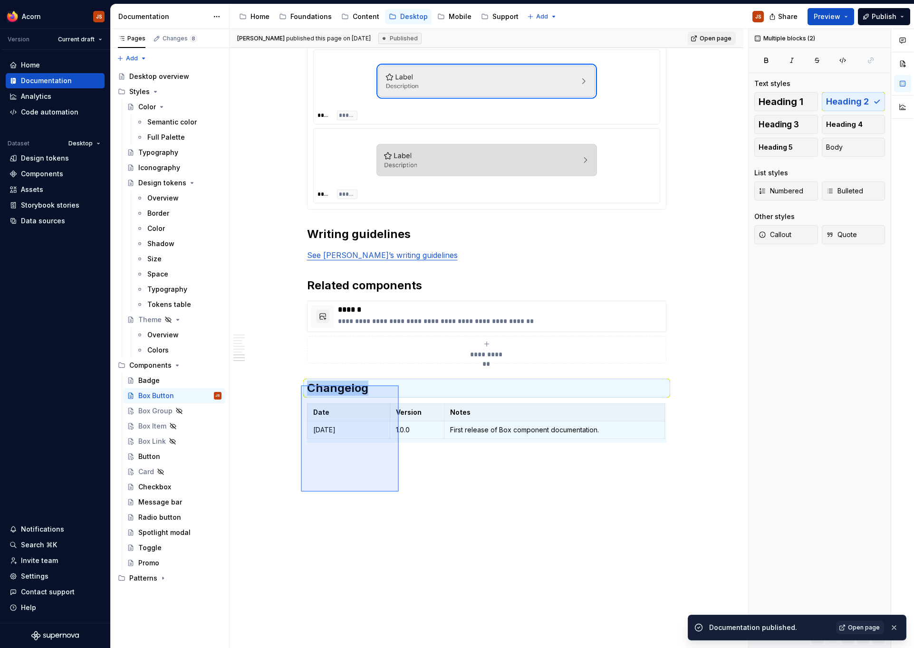
drag, startPoint x: 399, startPoint y: 492, endPoint x: 301, endPoint y: 385, distance: 144.9
click at [301, 385] on div "**********" at bounding box center [488, 339] width 518 height 620
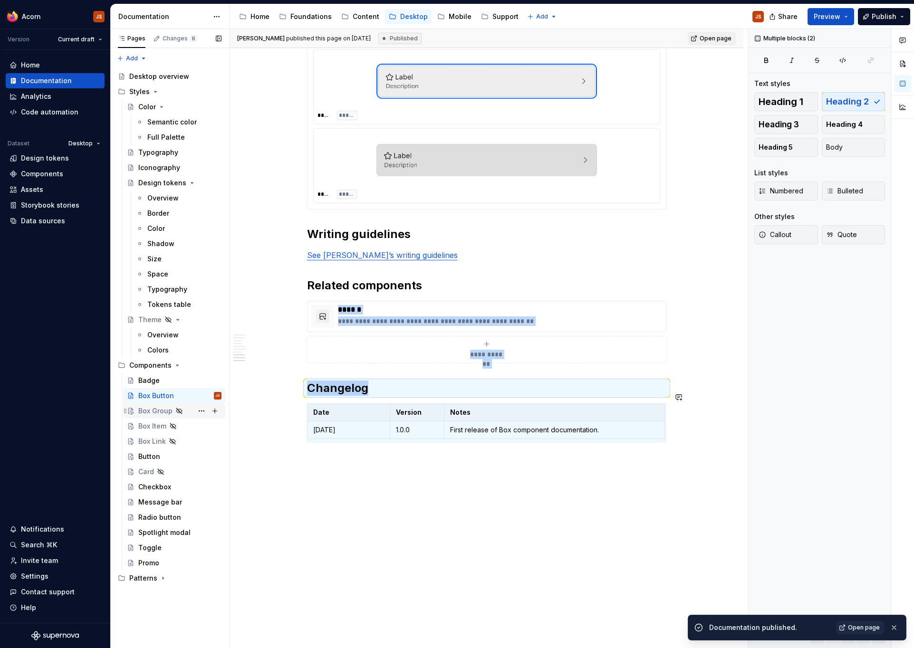
copy div "**********"
click at [153, 412] on div "Box Group" at bounding box center [155, 411] width 34 height 10
click at [860, 626] on span "Open page" at bounding box center [864, 628] width 32 height 8
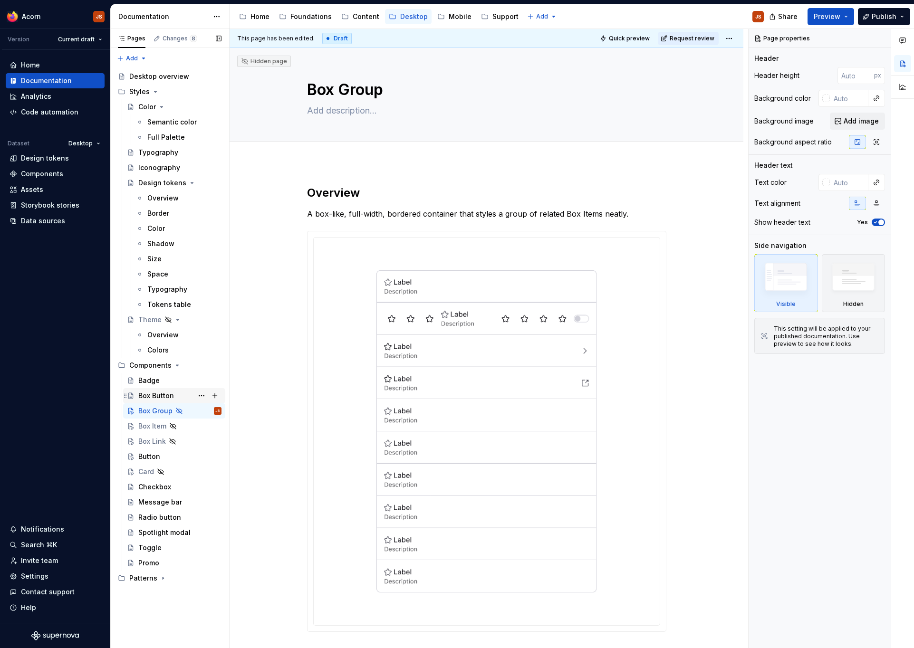
click at [171, 395] on div "Box Button" at bounding box center [156, 396] width 36 height 10
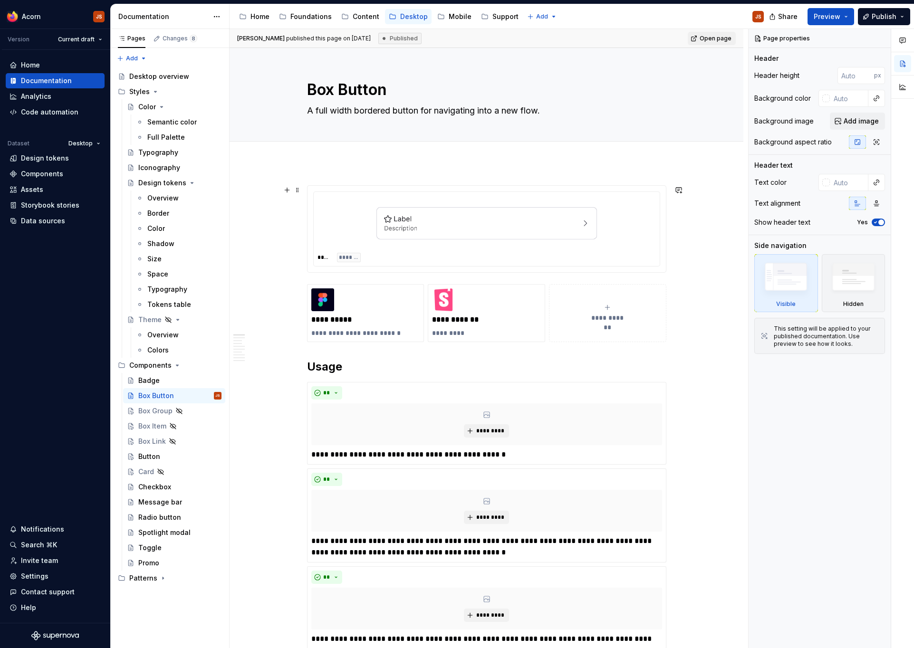
click at [646, 242] on div at bounding box center [486, 223] width 338 height 55
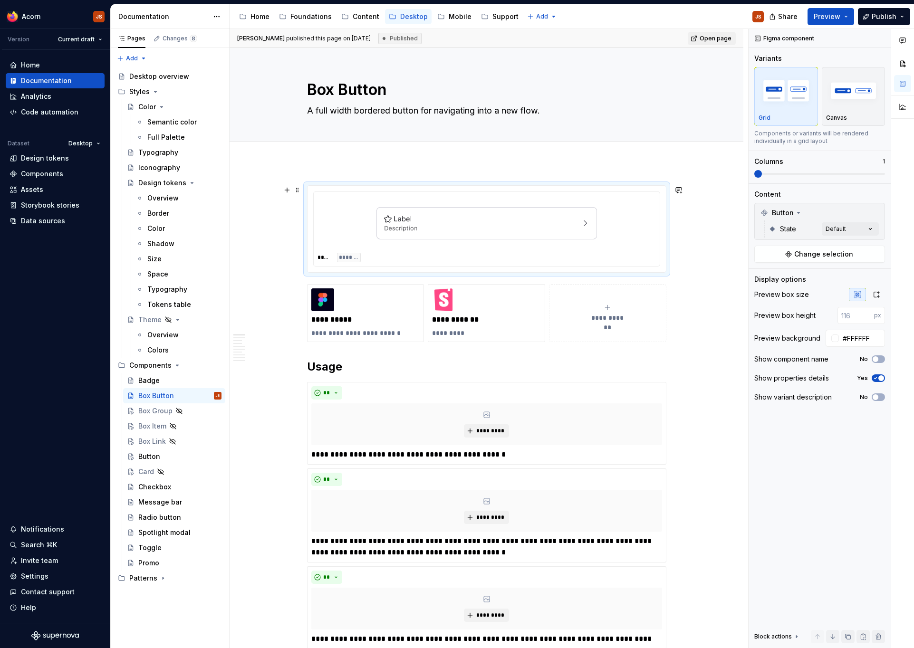
type textarea "*"
click at [851, 316] on input "number" at bounding box center [855, 315] width 37 height 17
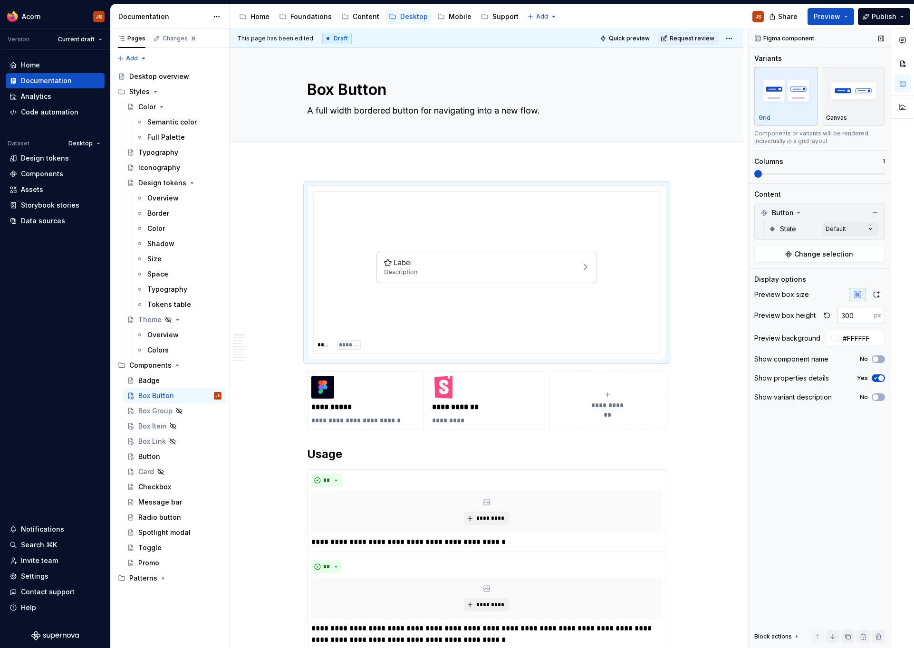
click at [849, 321] on input "300" at bounding box center [855, 315] width 37 height 17
click at [855, 321] on input "300" at bounding box center [855, 315] width 37 height 17
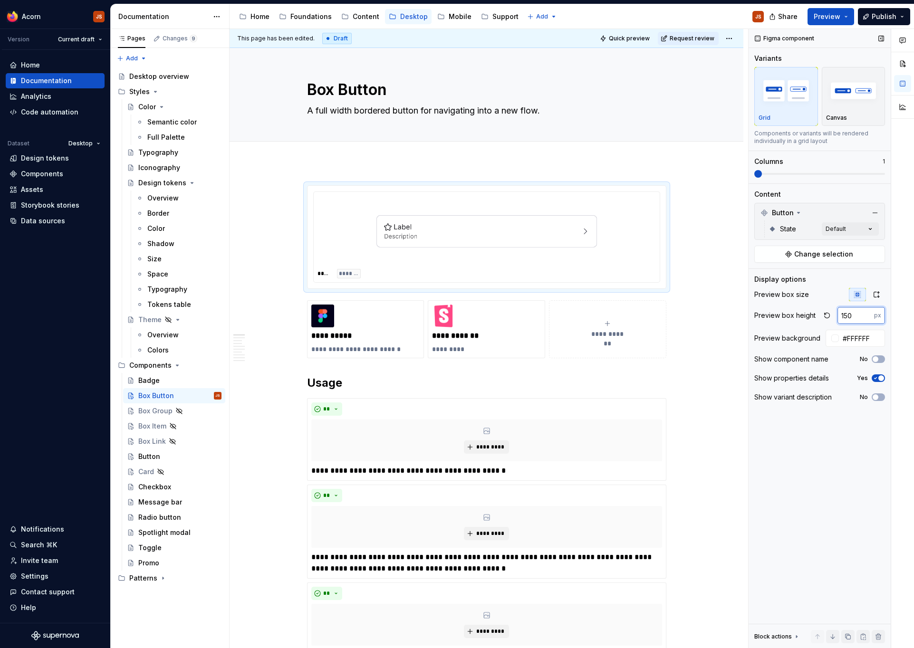
click at [855, 321] on input "150" at bounding box center [855, 315] width 37 height 17
type input "200"
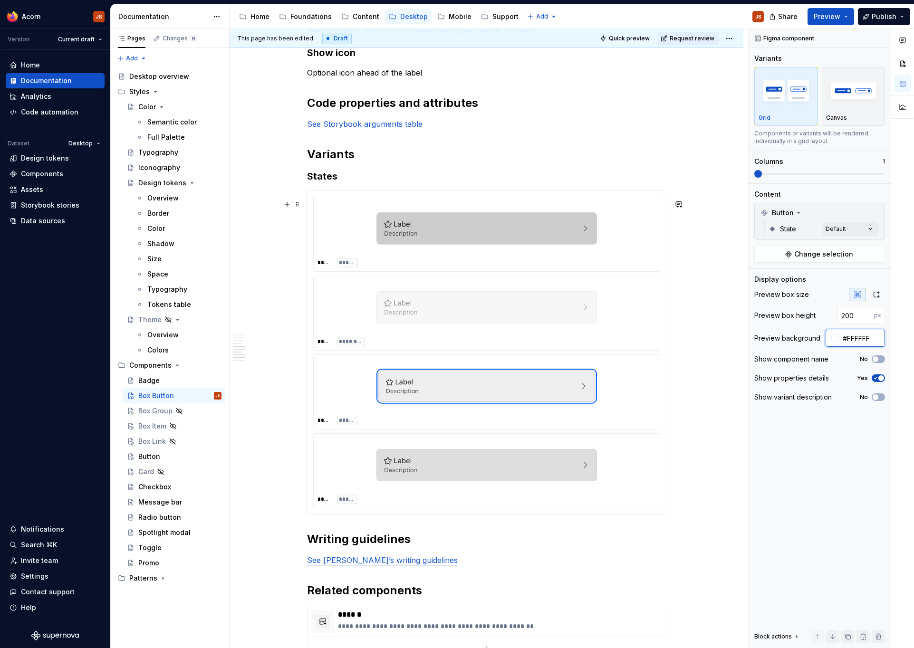
scroll to position [857, 0]
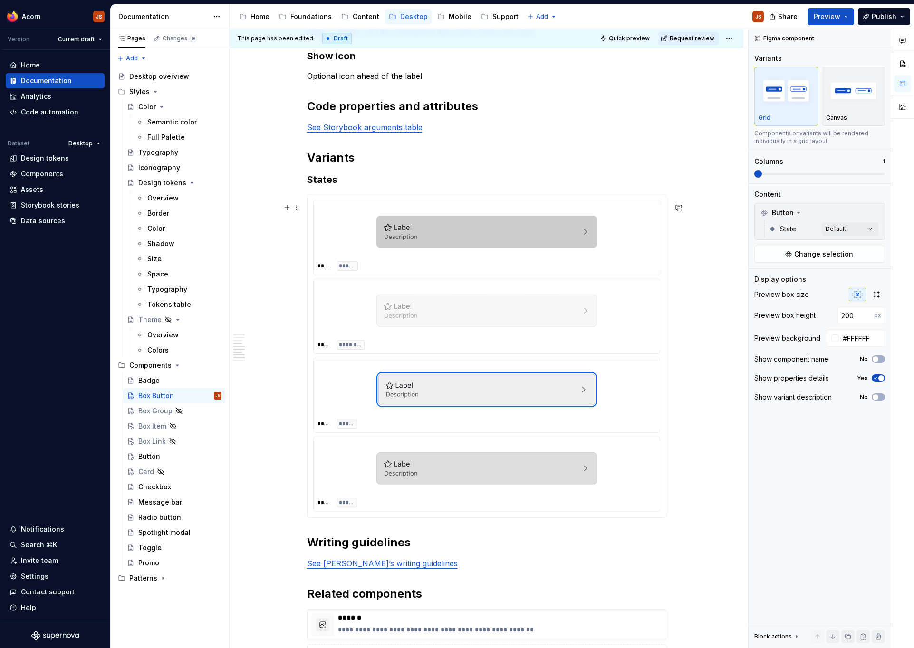
click at [617, 259] on div at bounding box center [486, 231] width 338 height 55
click at [851, 319] on input "number" at bounding box center [855, 315] width 37 height 17
type input "200"
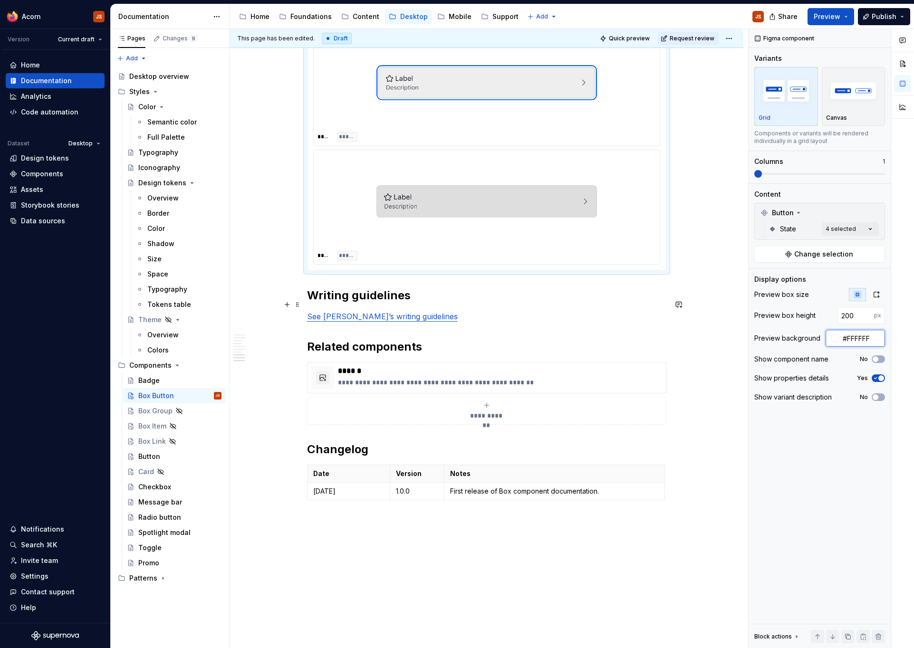
scroll to position [1265, 0]
click at [879, 19] on span "Publish" at bounding box center [883, 17] width 25 height 10
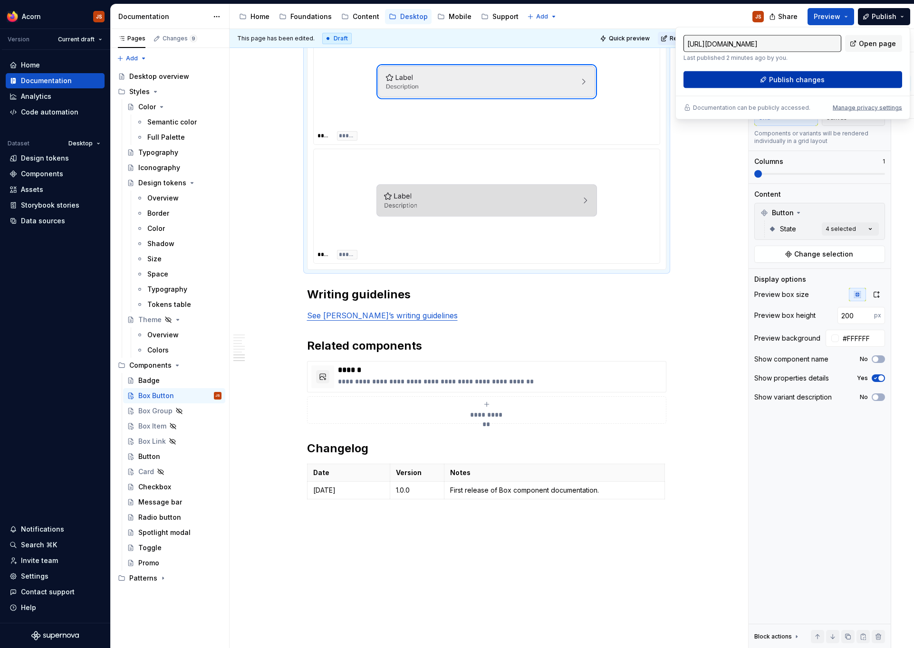
click at [807, 82] on span "Publish changes" at bounding box center [797, 80] width 56 height 10
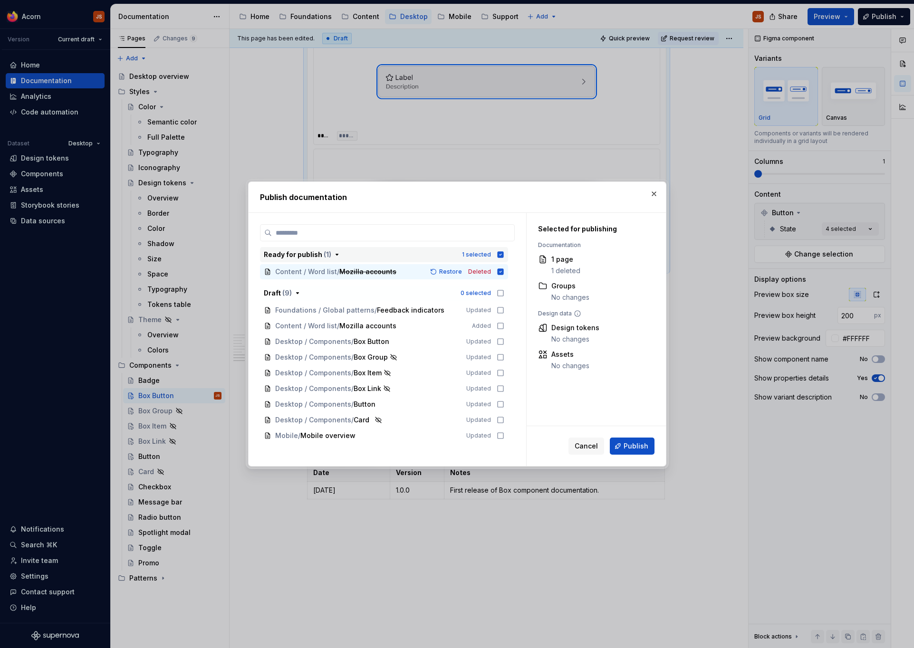
click at [503, 254] on icon "button" at bounding box center [500, 254] width 6 height 6
click at [503, 341] on icon at bounding box center [500, 342] width 6 height 6
click at [633, 441] on button "Publish" at bounding box center [632, 446] width 45 height 17
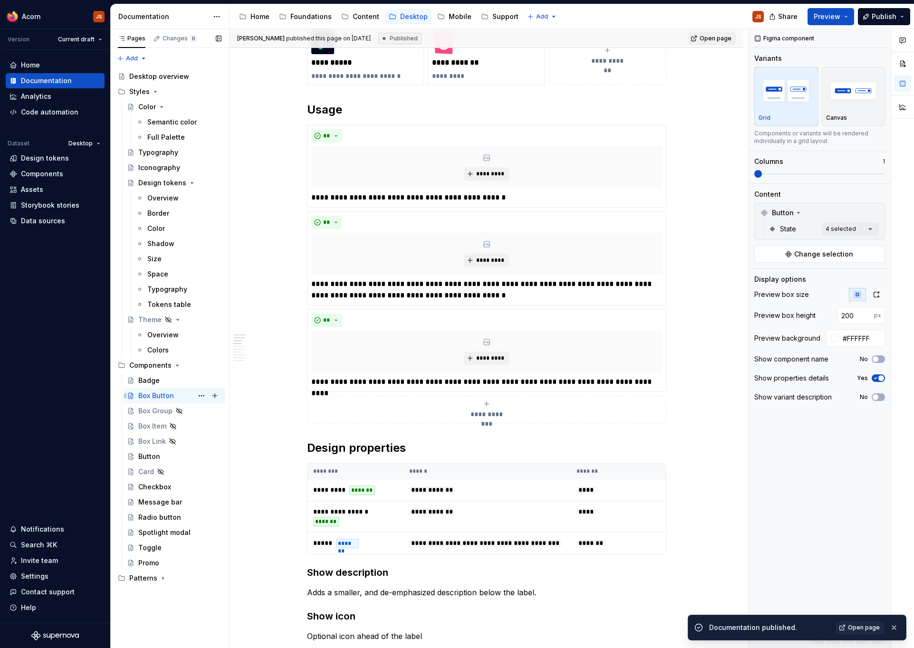
scroll to position [296, 0]
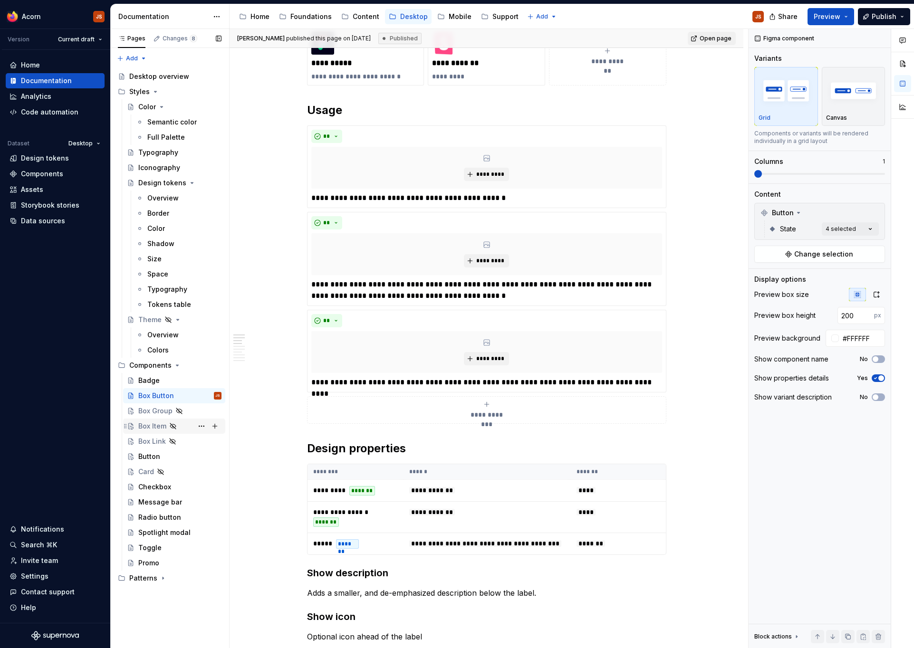
click at [143, 426] on div "Box Item" at bounding box center [152, 426] width 28 height 10
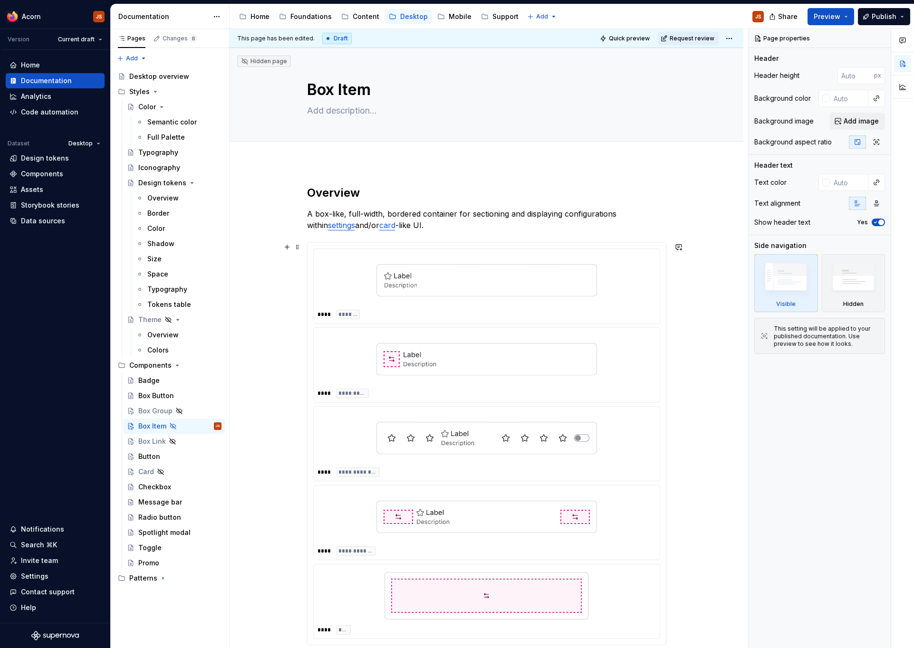
click at [640, 268] on div at bounding box center [486, 280] width 338 height 55
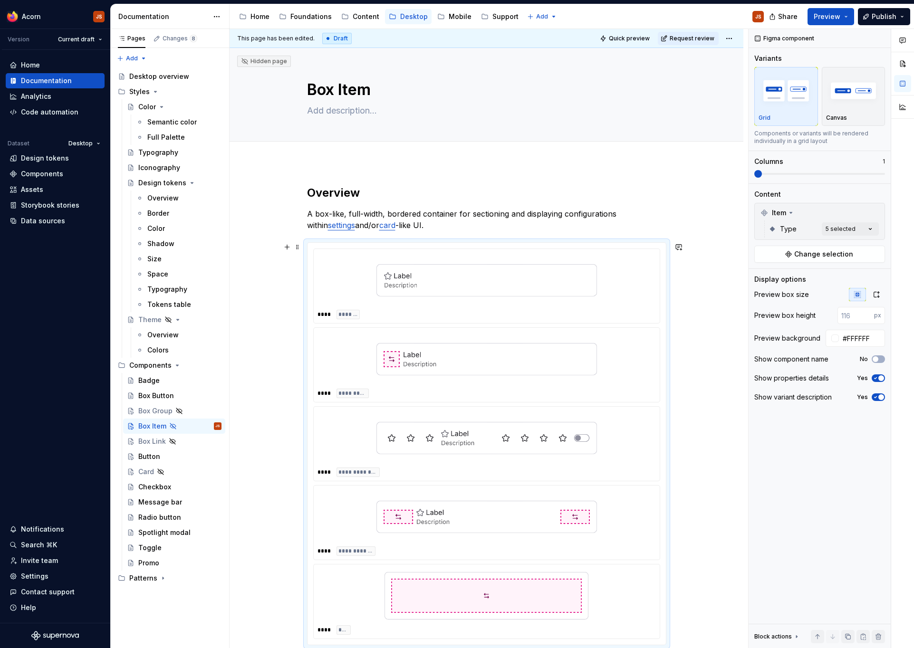
type textarea "*"
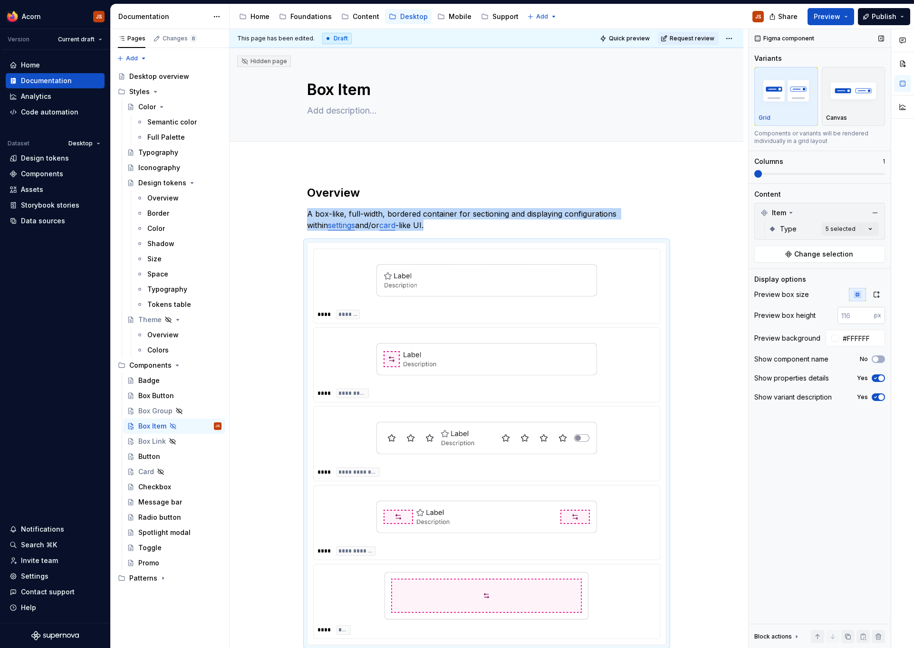
click at [850, 317] on input "number" at bounding box center [855, 315] width 37 height 17
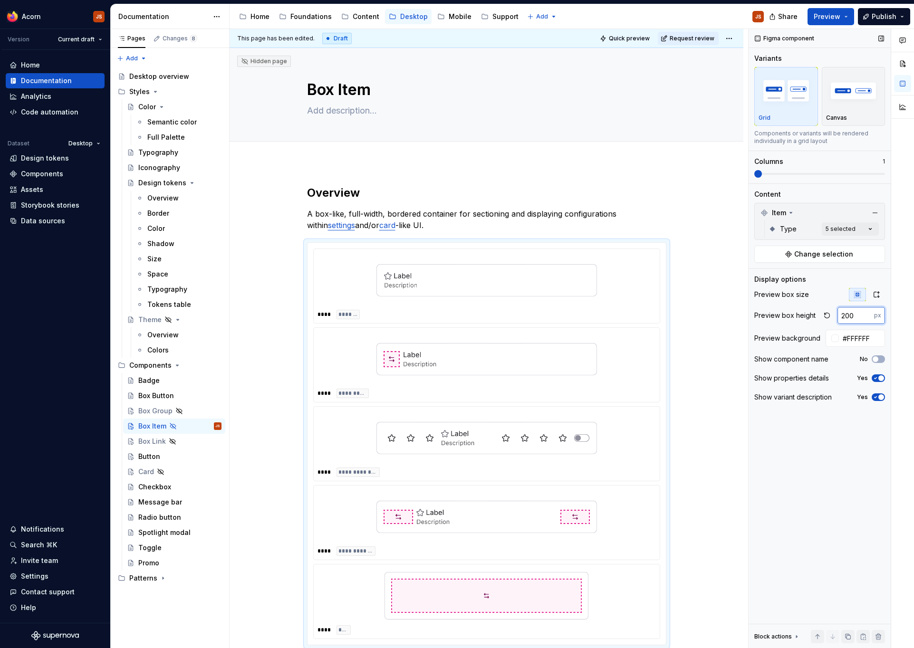
type input "200"
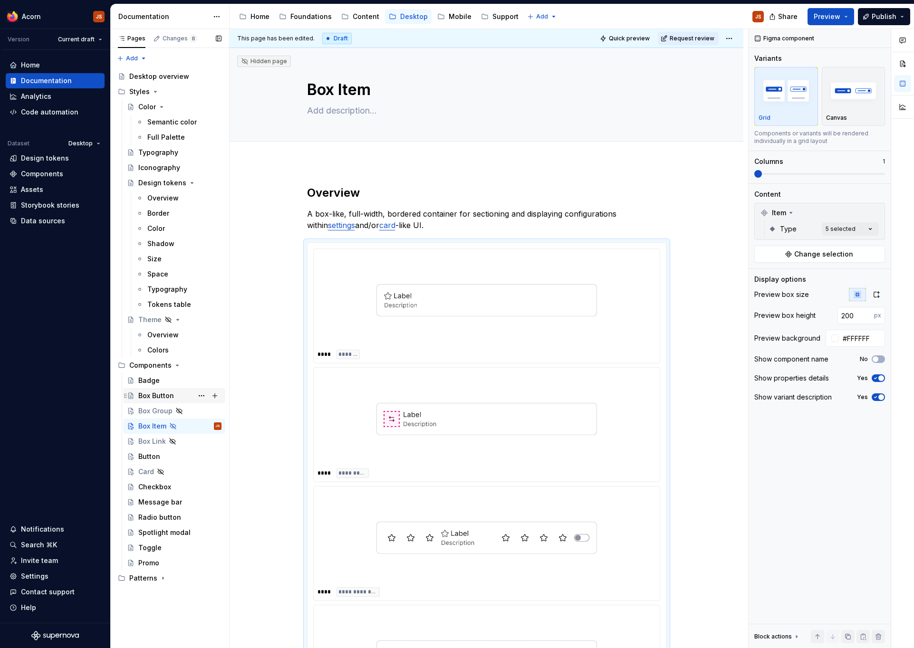
click at [150, 401] on div "Box Button" at bounding box center [179, 395] width 83 height 13
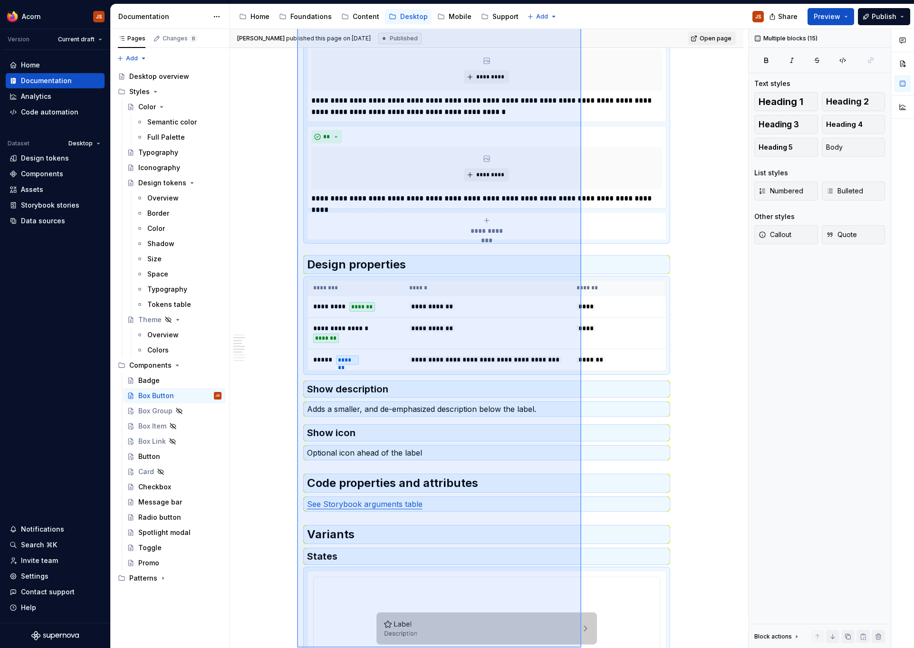
scroll to position [497, 0]
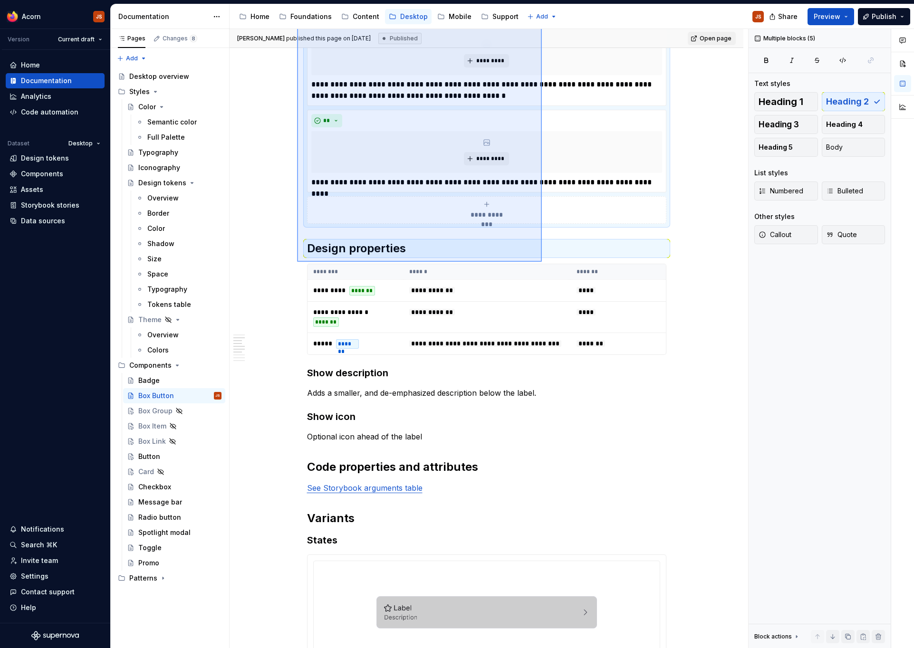
drag, startPoint x: 297, startPoint y: 313, endPoint x: 542, endPoint y: 262, distance: 249.9
click at [542, 262] on div "**********" at bounding box center [488, 339] width 518 height 620
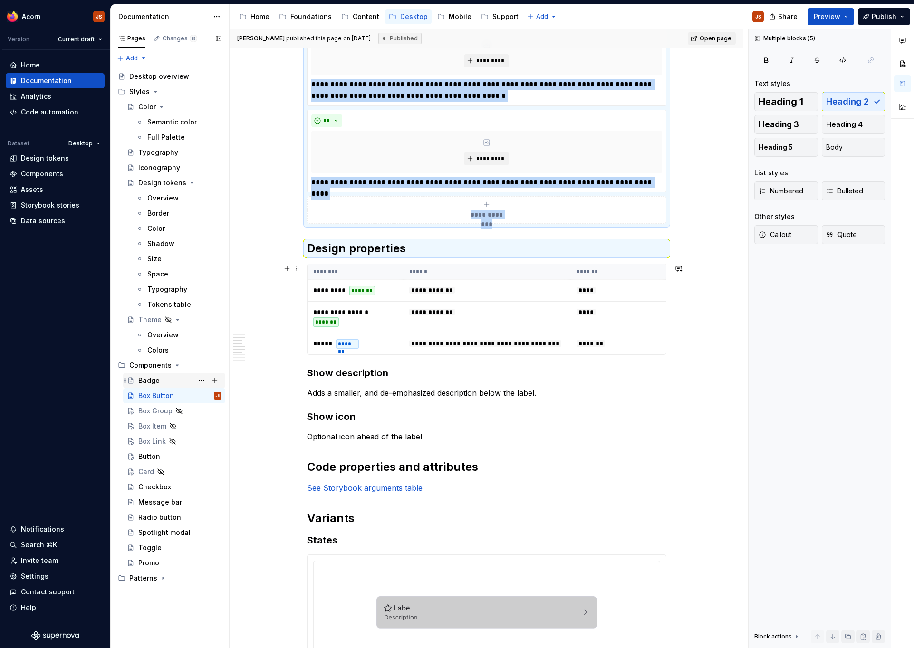
copy div "**********"
click at [150, 425] on div "Box Item" at bounding box center [152, 426] width 28 height 10
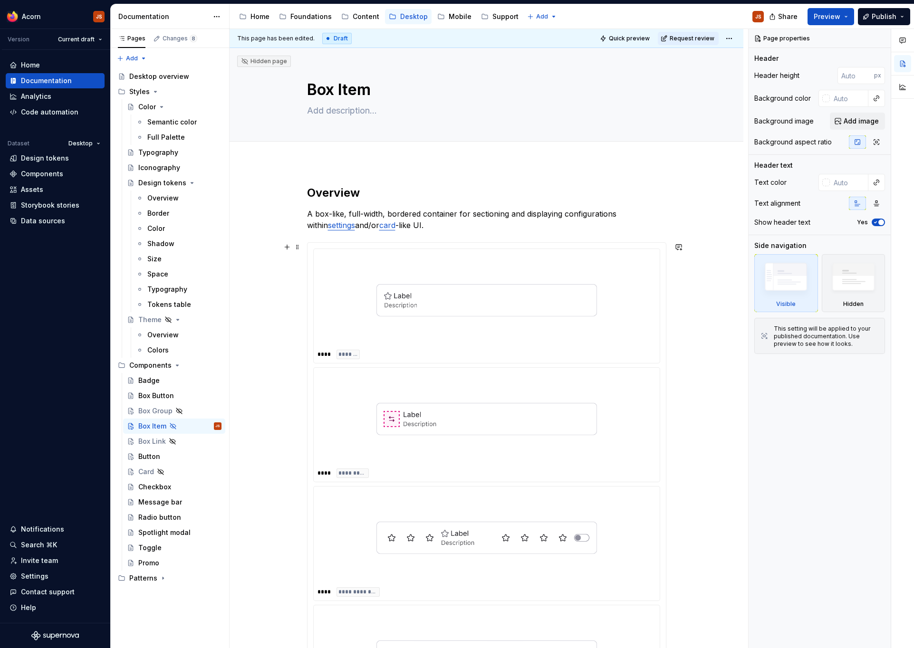
click at [470, 492] on div at bounding box center [486, 537] width 338 height 95
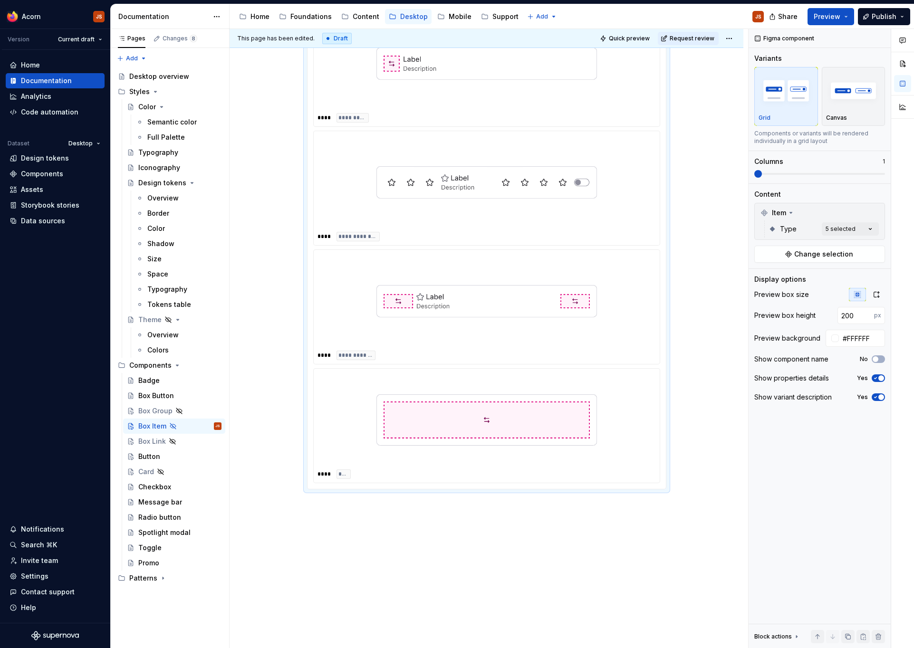
scroll to position [402, 0]
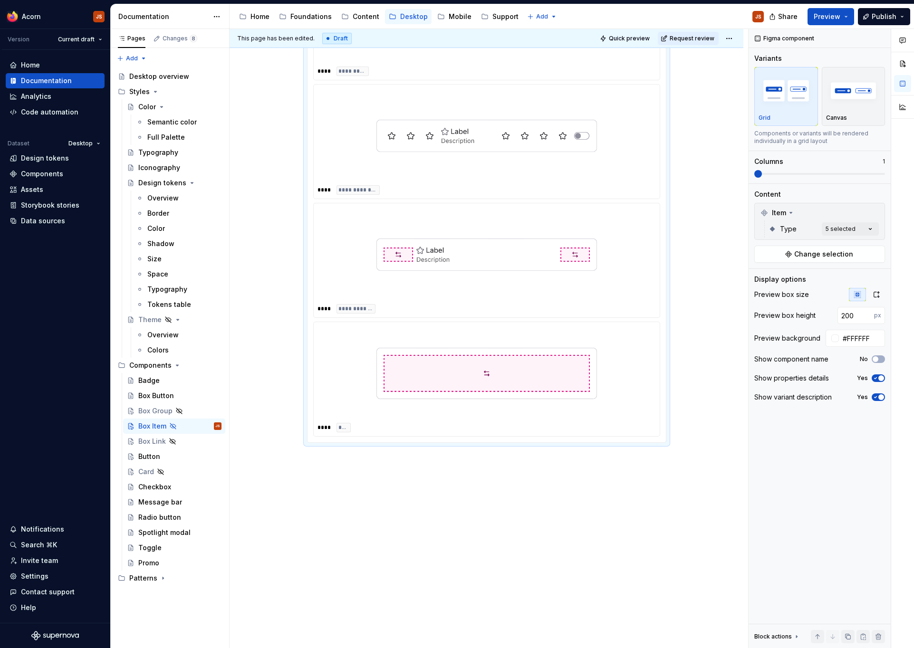
click at [470, 496] on div "**********" at bounding box center [486, 205] width 514 height 888
click at [415, 513] on div "**********" at bounding box center [486, 205] width 514 height 888
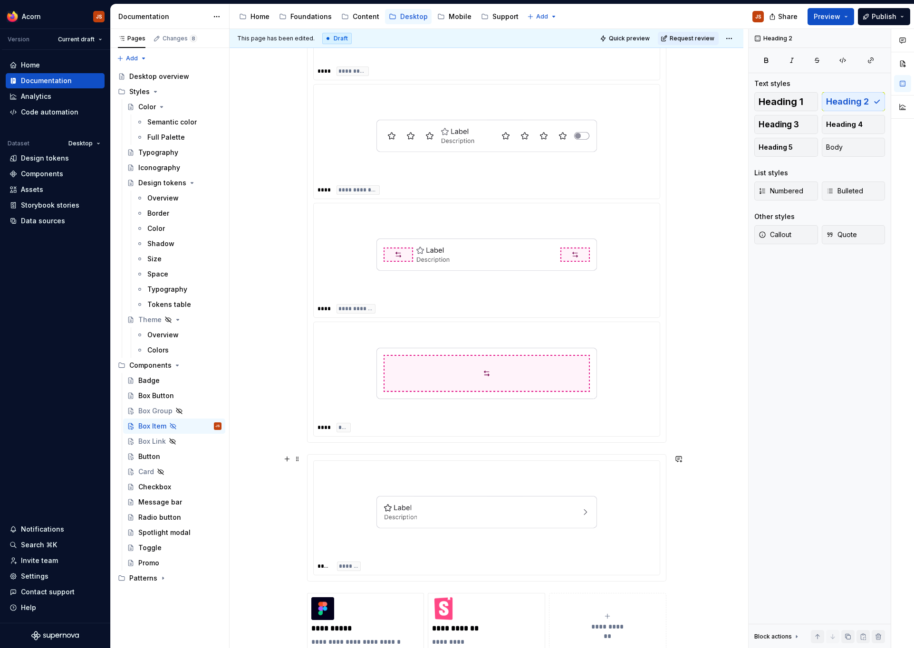
click at [386, 509] on img at bounding box center [486, 511] width 220 height 87
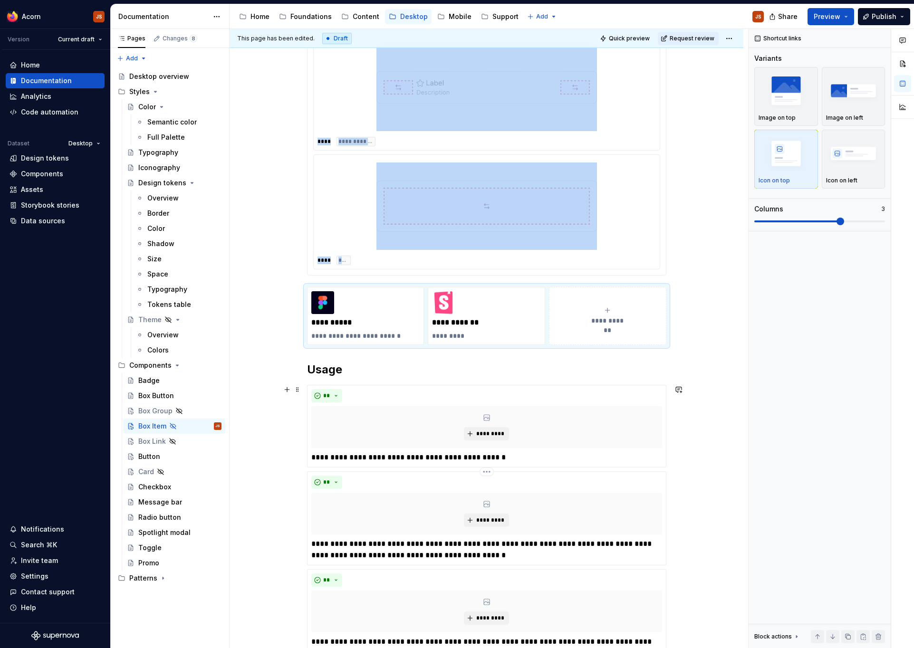
scroll to position [611, 0]
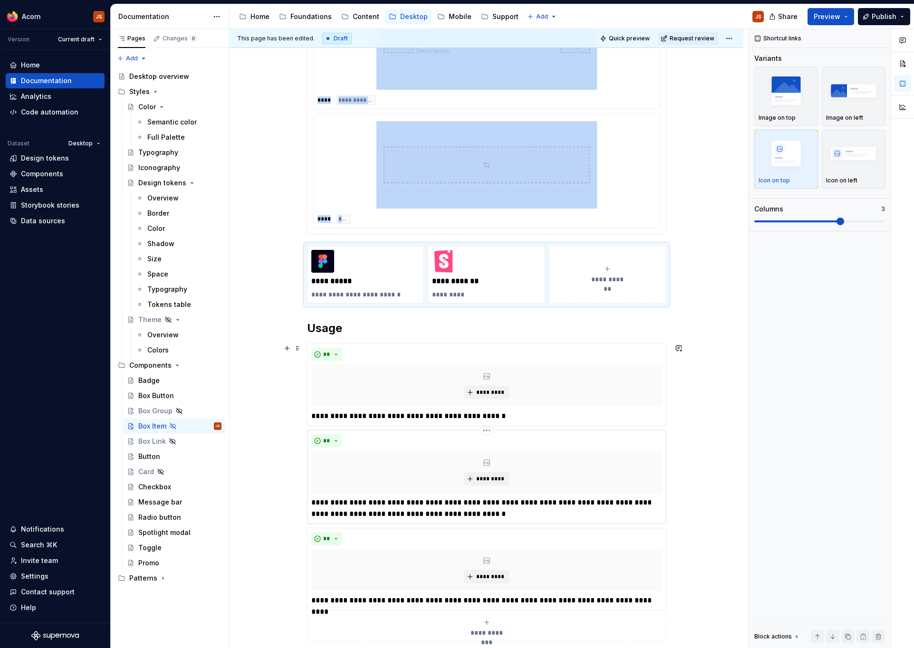
click at [415, 431] on div "**********" at bounding box center [486, 477] width 359 height 94
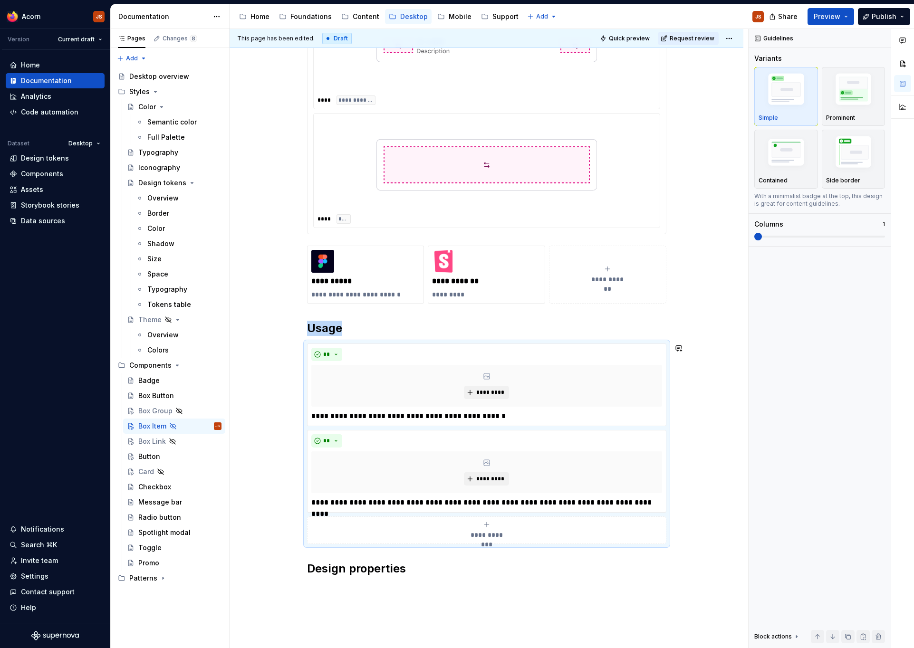
click at [415, 431] on div "**********" at bounding box center [486, 471] width 359 height 83
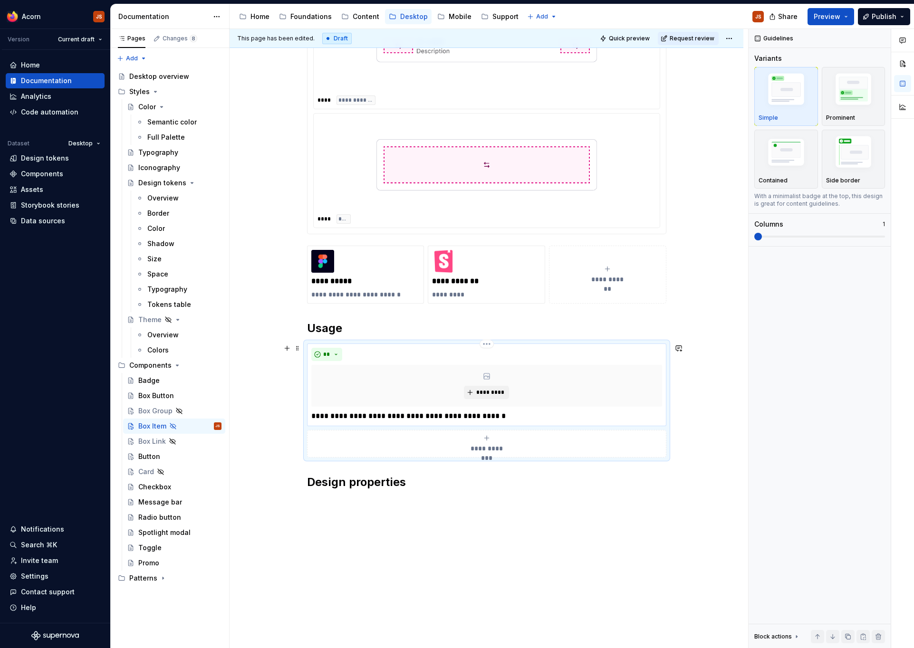
click at [413, 417] on p "**********" at bounding box center [486, 416] width 351 height 11
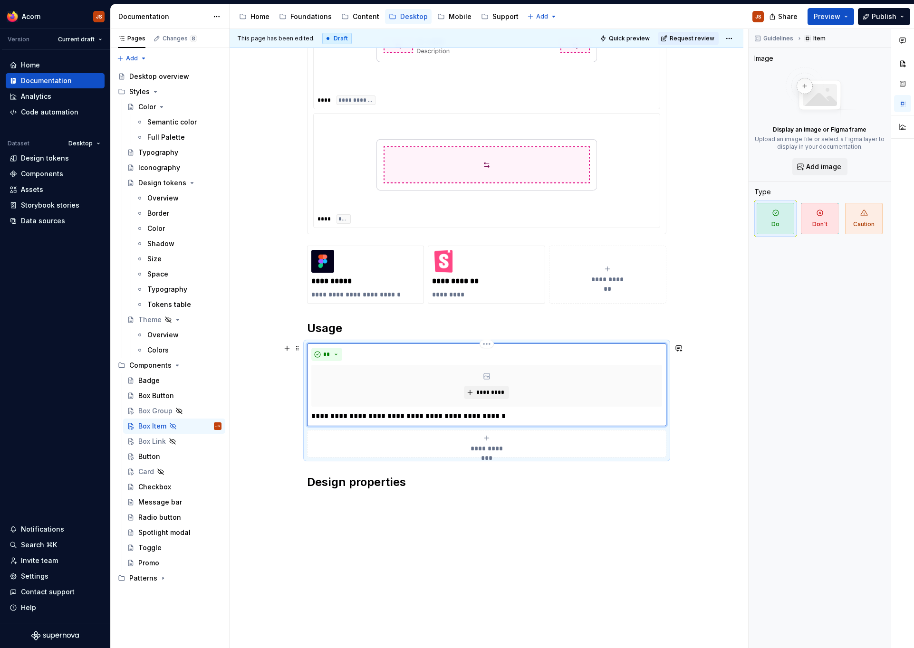
click at [413, 417] on p "**********" at bounding box center [486, 416] width 351 height 11
click at [390, 535] on div "**********" at bounding box center [486, 124] width 514 height 1144
click at [334, 280] on p "**********" at bounding box center [365, 282] width 109 height 10
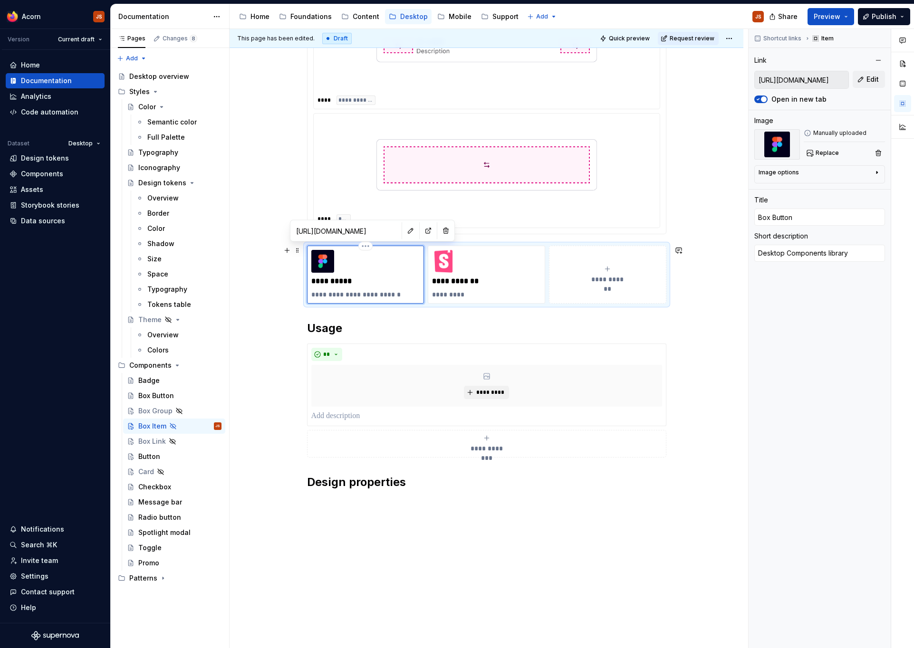
click at [334, 280] on p "**********" at bounding box center [365, 282] width 109 height 10
type textarea "*"
type input "Box I"
type textarea "*"
type input "Box It"
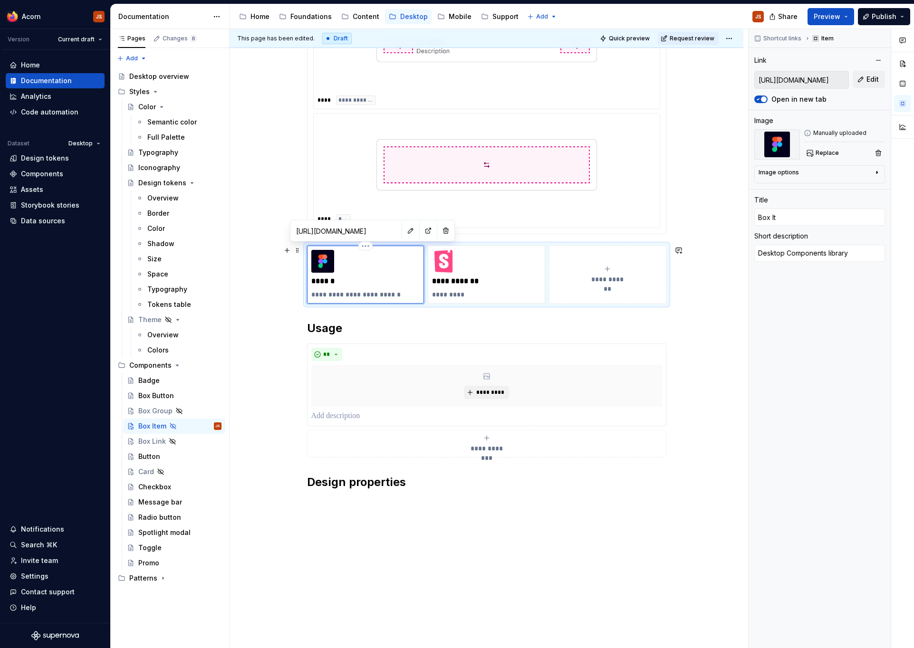
type textarea "*"
type input "Box Ite"
type textarea "*"
type input "Box Item"
click at [476, 280] on p "**********" at bounding box center [486, 282] width 109 height 10
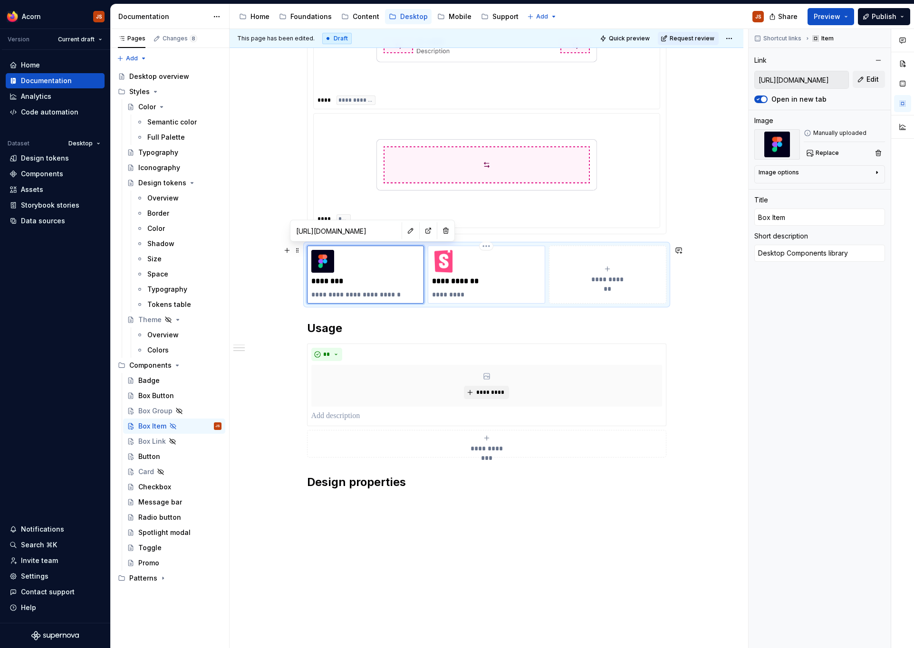
type textarea "*"
type input "[URL][DOMAIN_NAME]"
type input "MozBoxButton"
type textarea "Storybook"
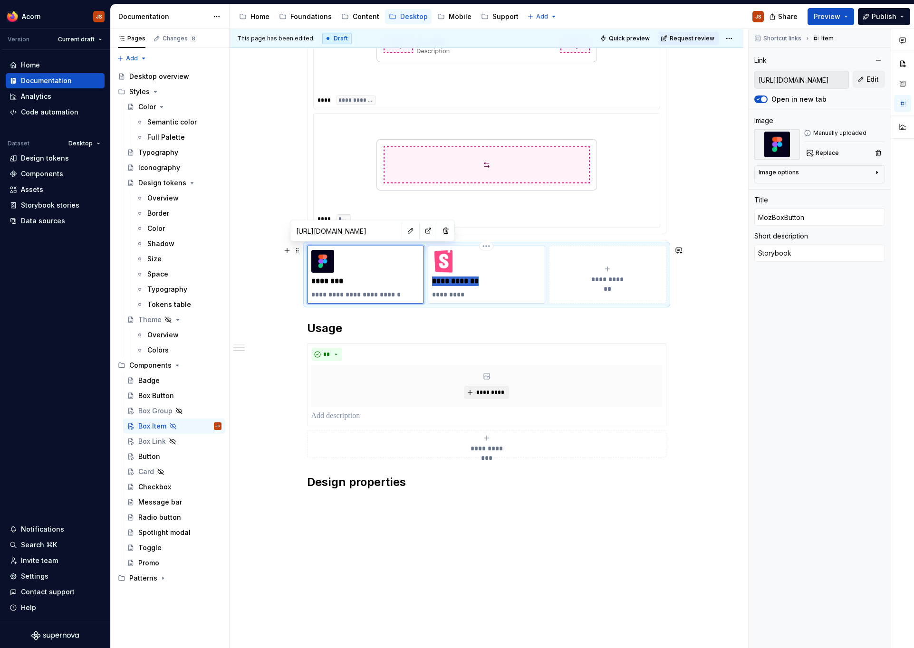
click at [476, 280] on p "**********" at bounding box center [486, 282] width 109 height 10
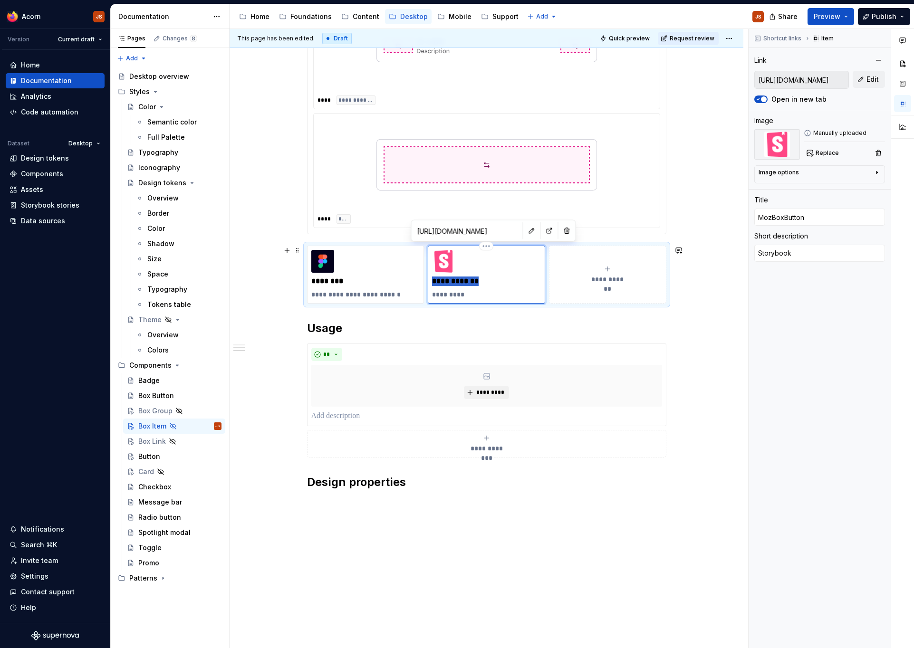
click at [476, 280] on p "**********" at bounding box center [486, 282] width 109 height 10
type textarea "*"
type input "MozBoxButto"
type textarea "*"
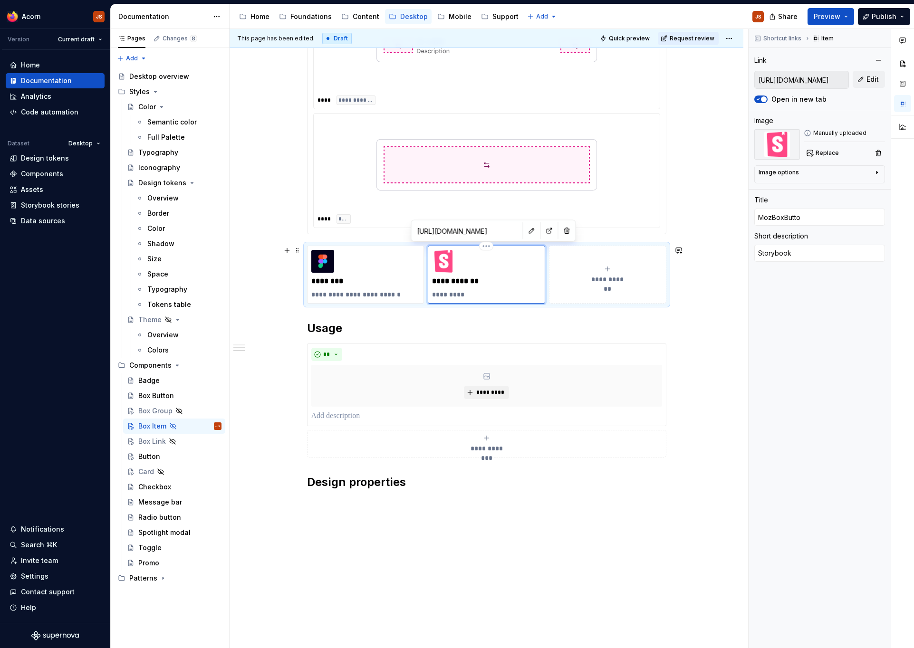
type input "MozBoxButt"
type textarea "*"
type input "MozBoxBut"
type textarea "*"
type input "MozBoxBu"
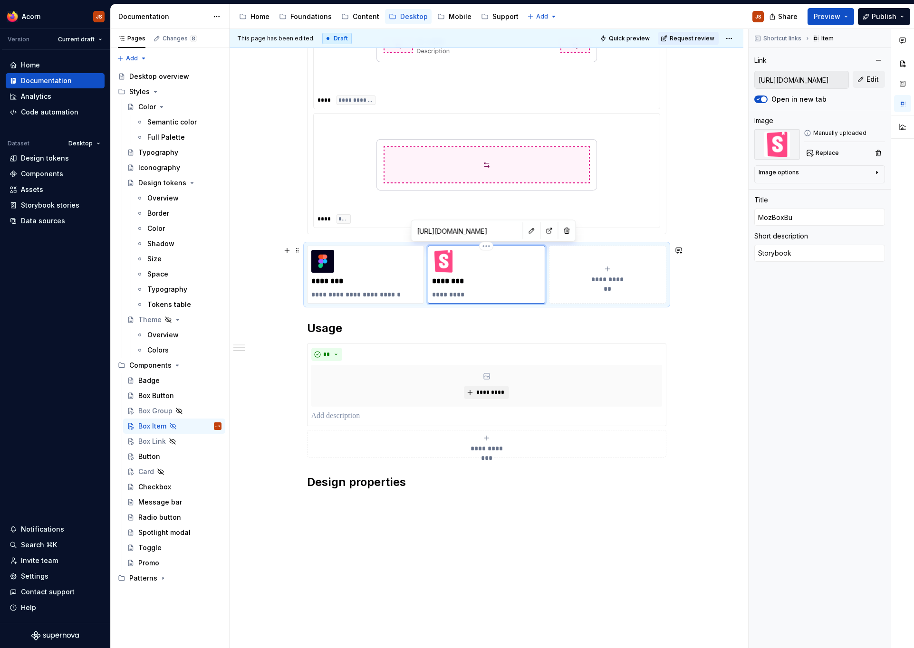
type textarea "*"
type input "MozBoxB"
type textarea "*"
type input "MozBox"
type textarea "*"
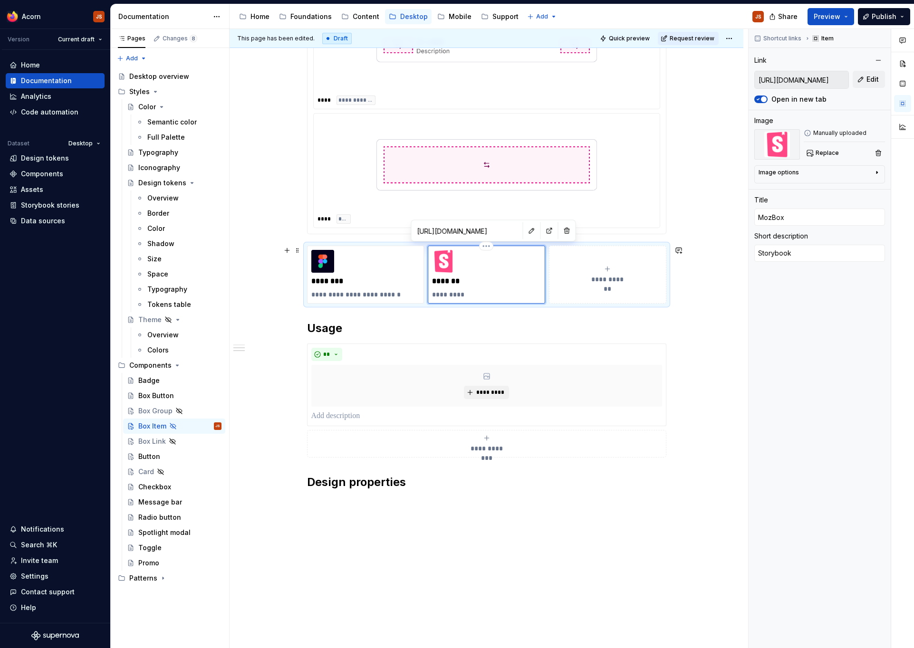
type input "MozBo"
type textarea "*"
type input "MozBoI"
type textarea "*"
type input "MozBo"
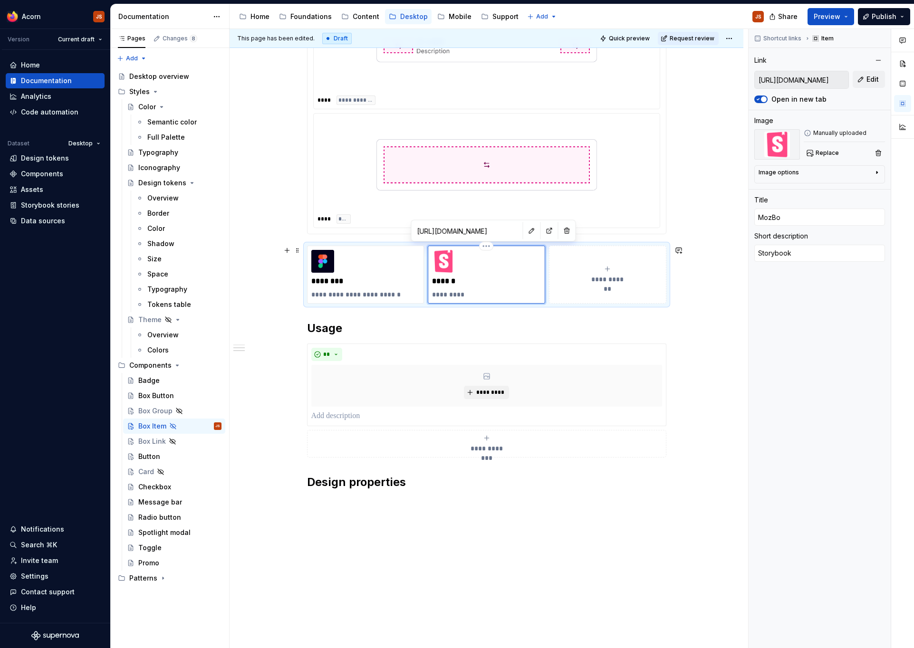
type textarea "*"
type input "MozBox"
type textarea "*"
type input "MozBoxI"
type textarea "*"
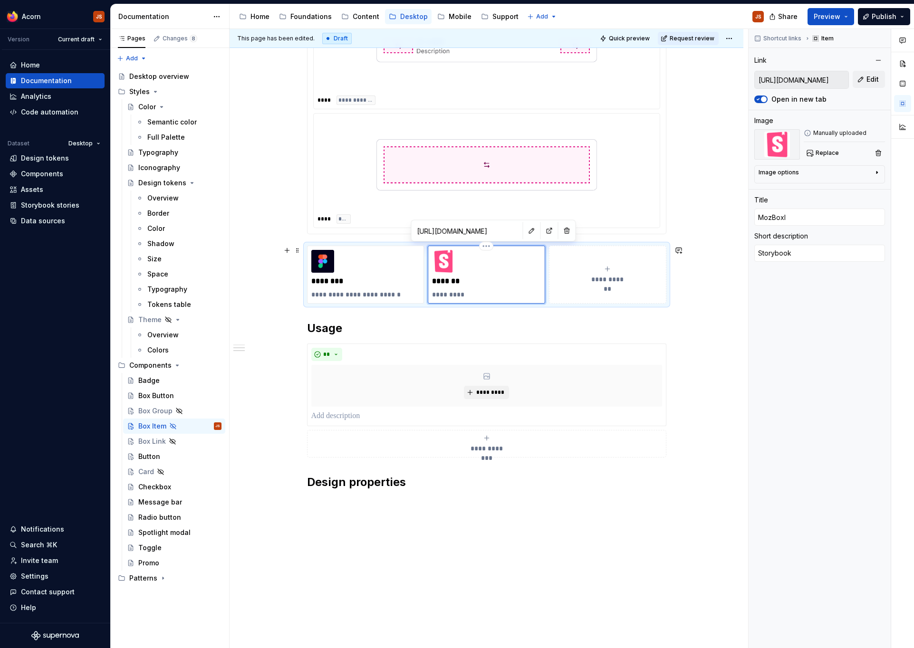
type input "MozBoxIt"
type textarea "*"
type input "MozBoxItem"
click at [869, 74] on button "Edit" at bounding box center [868, 79] width 32 height 17
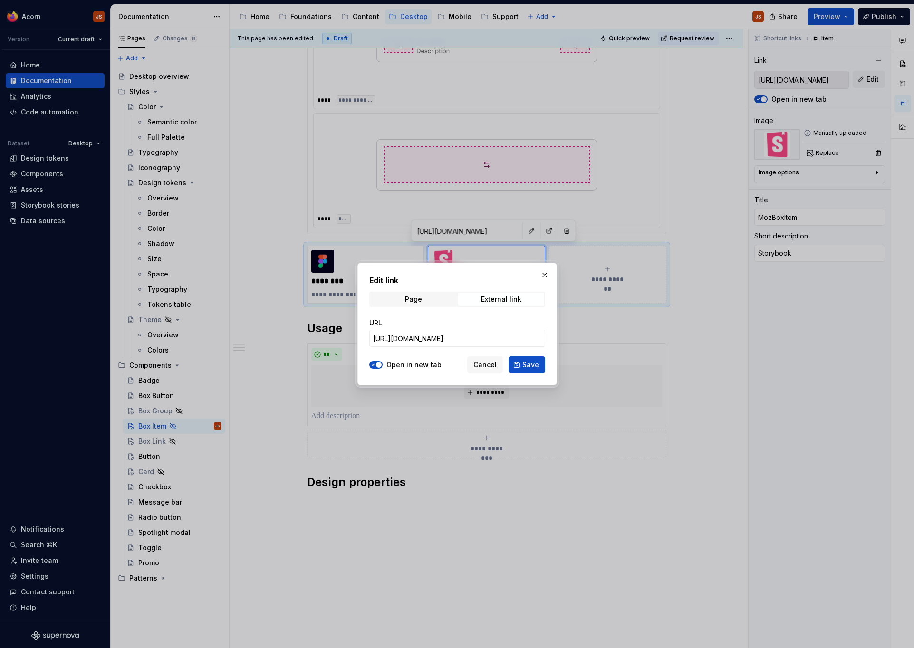
type textarea "*"
click at [413, 340] on input "[URL][DOMAIN_NAME]" at bounding box center [457, 338] width 176 height 17
paste input "item"
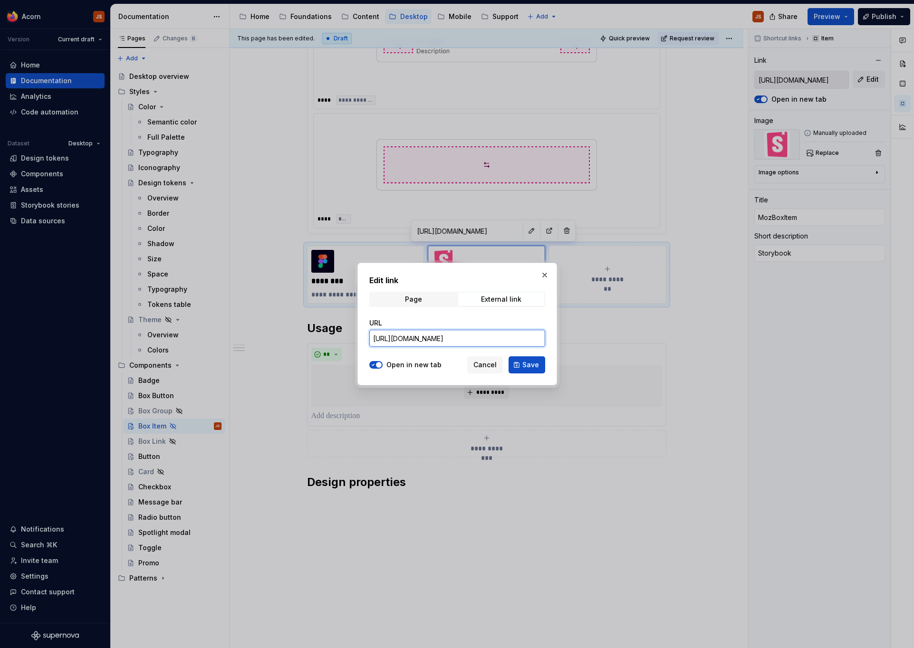
type input "[URL][DOMAIN_NAME]"
click at [525, 364] on span "Save" at bounding box center [530, 365] width 17 height 10
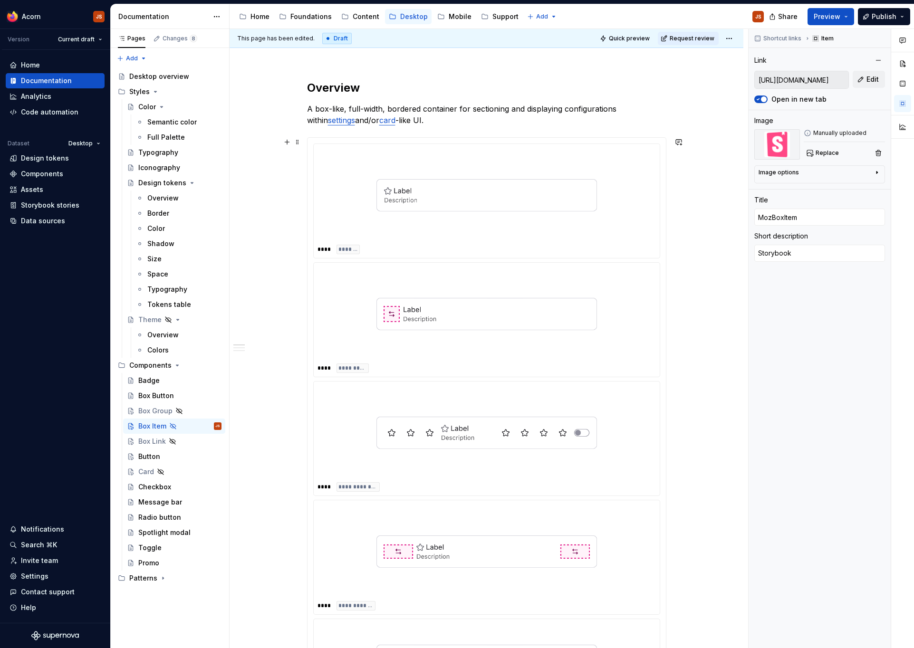
scroll to position [59, 0]
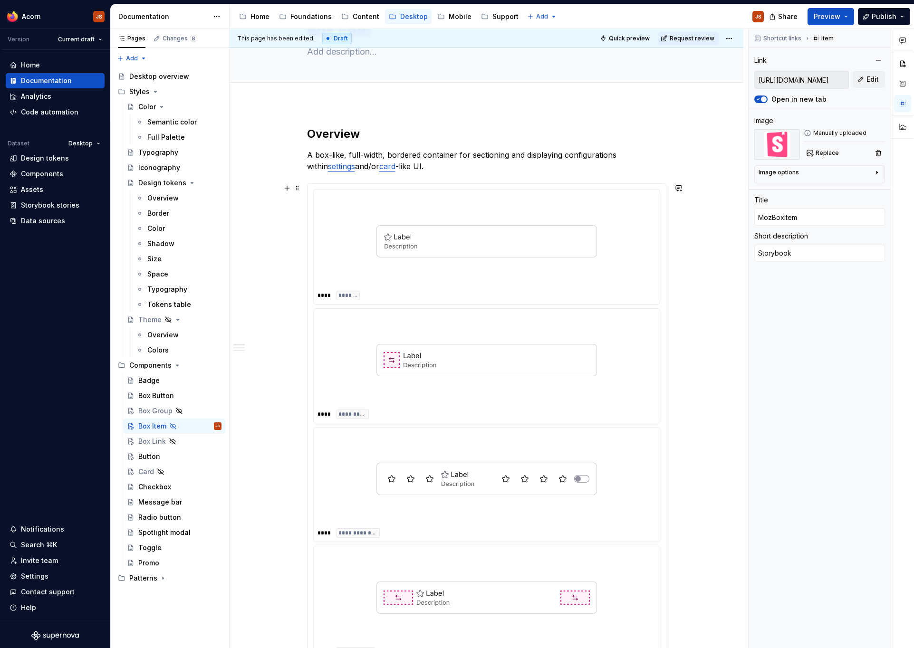
click at [372, 250] on div at bounding box center [486, 241] width 338 height 95
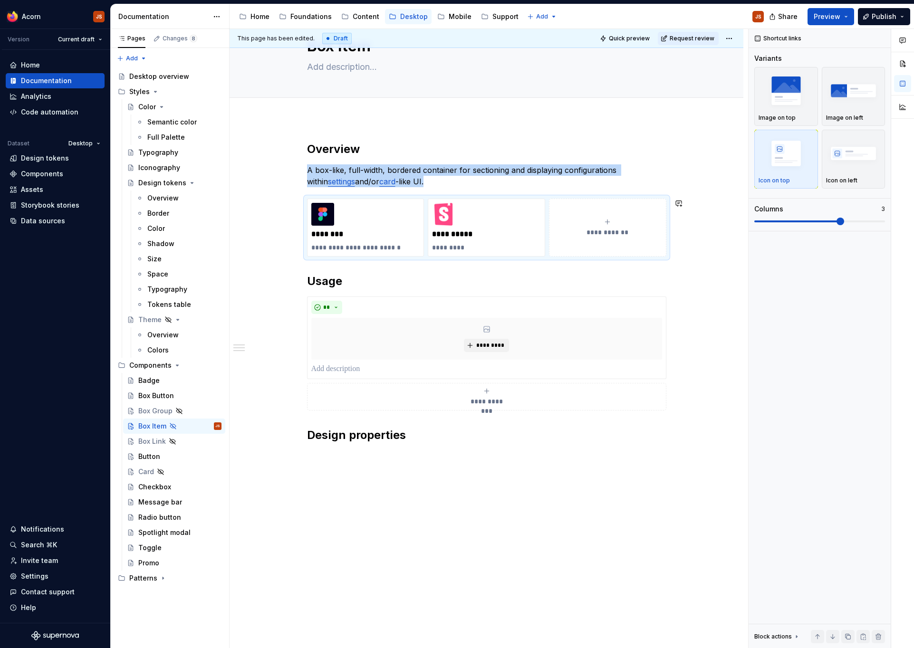
scroll to position [44, 0]
click at [393, 485] on div "**********" at bounding box center [486, 384] width 514 height 530
click at [417, 439] on h2 "Design properties" at bounding box center [486, 435] width 359 height 15
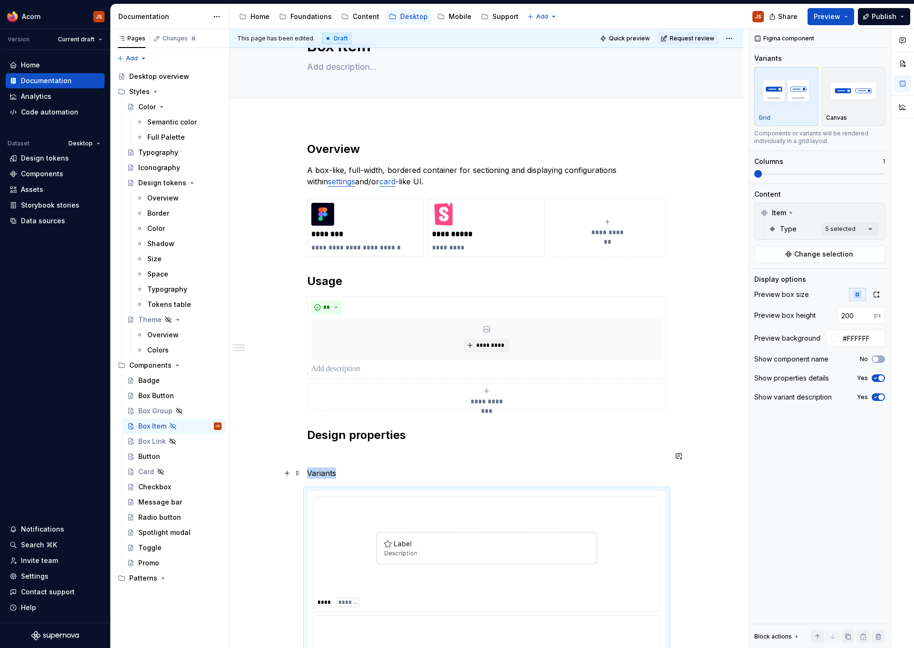
click at [333, 471] on p "Variants" at bounding box center [486, 473] width 359 height 11
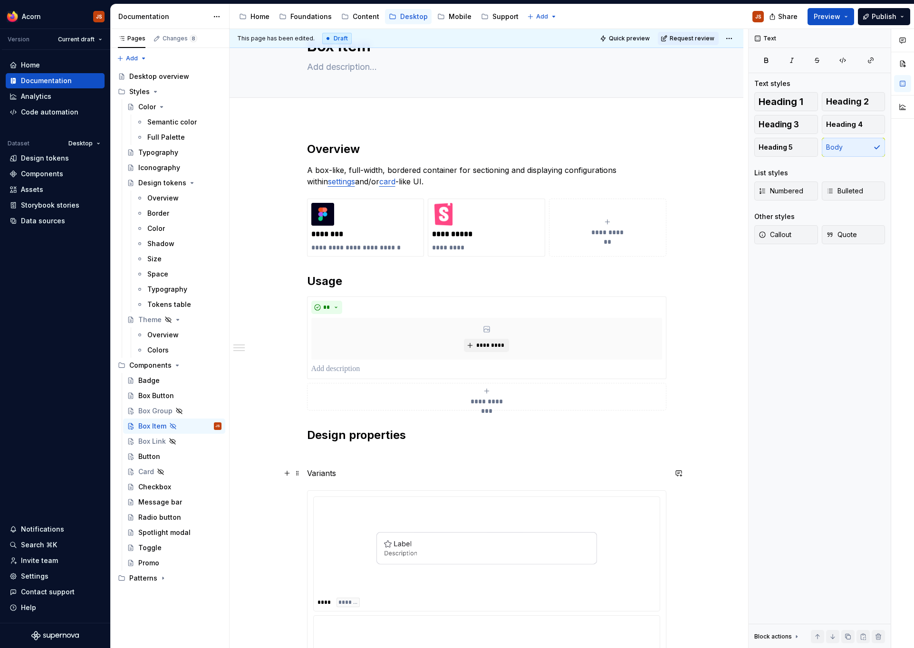
click at [333, 471] on p "Variants" at bounding box center [486, 473] width 359 height 11
click at [371, 454] on button "button" at bounding box center [369, 455] width 13 height 13
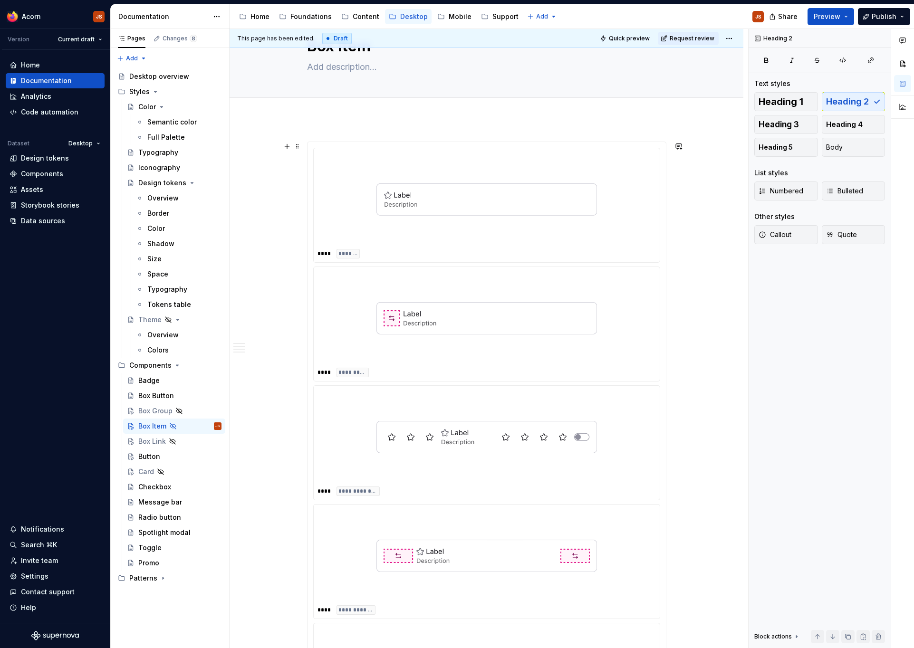
click at [372, 215] on div at bounding box center [486, 199] width 338 height 95
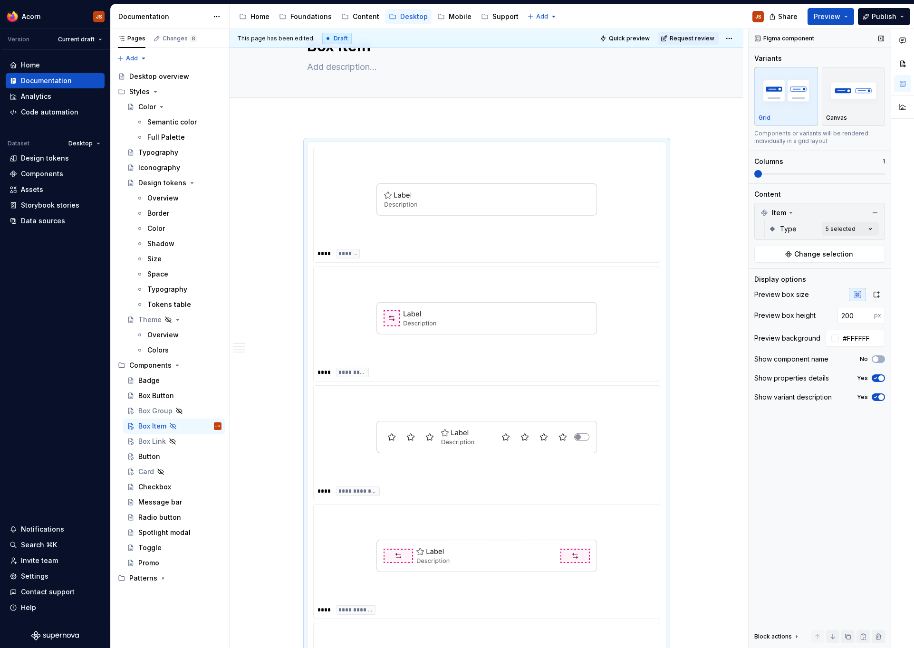
click at [840, 240] on div "Item Type 5 selected" at bounding box center [819, 221] width 131 height 37
click at [836, 226] on div "Comments Open comments No comments yet Select ‘Comment’ from the block context …" at bounding box center [830, 339] width 165 height 620
click at [764, 292] on div "Large icon" at bounding box center [779, 290] width 47 height 10
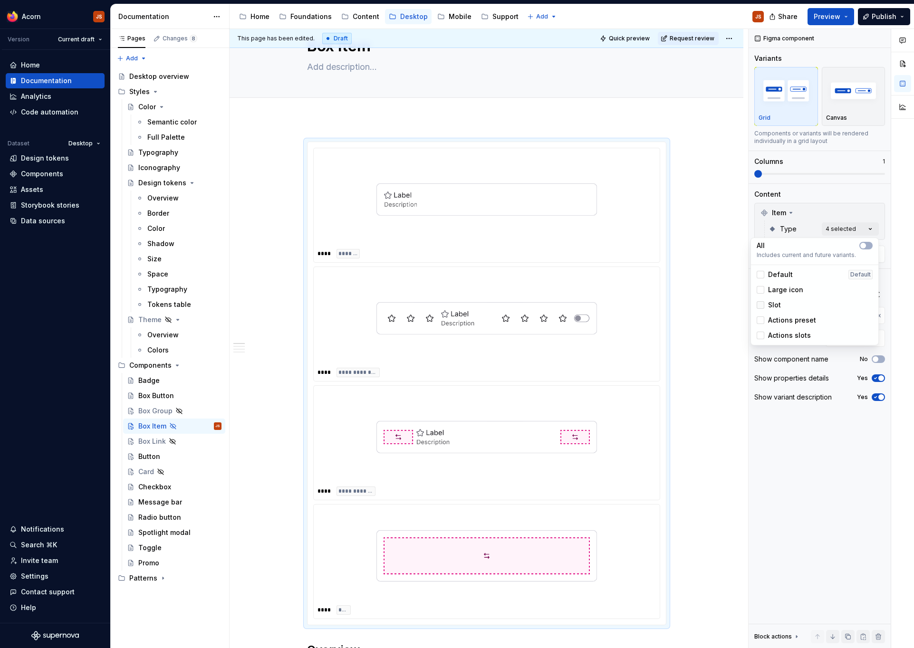
click at [760, 305] on icon at bounding box center [760, 305] width 0 height 0
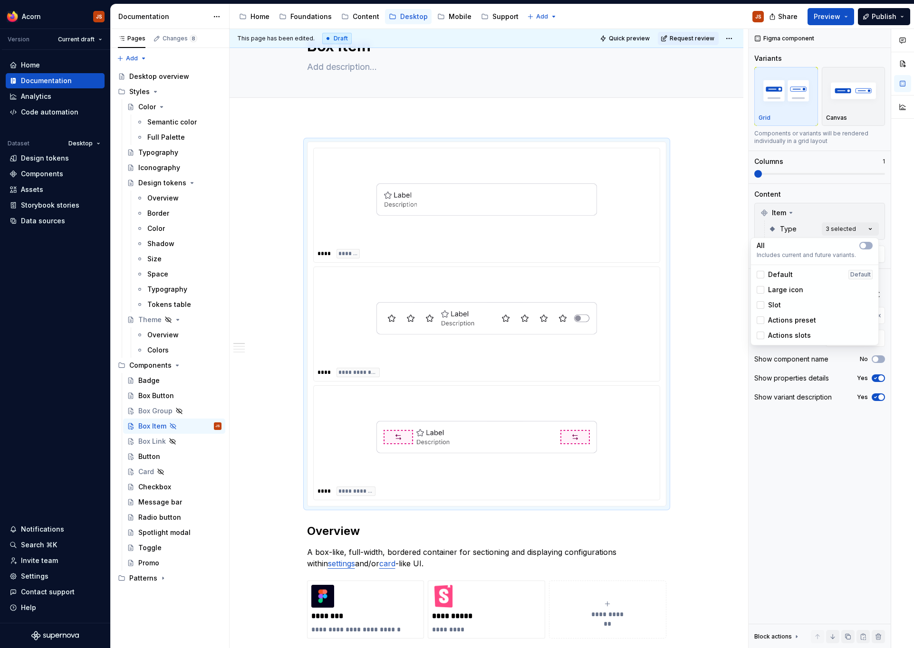
click at [760, 316] on div "Actions preset" at bounding box center [785, 320] width 59 height 10
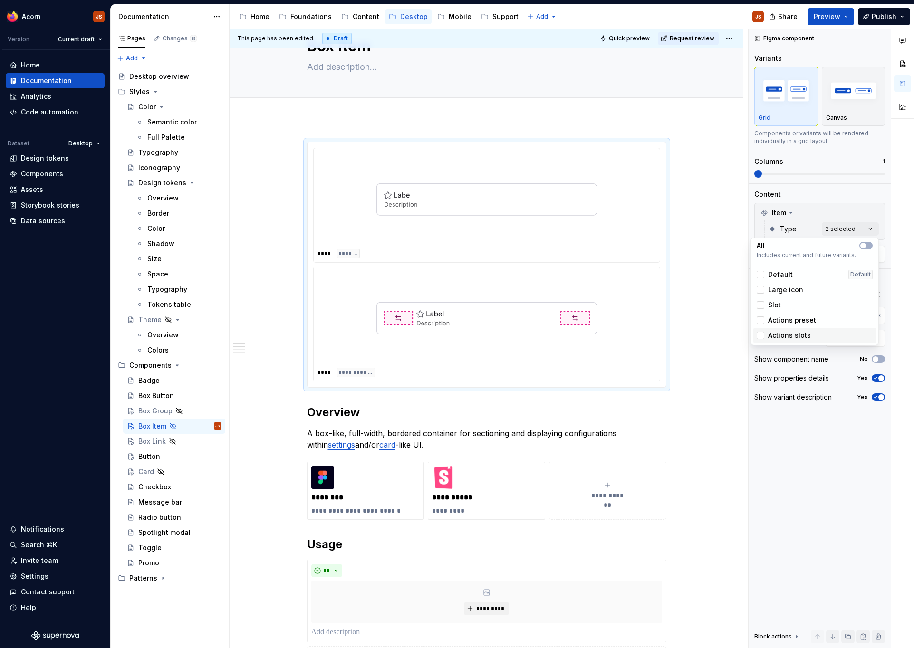
click at [758, 329] on div "Actions slots" at bounding box center [815, 335] width 124 height 15
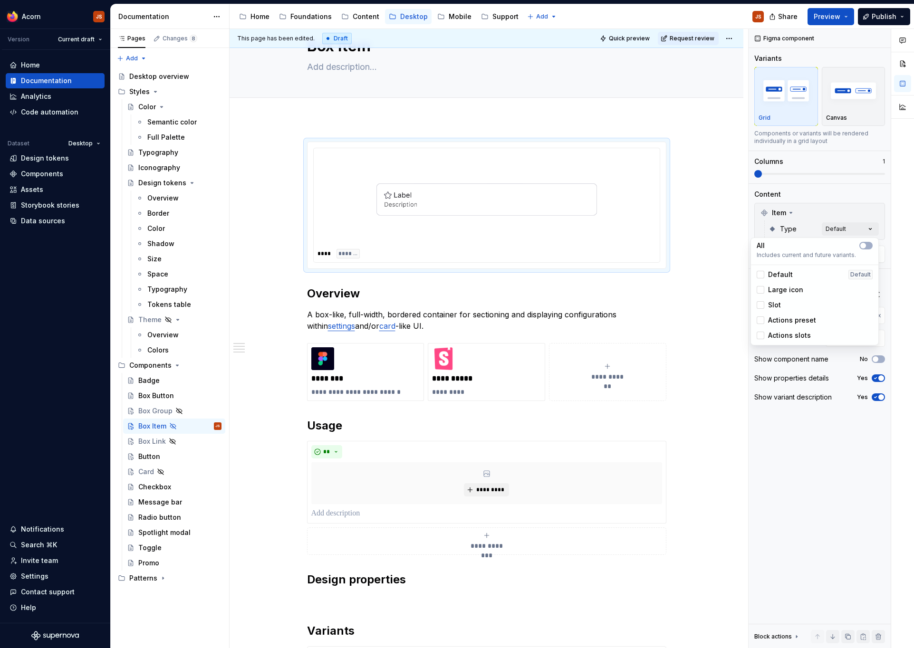
click at [713, 301] on html "Acorn JS Version Current draft Home Documentation Analytics Code automation Dat…" at bounding box center [457, 324] width 914 height 648
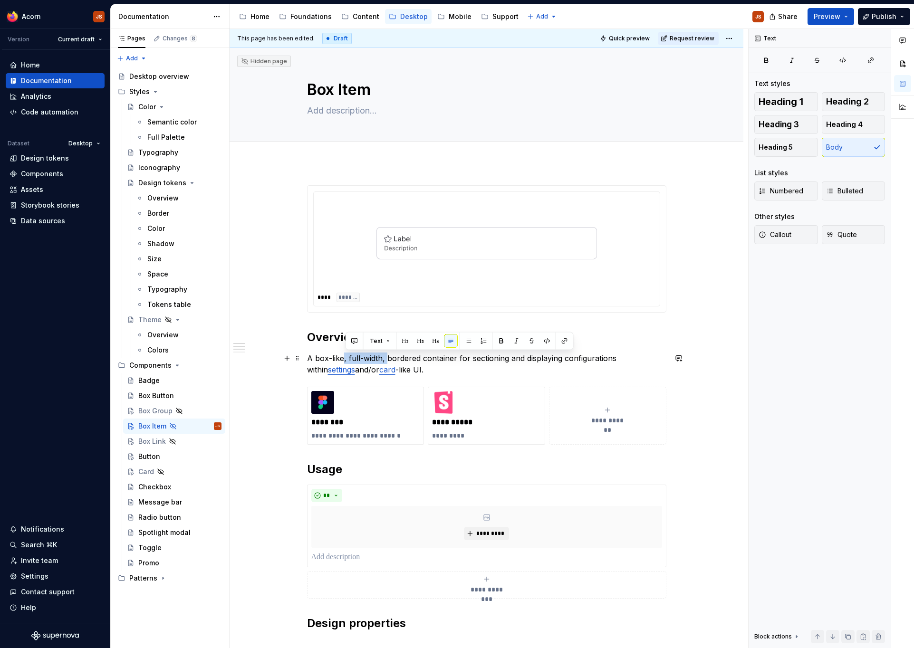
drag, startPoint x: 389, startPoint y: 358, endPoint x: 344, endPoint y: 360, distance: 44.2
click at [344, 360] on p "A box-like, full-width, bordered container for sectioning and displaying config…" at bounding box center [486, 364] width 359 height 23
click at [355, 356] on p "A box-like, full-width, bordered container for sectioning and displaying config…" at bounding box center [486, 364] width 359 height 23
drag, startPoint x: 349, startPoint y: 356, endPoint x: 305, endPoint y: 353, distance: 44.3
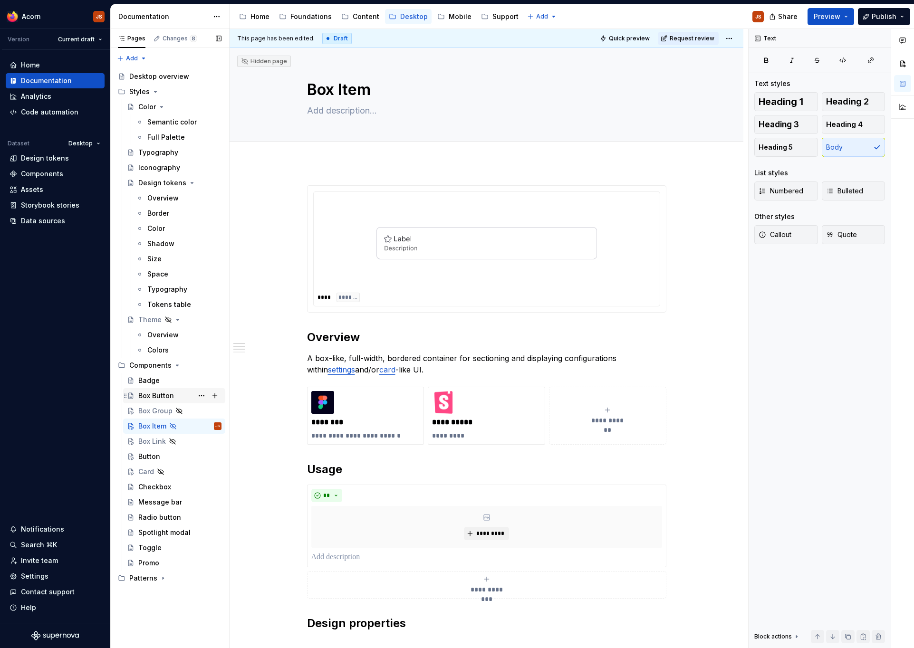
click at [151, 398] on div "Box Button" at bounding box center [156, 396] width 36 height 10
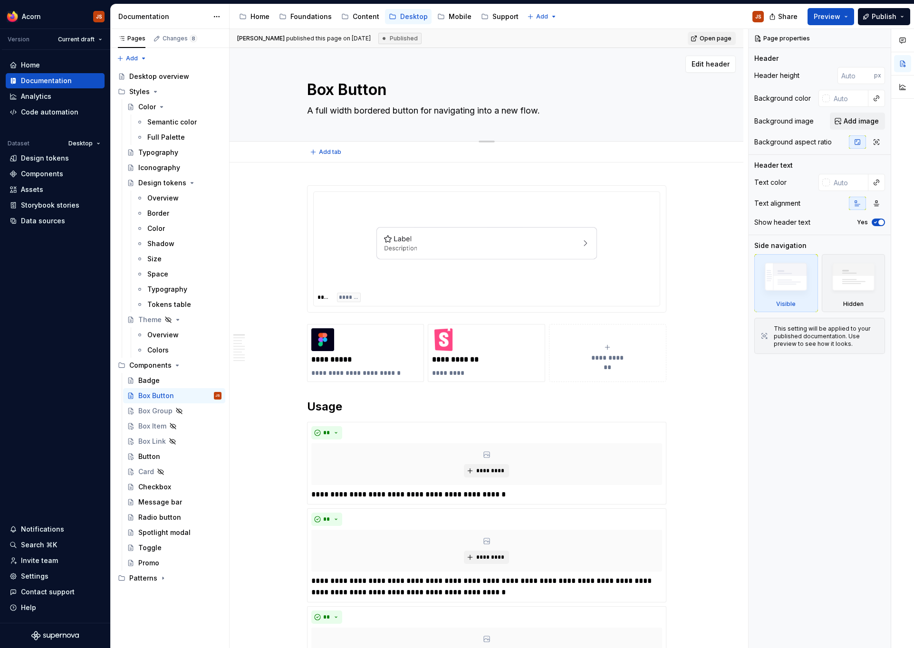
click at [418, 120] on div "Box Button A full width bordered button for navigating into a new flow." at bounding box center [486, 94] width 359 height 93
click at [418, 111] on textarea "A full width bordered button for navigating into a new flow." at bounding box center [484, 110] width 359 height 15
click at [153, 439] on div "Box Link" at bounding box center [152, 442] width 28 height 10
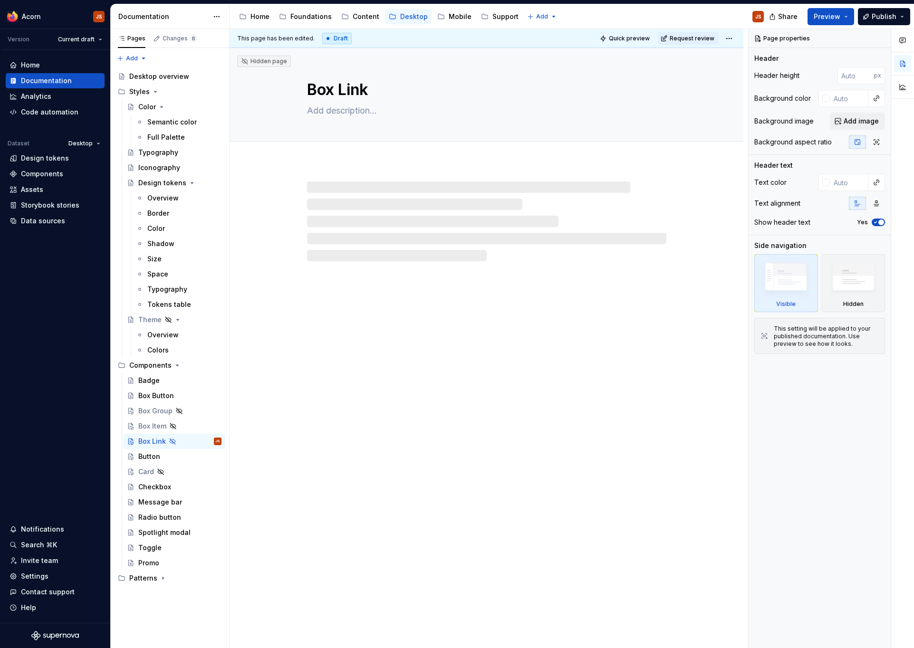
click at [339, 107] on textarea at bounding box center [484, 110] width 359 height 15
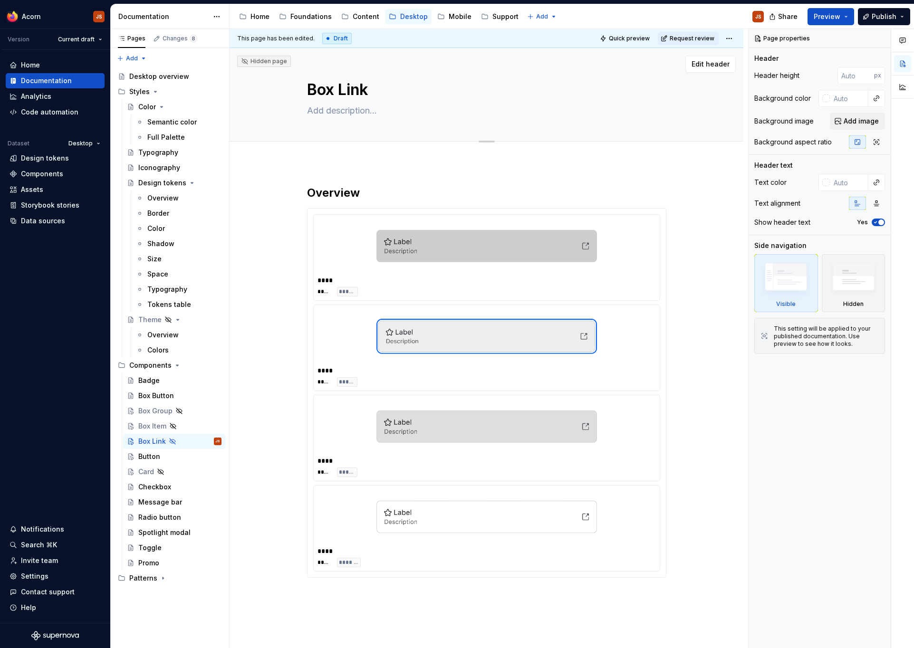
click at [335, 113] on textarea at bounding box center [484, 110] width 359 height 15
paste textarea "A full width bordered button for navigating into a new flow."
click at [405, 112] on textarea "A full width bordered button for navigating into a new flow." at bounding box center [484, 110] width 359 height 15
drag, startPoint x: 539, startPoint y: 113, endPoint x: 410, endPoint y: 106, distance: 129.4
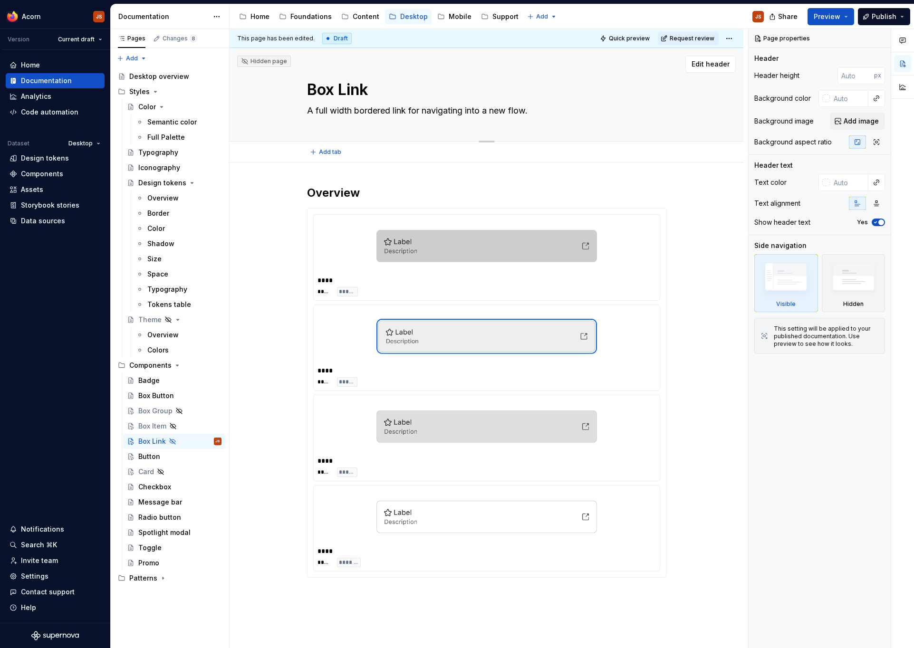
click at [410, 106] on textarea "A full width bordered link for navigating into a new flow." at bounding box center [484, 110] width 359 height 15
drag, startPoint x: 509, startPoint y: 109, endPoint x: 466, endPoint y: 111, distance: 43.3
click at [466, 111] on textarea "A full width bordered link, much like a Box Button." at bounding box center [484, 110] width 359 height 15
click at [505, 110] on textarea "A full width bordered link, much like a Box Button." at bounding box center [484, 110] width 359 height 15
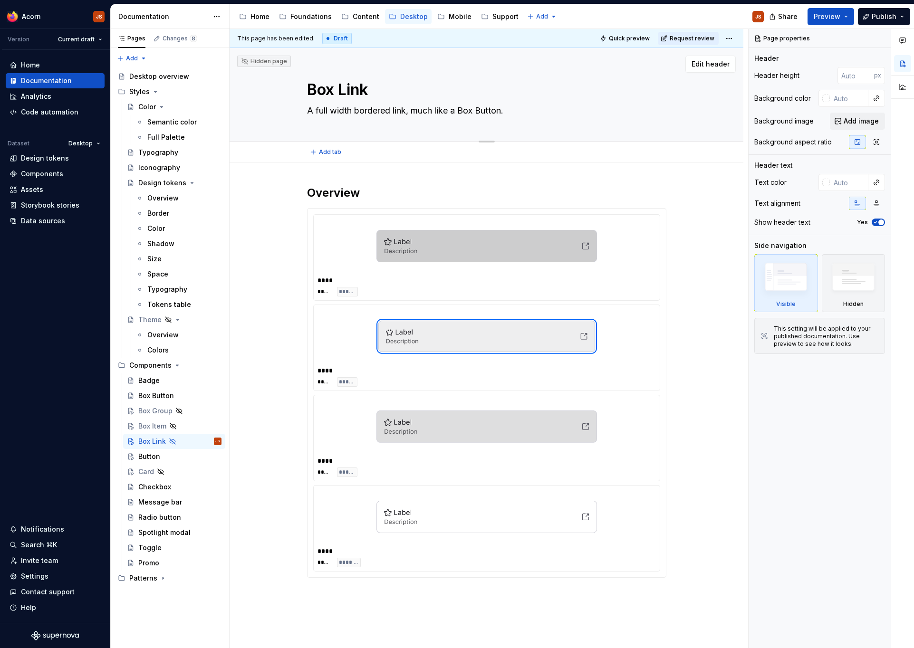
click at [403, 111] on textarea "A full width bordered link, much like a Box Button." at bounding box center [484, 110] width 359 height 15
drag, startPoint x: 355, startPoint y: 113, endPoint x: 412, endPoint y: 112, distance: 57.0
click at [412, 112] on textarea "A full width bordered link, much like a Box Button." at bounding box center [484, 110] width 359 height 15
click at [406, 111] on textarea "A full width bordered link, much like a Box Button." at bounding box center [484, 110] width 359 height 15
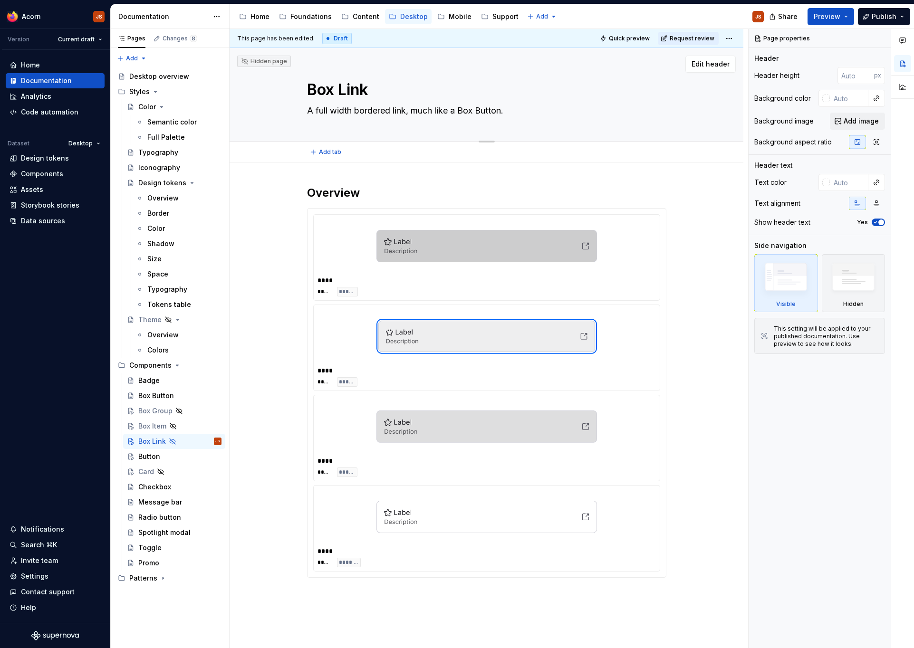
click at [406, 111] on textarea "A full width bordered link, much like a Box Button." at bounding box center [484, 110] width 359 height 15
click at [557, 118] on div "Box Link A full width bordered button for navigating into a new flow." at bounding box center [486, 94] width 359 height 93
drag, startPoint x: 566, startPoint y: 106, endPoint x: 477, endPoint y: 97, distance: 88.8
click at [477, 103] on textarea "A full width bordered button for navigating into a new flow." at bounding box center [484, 110] width 359 height 15
click at [478, 108] on textarea "A full width bordered button for navigating into a new flow." at bounding box center [484, 110] width 359 height 15
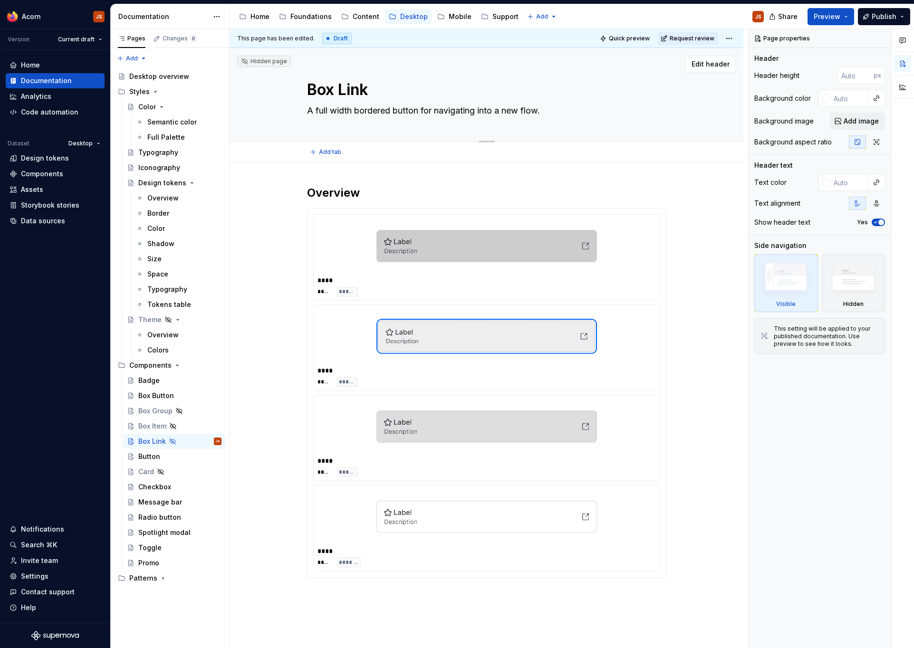
drag, startPoint x: 558, startPoint y: 111, endPoint x: 393, endPoint y: 112, distance: 165.3
click at [393, 112] on textarea "A full width bordered button for navigating into a new flow." at bounding box center [484, 110] width 359 height 15
paste textarea "link"
click at [314, 112] on textarea "A full width bordered container, much like a Box Button." at bounding box center [484, 110] width 359 height 15
drag, startPoint x: 550, startPoint y: 110, endPoint x: 594, endPoint y: 110, distance: 43.7
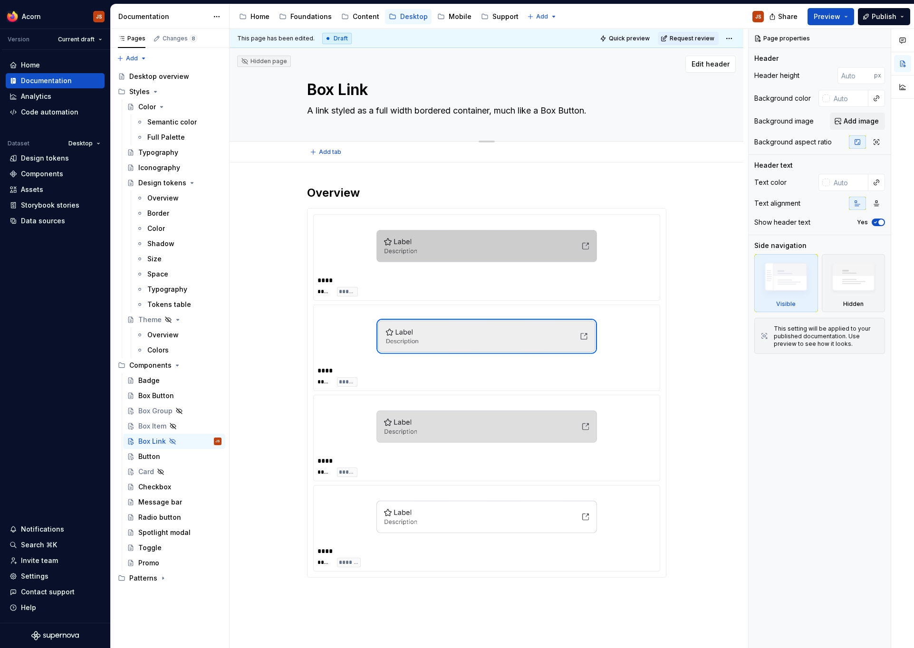
click at [594, 110] on textarea "A link styled as a full width bordered container, much like a Box Button." at bounding box center [484, 110] width 359 height 15
drag, startPoint x: 574, startPoint y: 110, endPoint x: 397, endPoint y: 166, distance: 186.5
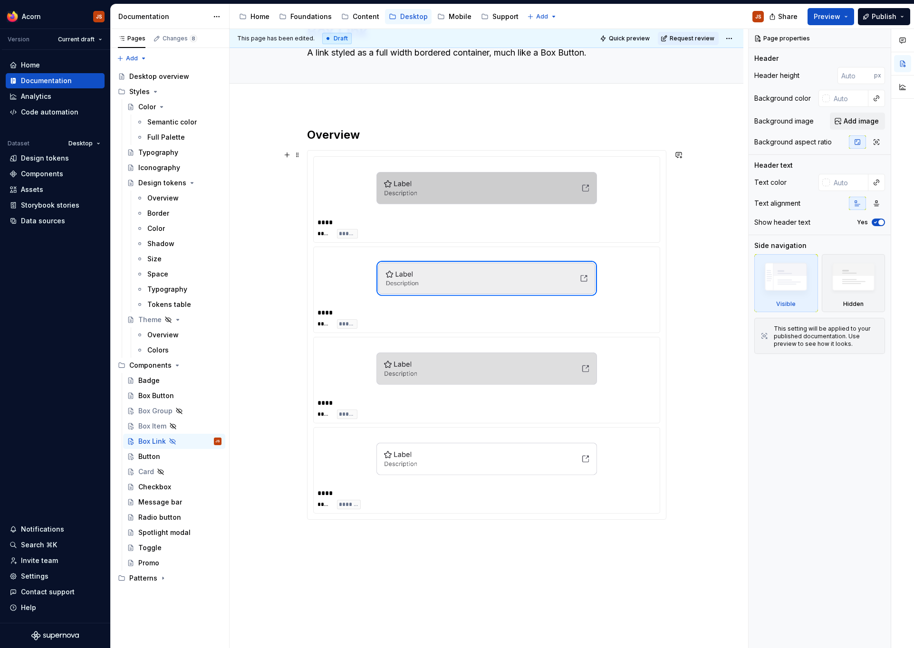
scroll to position [57, 0]
click at [334, 53] on textarea "A link styled as a full width bordered container, much like a Box Button." at bounding box center [484, 54] width 359 height 15
click at [182, 428] on div "Box Item" at bounding box center [179, 426] width 83 height 13
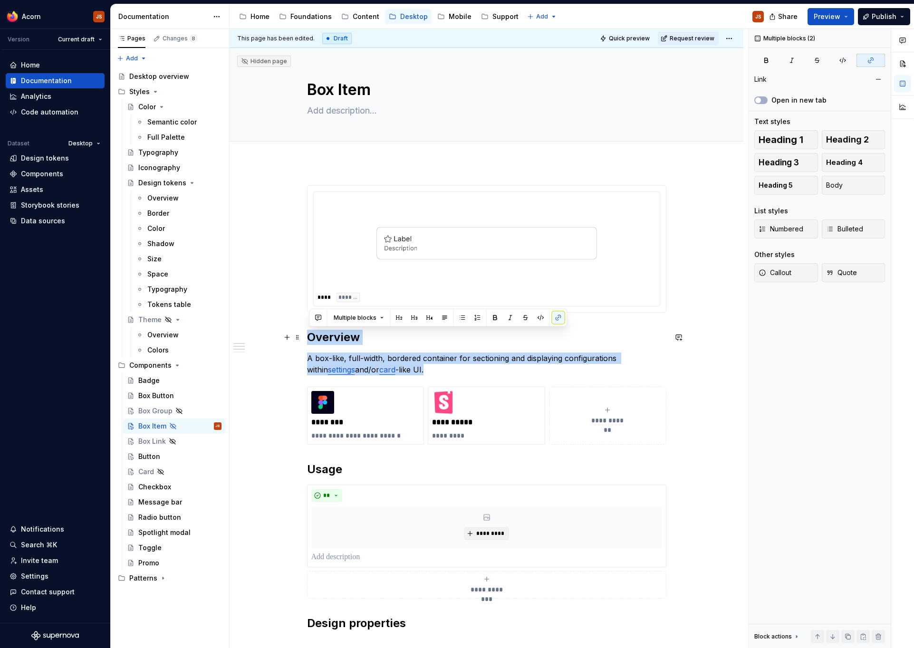
drag, startPoint x: 423, startPoint y: 374, endPoint x: 310, endPoint y: 343, distance: 117.8
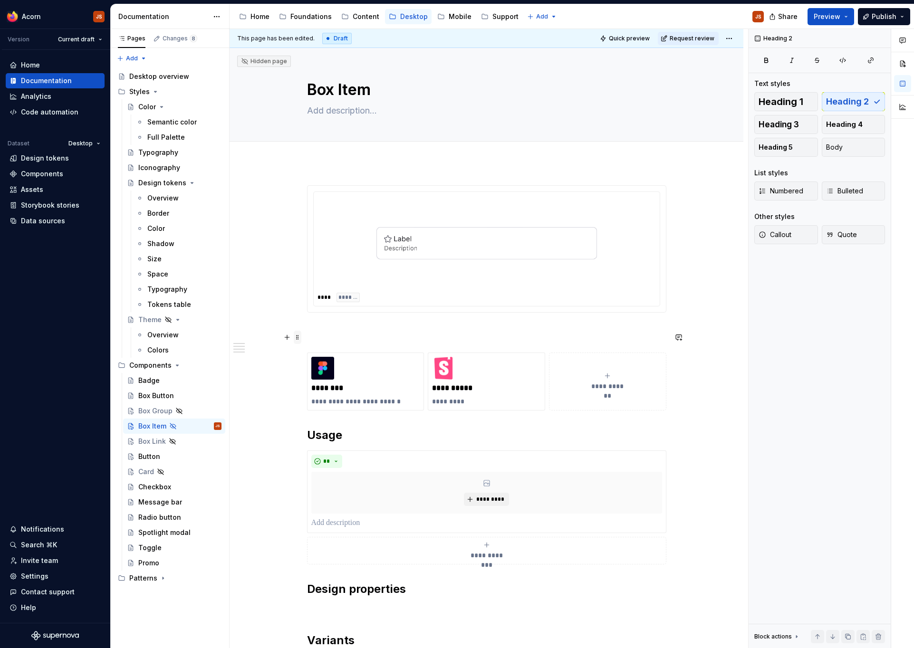
click at [297, 337] on span at bounding box center [298, 337] width 8 height 13
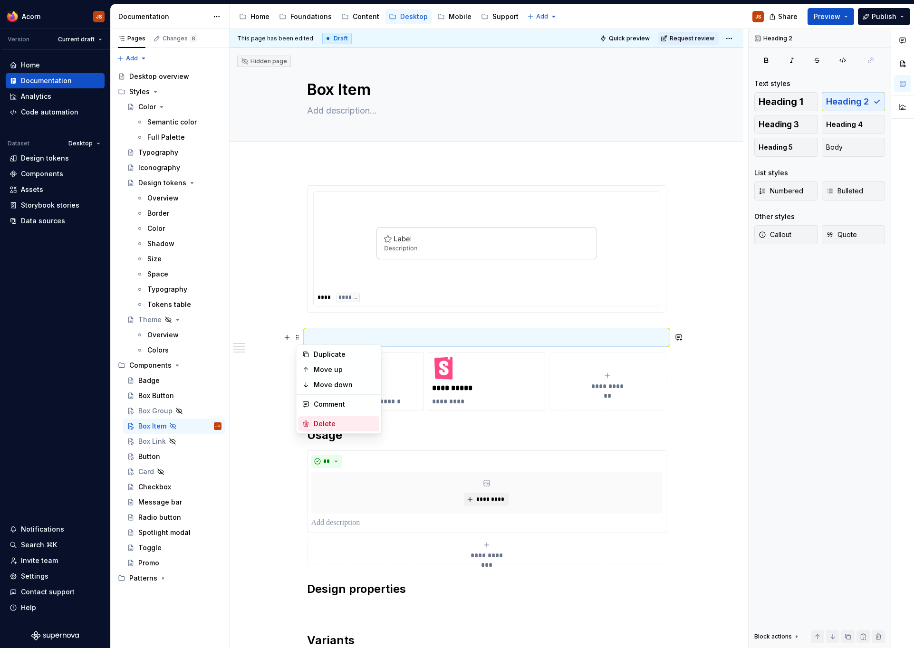
click at [309, 424] on icon at bounding box center [306, 424] width 8 height 8
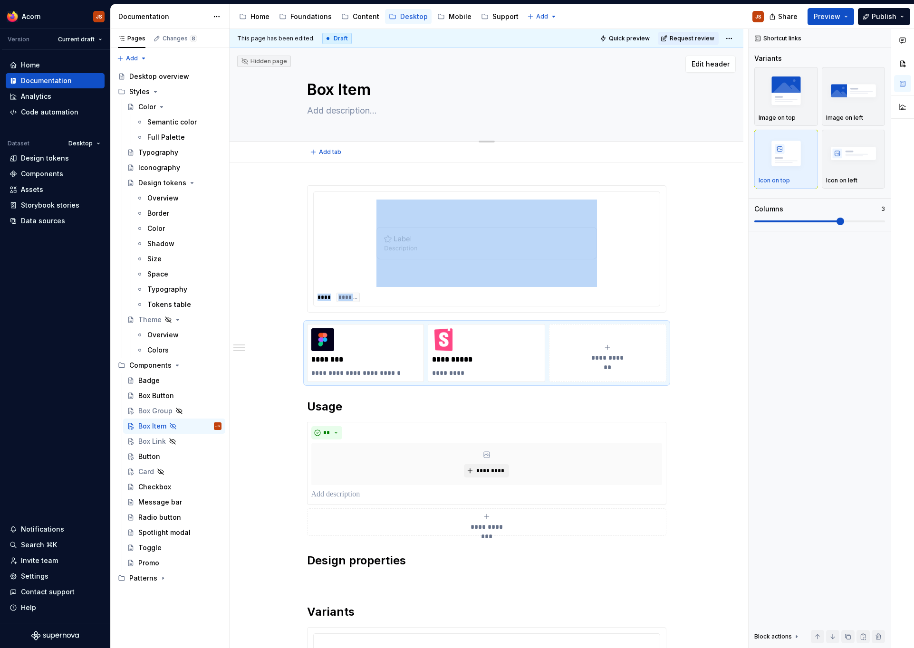
click at [338, 115] on textarea at bounding box center [484, 110] width 359 height 15
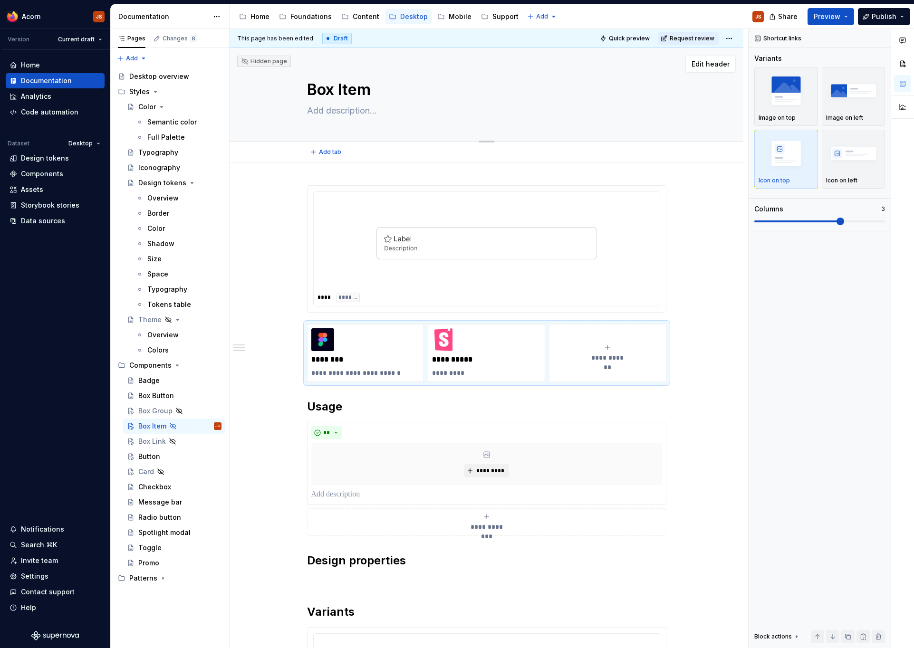
paste textarea "A link styled as a full width bordered container, much like a Box Button."
click at [322, 112] on textarea "A link styled as a full width bordered container, much like a Box Button." at bounding box center [484, 110] width 359 height 15
drag, startPoint x: 379, startPoint y: 109, endPoint x: 314, endPoint y: 107, distance: 65.1
click at [314, 107] on textarea "A link styled as a full width bordered container, much like a Box Button." at bounding box center [484, 110] width 359 height 15
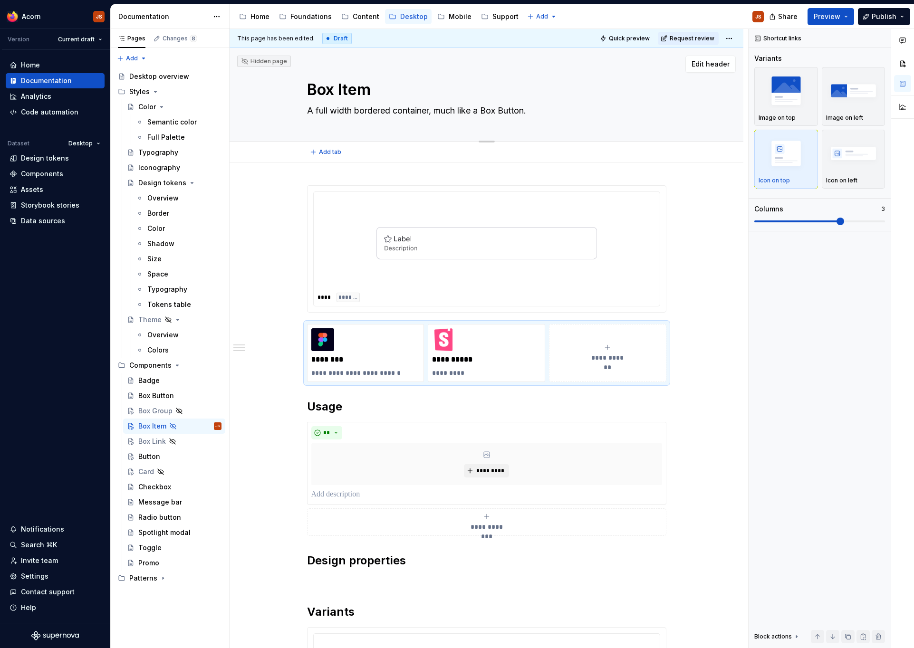
drag, startPoint x: 435, startPoint y: 112, endPoint x: 559, endPoint y: 112, distance: 124.0
click at [559, 112] on textarea "A full width bordered container, much like a Box Button." at bounding box center [484, 110] width 359 height 15
click at [339, 241] on div at bounding box center [486, 243] width 338 height 95
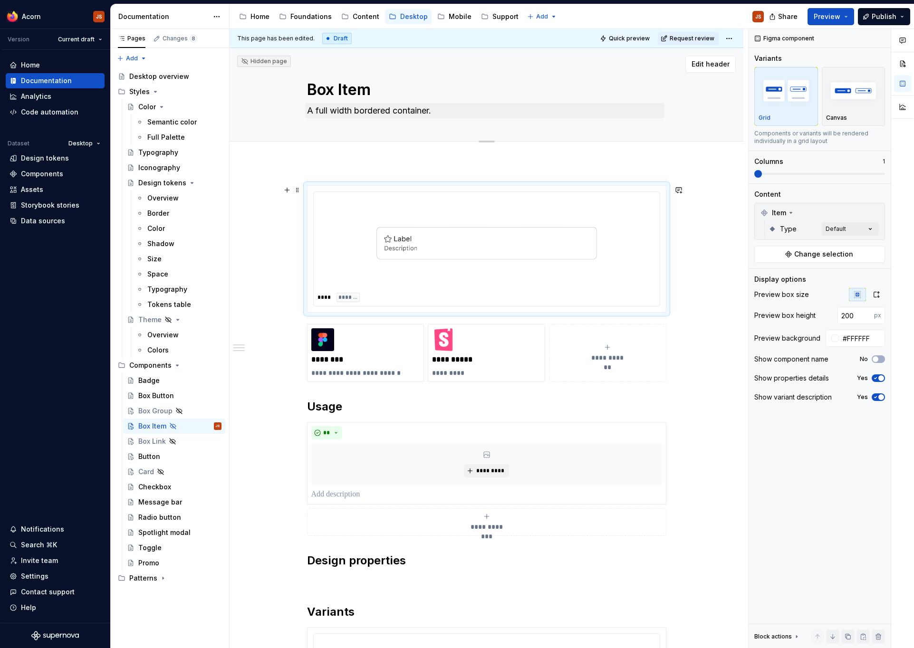
scroll to position [149, 0]
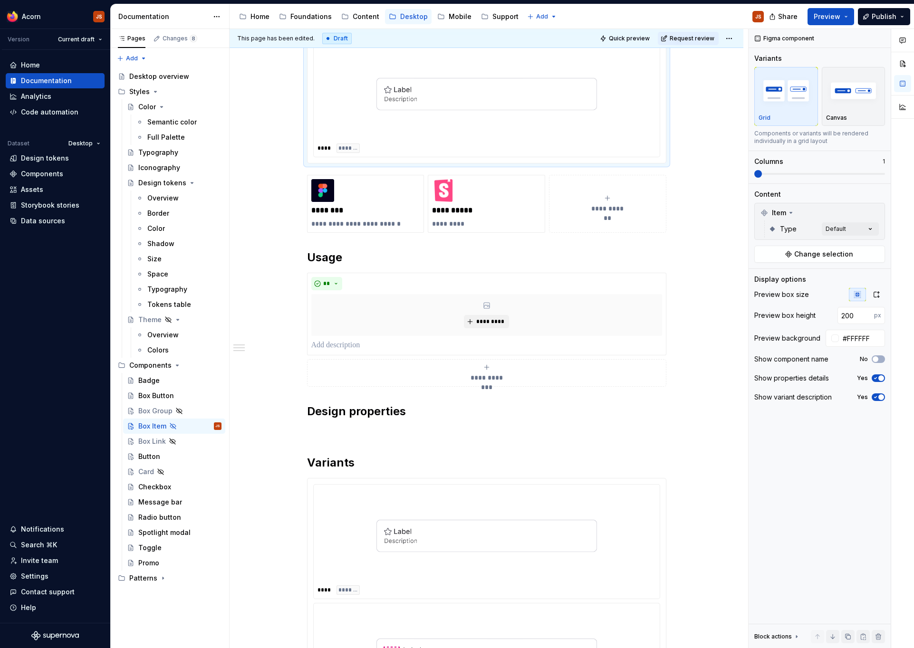
click at [444, 112] on img at bounding box center [486, 93] width 220 height 87
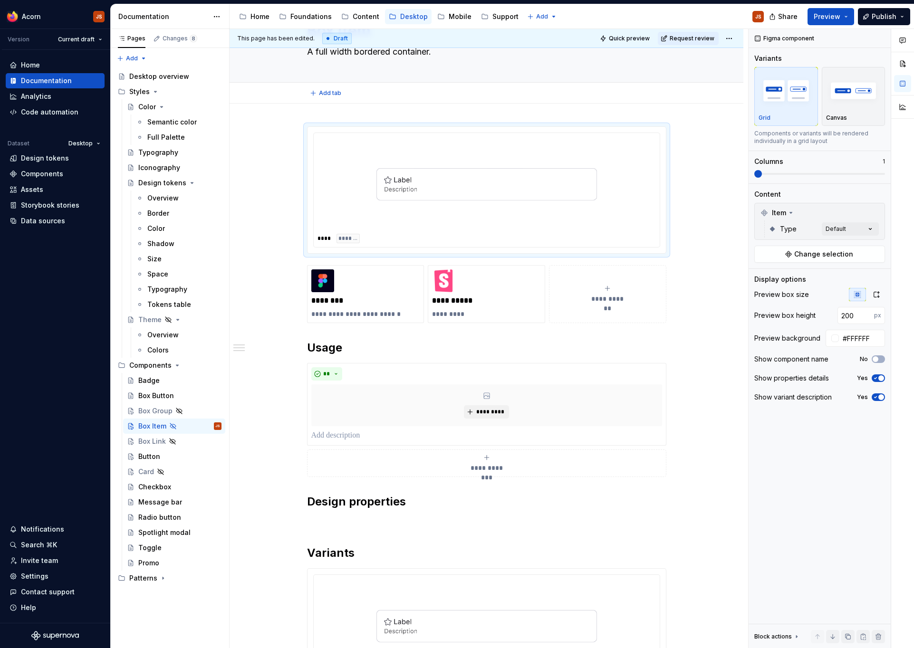
scroll to position [0, 0]
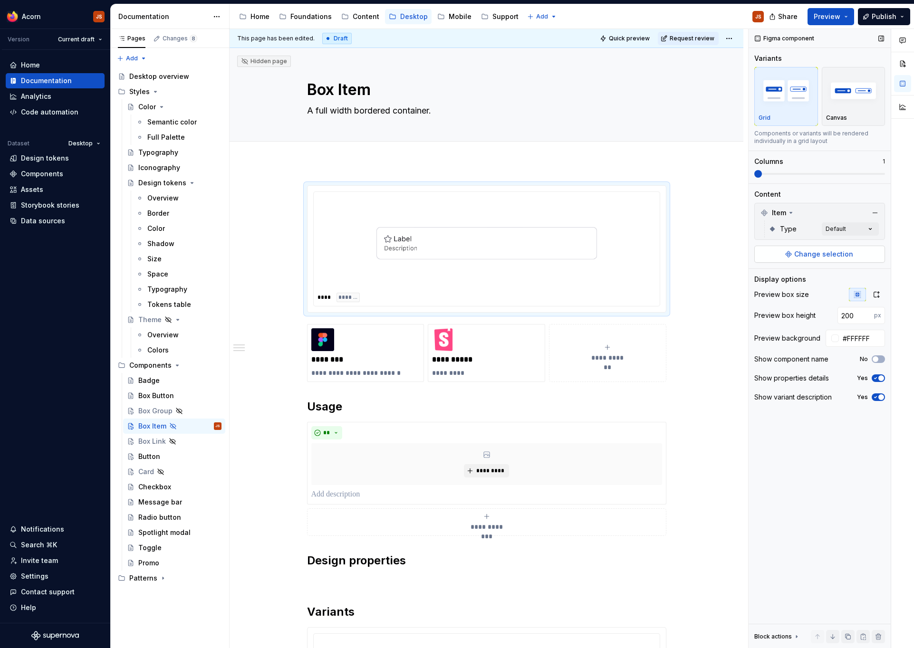
click at [822, 256] on span "Change selection" at bounding box center [823, 254] width 59 height 10
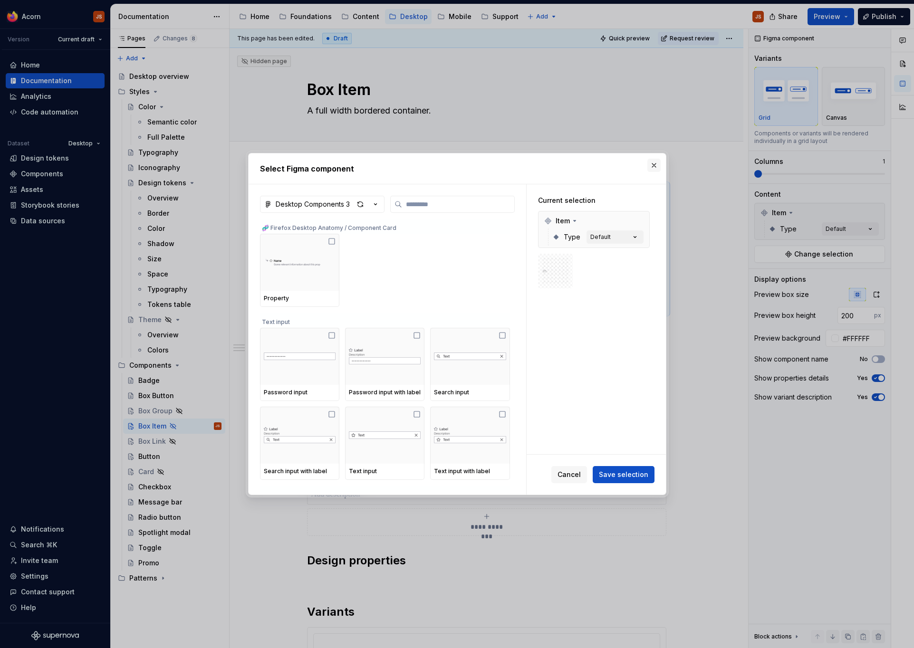
click at [655, 165] on button "button" at bounding box center [653, 165] width 13 height 13
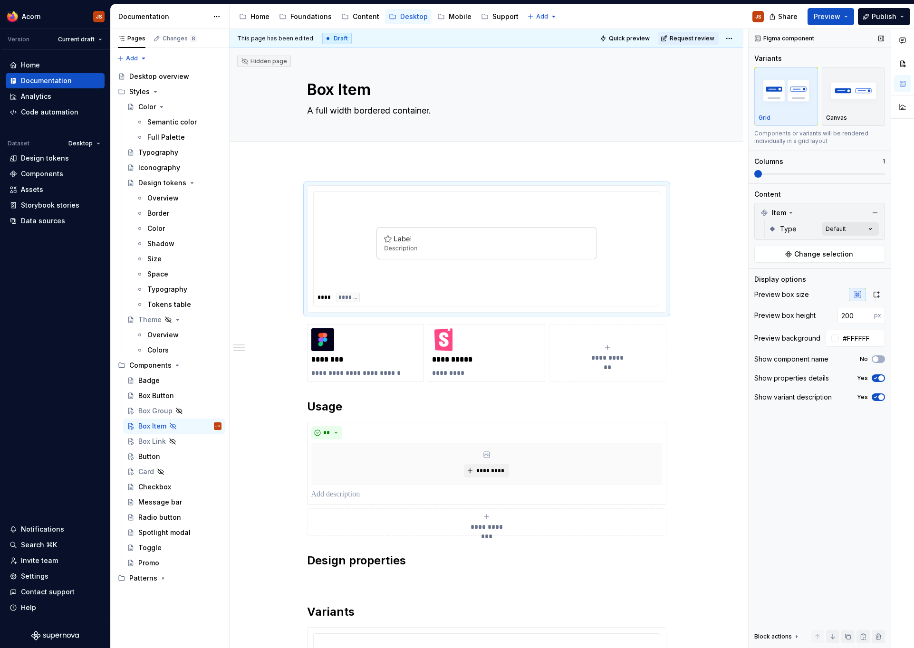
click at [829, 227] on div "Comments Open comments No comments yet Select ‘Comment’ from the block context …" at bounding box center [830, 339] width 165 height 620
click at [776, 299] on div "Slot" at bounding box center [815, 304] width 124 height 15
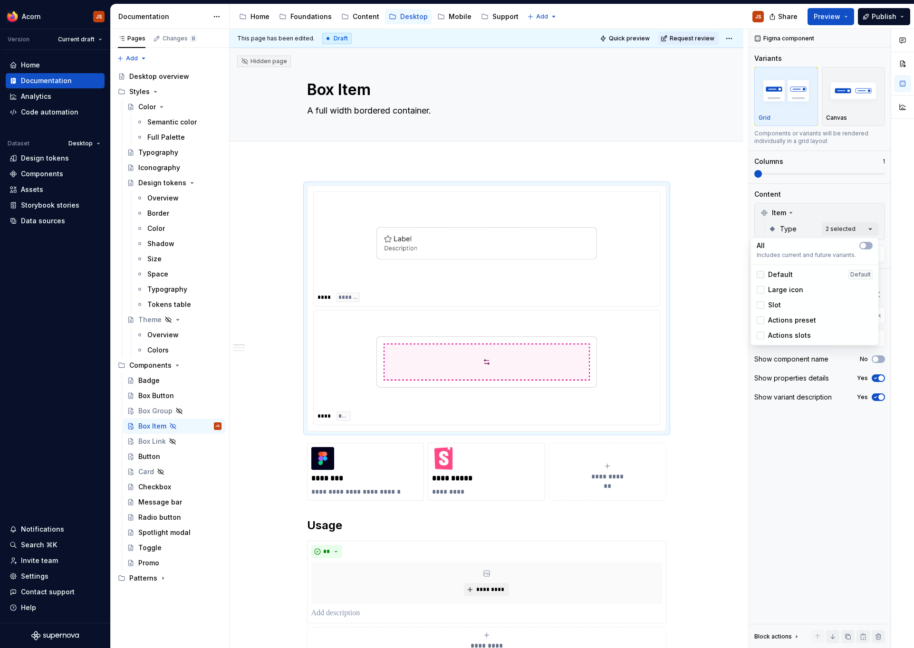
click at [760, 275] on icon at bounding box center [760, 275] width 0 height 0
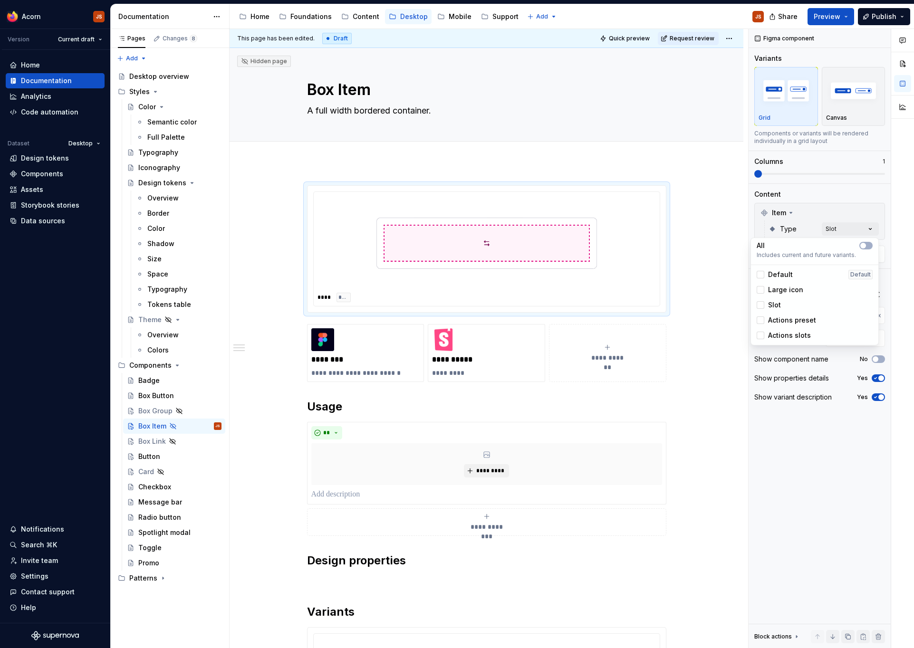
click at [351, 600] on html "Acorn JS Version Current draft Home Documentation Analytics Code automation Dat…" at bounding box center [457, 324] width 914 height 648
click at [338, 582] on p at bounding box center [486, 581] width 359 height 11
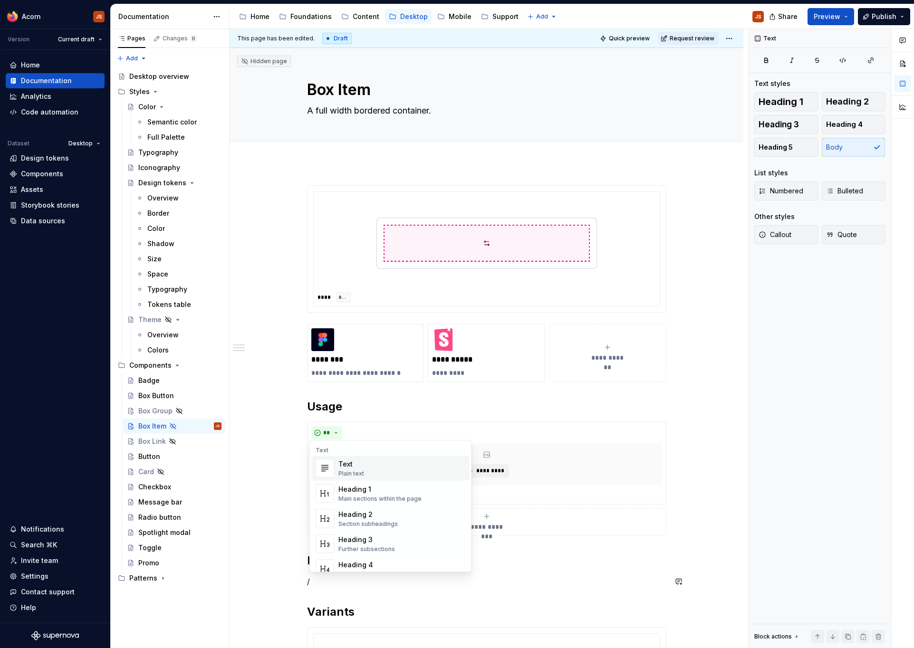
scroll to position [0, 0]
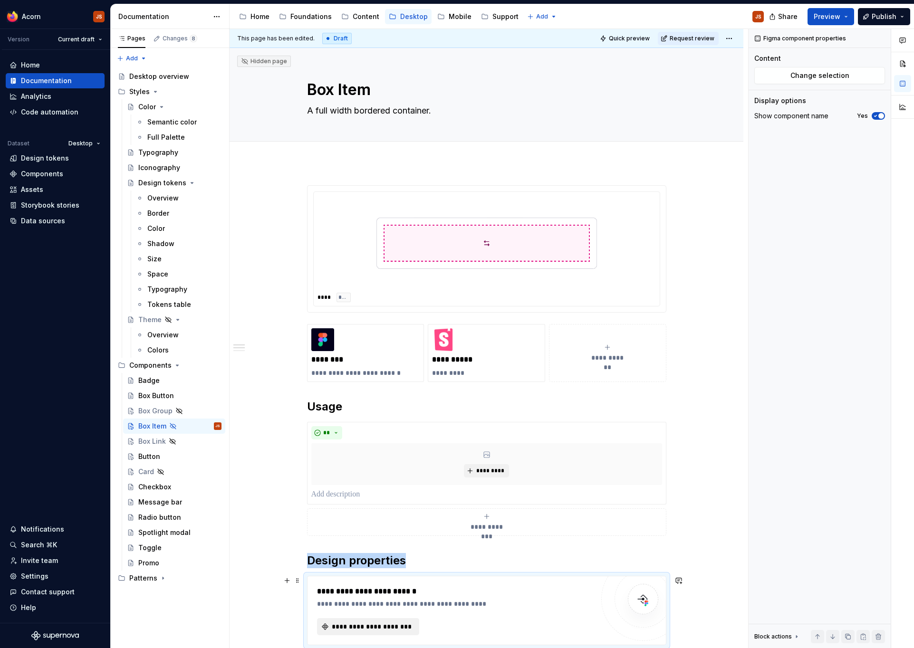
click at [338, 618] on button "**********" at bounding box center [368, 626] width 102 height 17
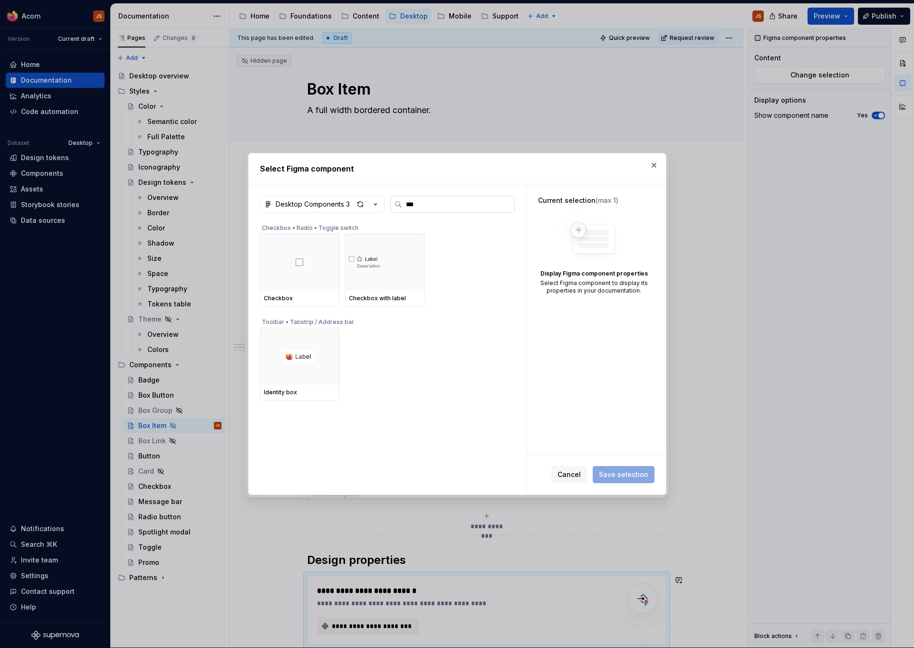
drag, startPoint x: 431, startPoint y: 208, endPoint x: 370, endPoint y: 209, distance: 61.3
click at [402, 209] on input "***" at bounding box center [458, 205] width 112 height 10
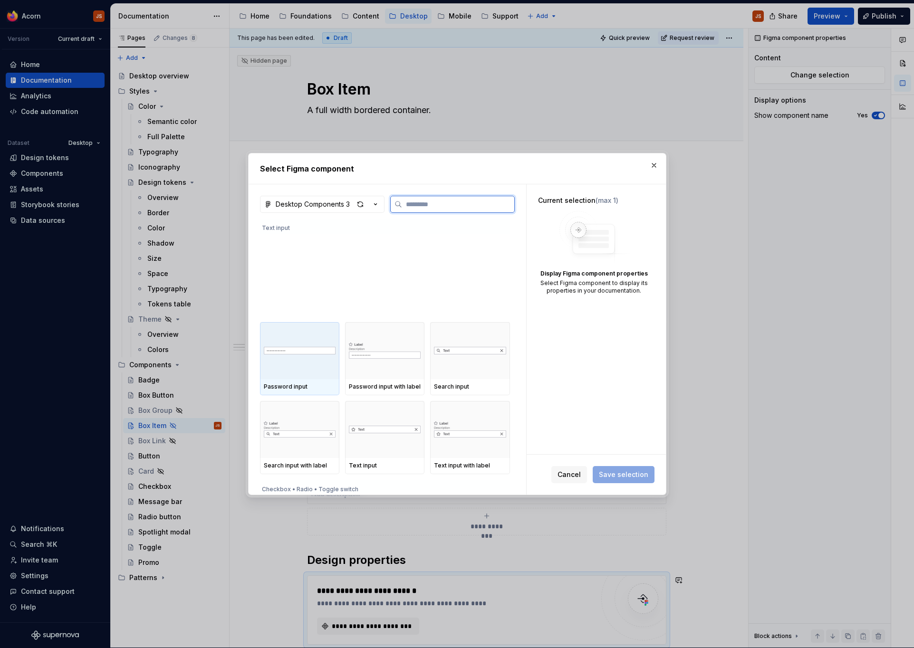
scroll to position [0, 0]
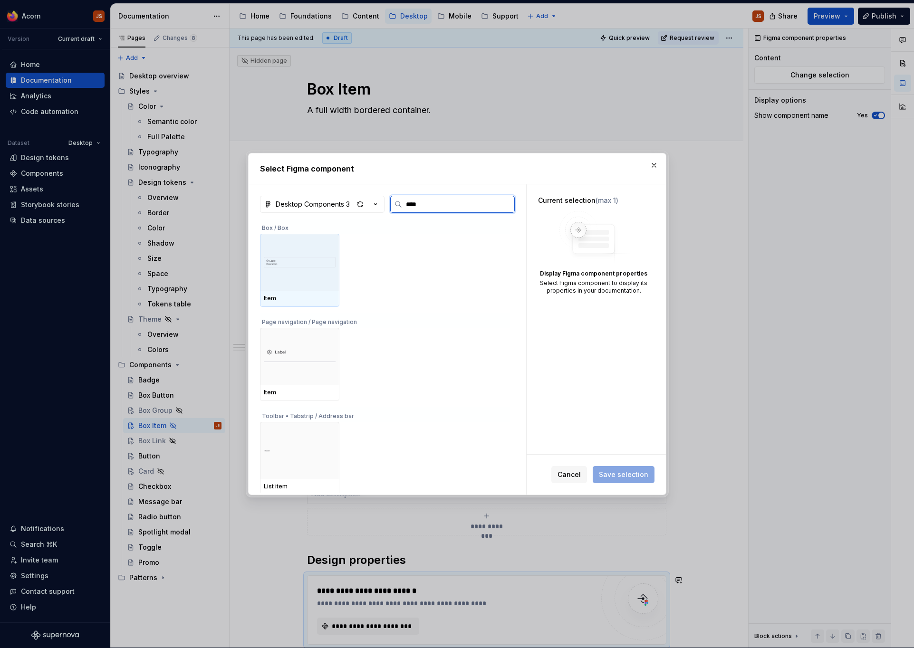
click at [330, 269] on img at bounding box center [300, 262] width 72 height 32
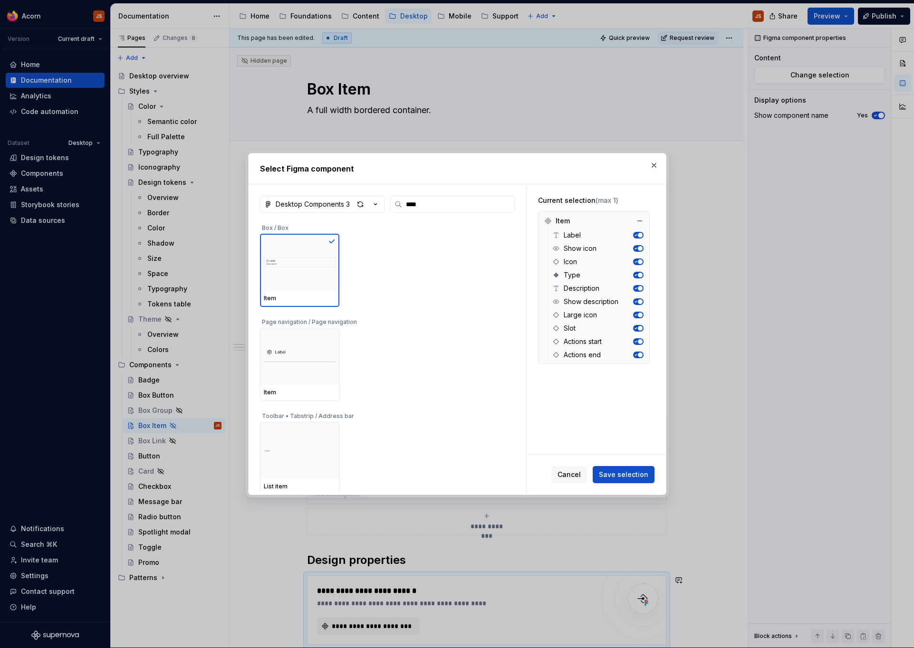
click at [643, 233] on button "button" at bounding box center [638, 235] width 10 height 7
click at [642, 288] on span "button" at bounding box center [640, 288] width 5 height 5
click at [642, 328] on span "button" at bounding box center [640, 328] width 5 height 5
click at [643, 327] on button "button" at bounding box center [638, 328] width 10 height 7
click at [638, 260] on icon "button" at bounding box center [635, 261] width 5 height 5
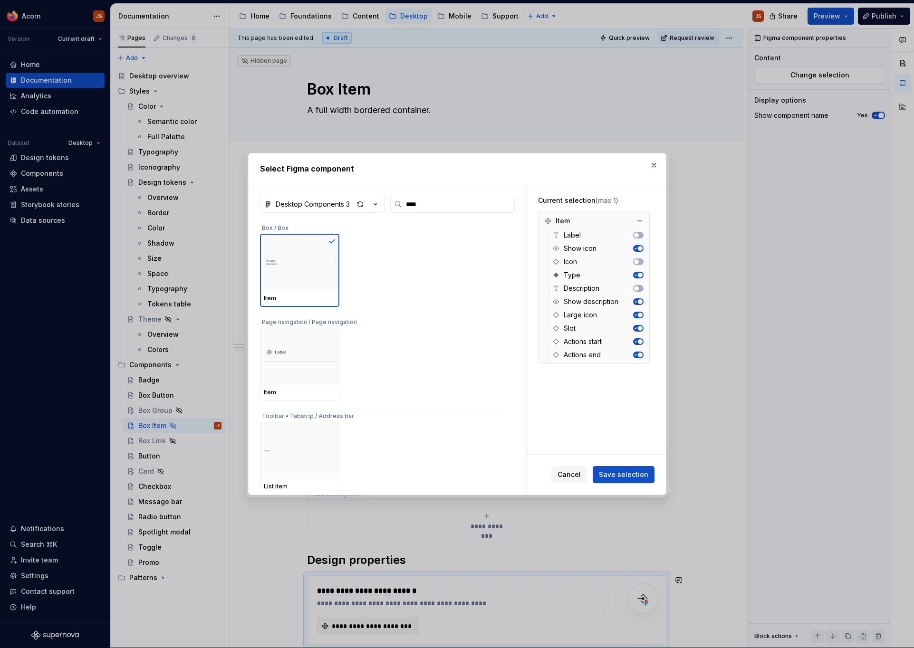
click at [643, 331] on button "button" at bounding box center [638, 328] width 10 height 7
click at [642, 315] on span "button" at bounding box center [640, 315] width 5 height 5
click at [639, 315] on span "button" at bounding box center [636, 315] width 5 height 5
click at [625, 468] on button "Save selection" at bounding box center [623, 474] width 62 height 17
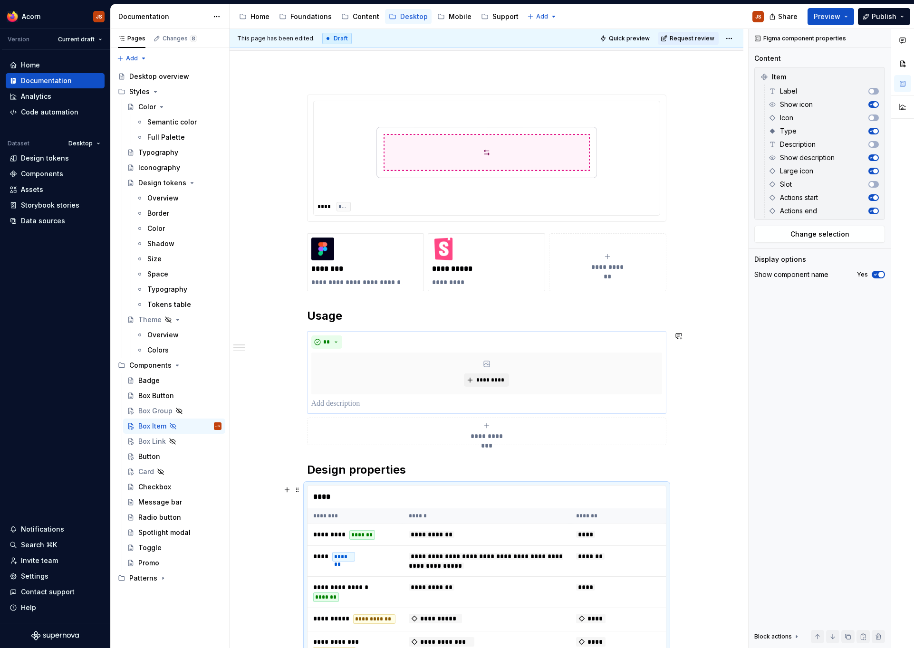
scroll to position [299, 0]
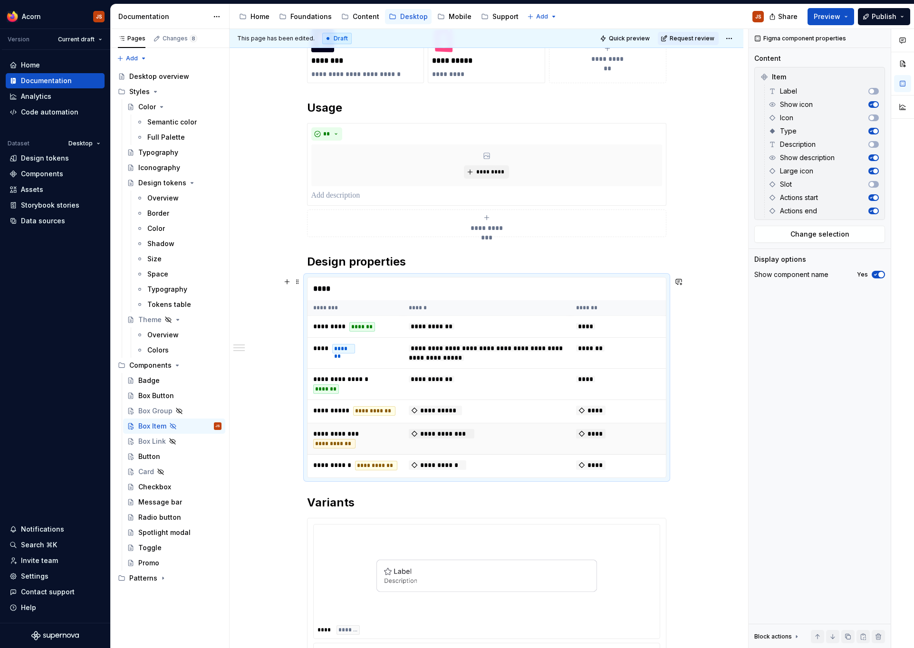
click at [615, 429] on td "****" at bounding box center [617, 438] width 95 height 31
click at [875, 168] on button "button" at bounding box center [873, 171] width 10 height 7
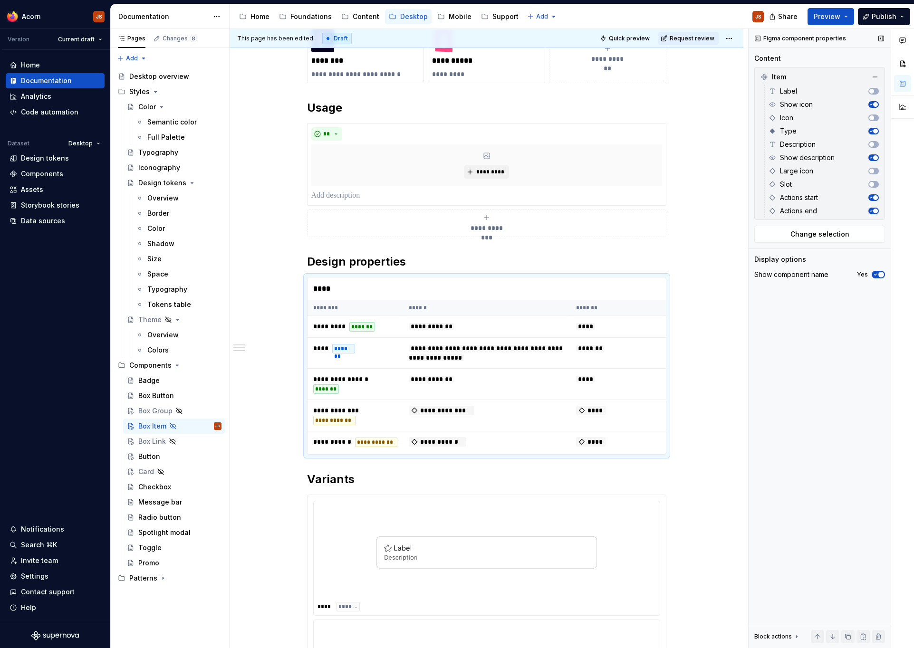
click at [872, 197] on icon "button" at bounding box center [870, 197] width 5 height 5
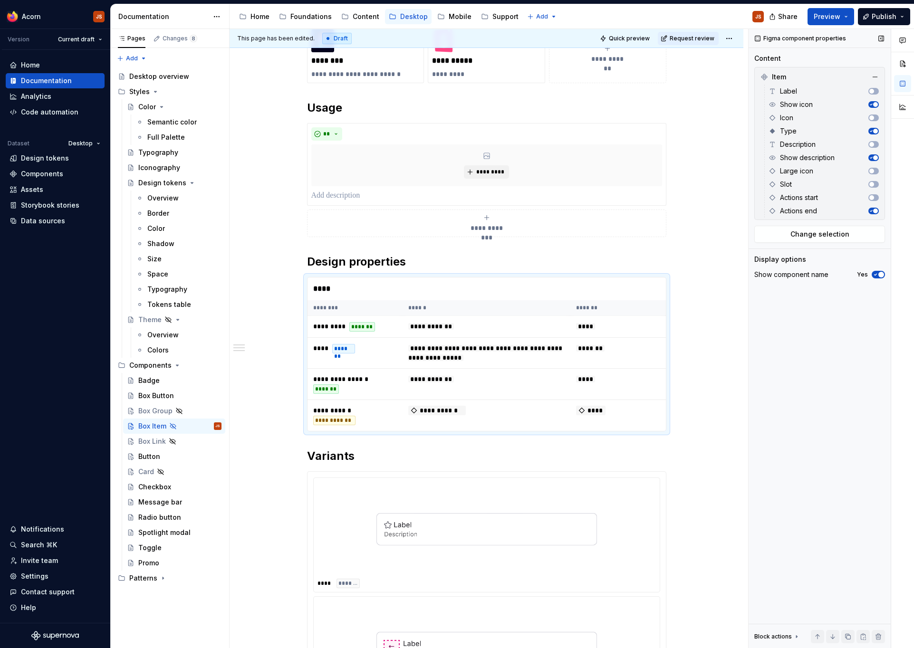
click at [873, 208] on button "button" at bounding box center [873, 211] width 10 height 7
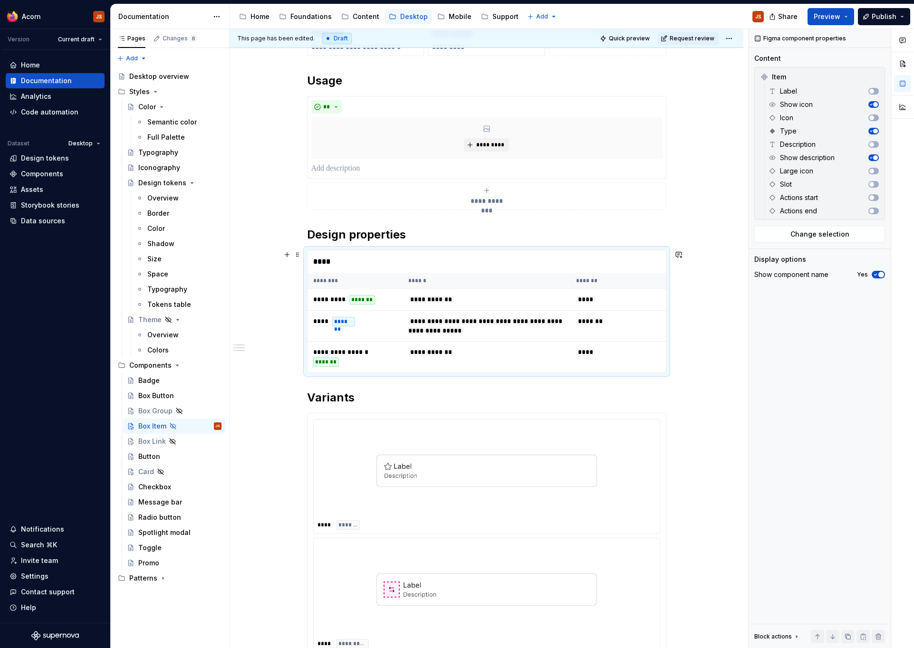
scroll to position [318, 0]
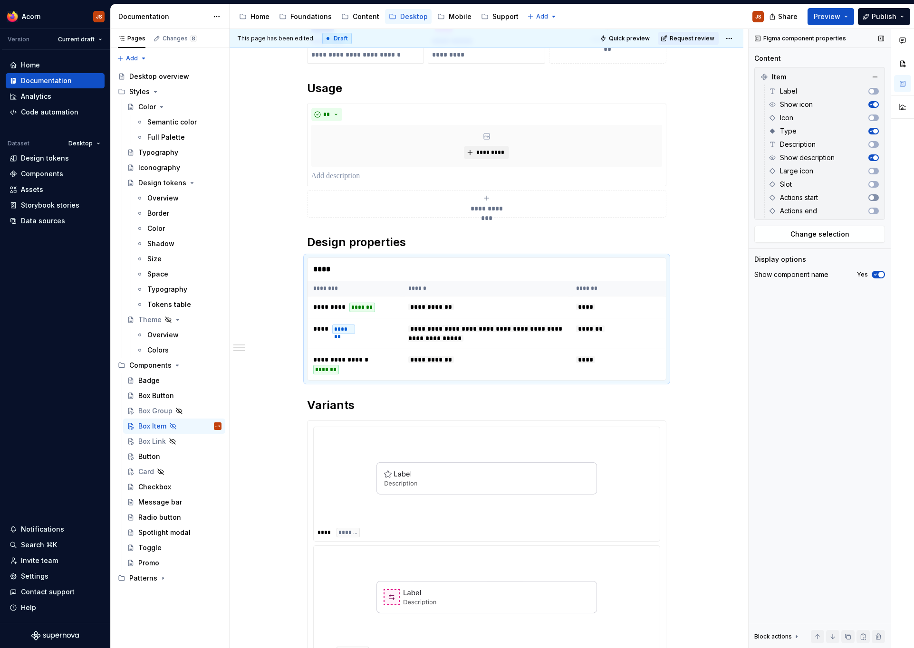
click at [877, 196] on button "button" at bounding box center [873, 197] width 10 height 7
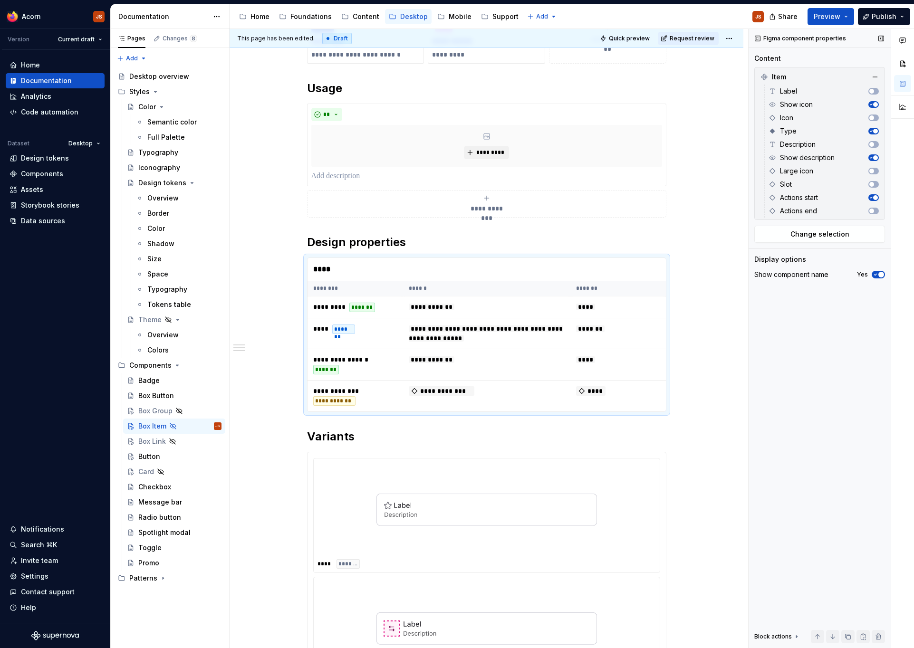
click at [872, 215] on div "Actions end" at bounding box center [823, 210] width 110 height 13
click at [878, 206] on div "Actions end" at bounding box center [823, 210] width 110 height 13
click at [875, 210] on button "button" at bounding box center [873, 211] width 10 height 7
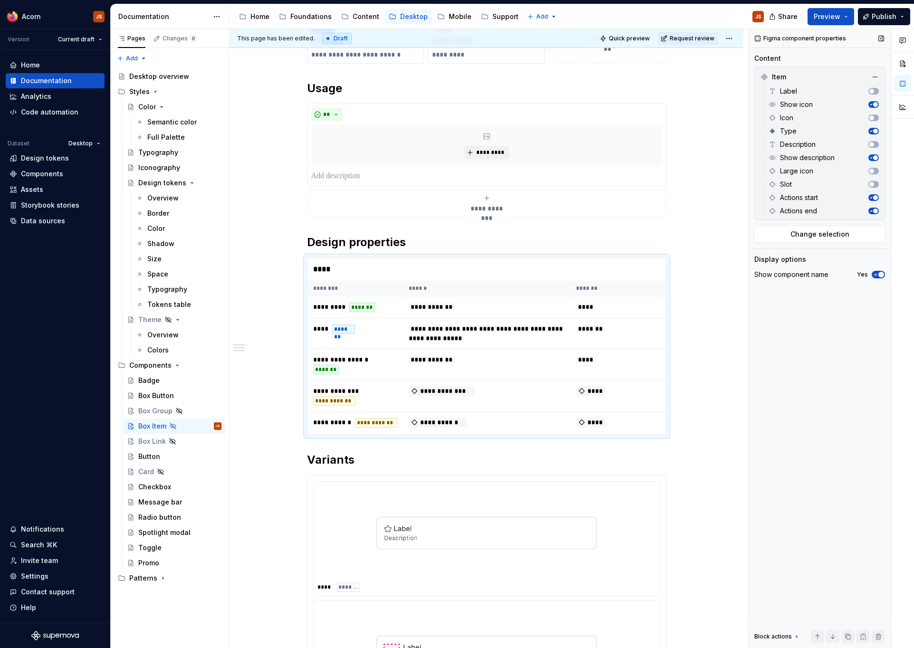
click at [877, 210] on span "button" at bounding box center [875, 211] width 5 height 5
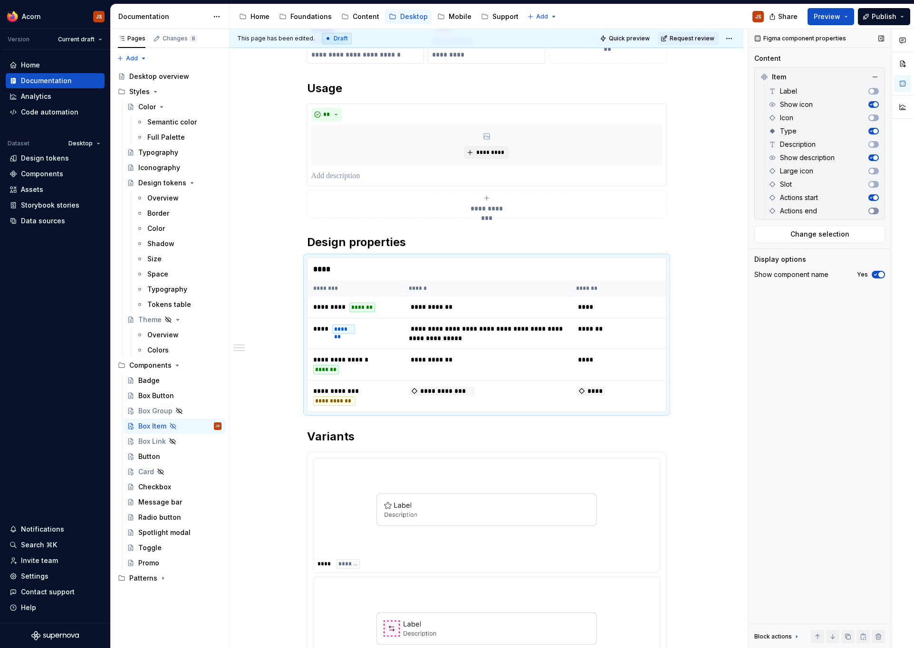
click at [871, 209] on span "button" at bounding box center [871, 211] width 5 height 5
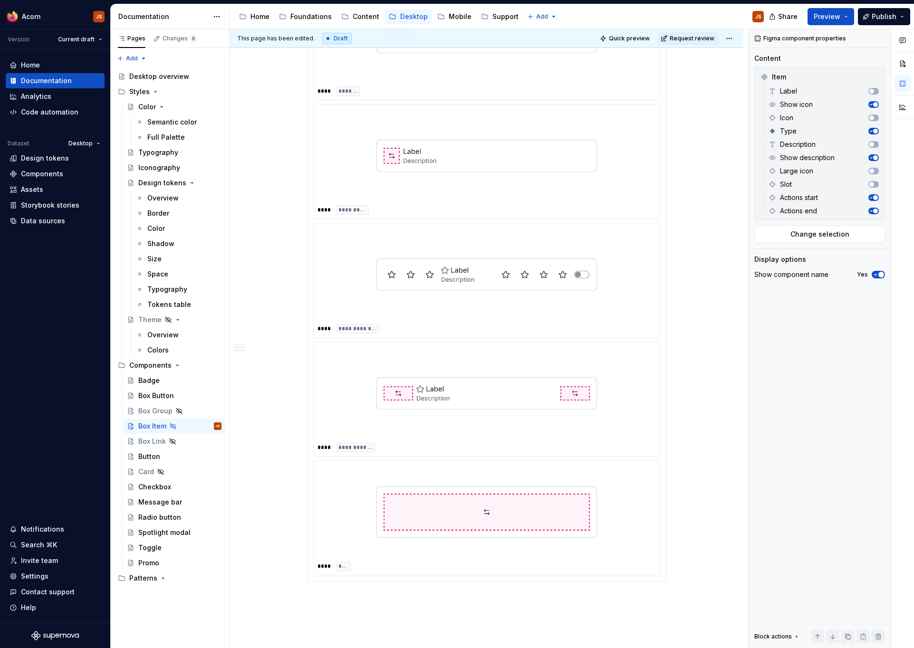
scroll to position [953, 0]
